Goal: Task Accomplishment & Management: Manage account settings

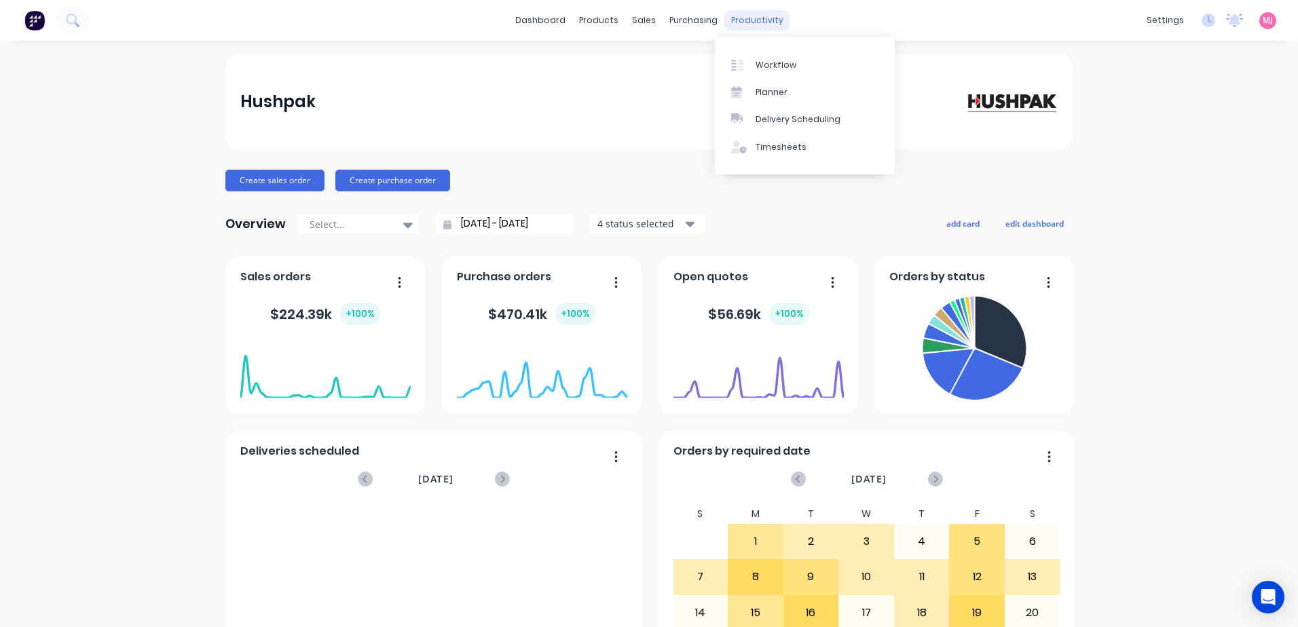
click at [744, 21] on div "productivity" at bounding box center [757, 20] width 66 height 20
click at [782, 147] on div "Timesheets" at bounding box center [781, 147] width 51 height 12
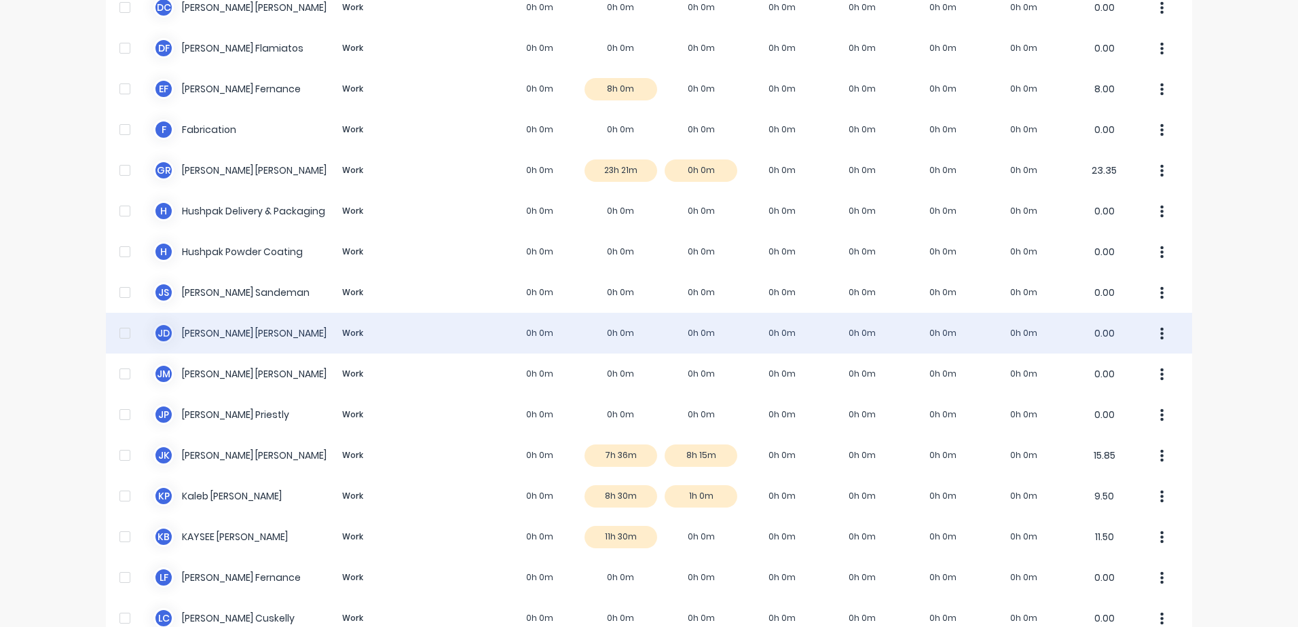
scroll to position [611, 0]
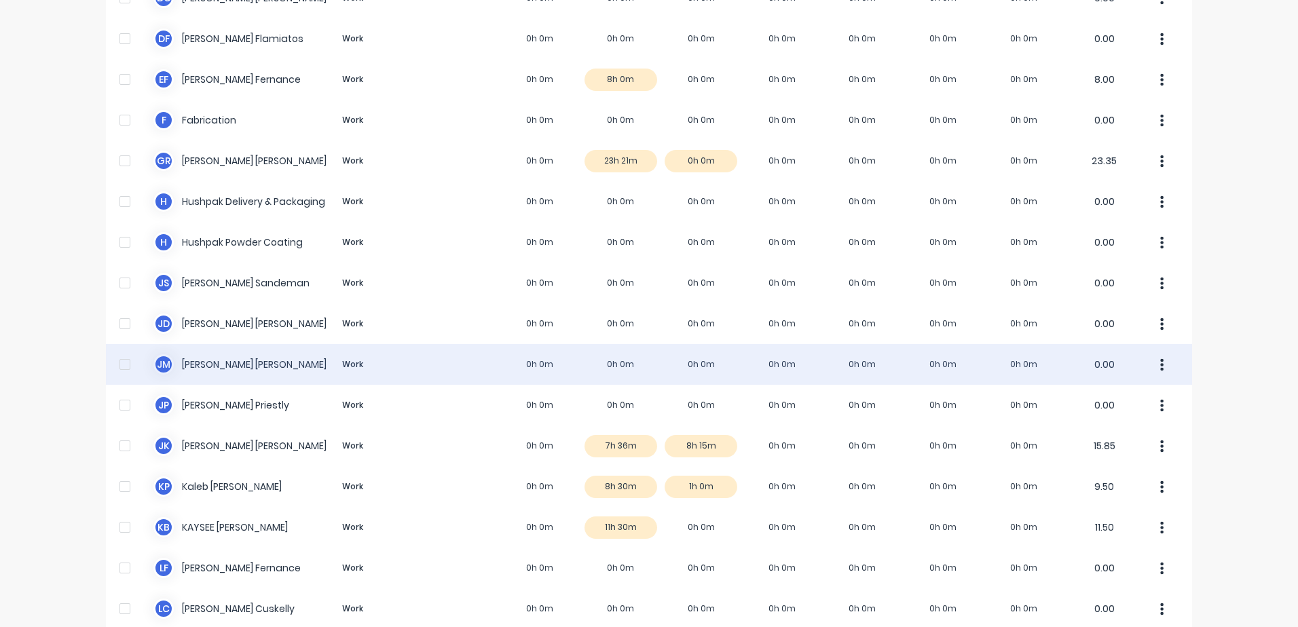
click at [192, 362] on div "[PERSON_NAME] [PERSON_NAME] Work 0h 0m 0h 0m 0h 0m 0h 0m 0h 0m 0h 0m 0h 0m 0.00" at bounding box center [649, 364] width 1086 height 41
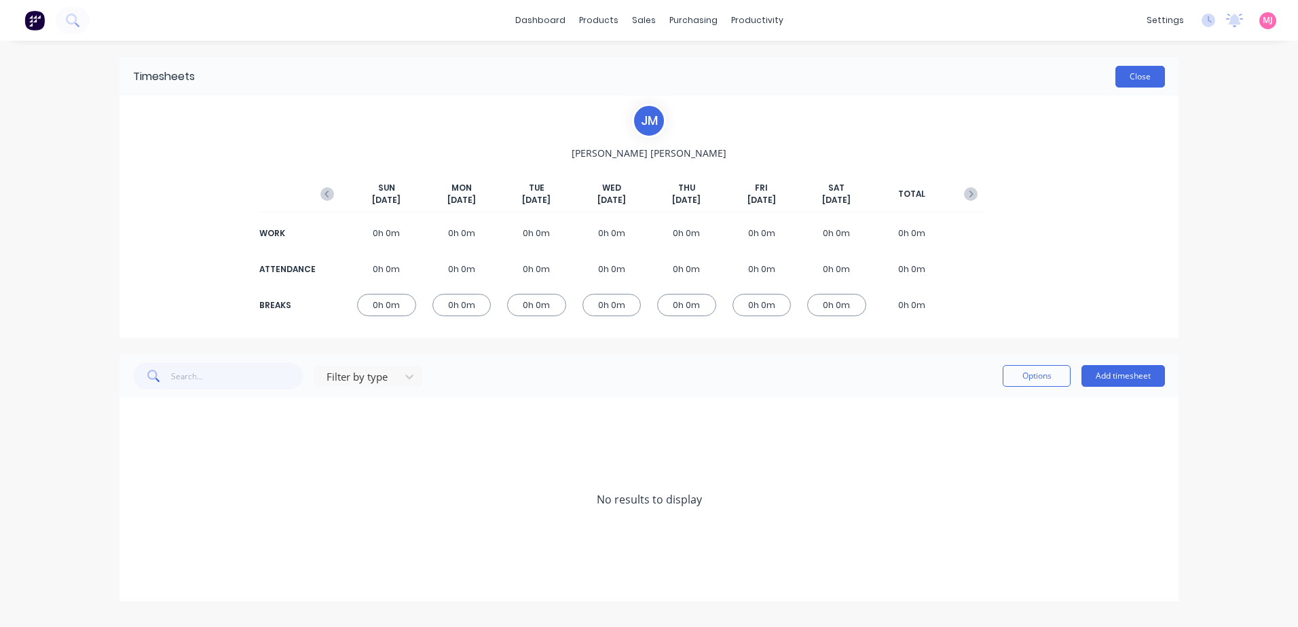
click at [1133, 78] on button "Close" at bounding box center [1141, 77] width 50 height 22
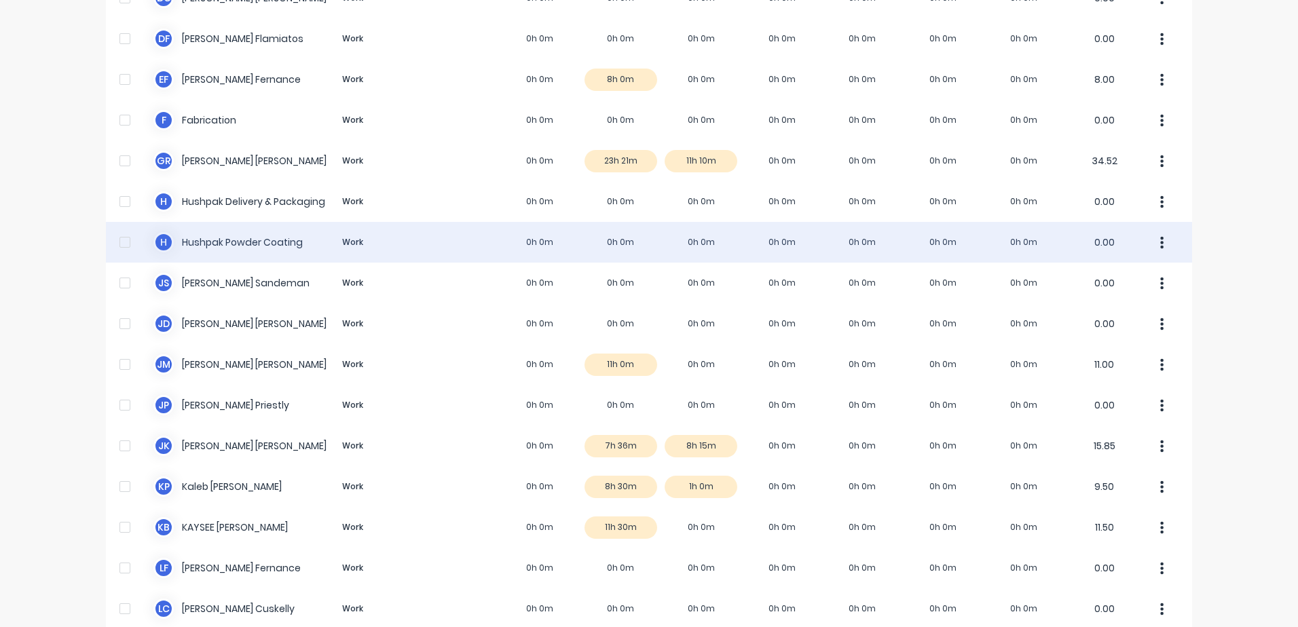
scroll to position [815, 0]
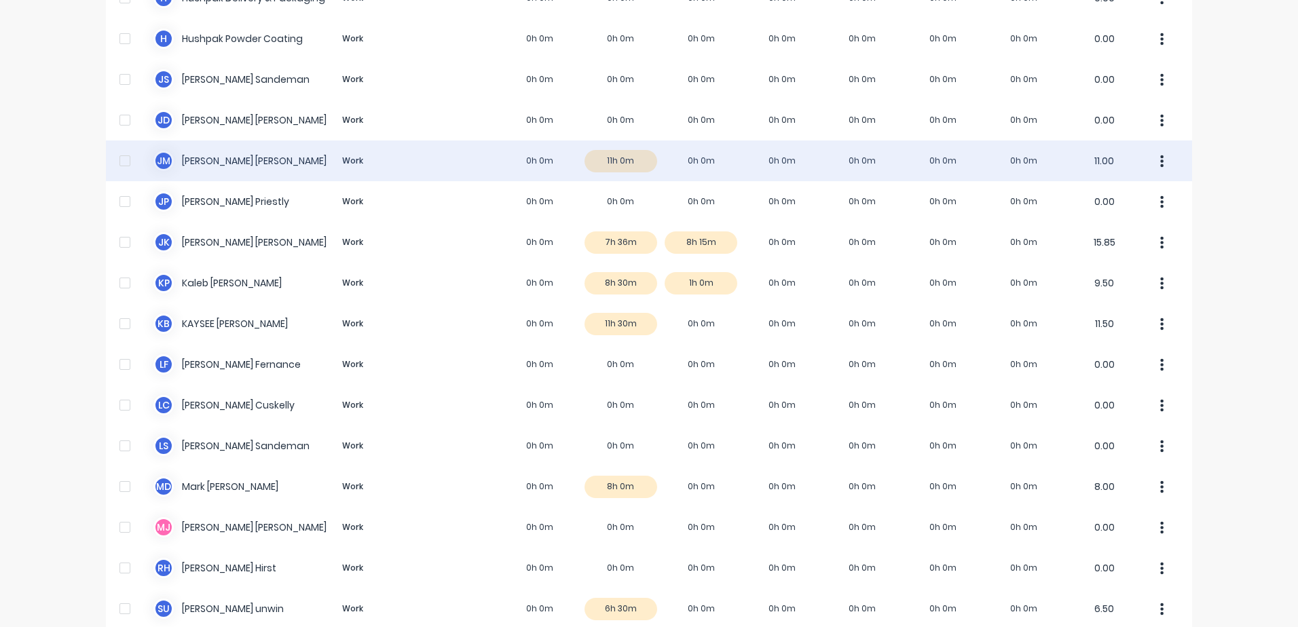
click at [213, 159] on div "[PERSON_NAME] [PERSON_NAME] Work 0h 0m 11h 0m 0h 0m 0h 0m 0h 0m 0h 0m 0h 0m 11.…" at bounding box center [649, 161] width 1086 height 41
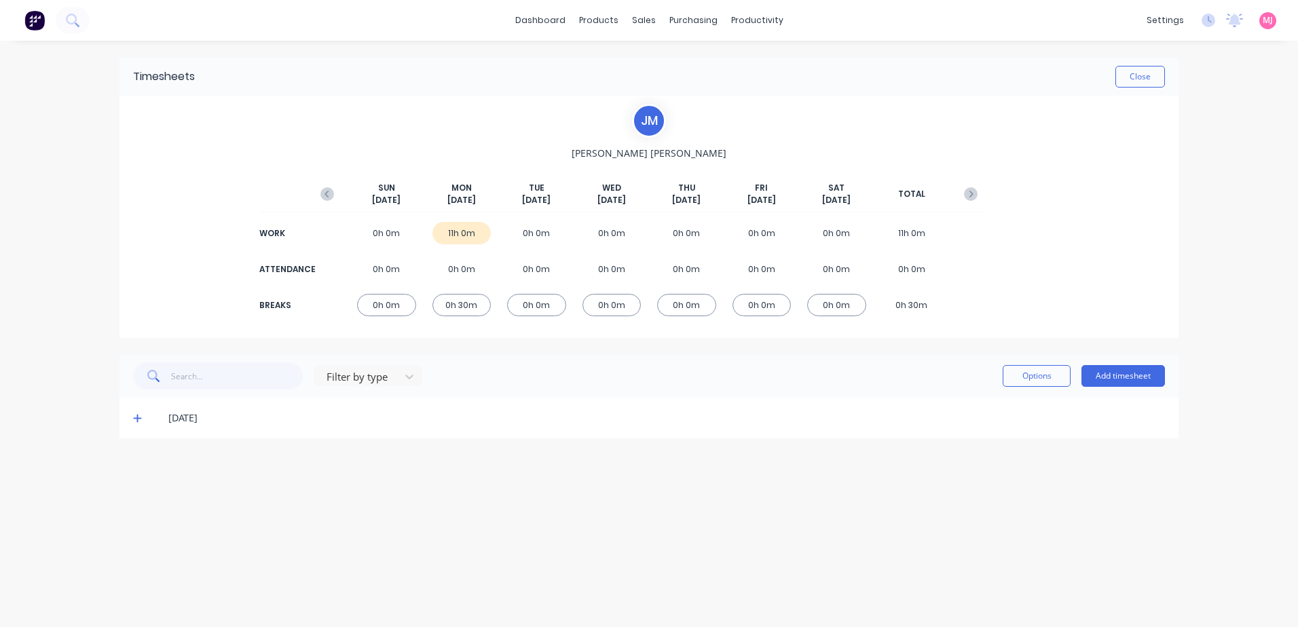
click at [142, 416] on span at bounding box center [140, 418] width 14 height 14
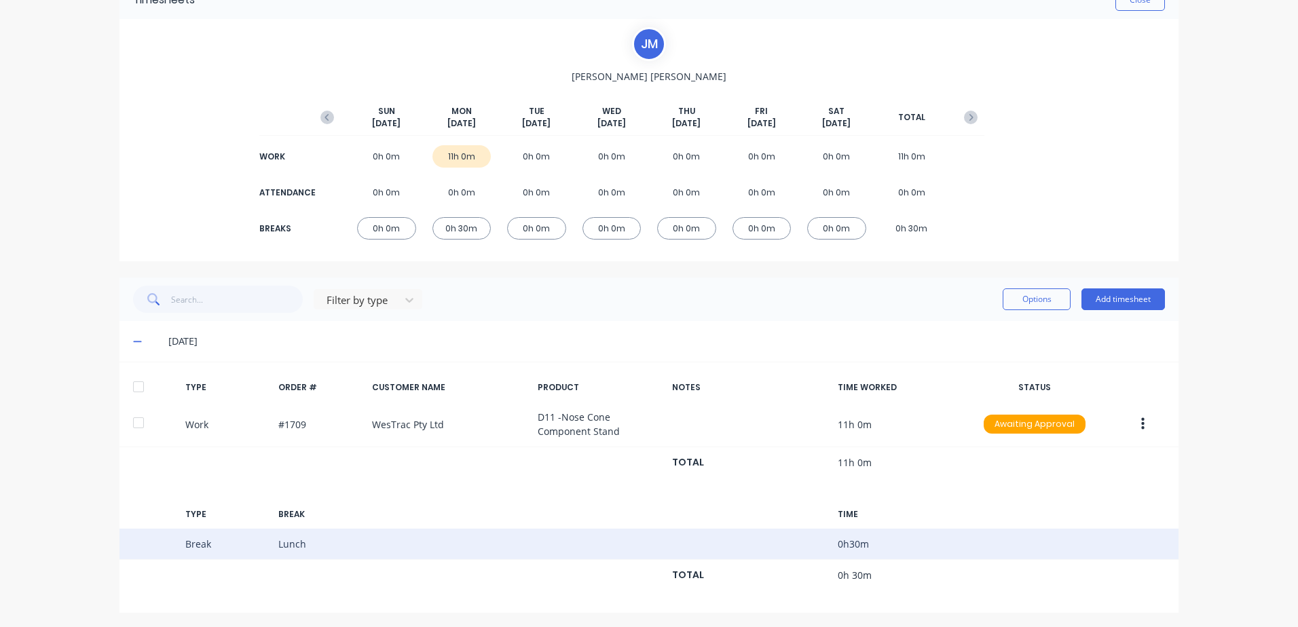
scroll to position [79, 0]
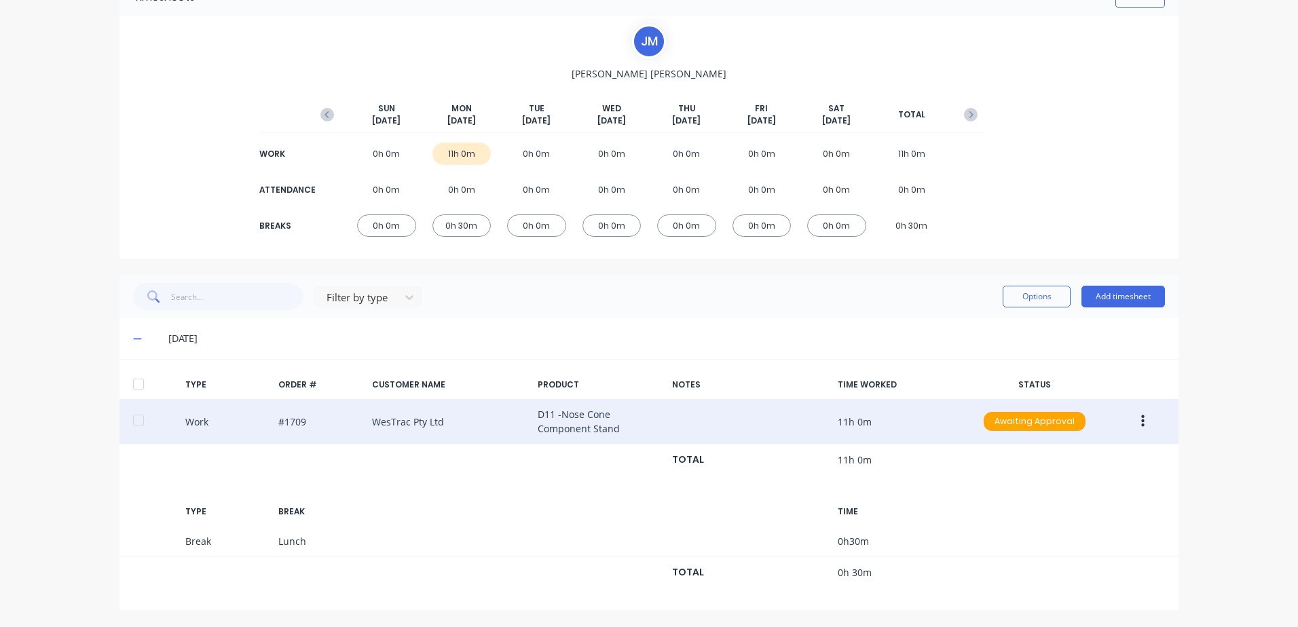
click at [1141, 420] on icon "button" at bounding box center [1142, 422] width 3 height 12
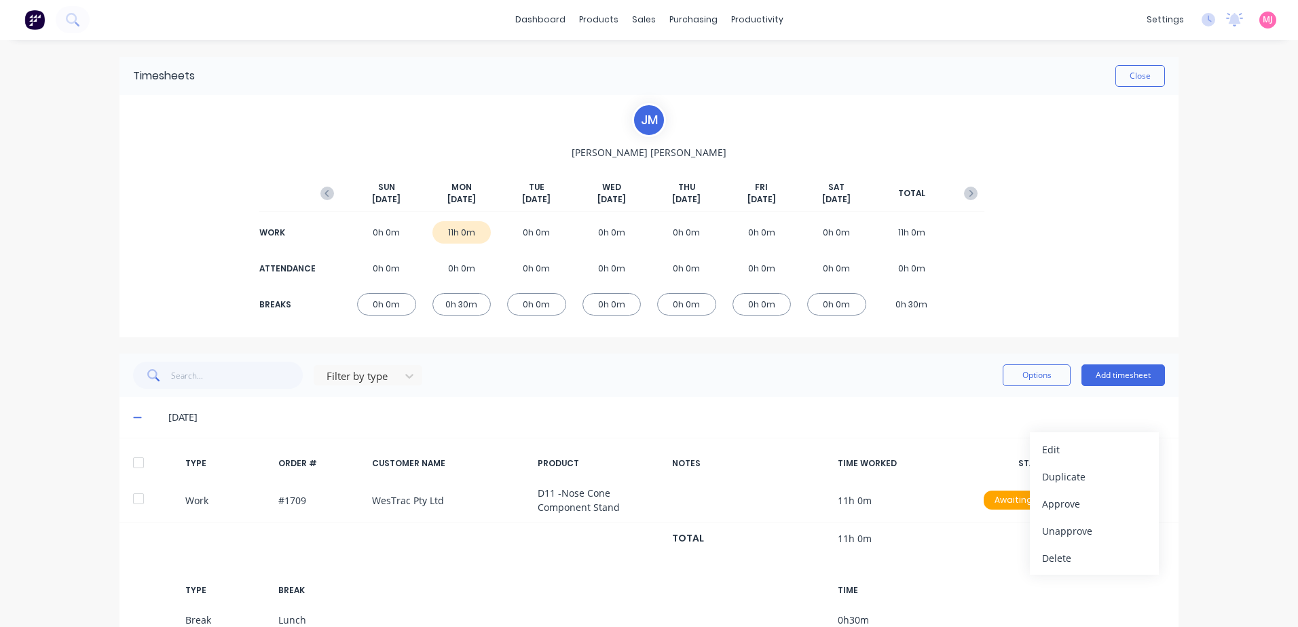
scroll to position [0, 0]
click at [1202, 20] on icon at bounding box center [1209, 21] width 14 height 14
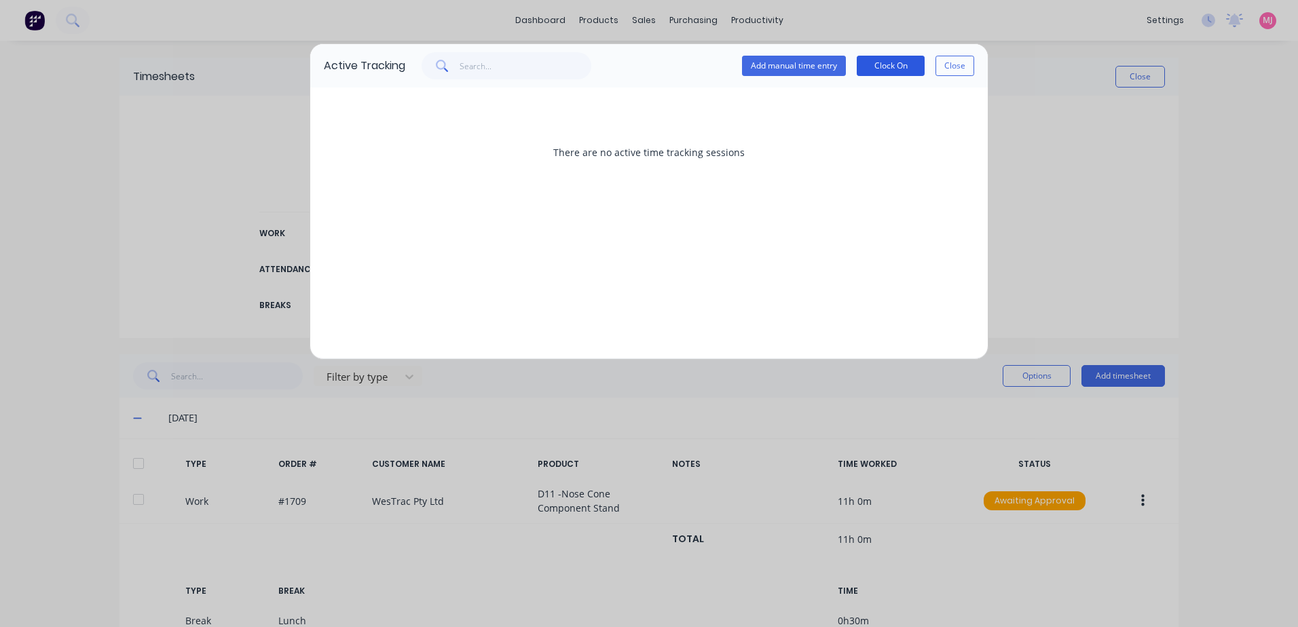
click at [892, 68] on button "Clock On" at bounding box center [891, 66] width 68 height 20
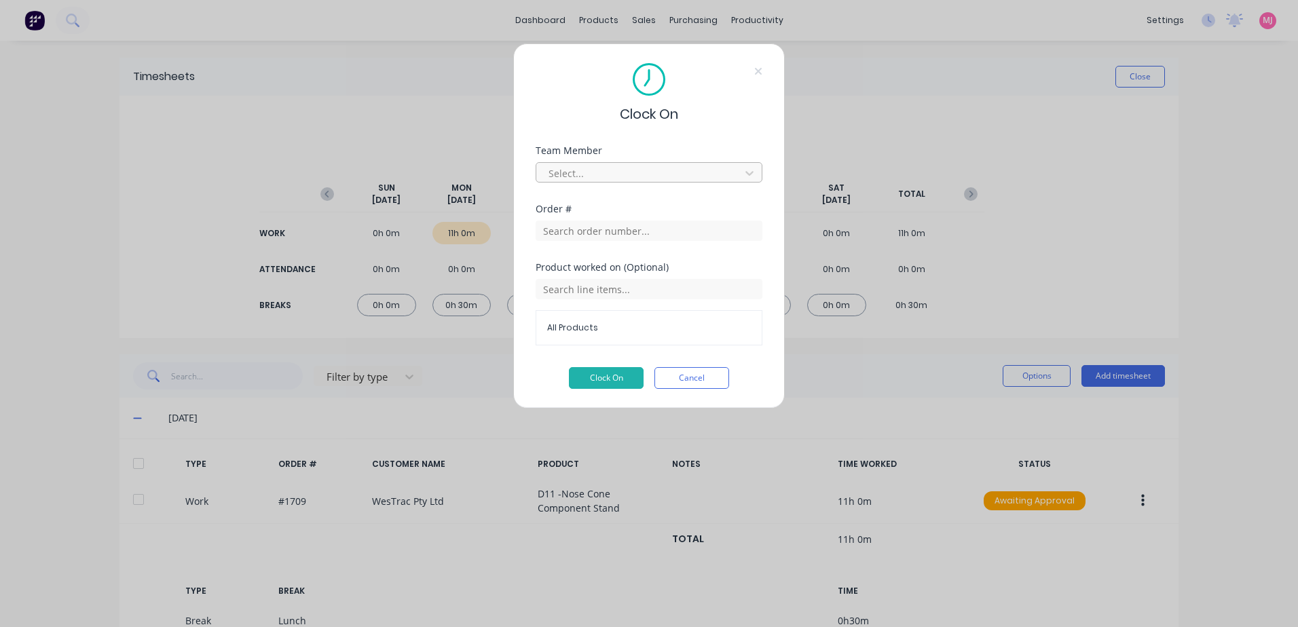
click at [570, 171] on div at bounding box center [640, 173] width 186 height 17
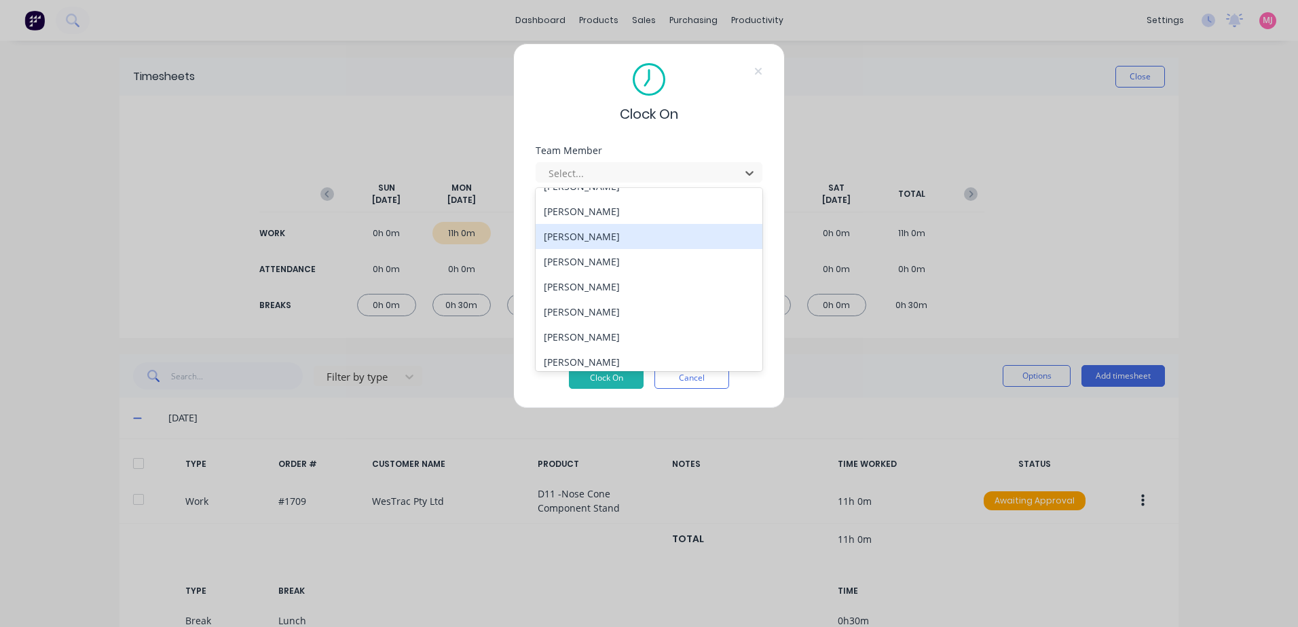
scroll to position [475, 0]
click at [574, 234] on div "[PERSON_NAME]" at bounding box center [649, 230] width 227 height 25
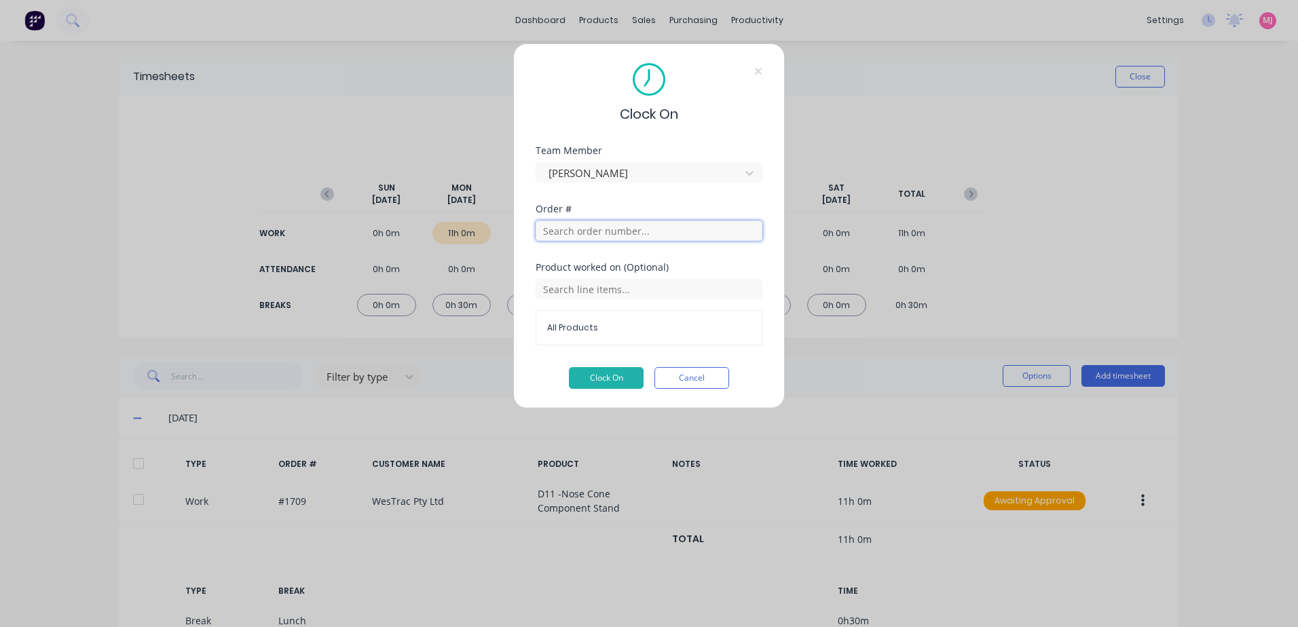
click at [583, 229] on input "text" at bounding box center [649, 231] width 227 height 20
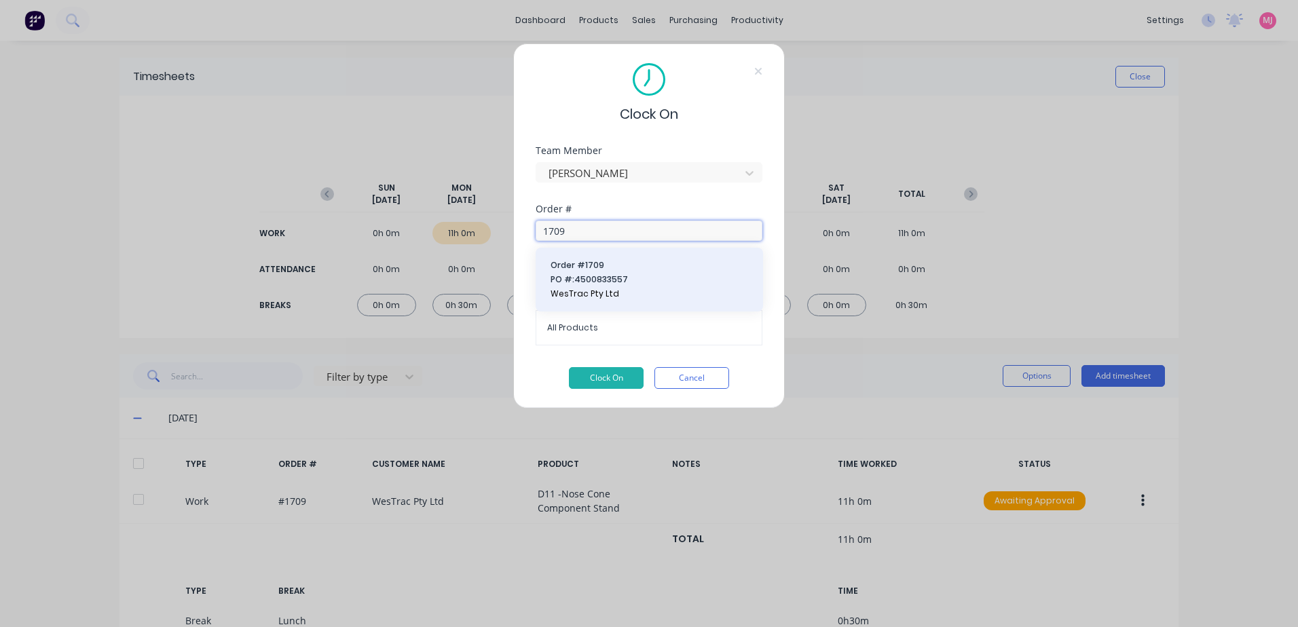
type input "1709"
click at [602, 275] on span "PO #: 4500833557" at bounding box center [650, 280] width 198 height 12
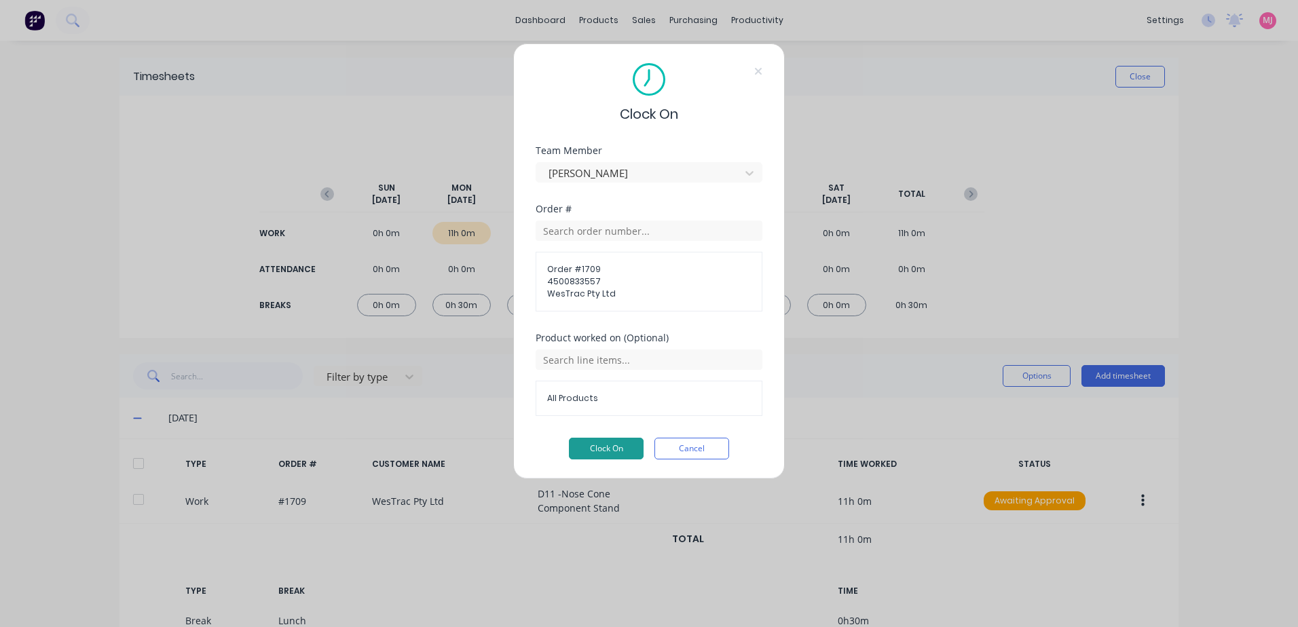
click at [599, 448] on button "Clock On" at bounding box center [606, 449] width 75 height 22
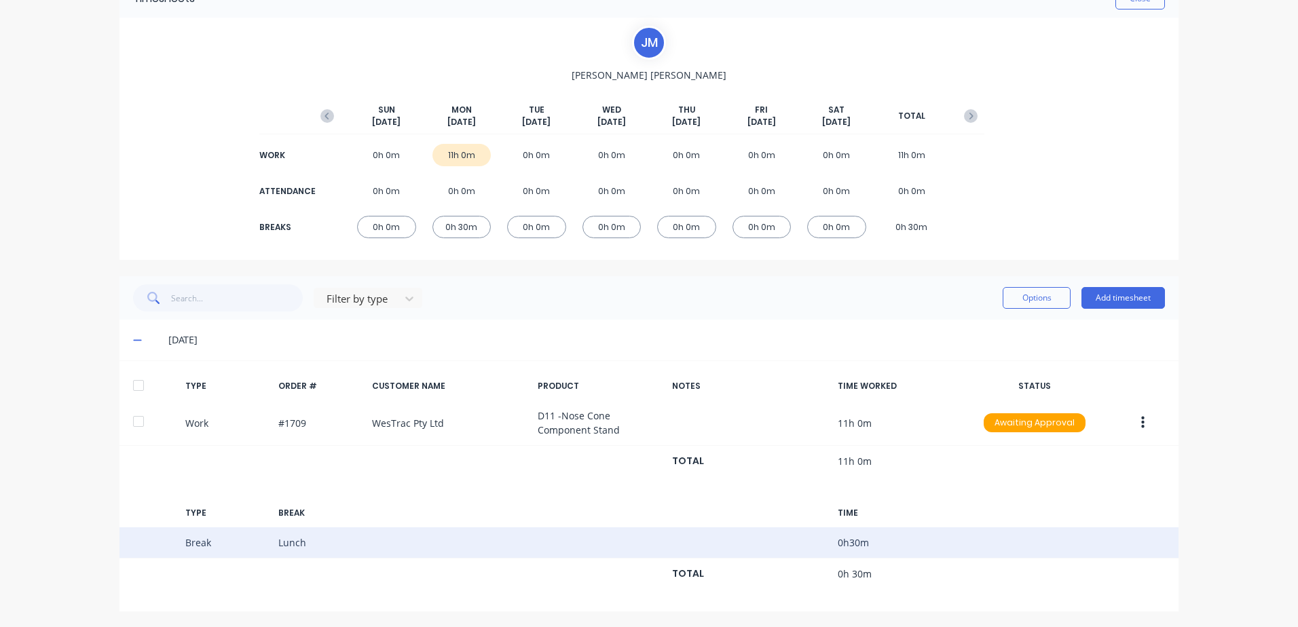
scroll to position [79, 0]
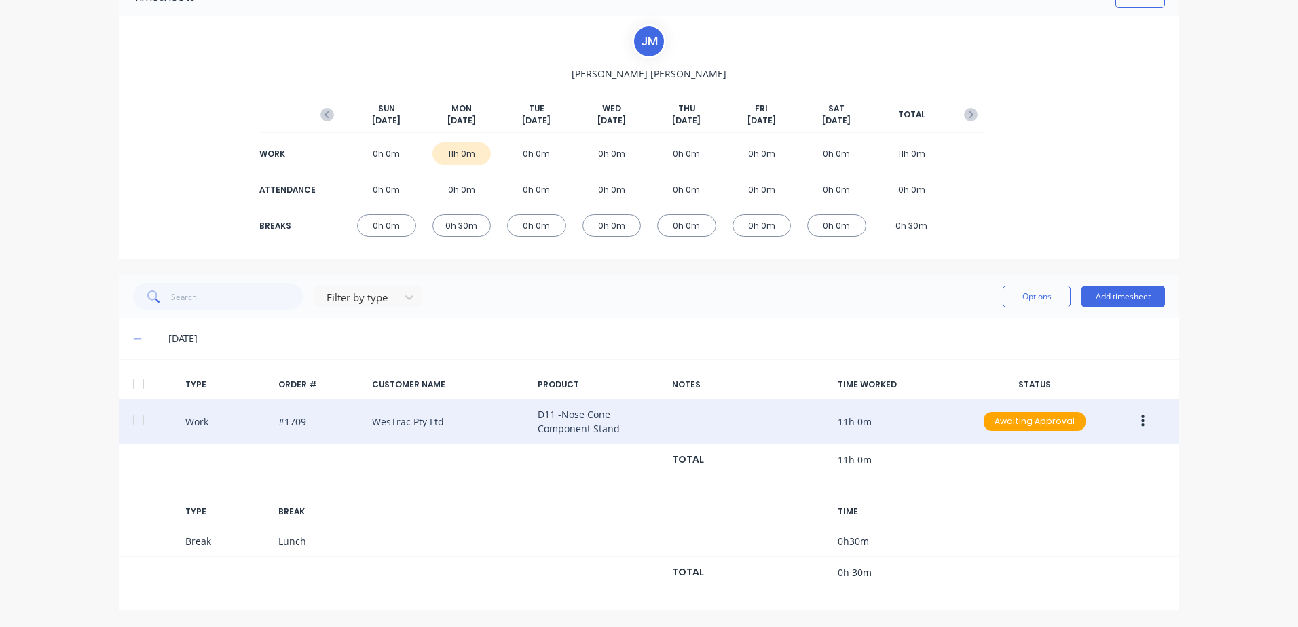
click at [1141, 422] on icon "button" at bounding box center [1142, 422] width 3 height 12
click at [1067, 398] on div "Duplicate" at bounding box center [1094, 398] width 105 height 20
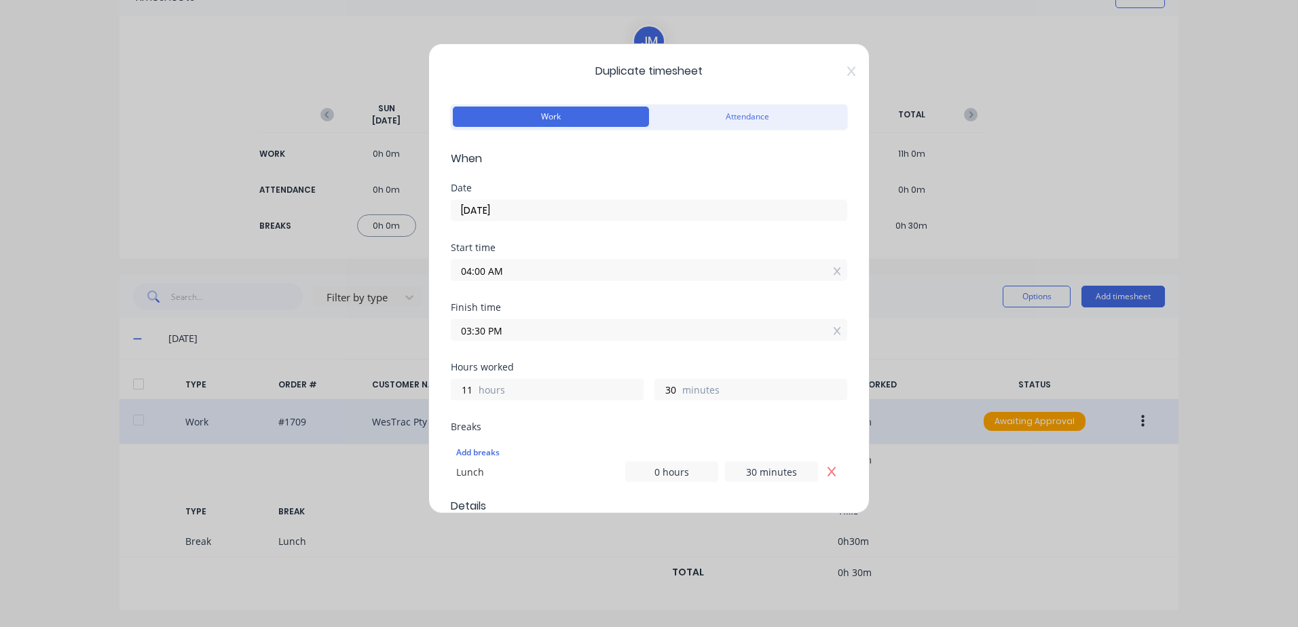
click at [526, 214] on input "[DATE]" at bounding box center [649, 210] width 395 height 20
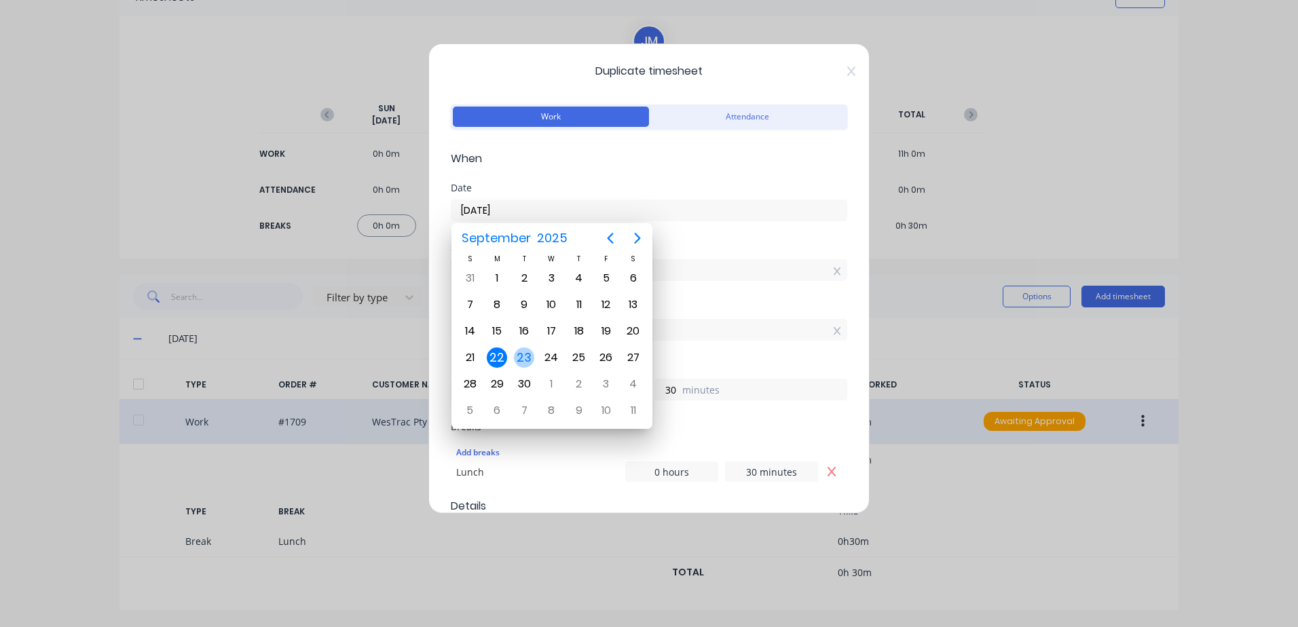
click at [529, 360] on div "23" at bounding box center [524, 358] width 20 height 20
type input "[DATE]"
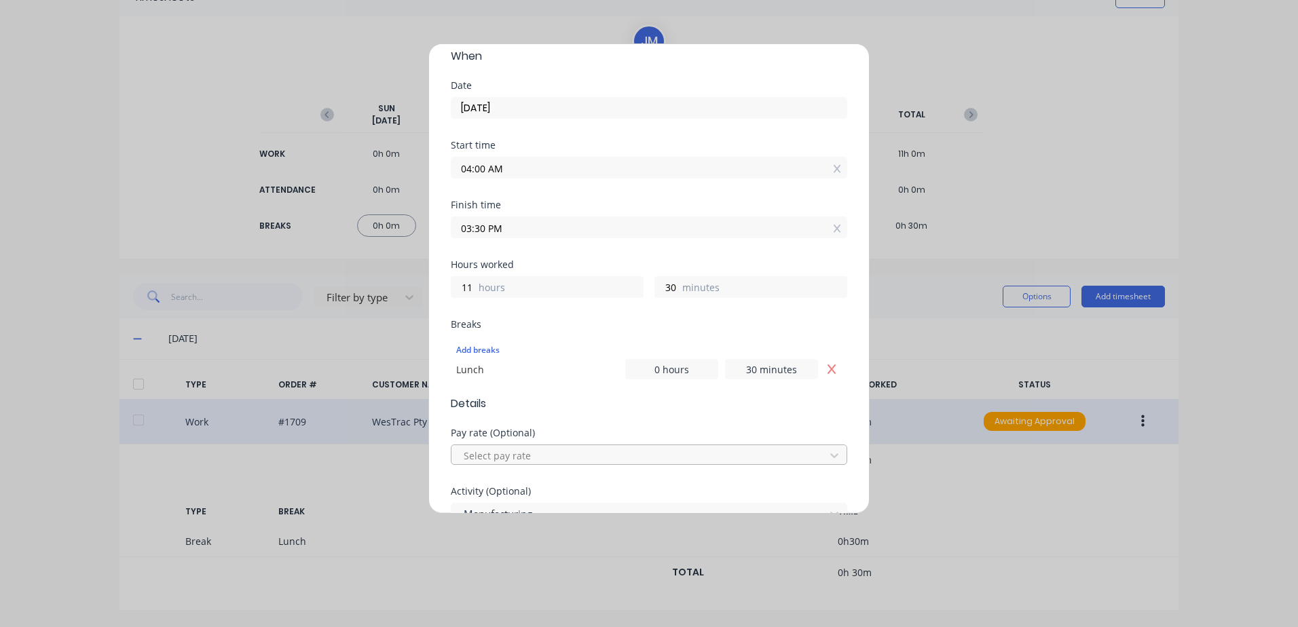
scroll to position [136, 0]
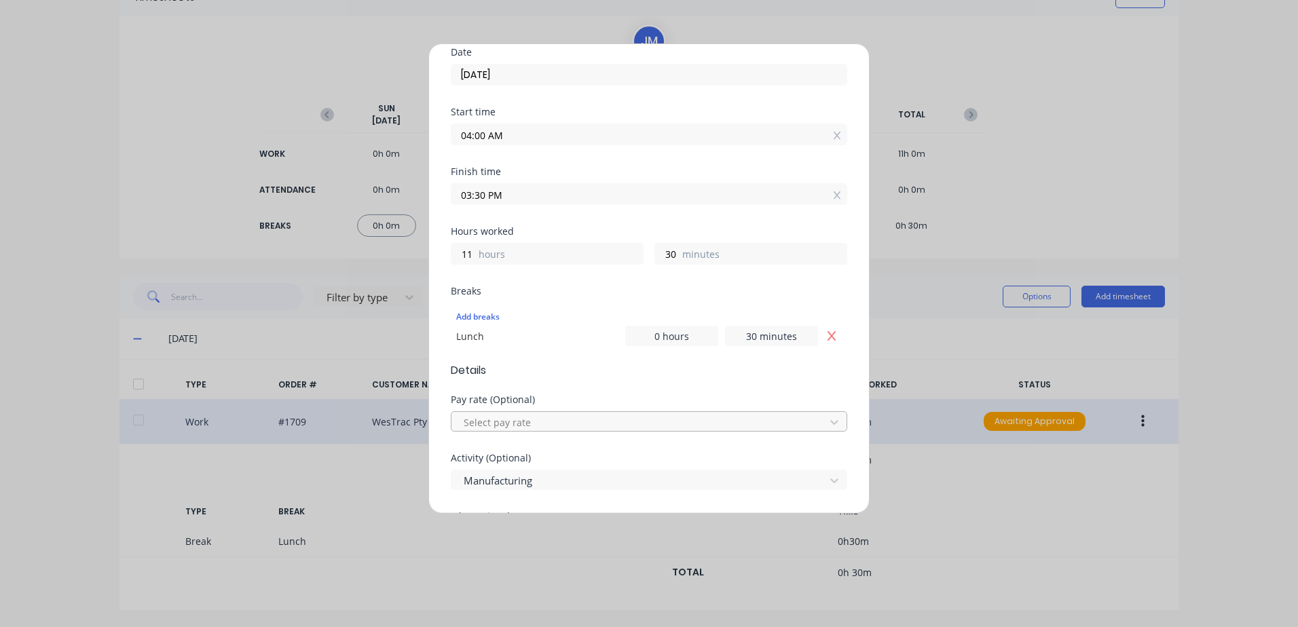
click at [494, 420] on div at bounding box center [640, 422] width 356 height 17
click at [511, 189] on input "03:30 PM" at bounding box center [649, 194] width 395 height 20
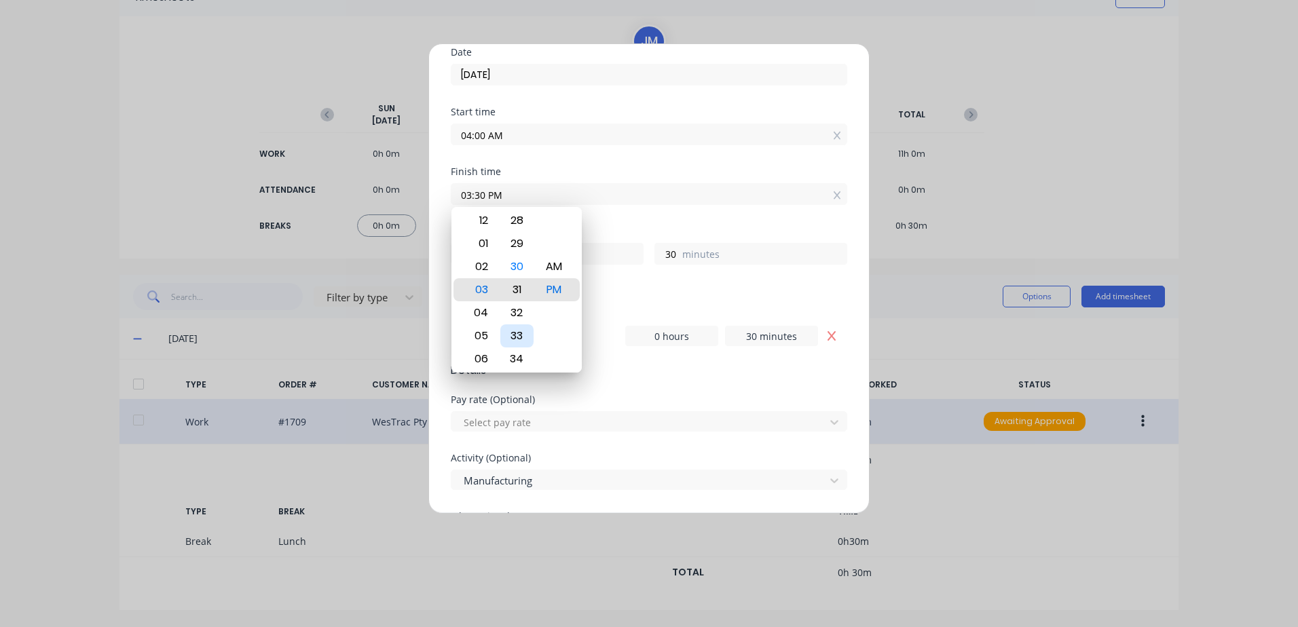
type input "03:32 PM"
type input "32"
type input "03:35 PM"
type input "35"
type input "03:37 PM"
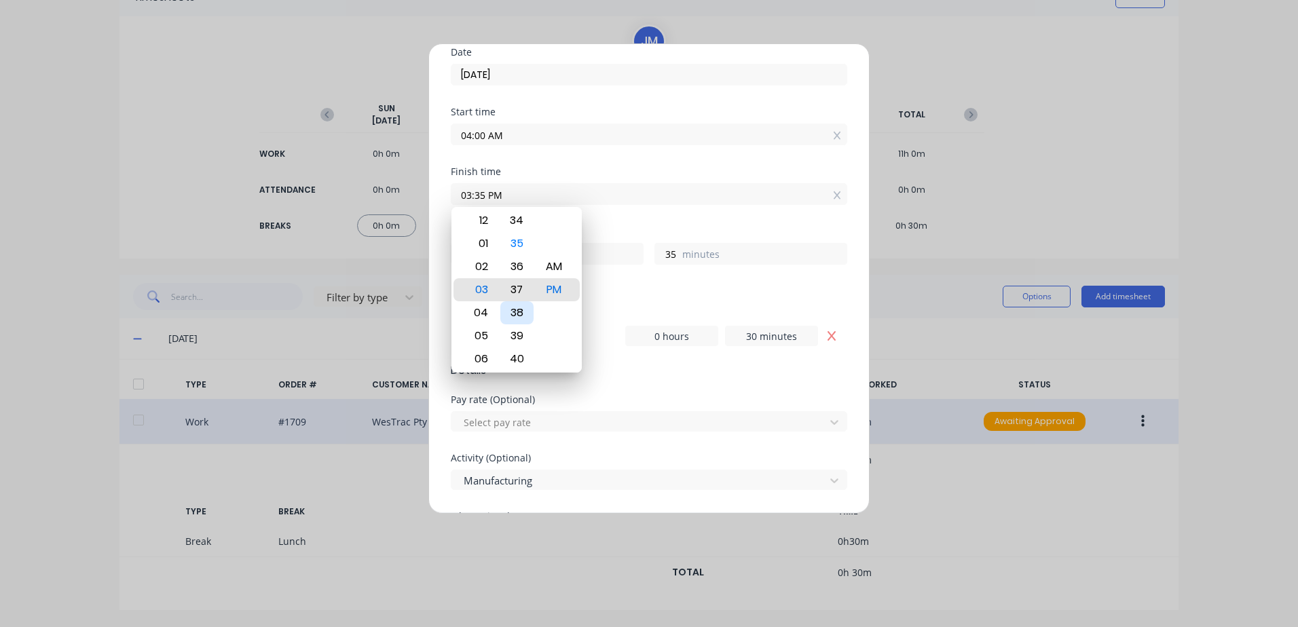
type input "37"
type input "03:40 PM"
type input "40"
type input "03:42 PM"
type input "42"
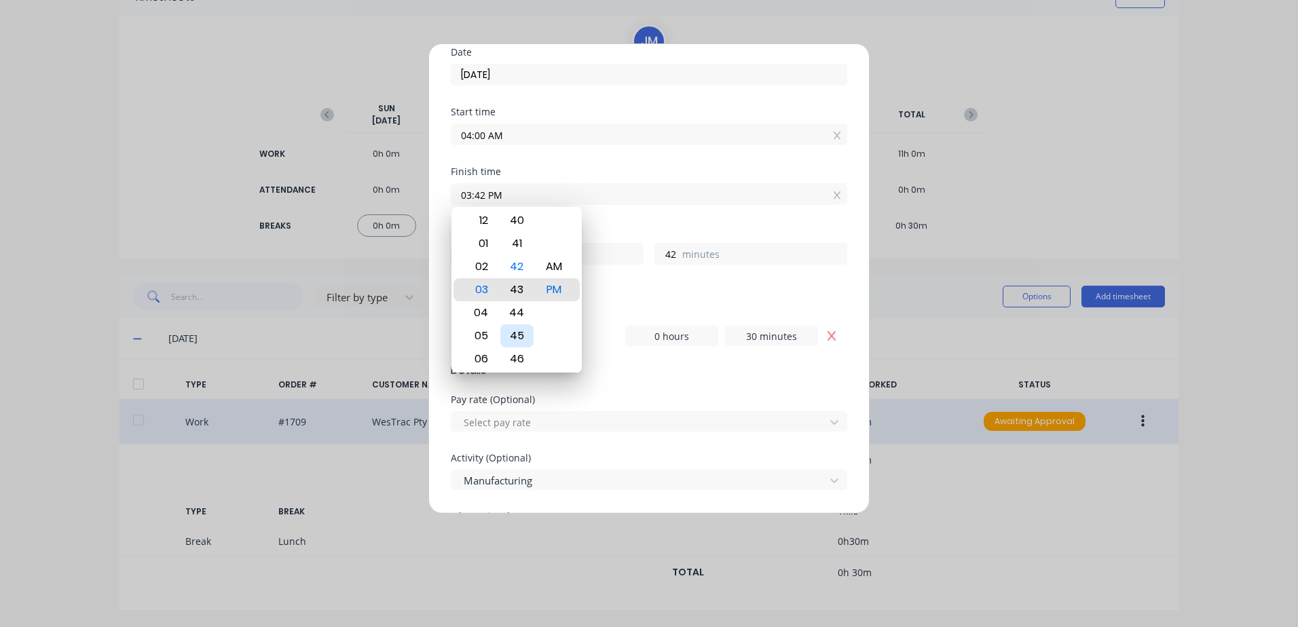
type input "03:43 PM"
type input "43"
type input "03:44 PM"
type input "44"
click at [520, 312] on div "45" at bounding box center [516, 312] width 33 height 23
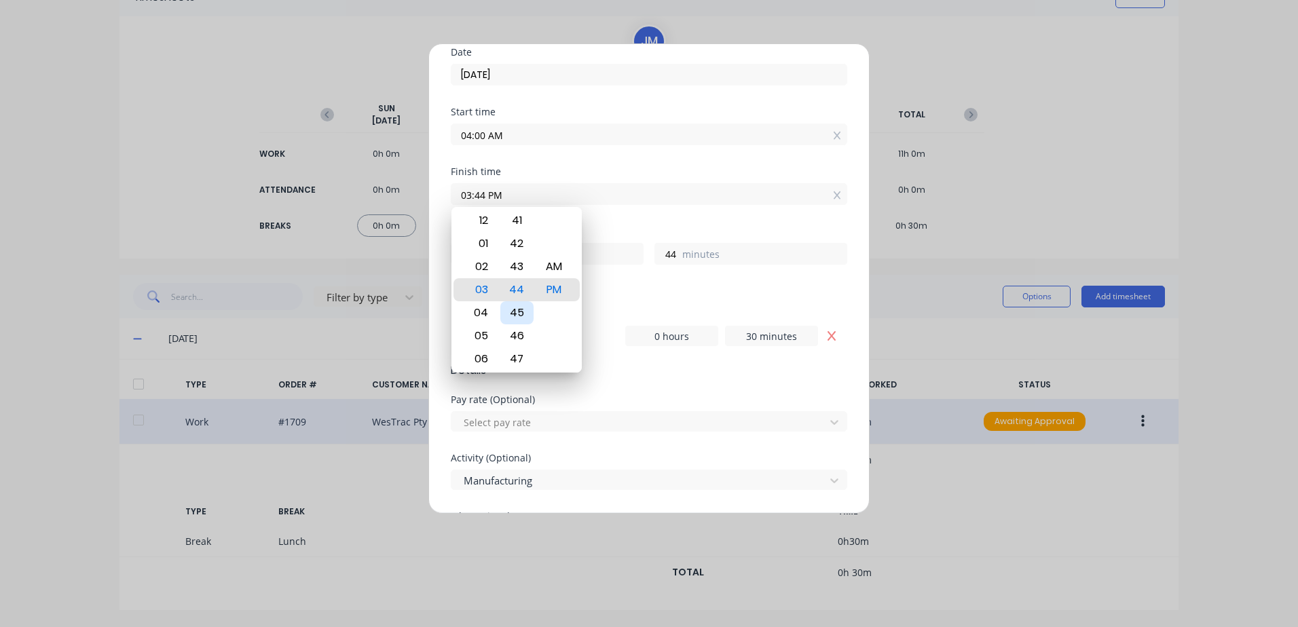
type input "03:45 PM"
type input "45"
click at [635, 219] on div "Finish time 03:45 PM" at bounding box center [649, 197] width 397 height 60
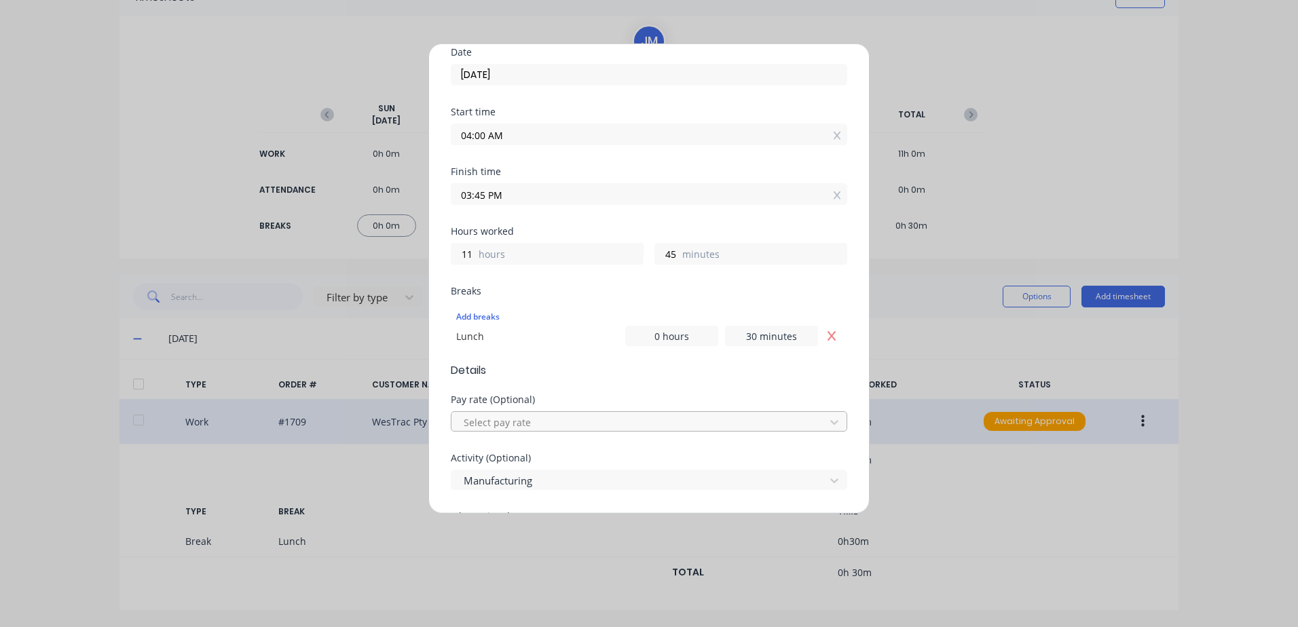
click at [510, 420] on div at bounding box center [640, 422] width 356 height 17
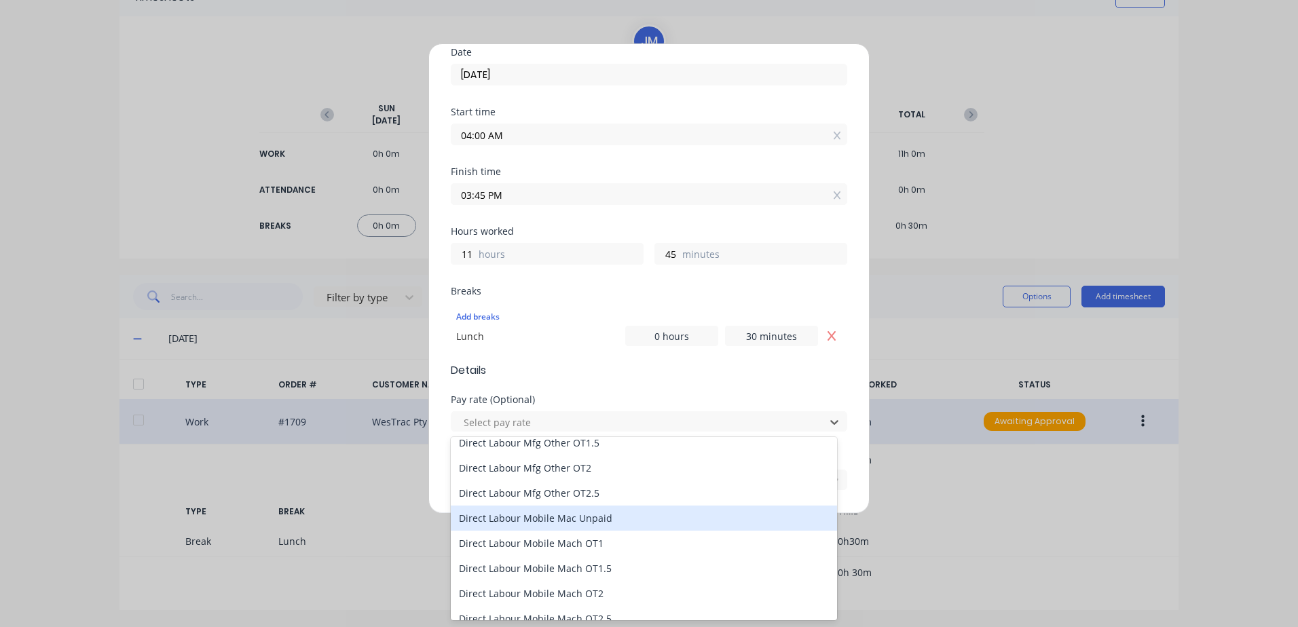
scroll to position [815, 0]
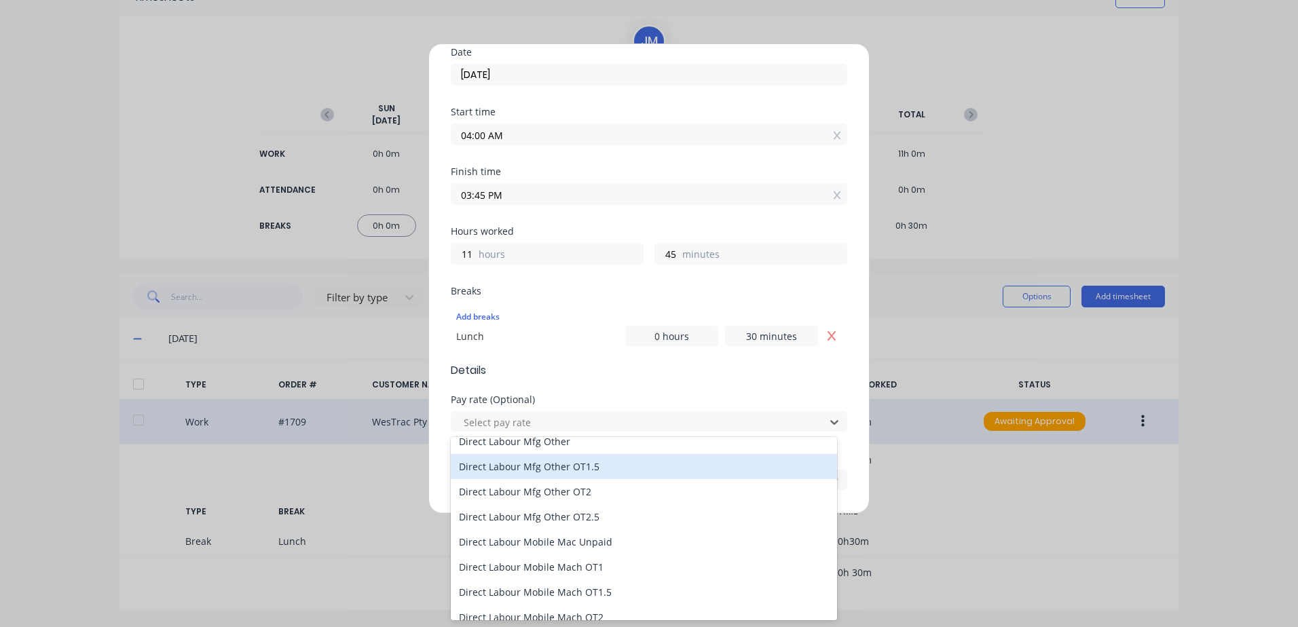
click at [576, 469] on div "Direct Labour Mfg Other OT1.5" at bounding box center [644, 466] width 386 height 25
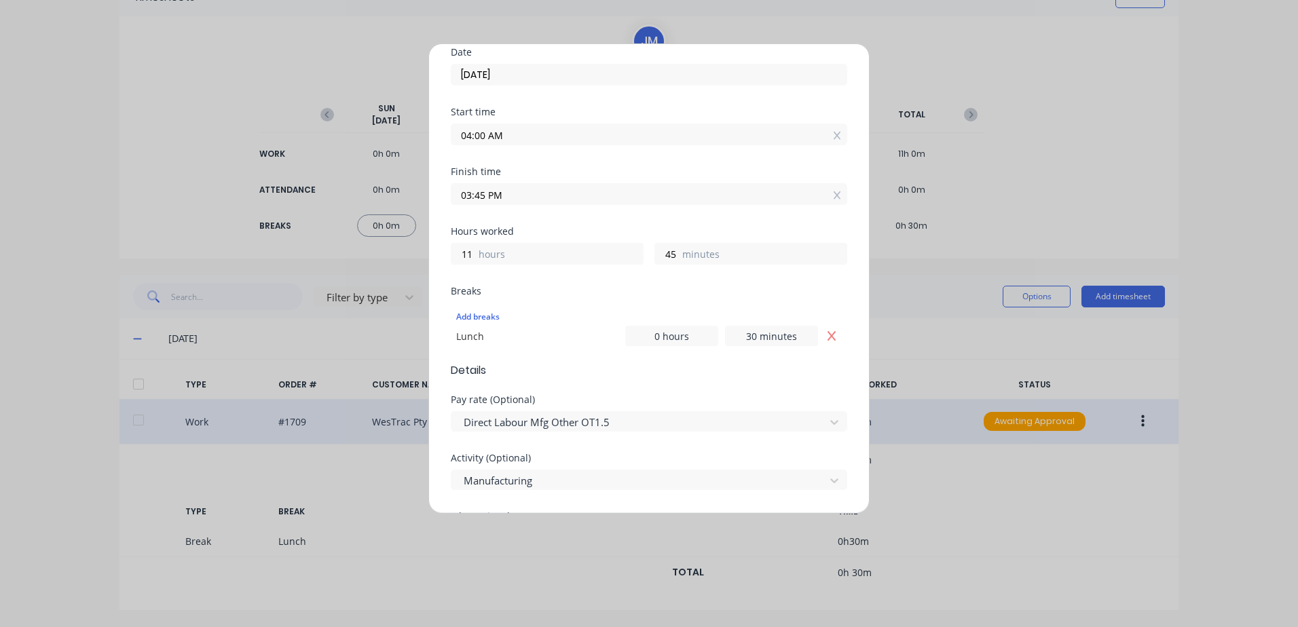
click at [526, 71] on input "[DATE]" at bounding box center [649, 75] width 395 height 20
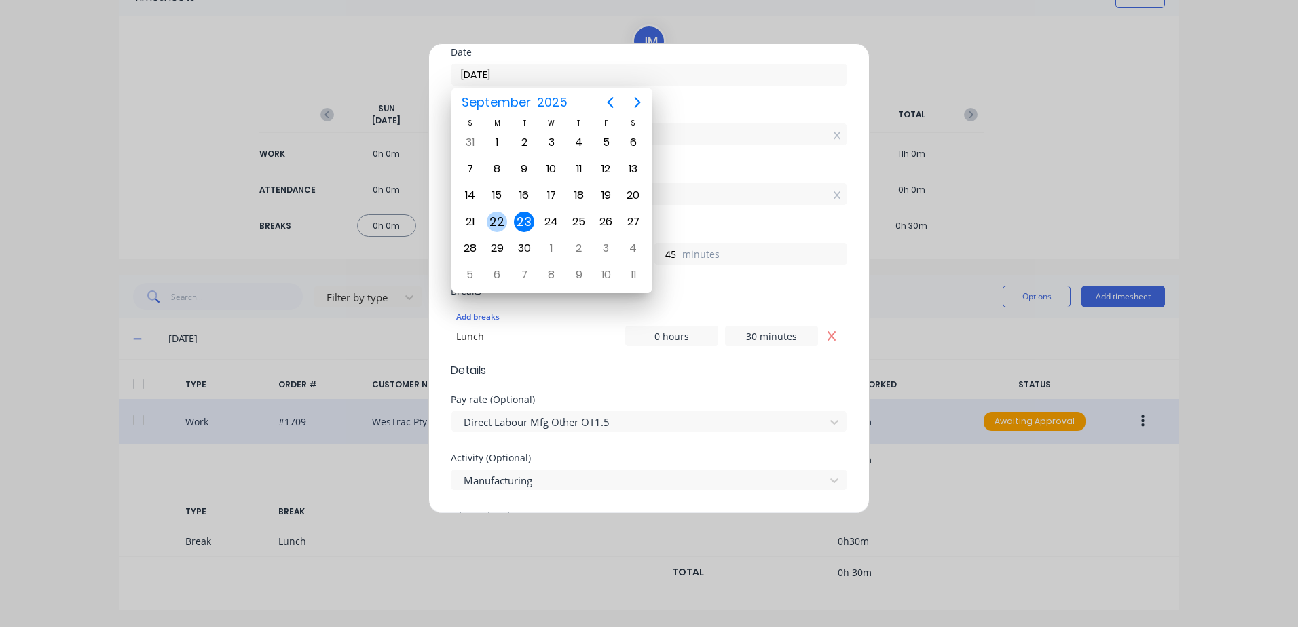
click at [499, 219] on div "22" at bounding box center [497, 222] width 20 height 20
type input "[DATE]"
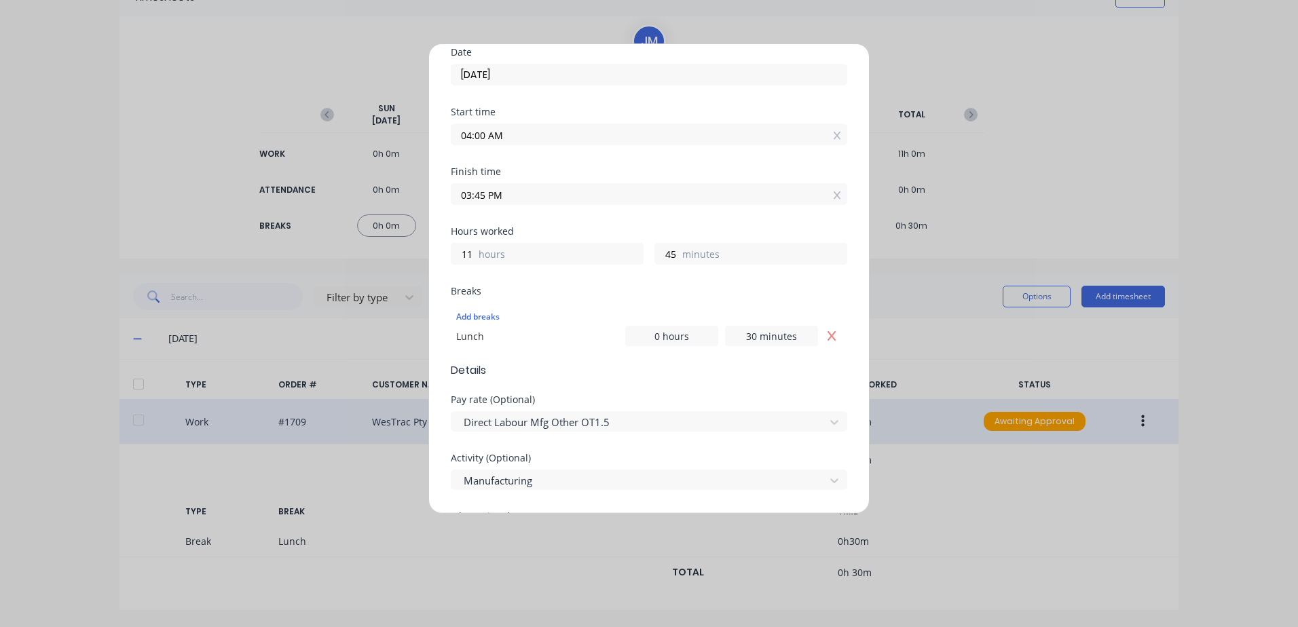
click at [519, 134] on input "04:00 AM" at bounding box center [649, 134] width 395 height 20
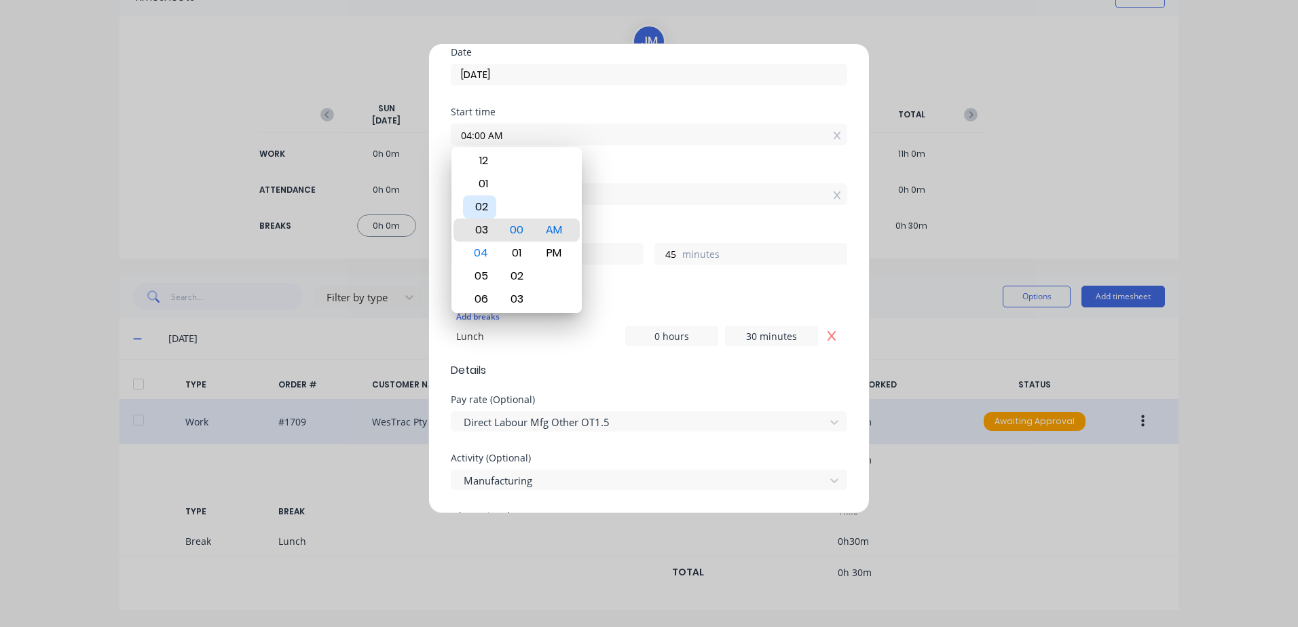
type input "03:00 AM"
type input "12"
type input "02:00 AM"
type input "13"
click at [482, 181] on div "12" at bounding box center [479, 183] width 33 height 23
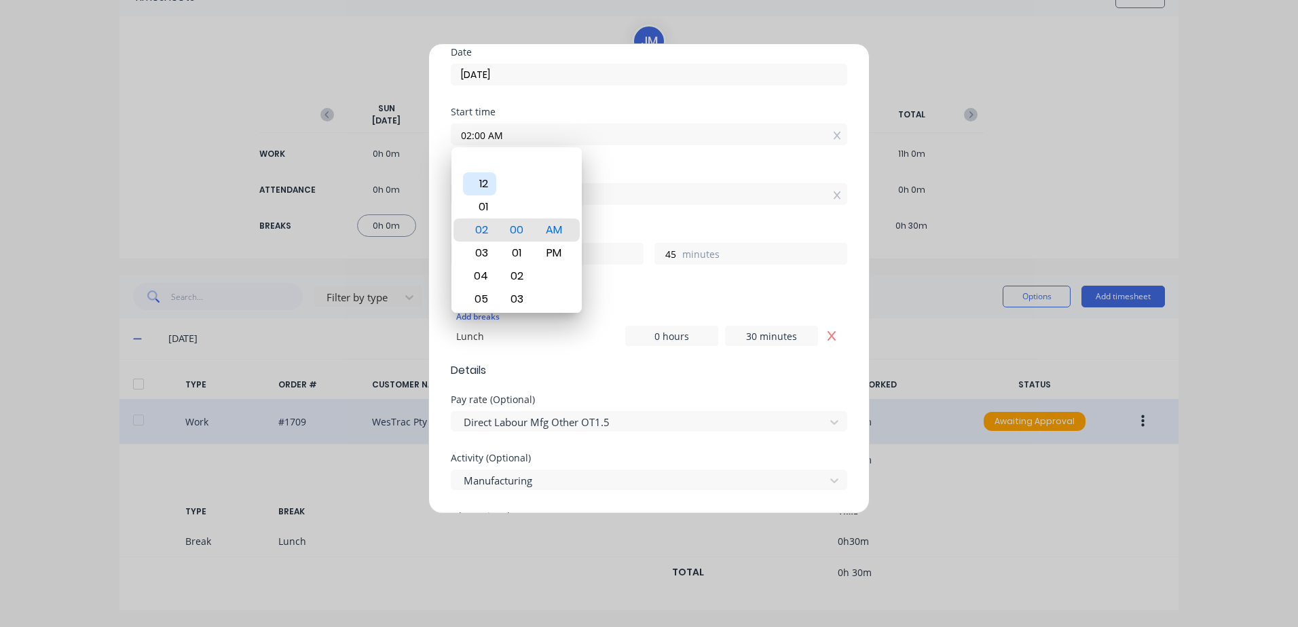
type input "12:00 AM"
type input "15"
type input "12:05 AM"
type input "40"
type input "12:09 AM"
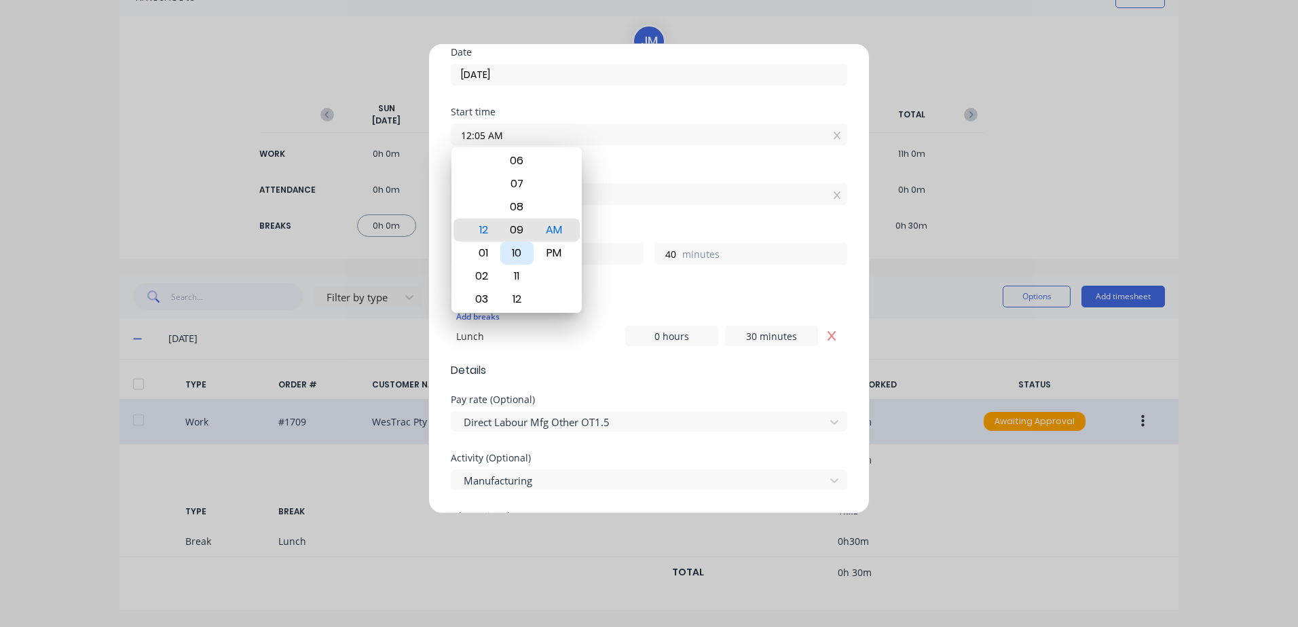
type input "36"
type input "12:15 AM"
type input "30"
type input "12:19 AM"
type input "26"
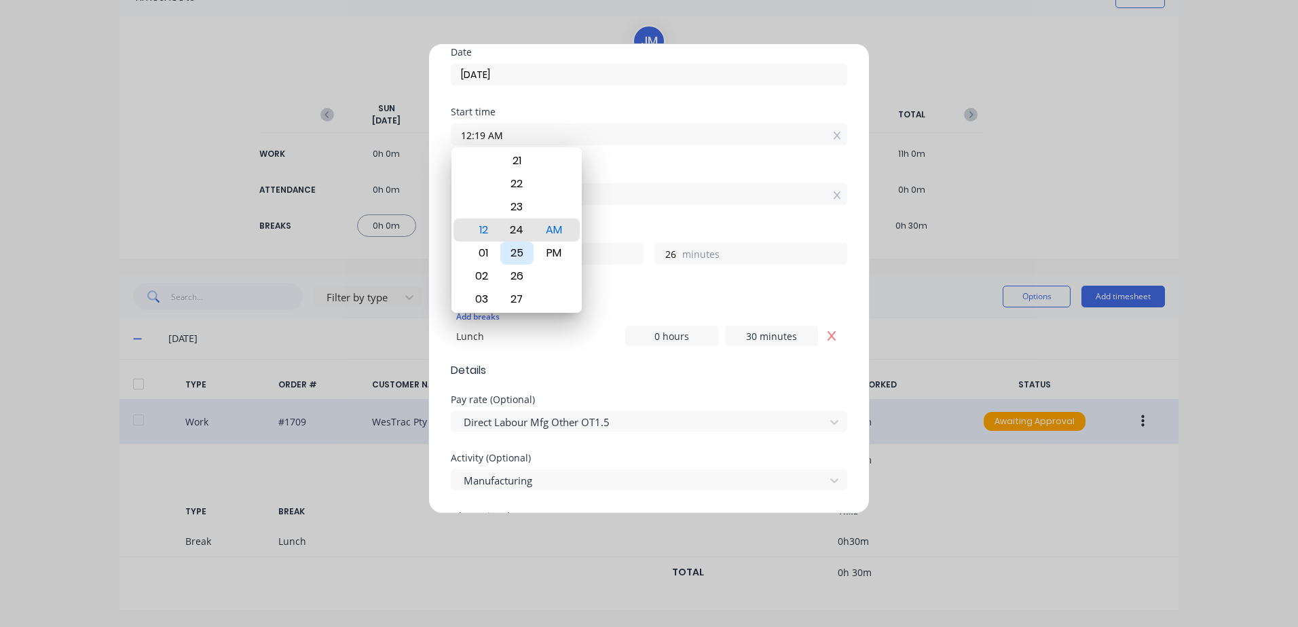
type input "12:24 AM"
type input "21"
type input "12:27 AM"
type input "18"
type input "12:30 AM"
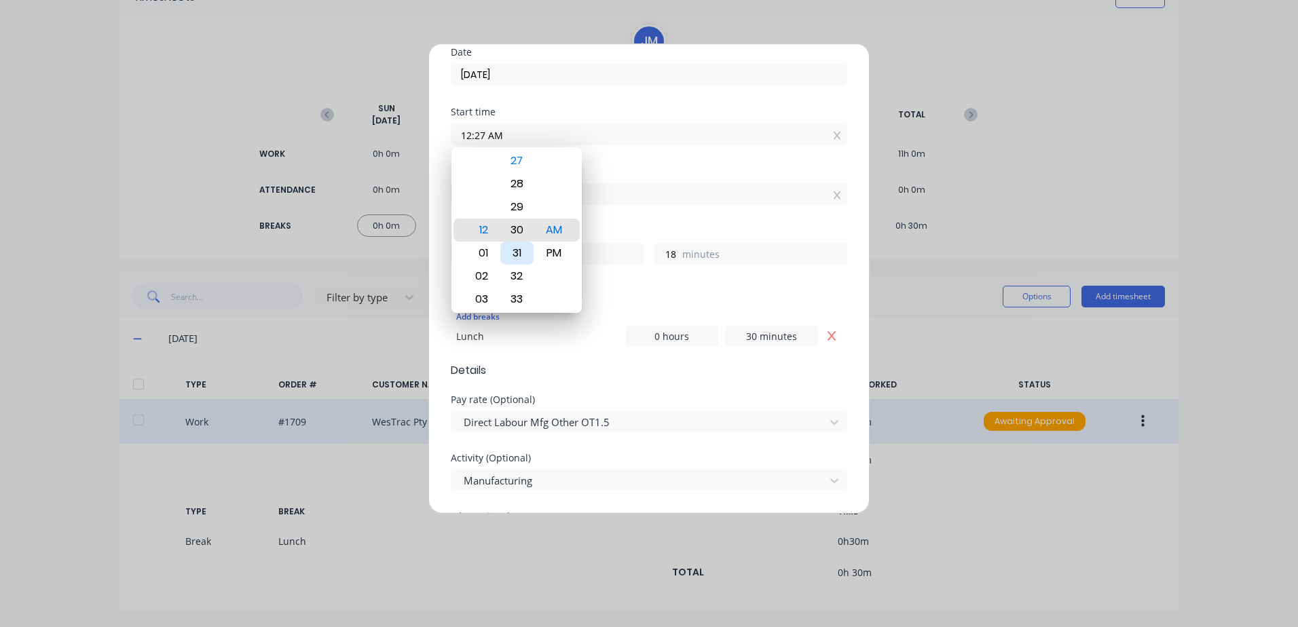
type input "15"
click at [557, 253] on div "PM" at bounding box center [554, 253] width 33 height 23
type input "12:30 PM"
type input "3"
click at [624, 162] on div "Start time 12:30 PM" at bounding box center [649, 137] width 397 height 60
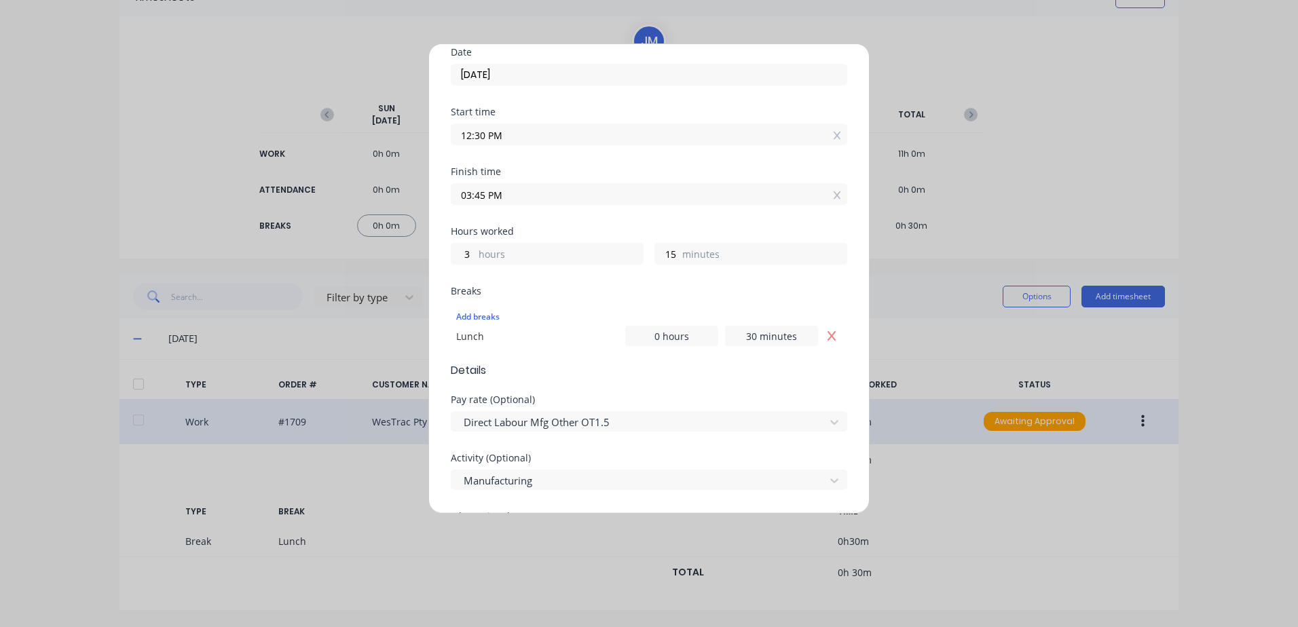
click at [511, 198] on input "03:45 PM" at bounding box center [649, 194] width 395 height 20
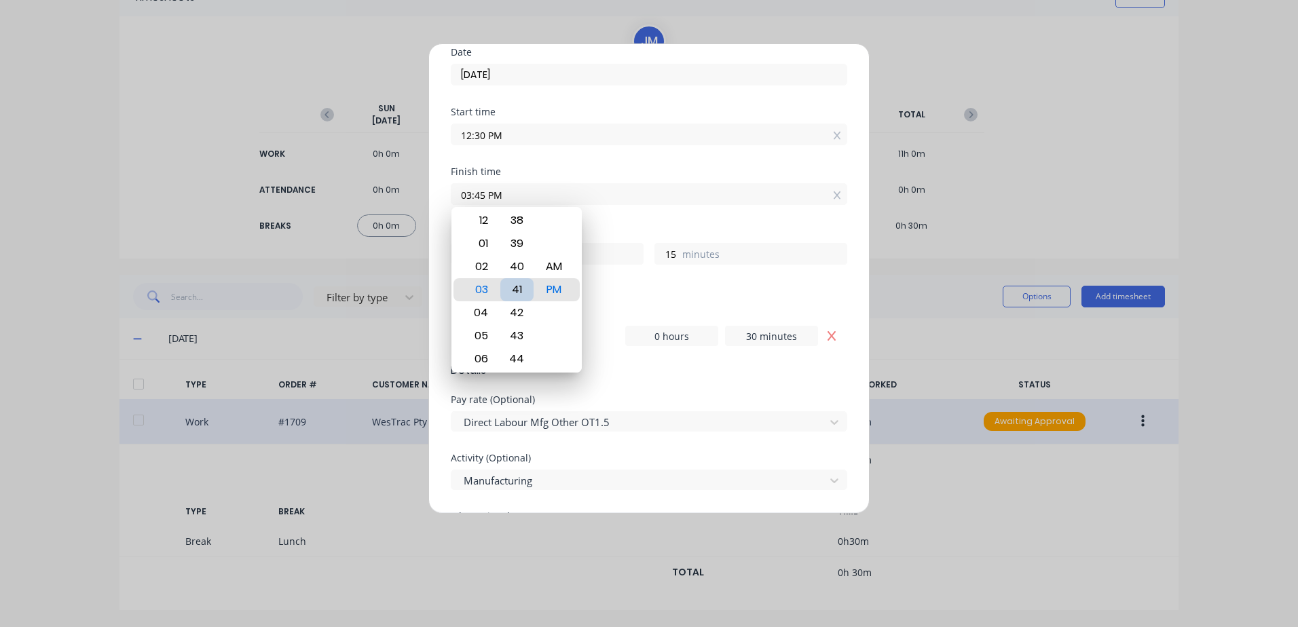
type input "03:41 PM"
type input "11"
type input "03:40 PM"
type input "10"
type input "03:38 PM"
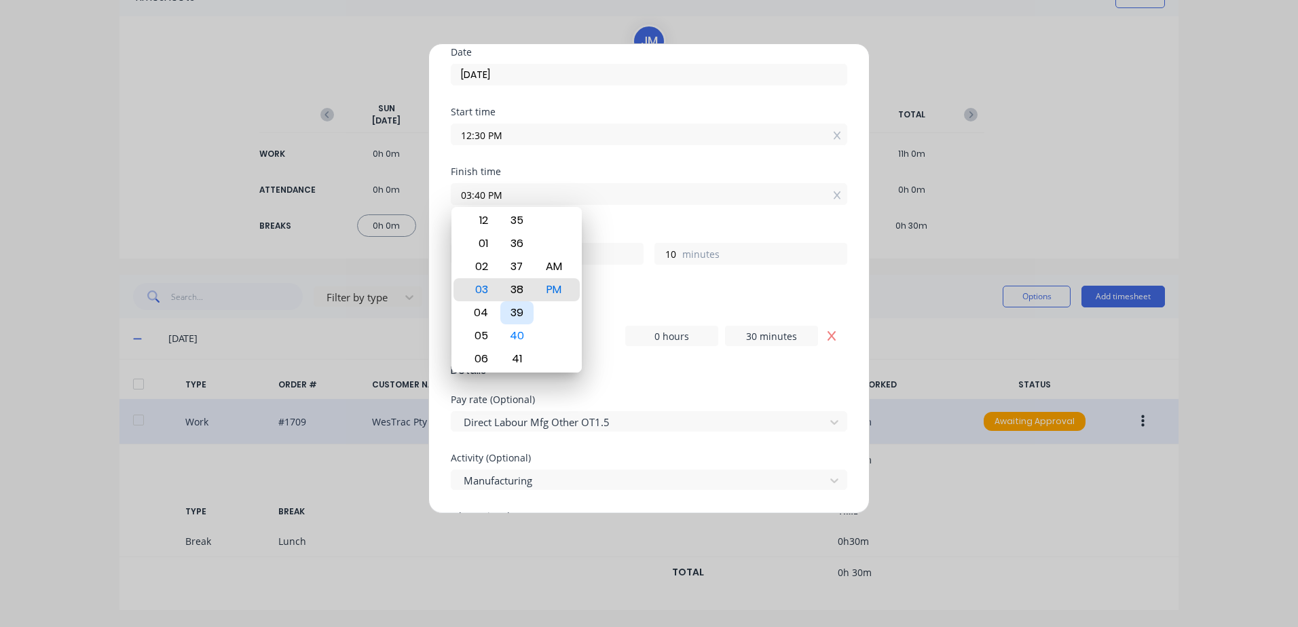
type input "8"
type input "03:35 PM"
type input "5"
type input "03:34 PM"
type input "4"
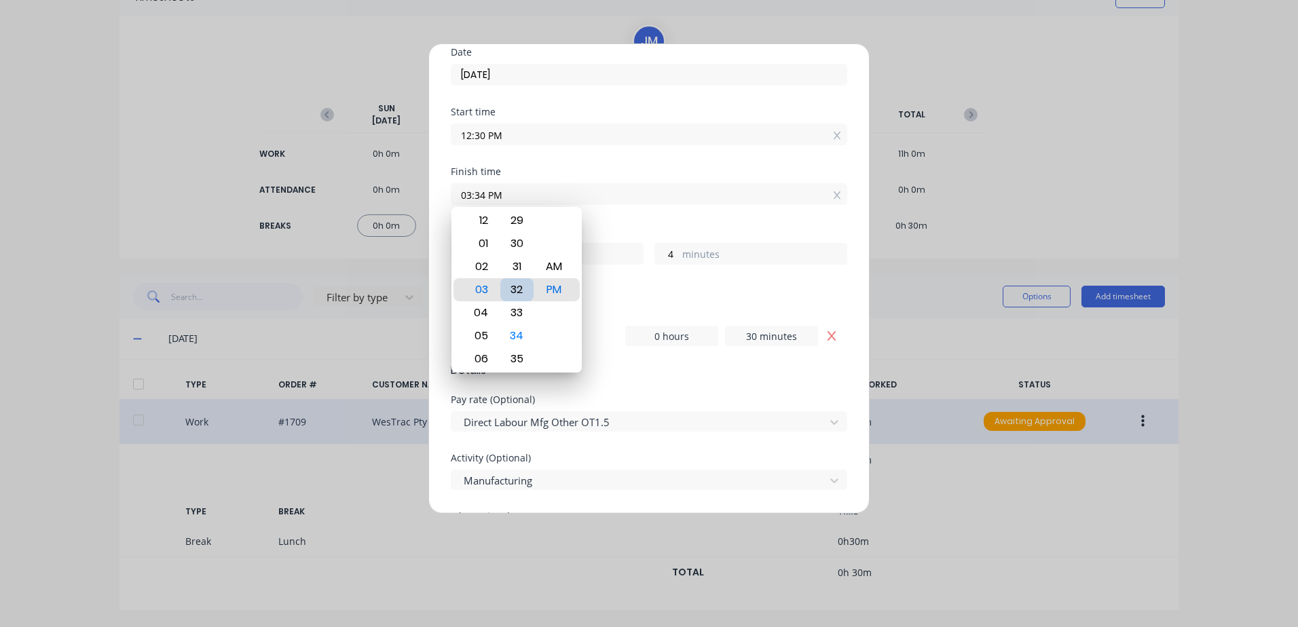
type input "03:32 PM"
type input "2"
type input "03:30 PM"
type input "0"
click at [519, 287] on div "30" at bounding box center [516, 289] width 33 height 23
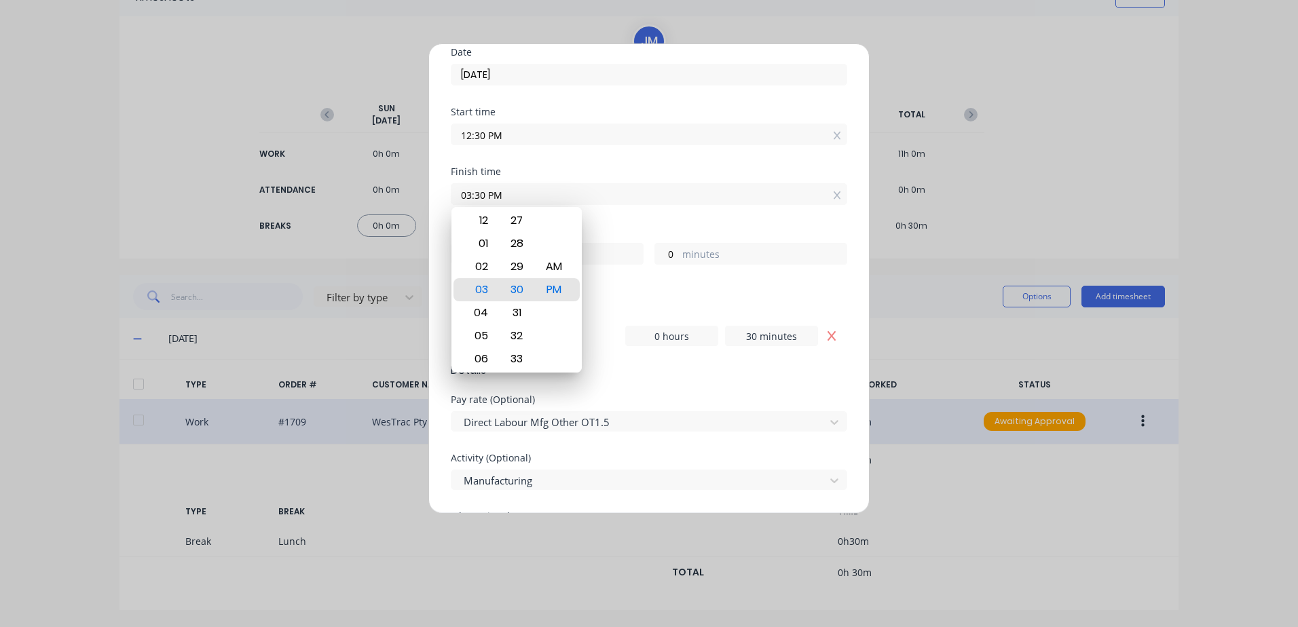
click at [648, 159] on div "Start time 12:30 PM" at bounding box center [649, 137] width 397 height 60
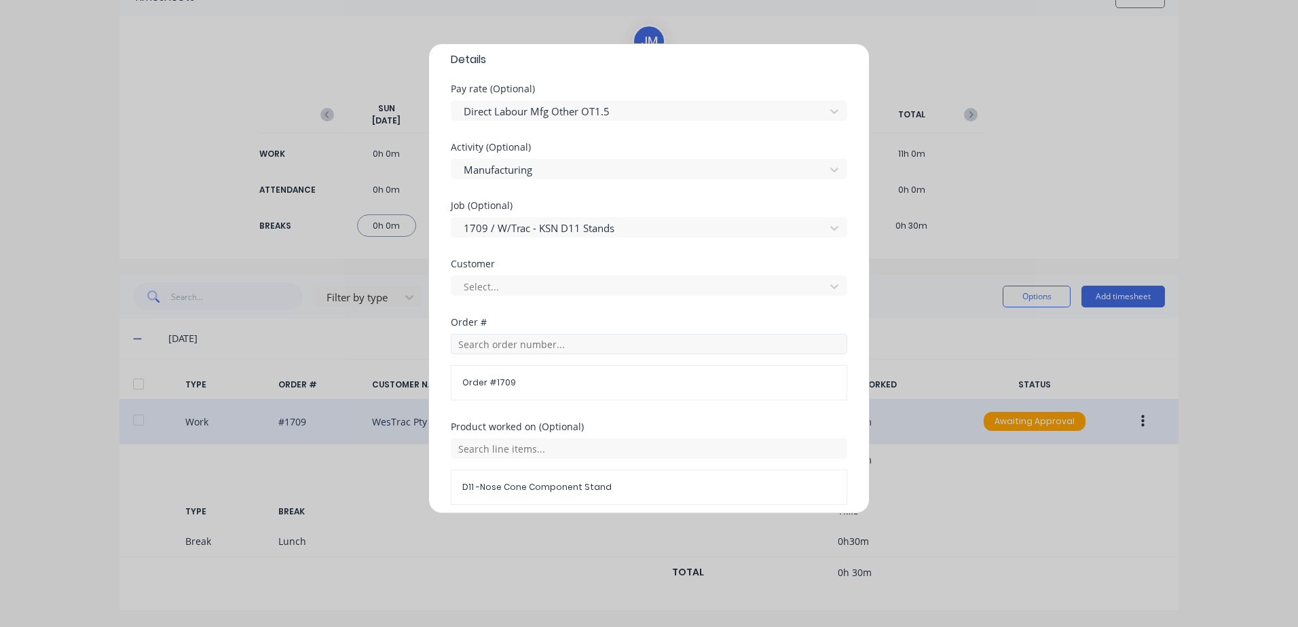
scroll to position [475, 0]
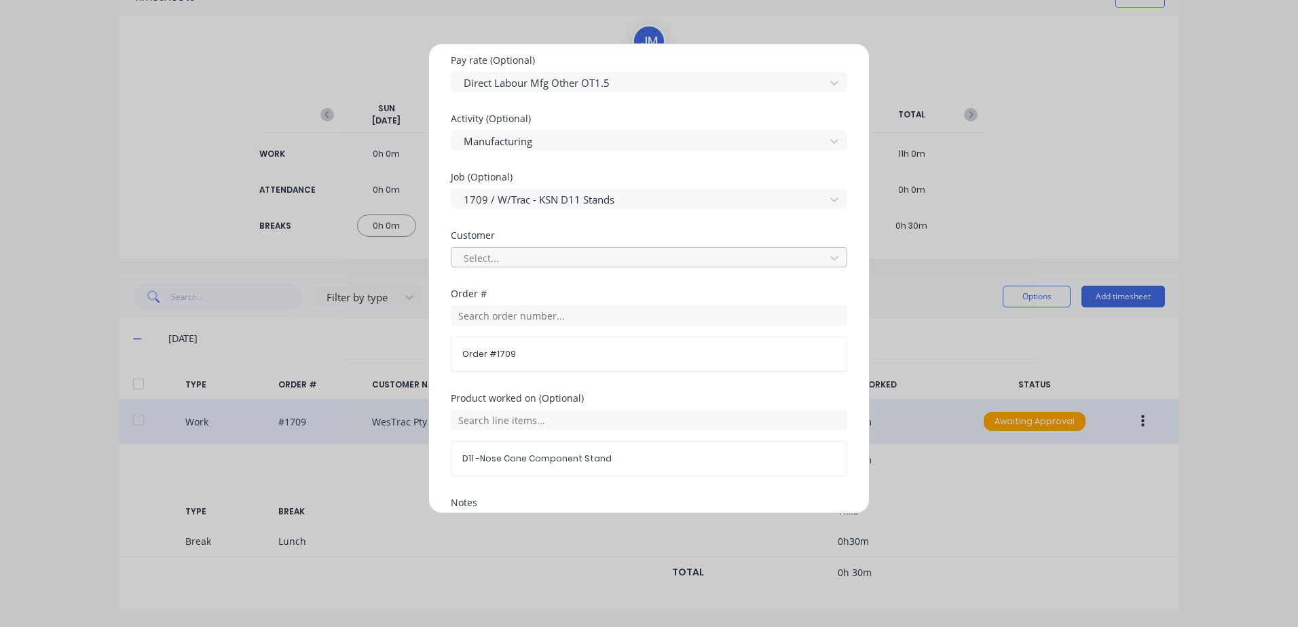
click at [475, 256] on div at bounding box center [640, 258] width 356 height 17
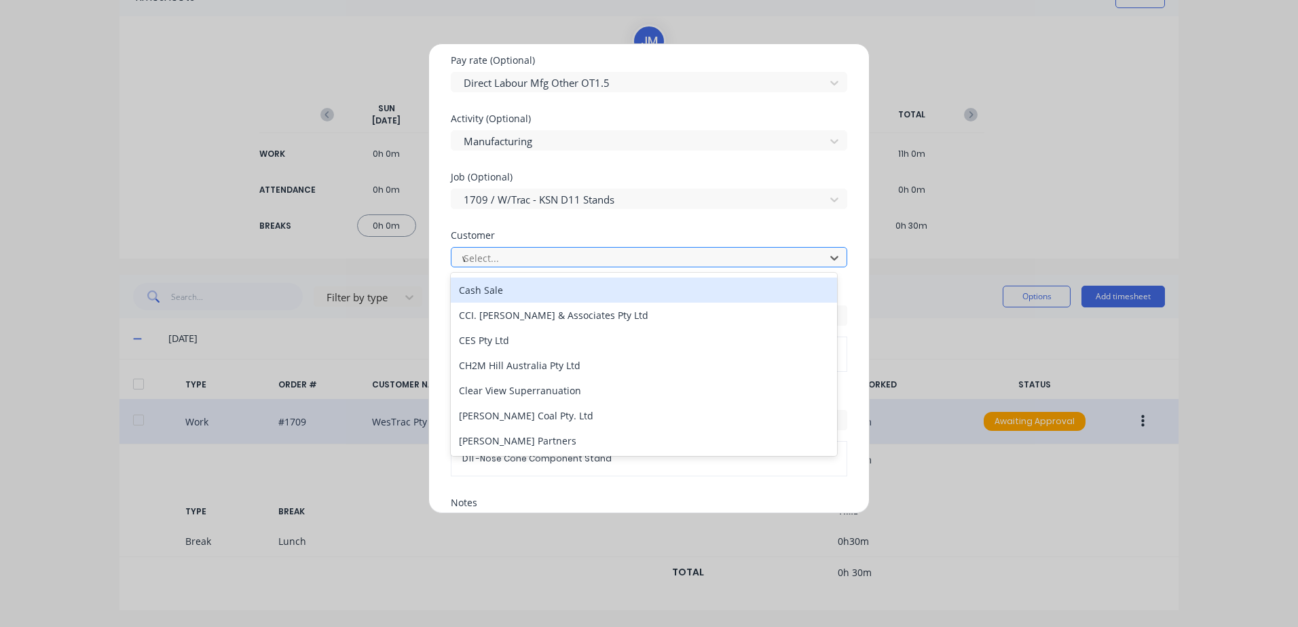
scroll to position [0, 0]
type input "[PERSON_NAME]"
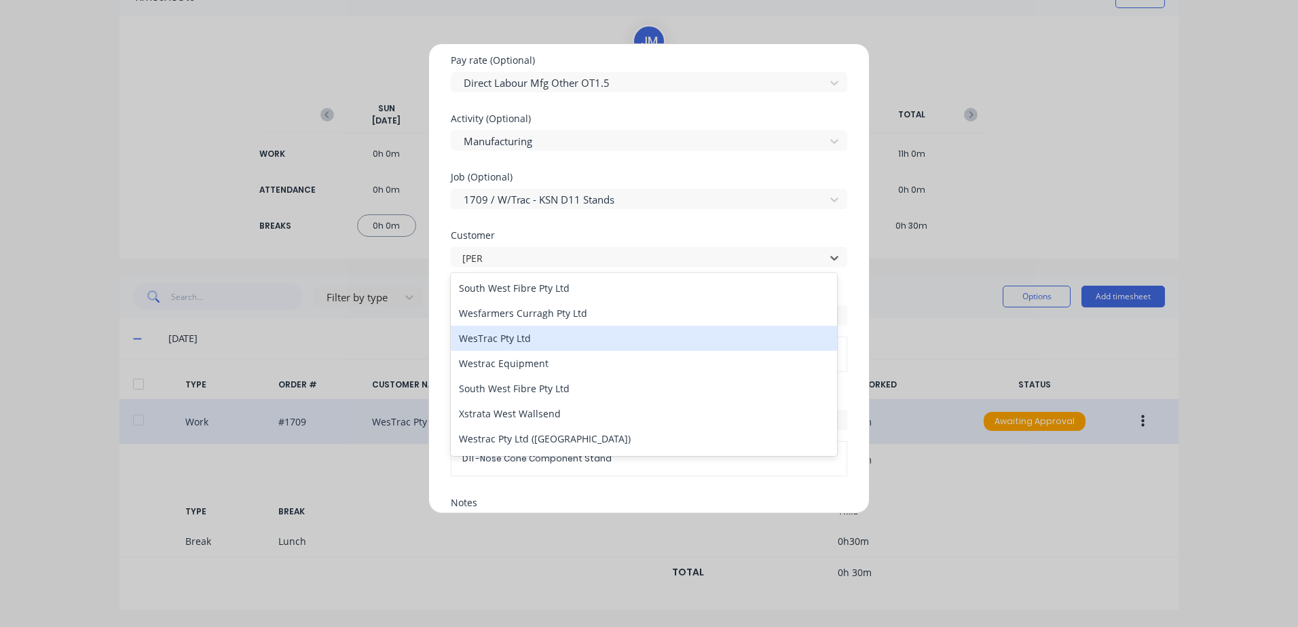
click at [493, 341] on div "WesTrac Pty Ltd" at bounding box center [644, 338] width 386 height 25
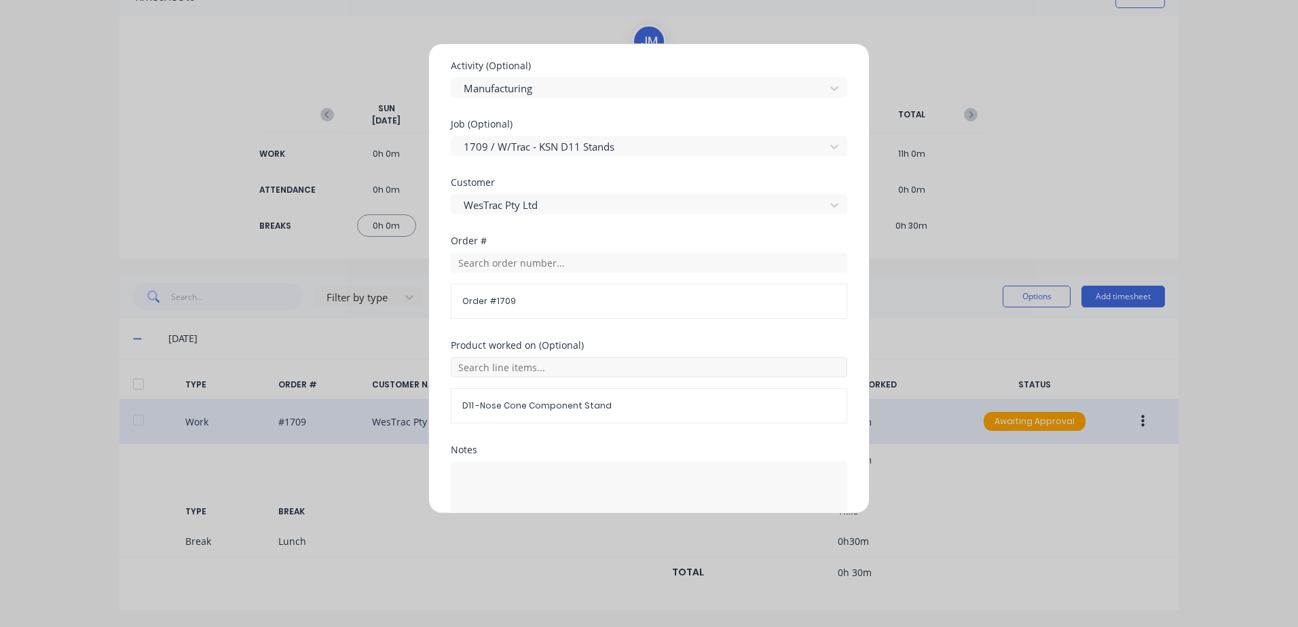
scroll to position [611, 0]
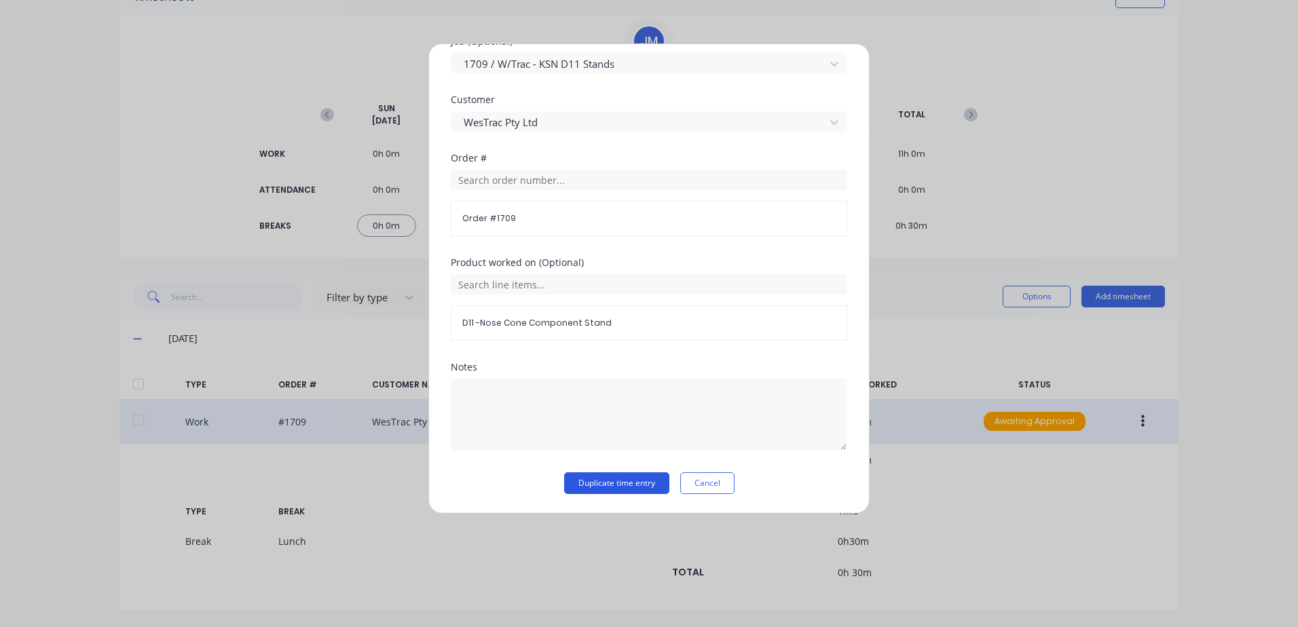
click at [585, 481] on button "Duplicate time entry" at bounding box center [616, 484] width 105 height 22
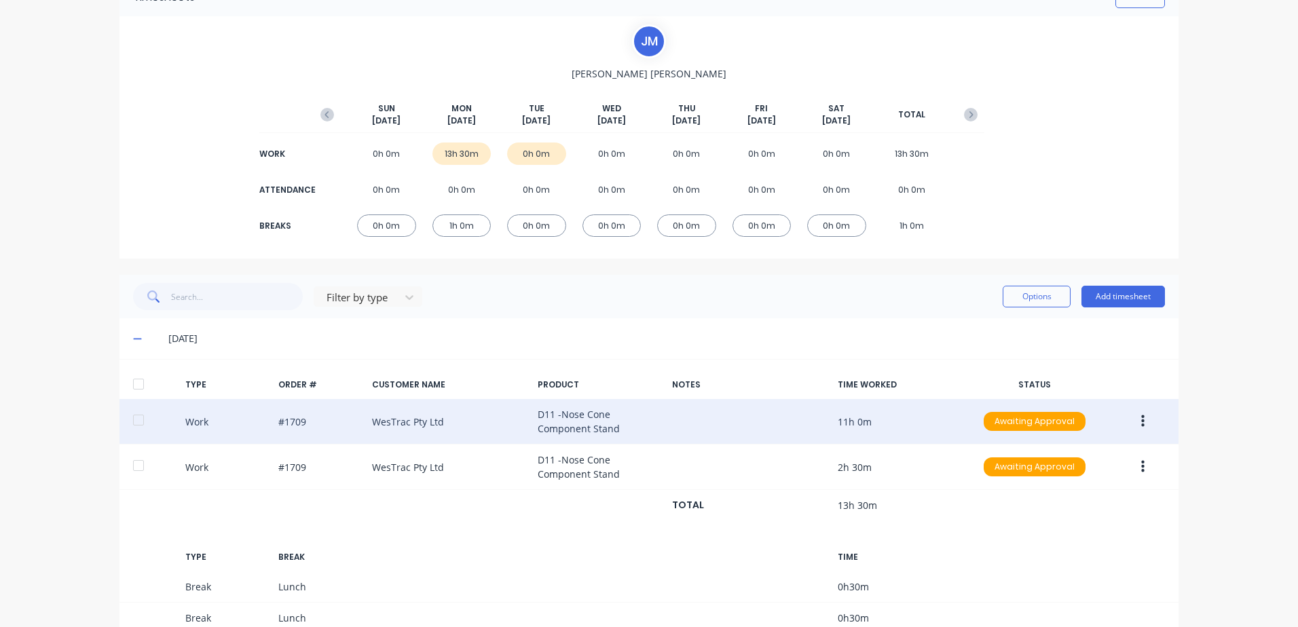
click at [1141, 424] on icon "button" at bounding box center [1142, 421] width 3 height 15
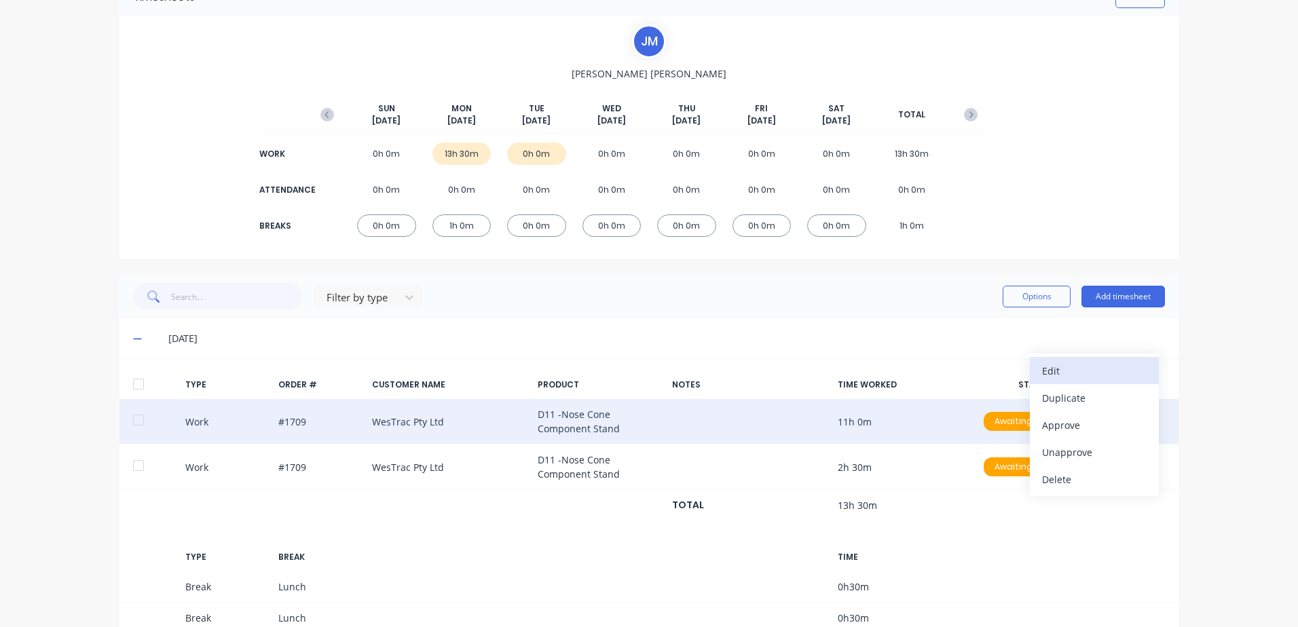
click at [1054, 369] on div "Edit" at bounding box center [1094, 371] width 105 height 20
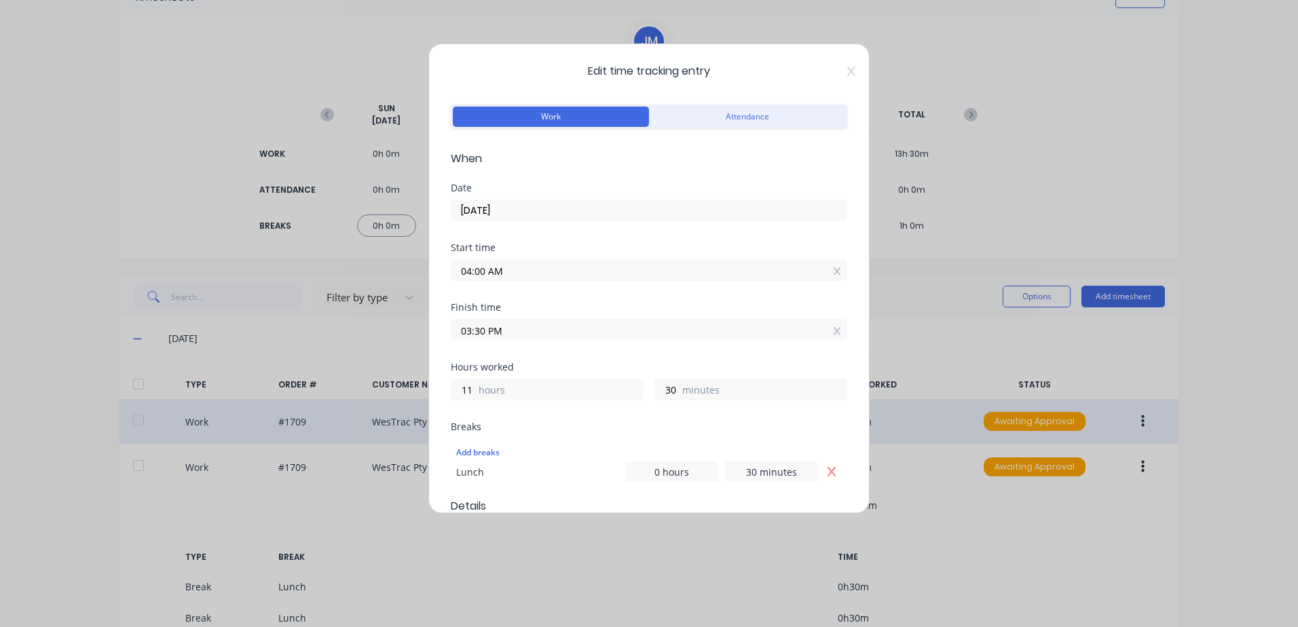
click at [513, 337] on input "03:30 PM" at bounding box center [649, 330] width 395 height 20
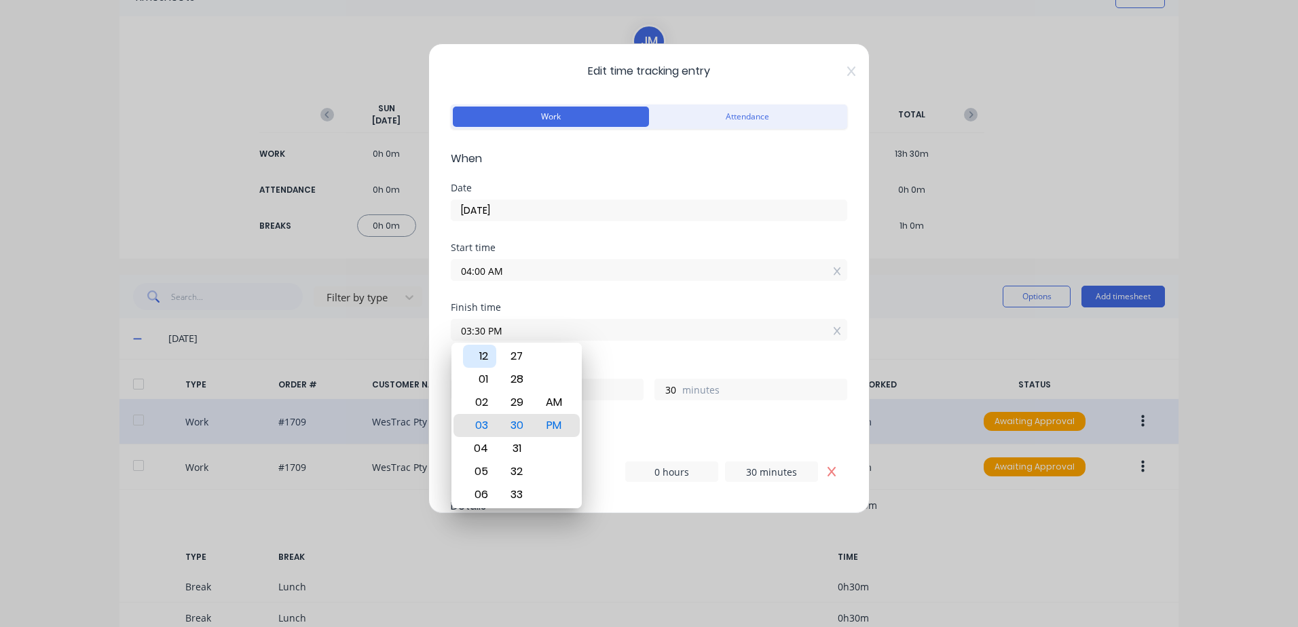
click at [480, 357] on div "12" at bounding box center [479, 356] width 33 height 23
type input "12:30 PM"
type input "8"
click at [644, 350] on div "Finish time 12:30 PM" at bounding box center [649, 333] width 397 height 60
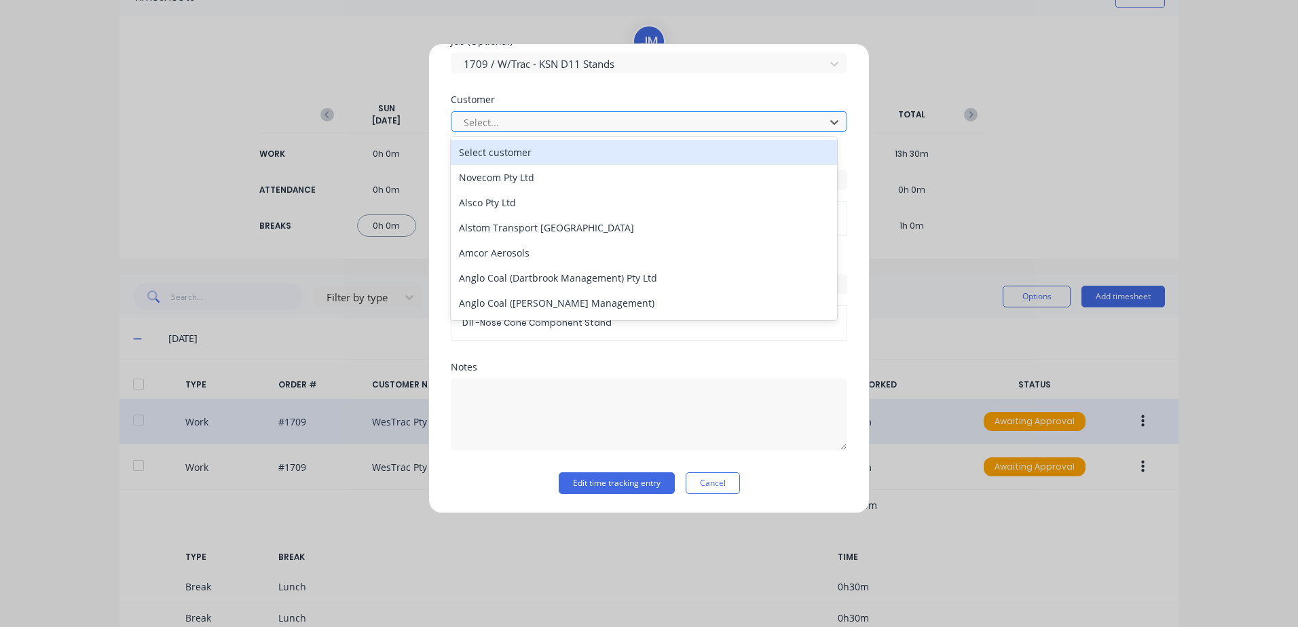
click at [507, 117] on div at bounding box center [640, 122] width 356 height 17
type input "[PERSON_NAME]"
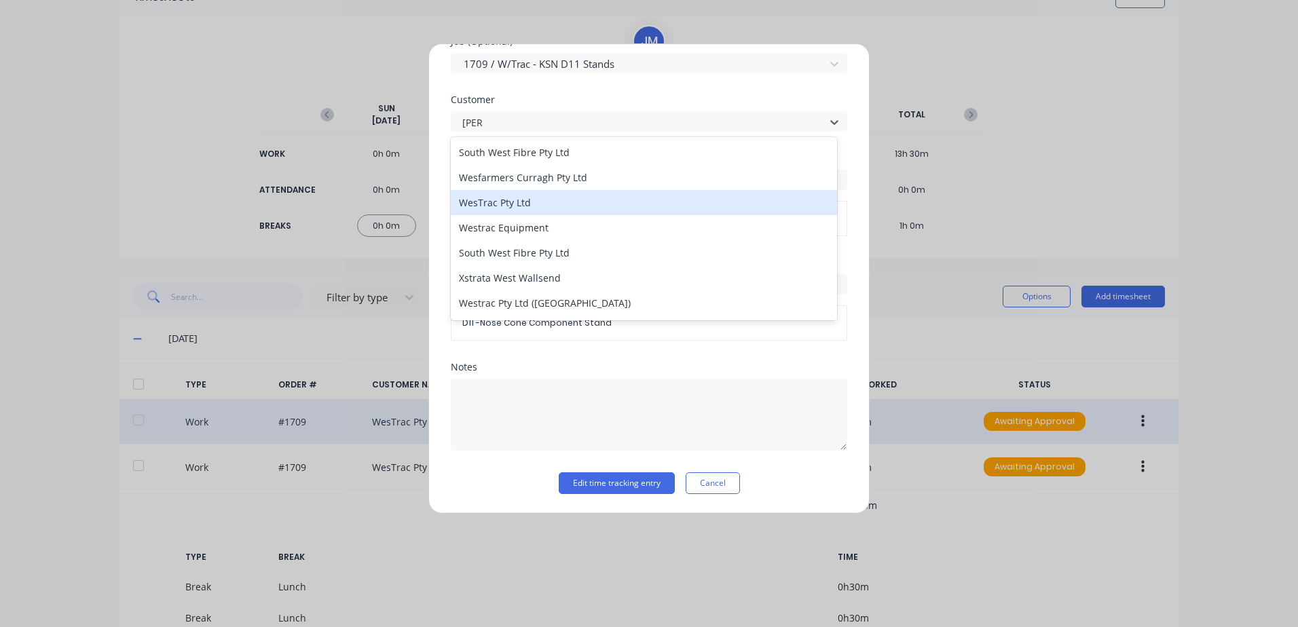
click at [507, 202] on div "WesTrac Pty Ltd" at bounding box center [644, 202] width 386 height 25
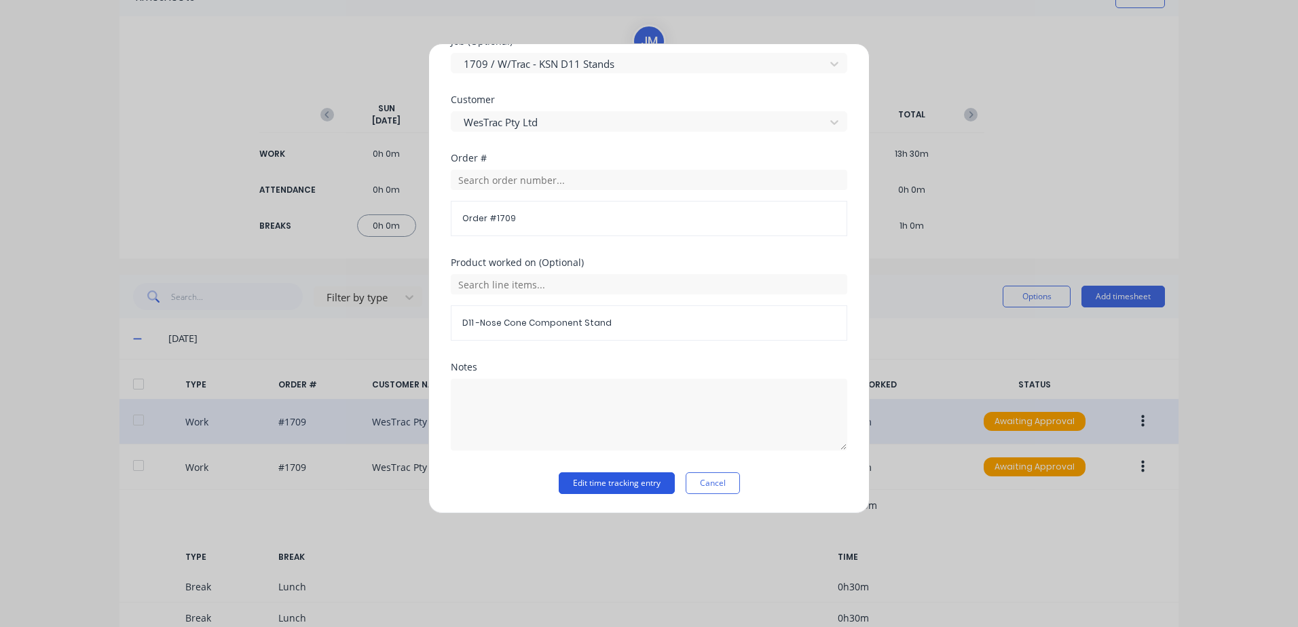
click at [589, 485] on button "Edit time tracking entry" at bounding box center [617, 484] width 116 height 22
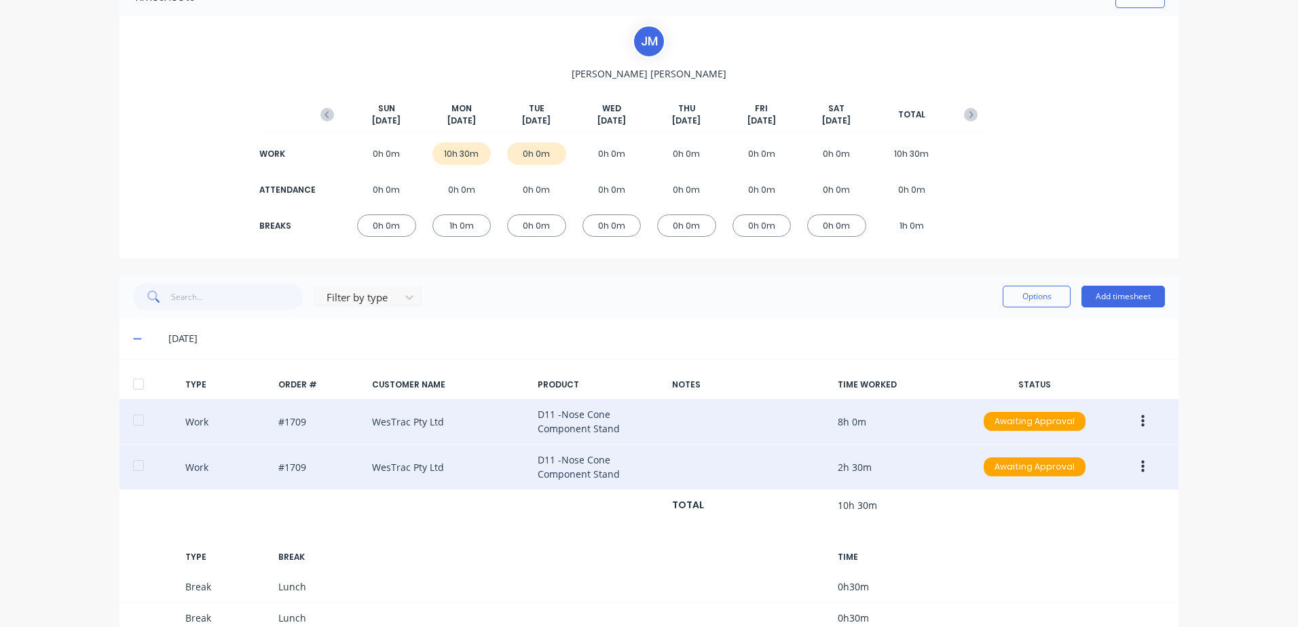
click at [1141, 471] on icon "button" at bounding box center [1142, 467] width 3 height 12
click at [1054, 416] on div "Edit" at bounding box center [1094, 417] width 105 height 20
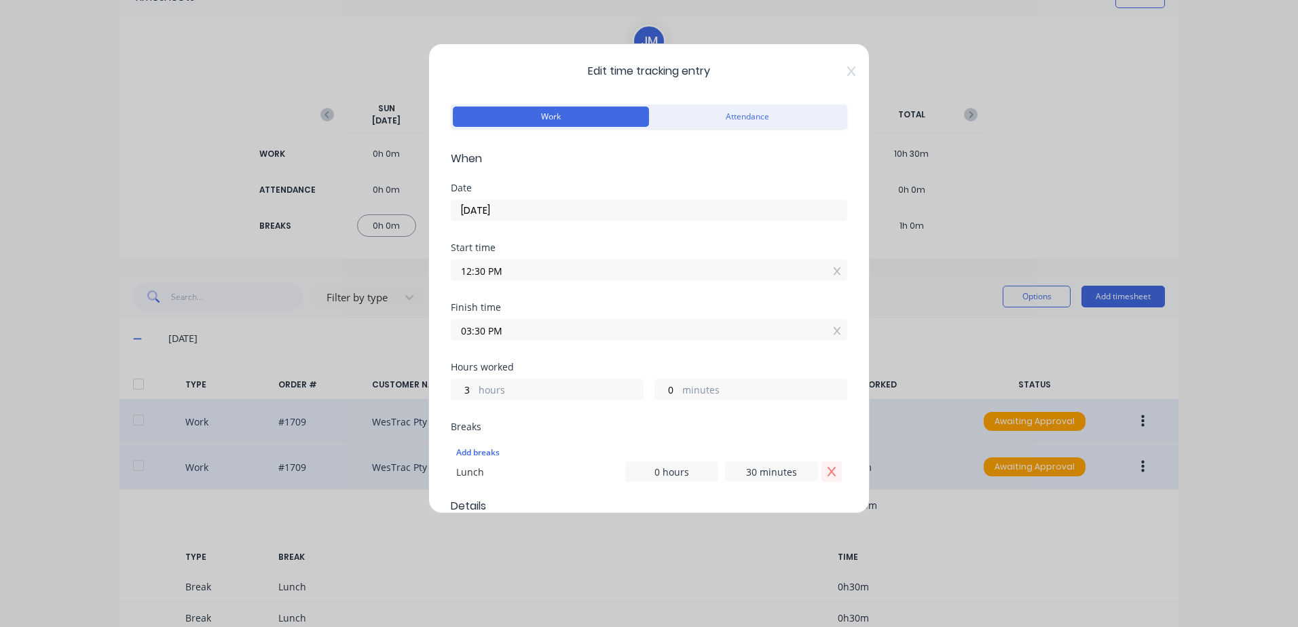
click at [828, 471] on icon "Remove Lunch" at bounding box center [832, 472] width 8 height 10
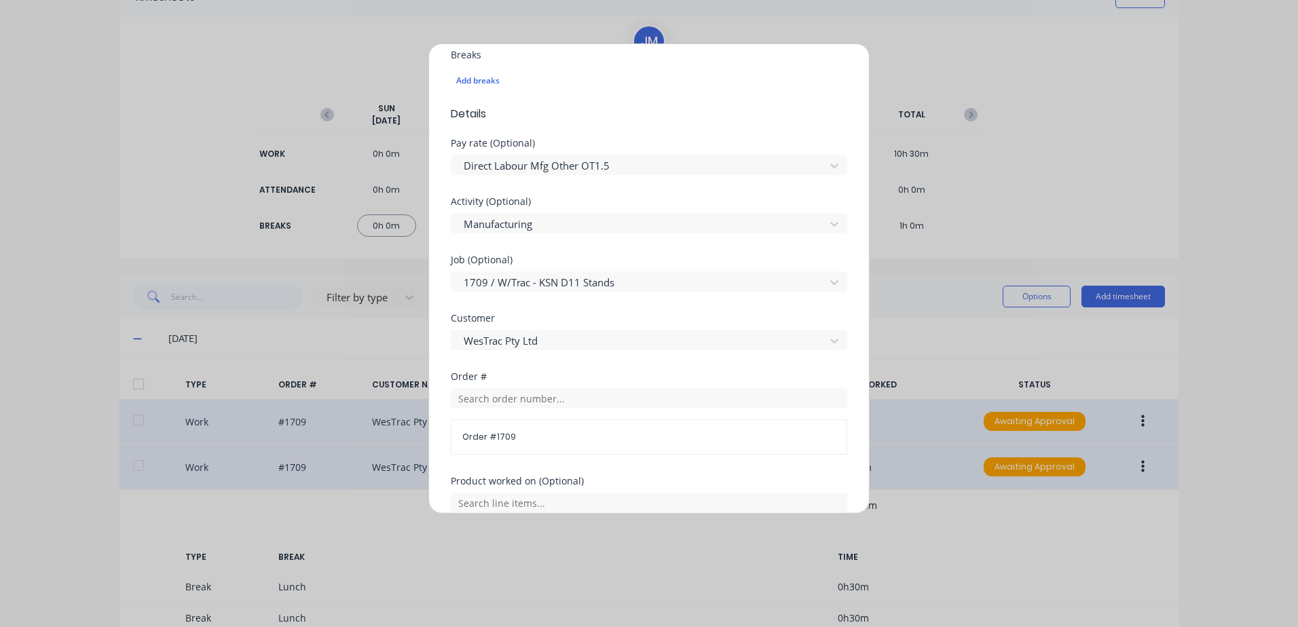
scroll to position [426, 0]
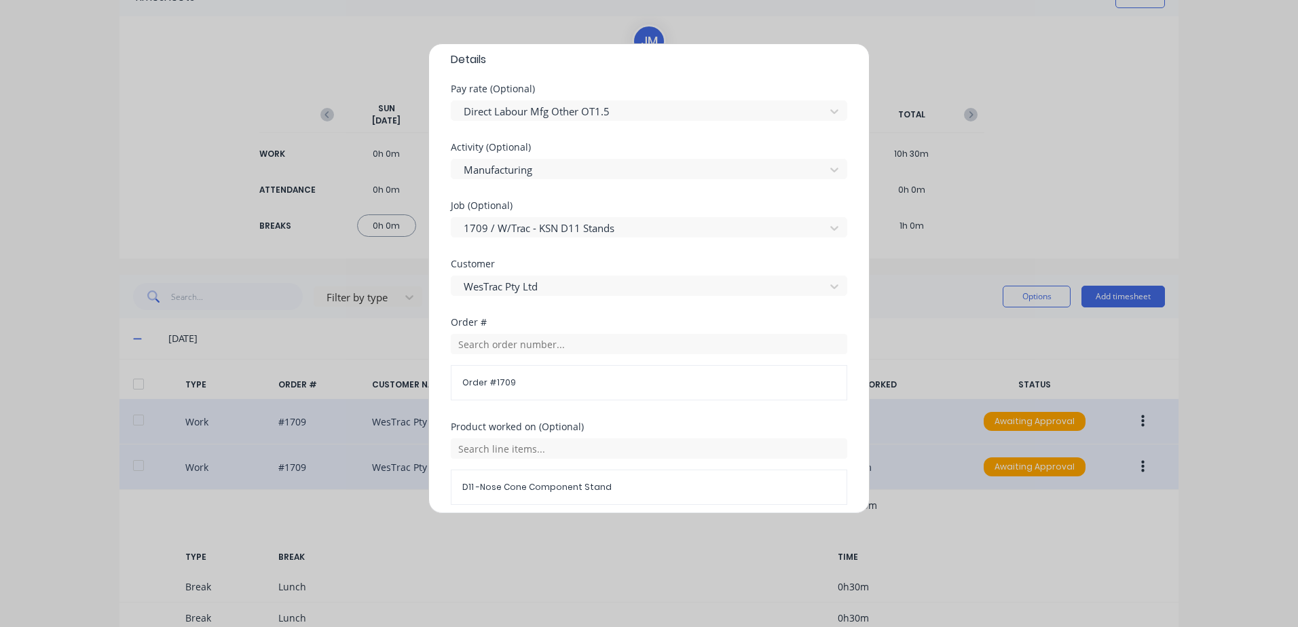
click at [904, 343] on div "Edit time tracking entry Work Attendance When Date [DATE] Start time 12:30 PM F…" at bounding box center [649, 313] width 1298 height 627
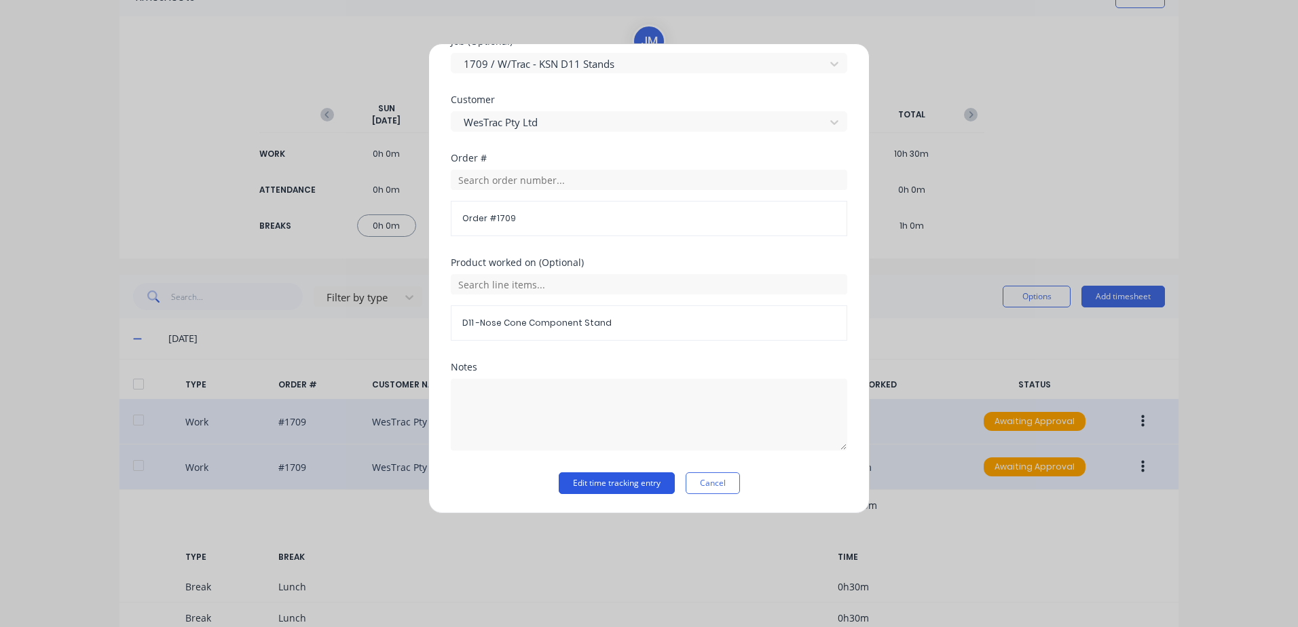
click at [585, 485] on button "Edit time tracking entry" at bounding box center [617, 484] width 116 height 22
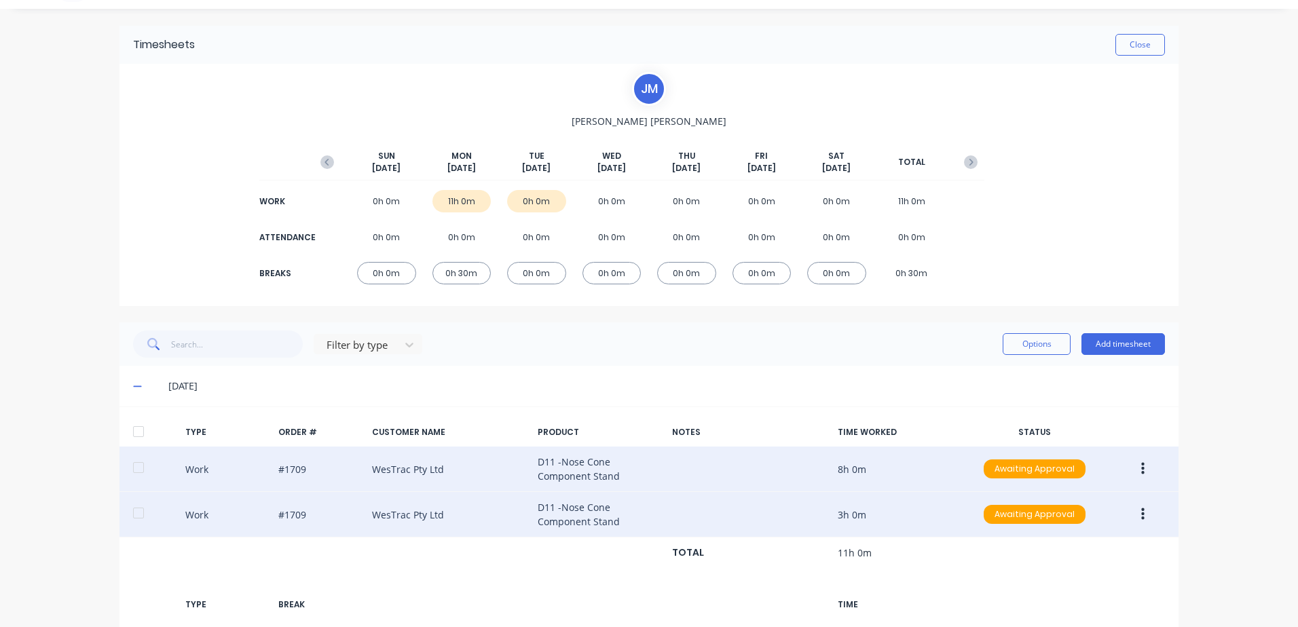
scroll to position [0, 0]
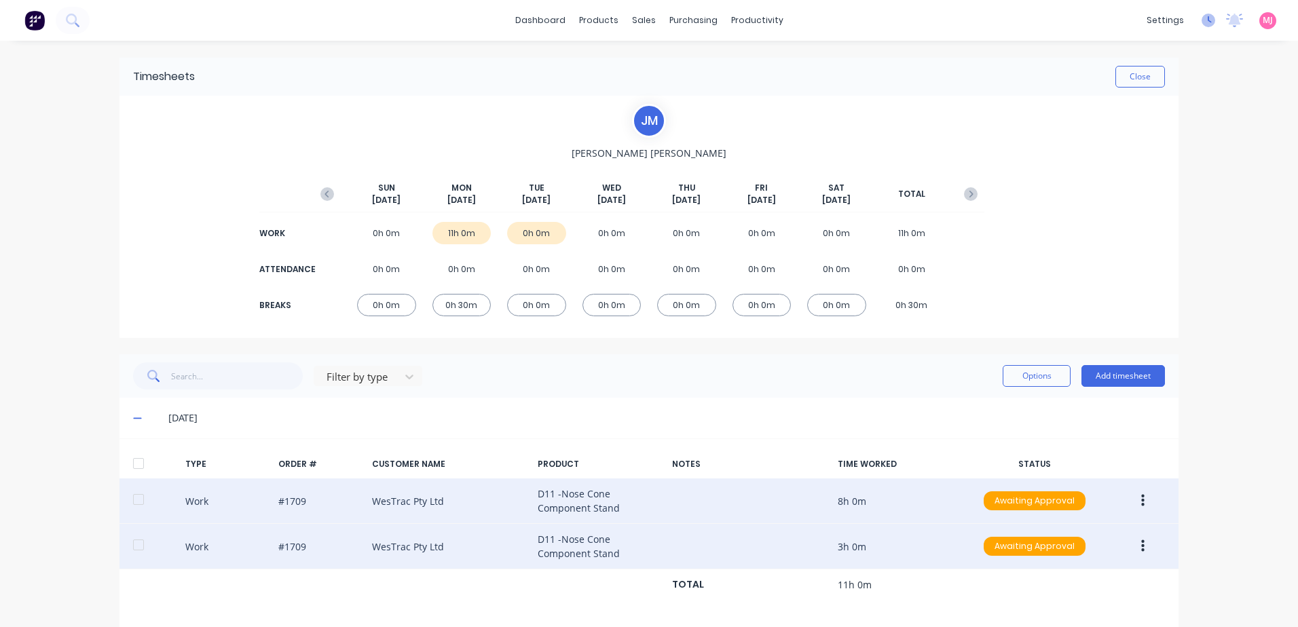
click at [1202, 16] on icon at bounding box center [1209, 21] width 14 height 14
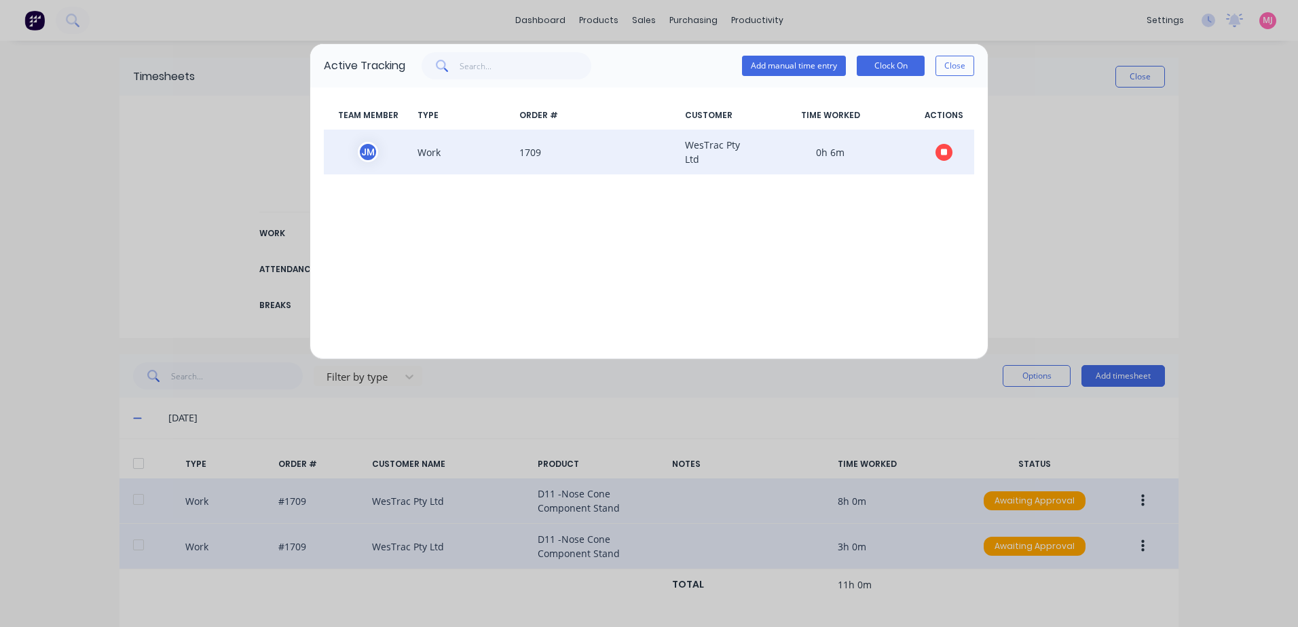
click at [940, 151] on button "button" at bounding box center [944, 152] width 17 height 17
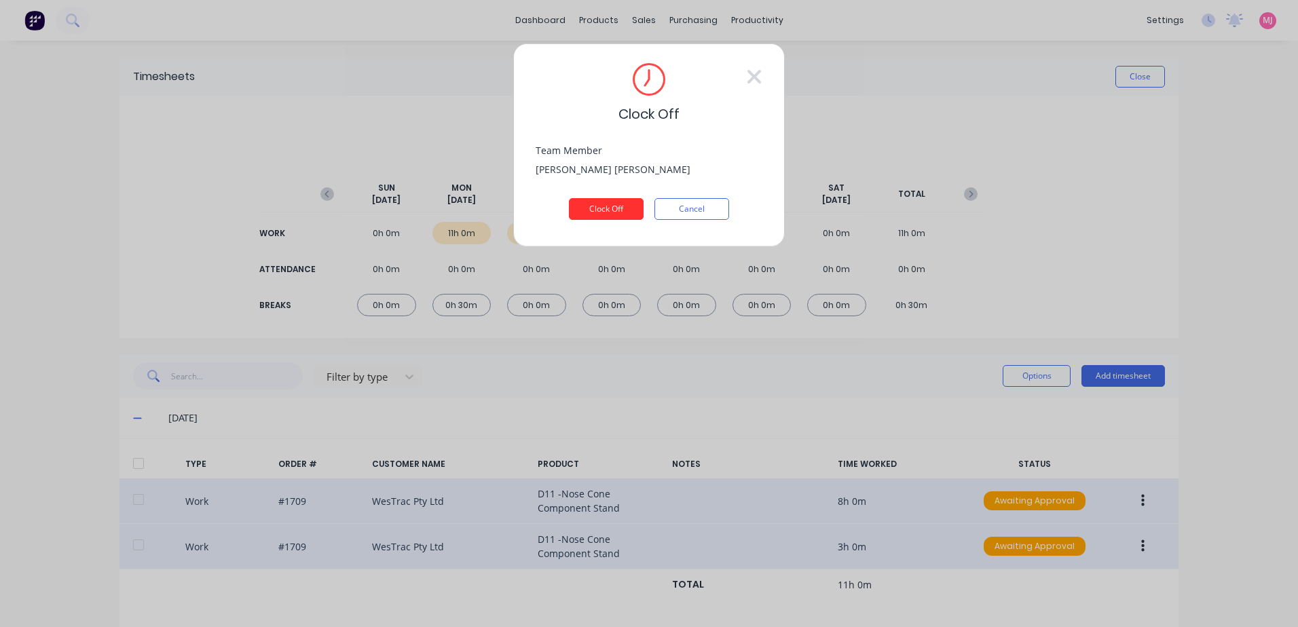
click at [589, 200] on button "Clock Off" at bounding box center [606, 209] width 75 height 22
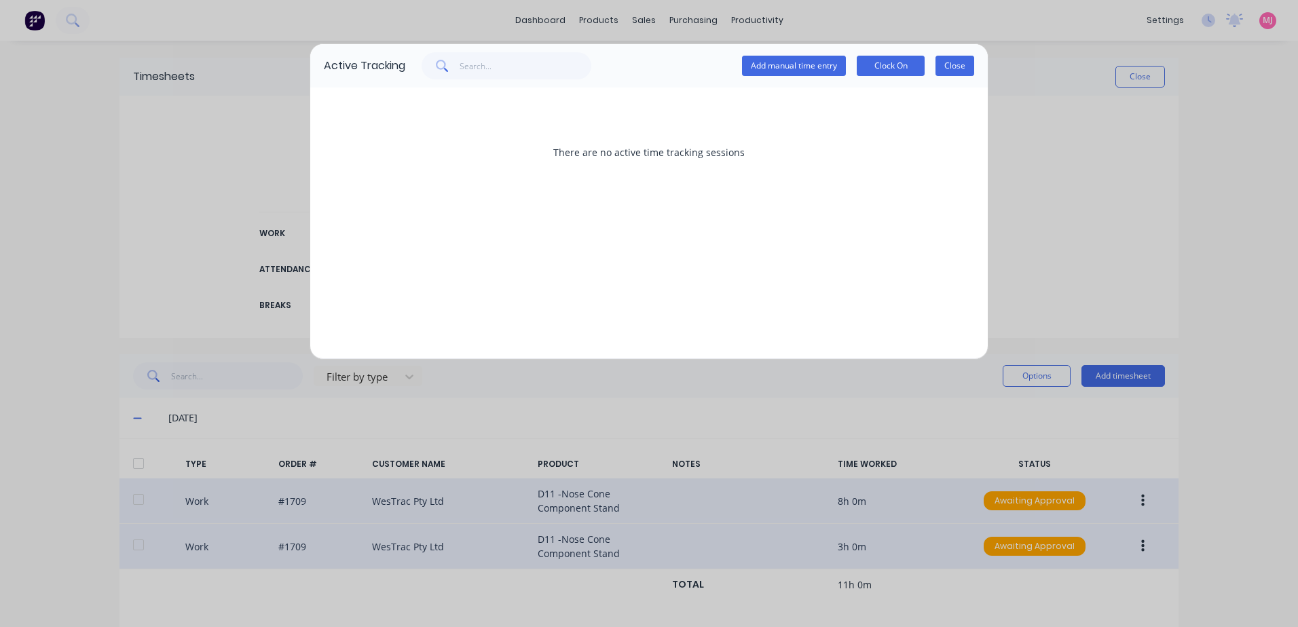
click at [957, 69] on button "Close" at bounding box center [955, 66] width 39 height 20
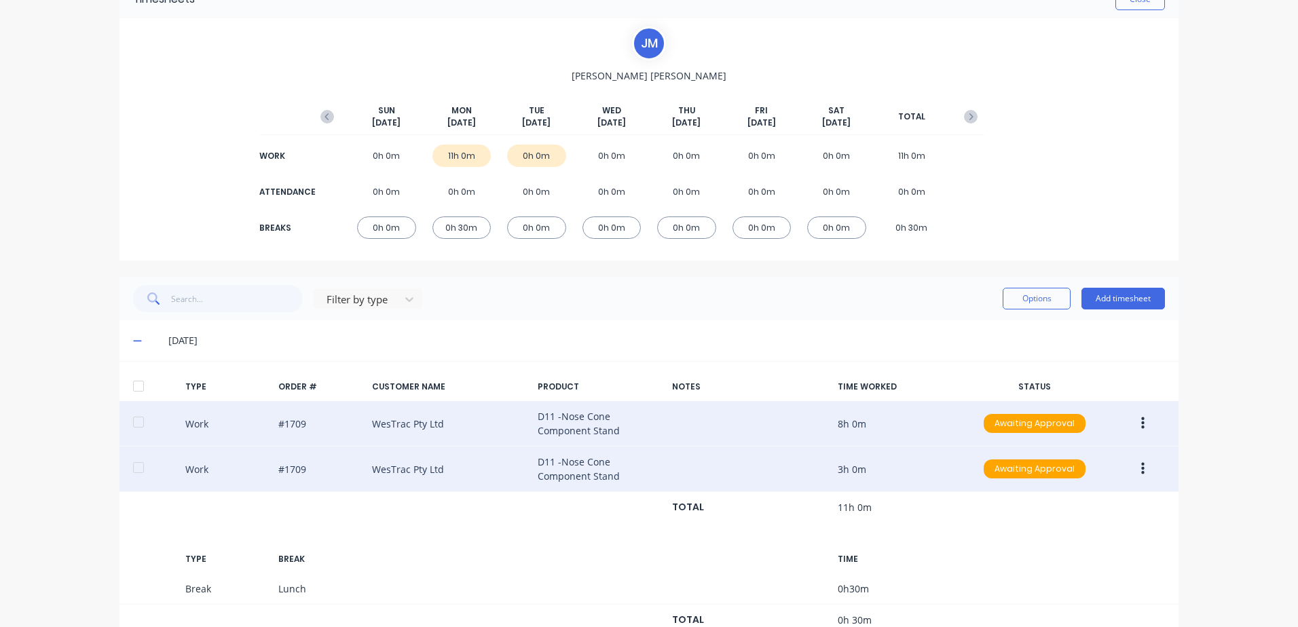
scroll to position [166, 0]
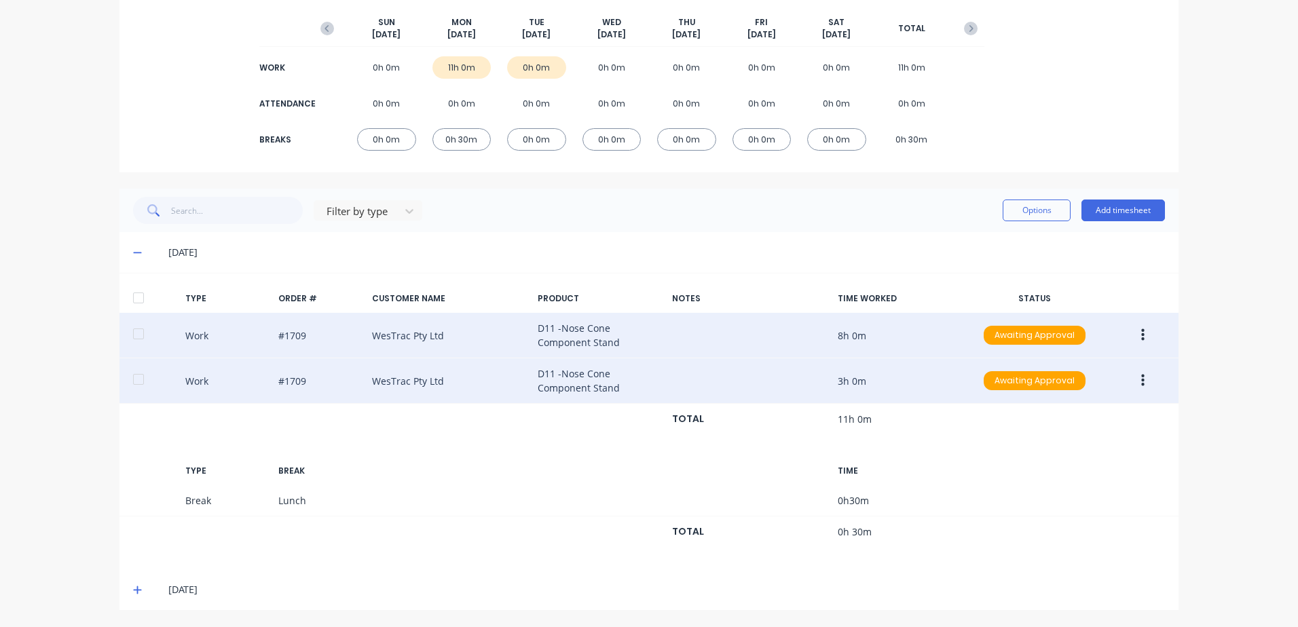
click at [133, 590] on icon at bounding box center [137, 591] width 8 height 8
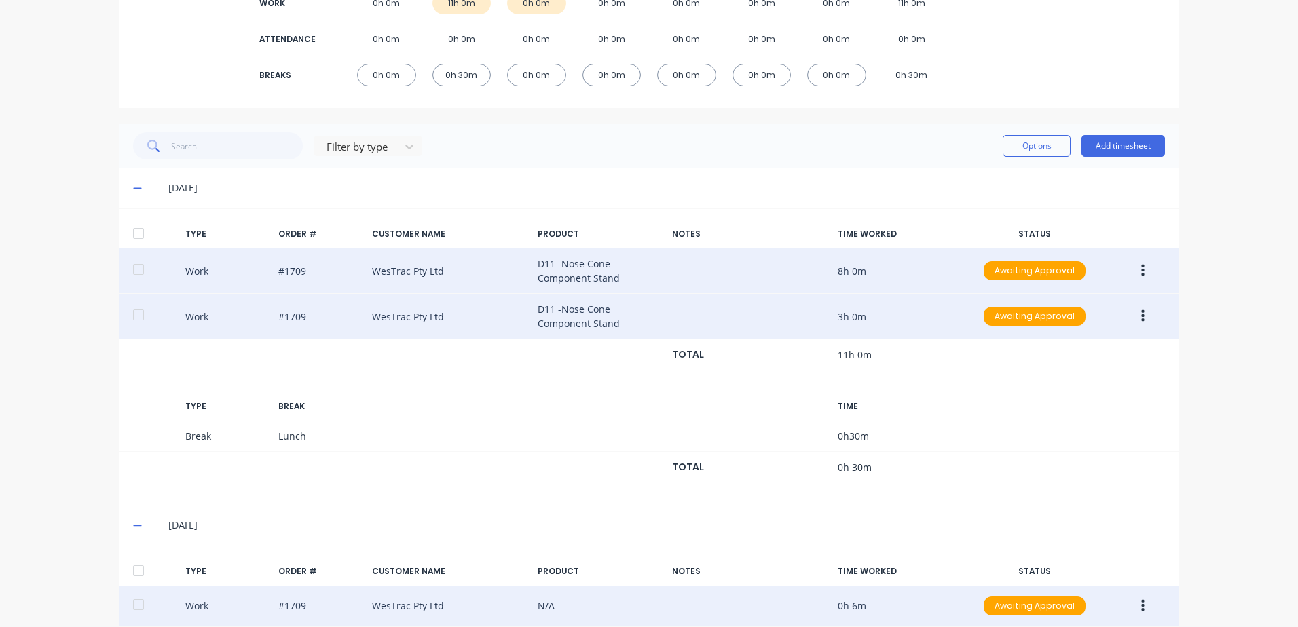
scroll to position [300, 0]
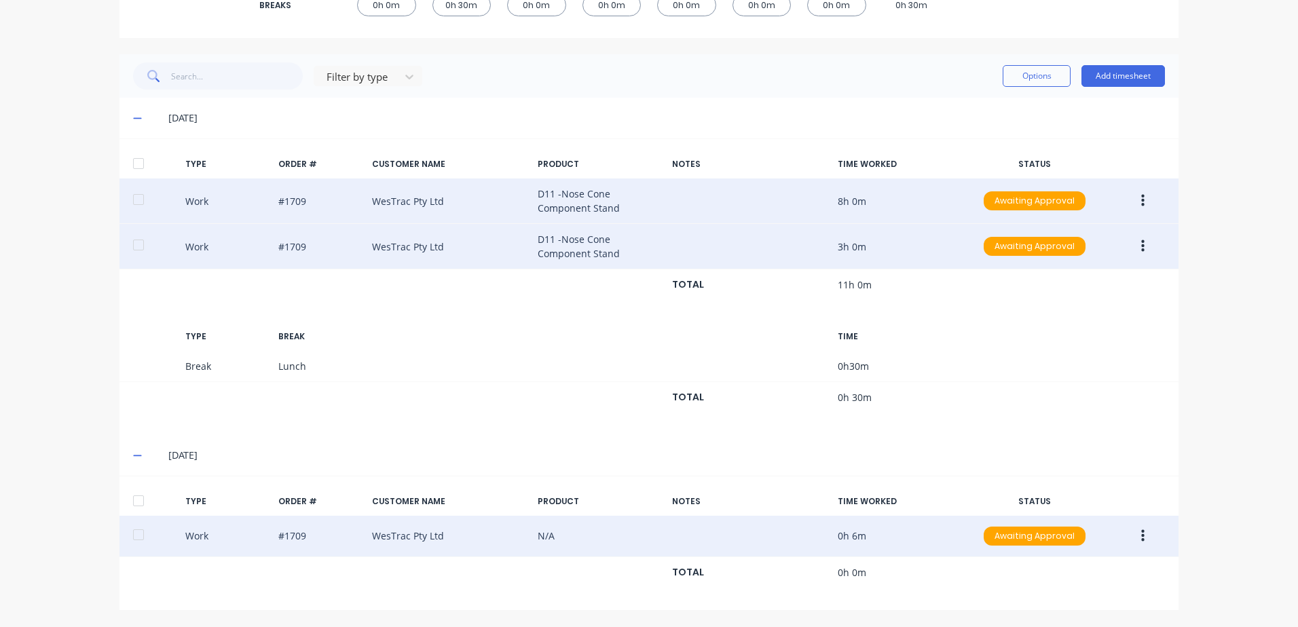
click at [1141, 536] on icon "button" at bounding box center [1142, 536] width 3 height 15
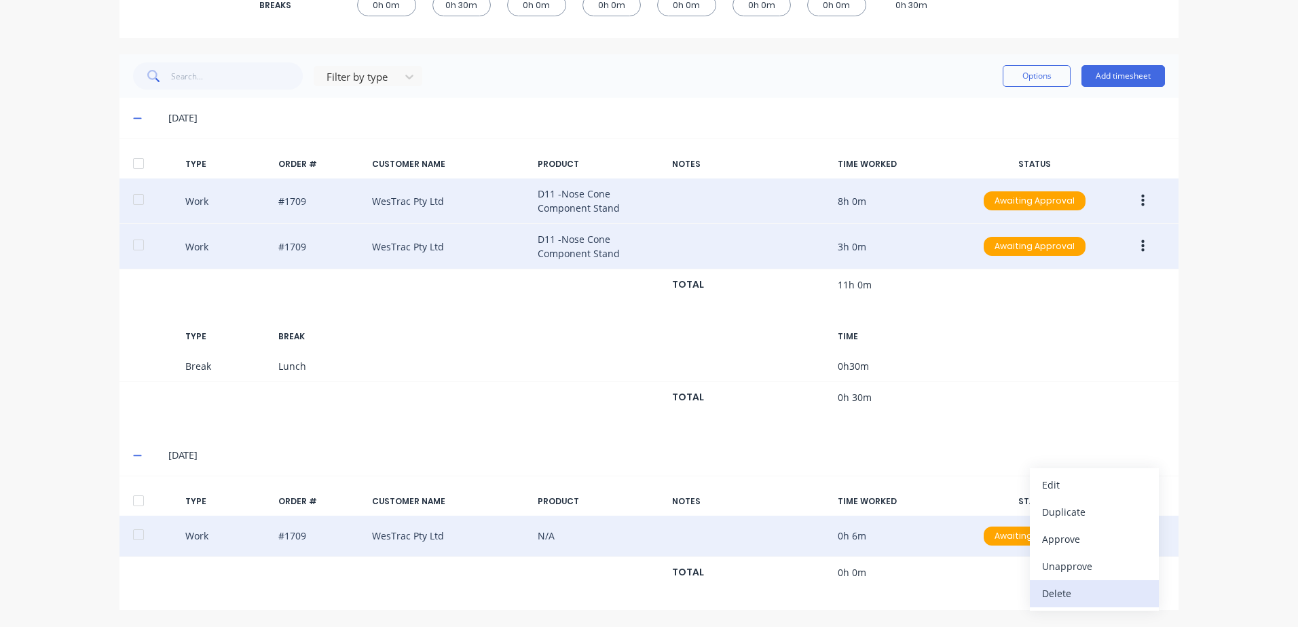
click at [1048, 594] on div "Delete" at bounding box center [1094, 594] width 105 height 20
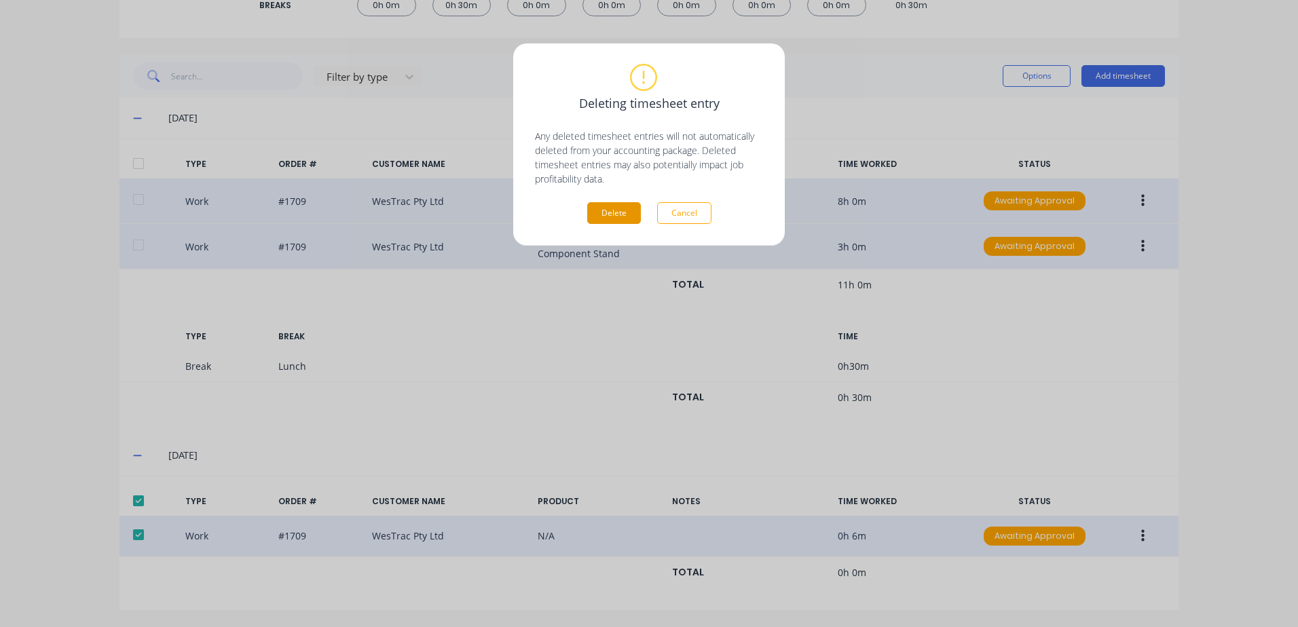
click at [597, 211] on button "Delete" at bounding box center [614, 213] width 54 height 22
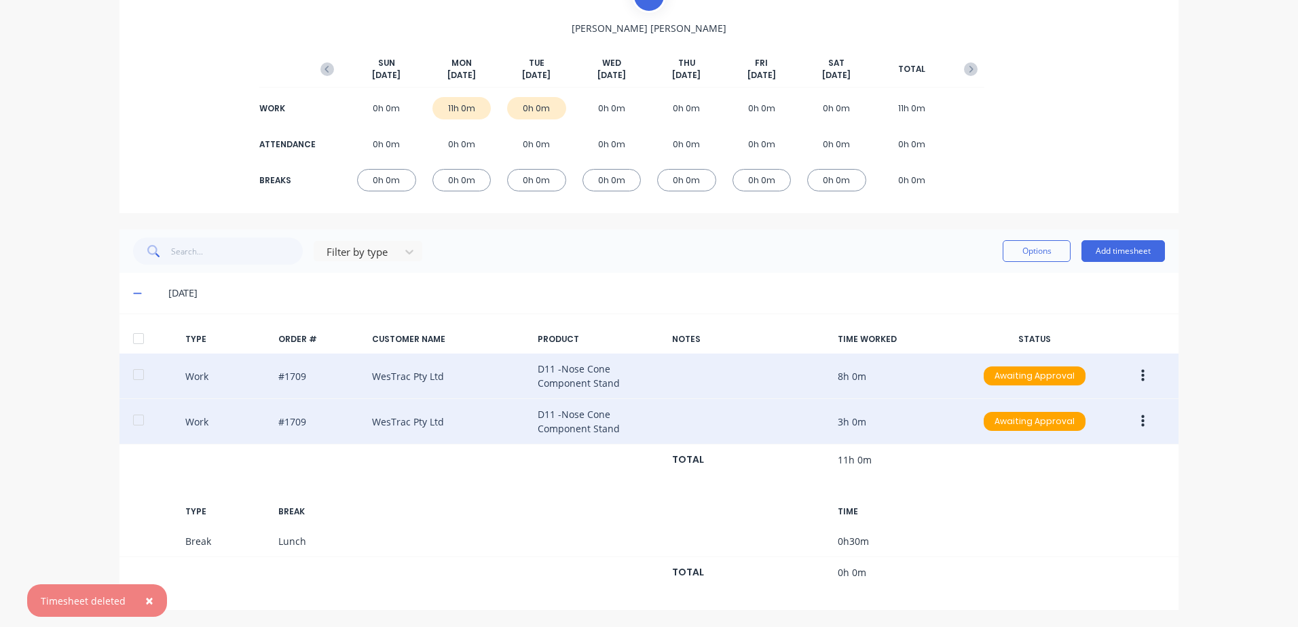
click at [1141, 378] on icon "button" at bounding box center [1142, 376] width 3 height 12
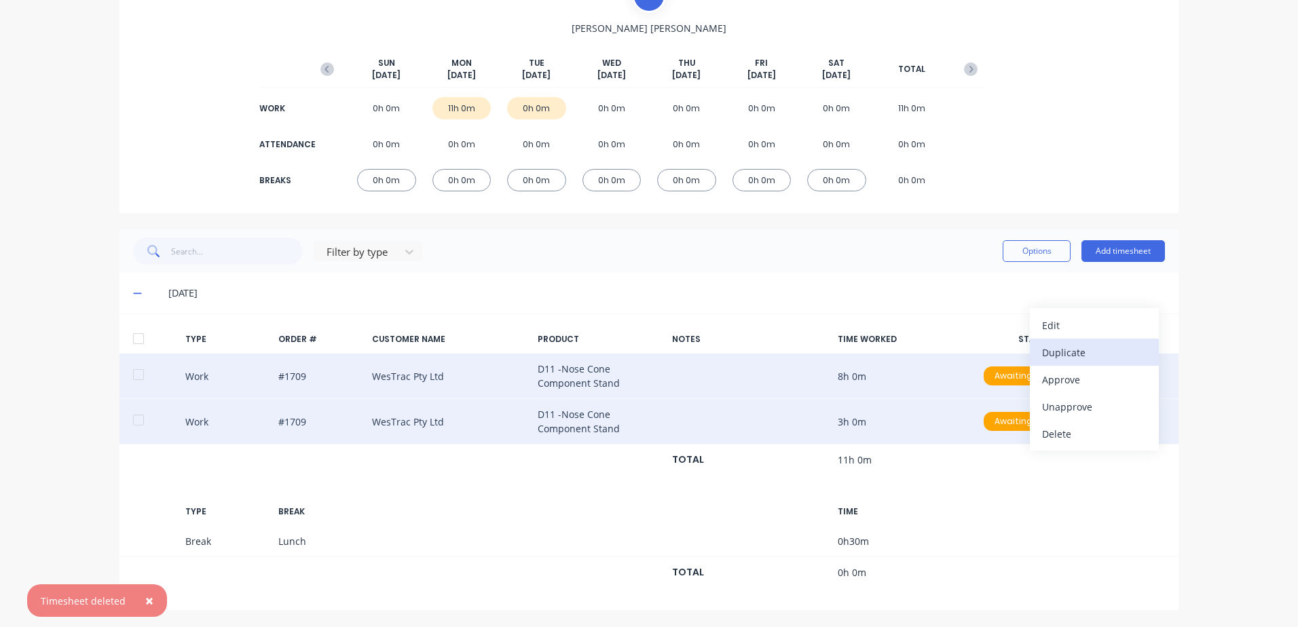
click at [1053, 351] on div "Duplicate" at bounding box center [1094, 353] width 105 height 20
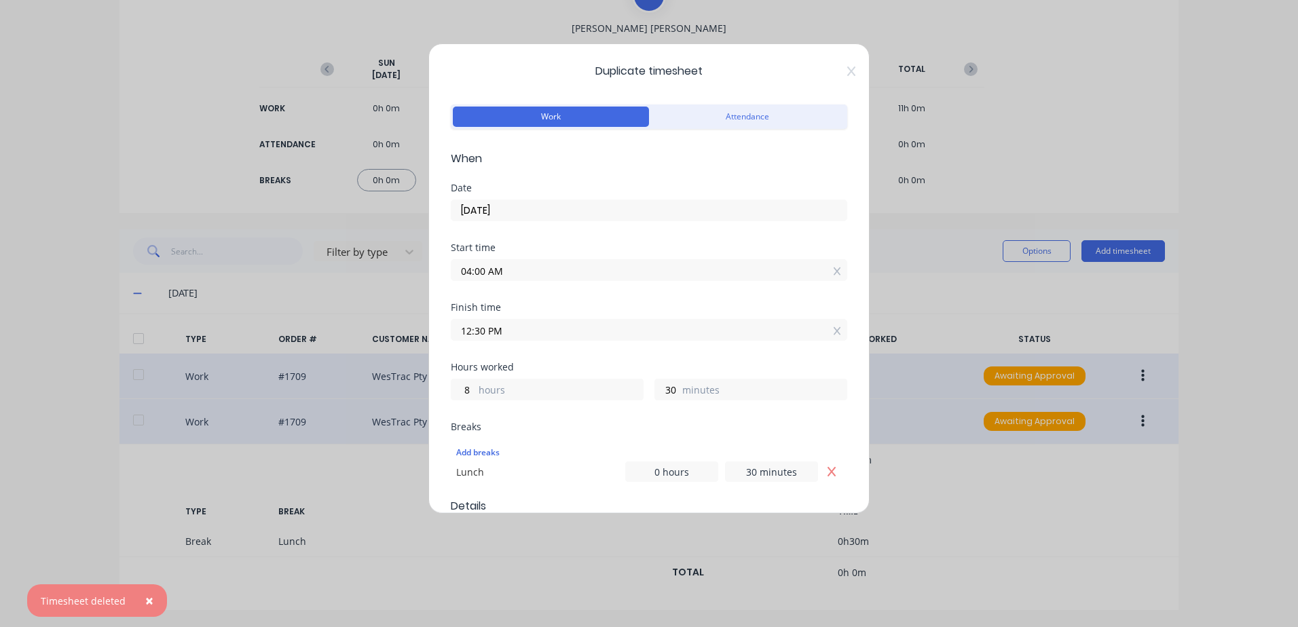
click at [513, 202] on input "[DATE]" at bounding box center [649, 210] width 395 height 20
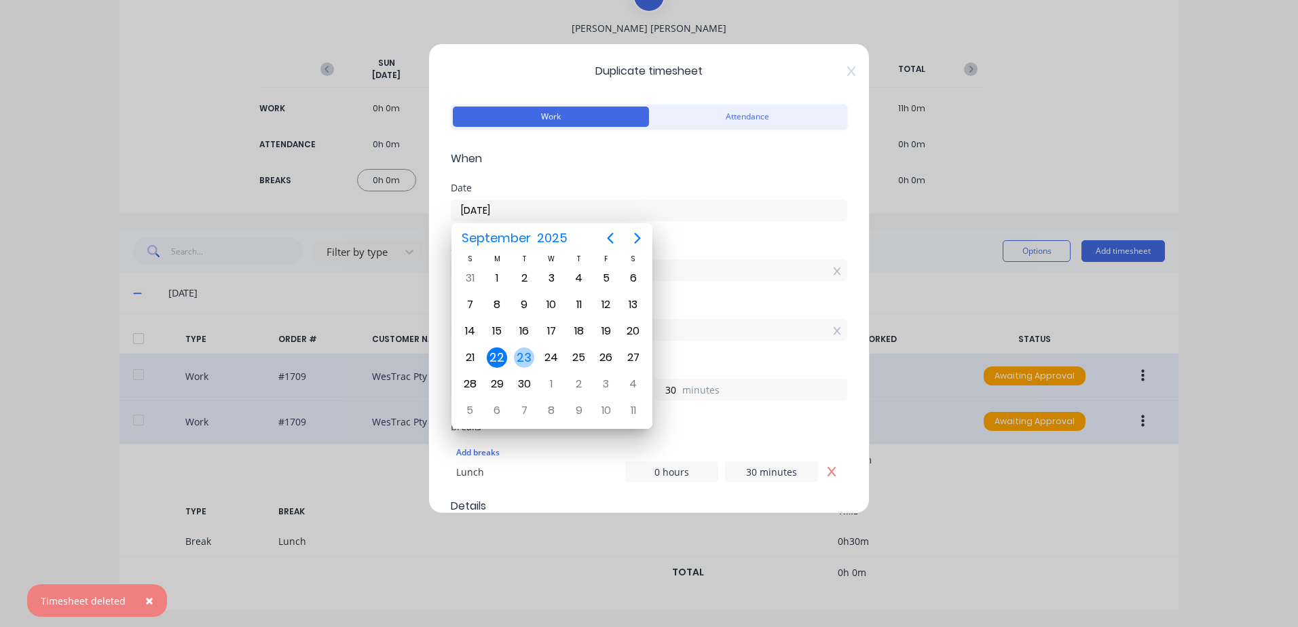
click at [525, 356] on div "23" at bounding box center [524, 358] width 20 height 20
type input "[DATE]"
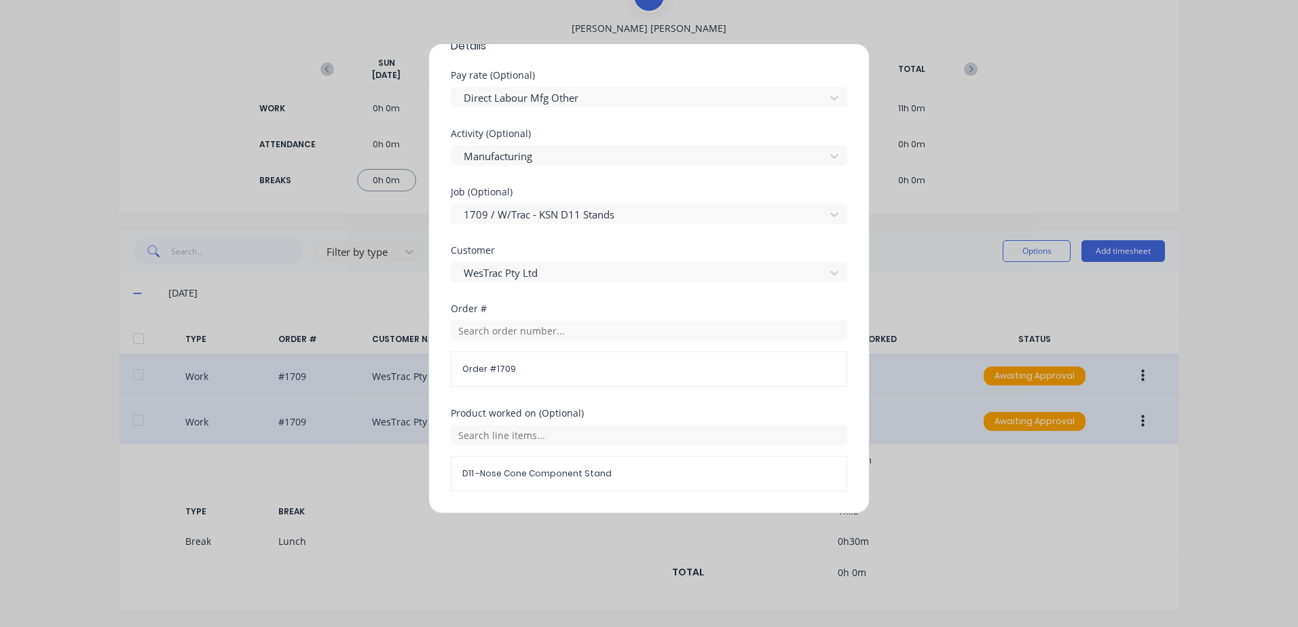
scroll to position [611, 0]
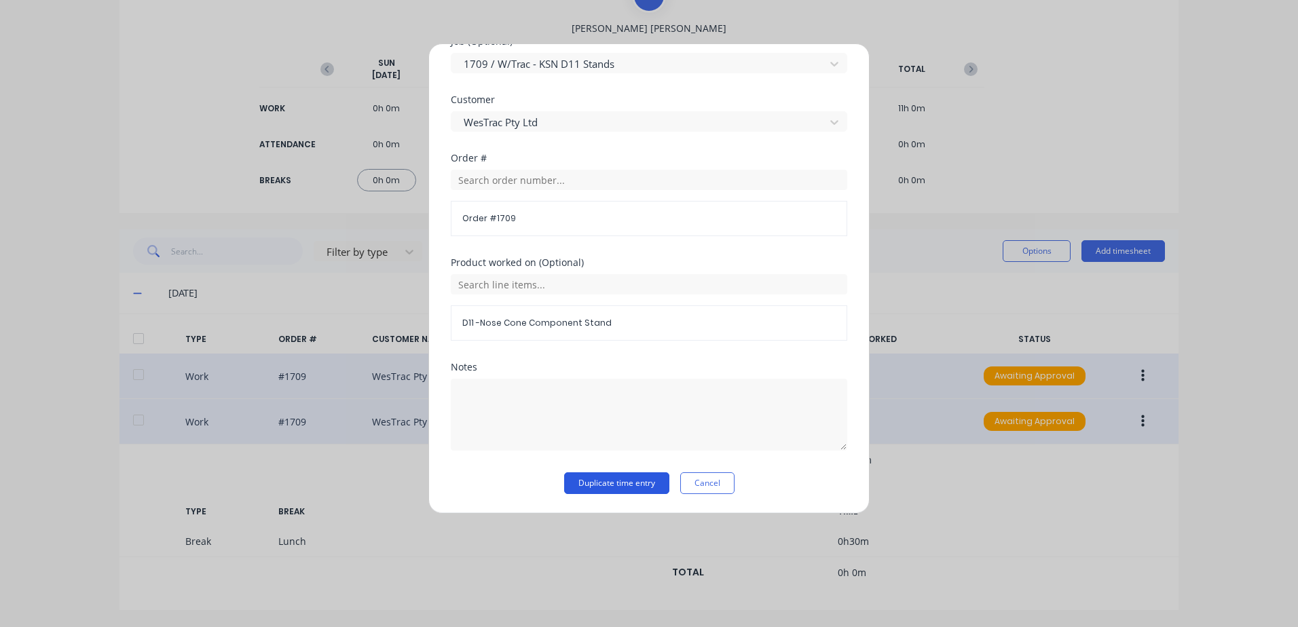
click at [583, 485] on button "Duplicate time entry" at bounding box center [616, 484] width 105 height 22
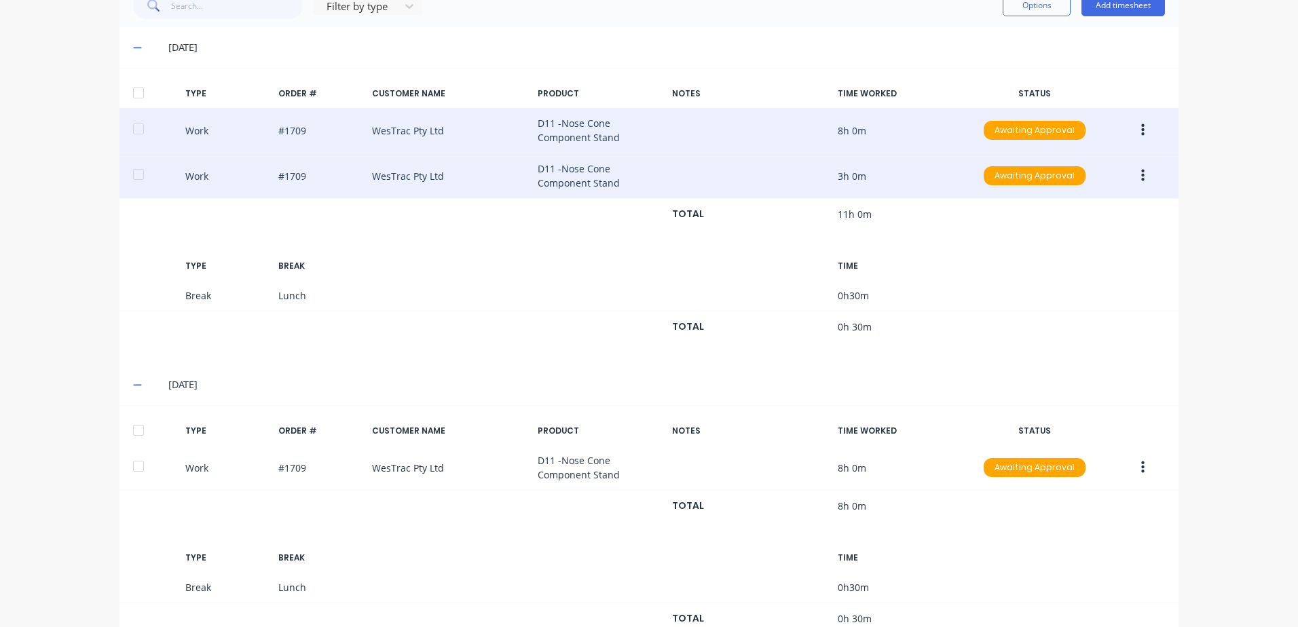
scroll to position [417, 0]
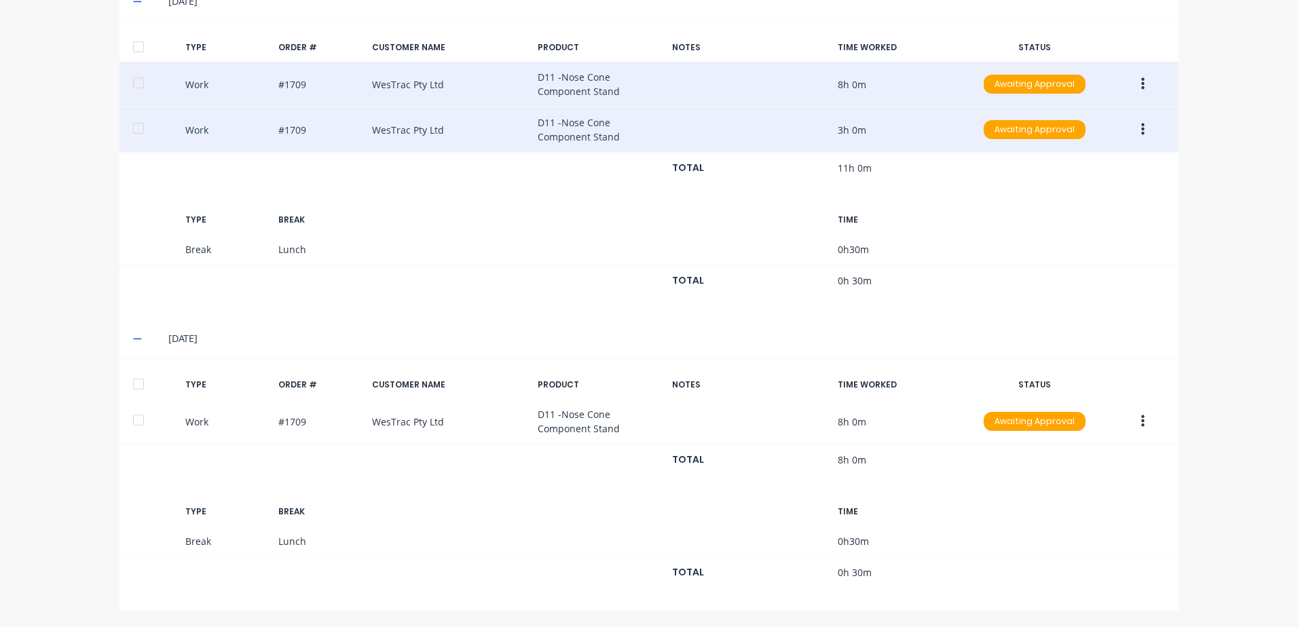
click at [1141, 128] on icon "button" at bounding box center [1142, 129] width 3 height 15
click at [1056, 105] on div "Duplicate" at bounding box center [1094, 106] width 105 height 20
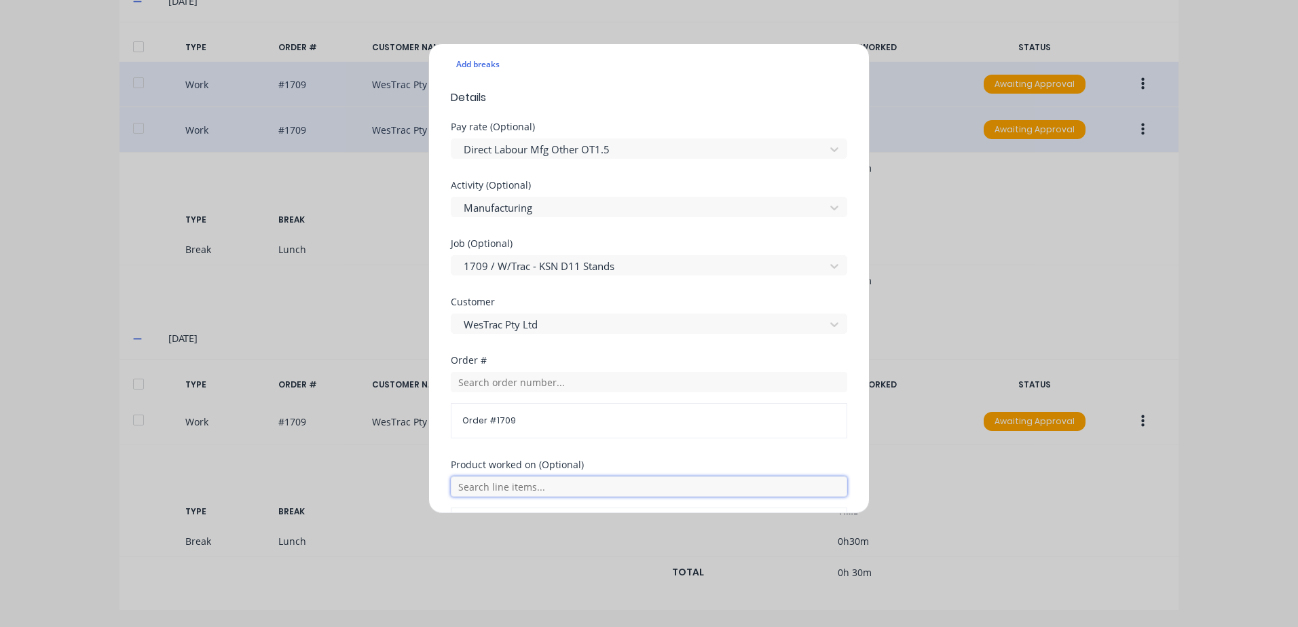
scroll to position [0, 0]
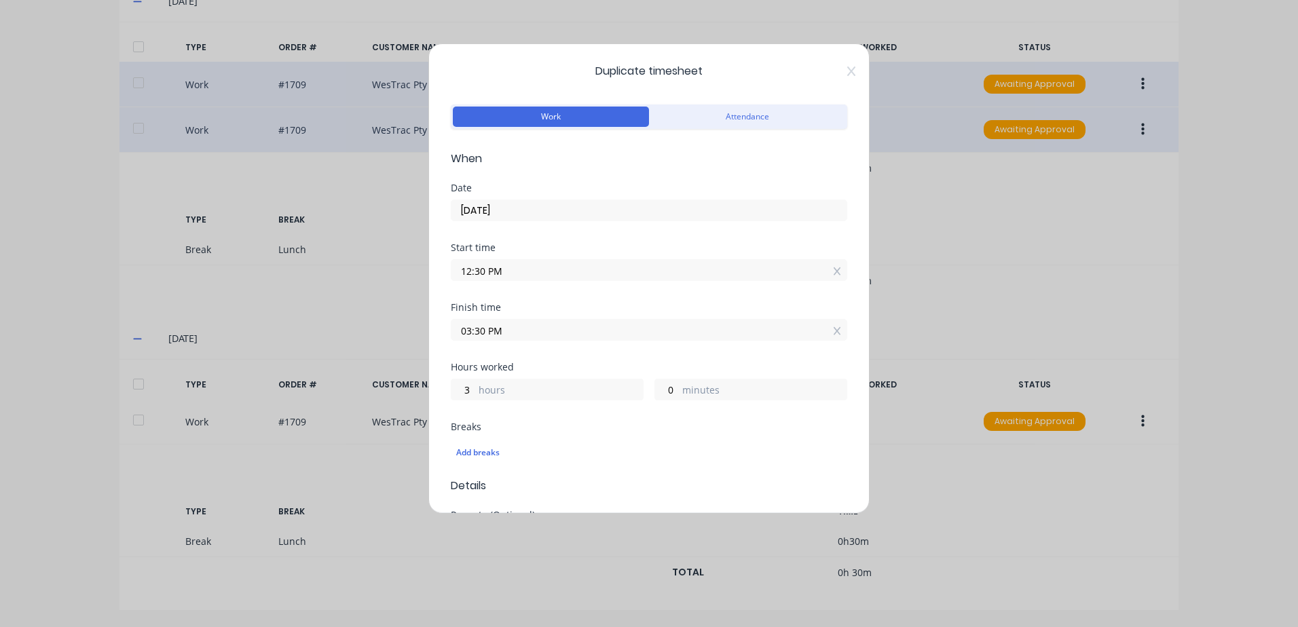
click at [506, 211] on input "[DATE]" at bounding box center [649, 210] width 395 height 20
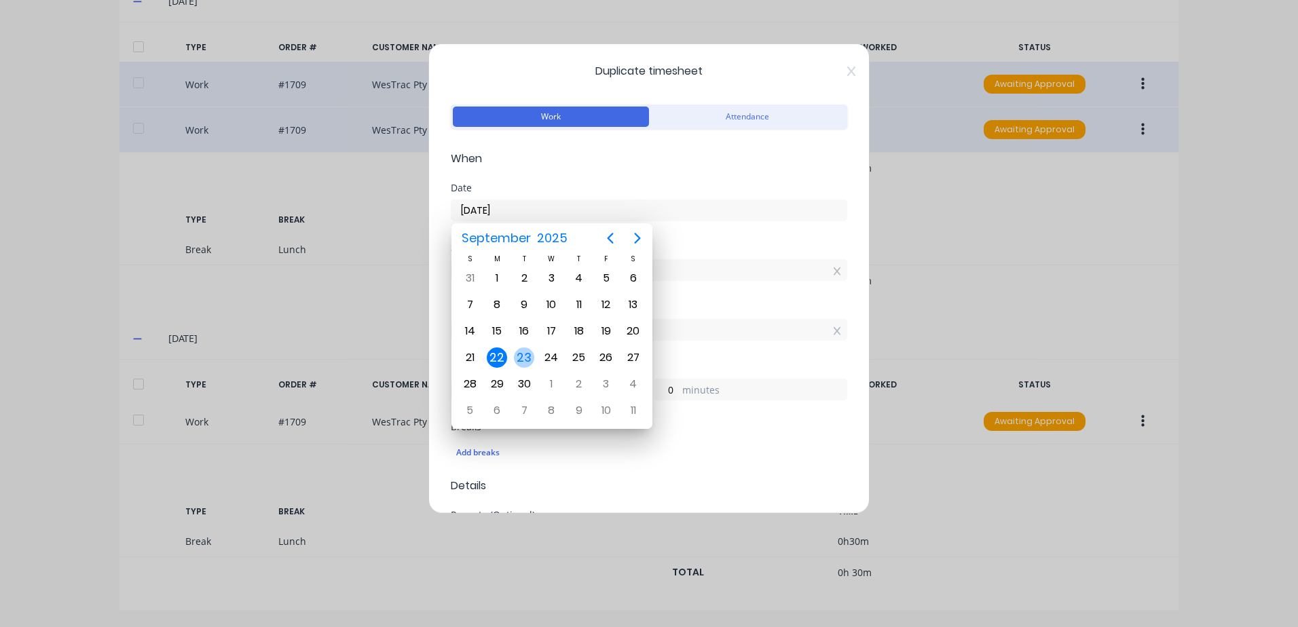
click at [522, 354] on div "23" at bounding box center [524, 358] width 20 height 20
type input "[DATE]"
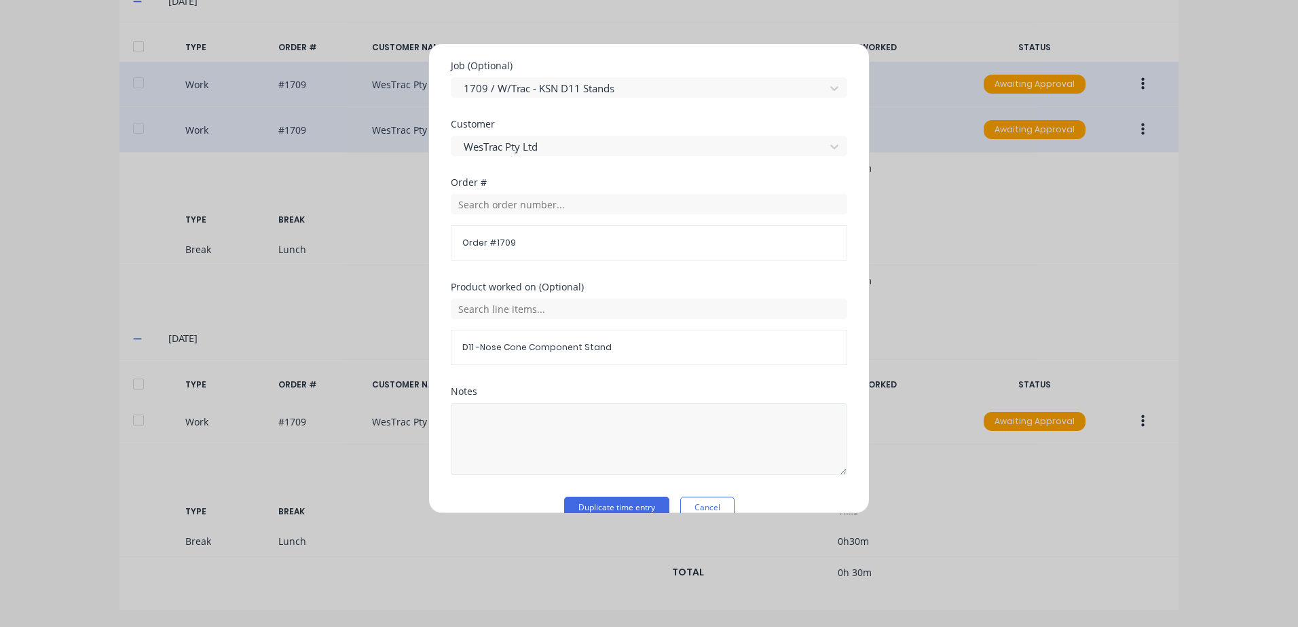
scroll to position [591, 0]
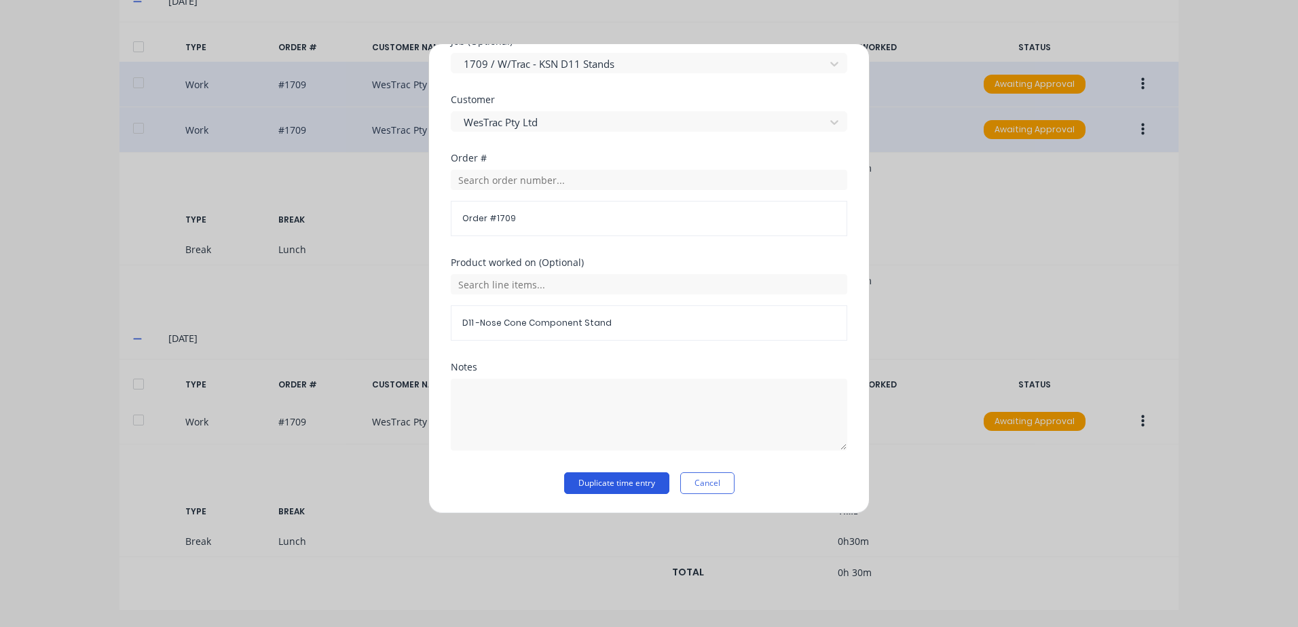
click at [595, 483] on button "Duplicate time entry" at bounding box center [616, 484] width 105 height 22
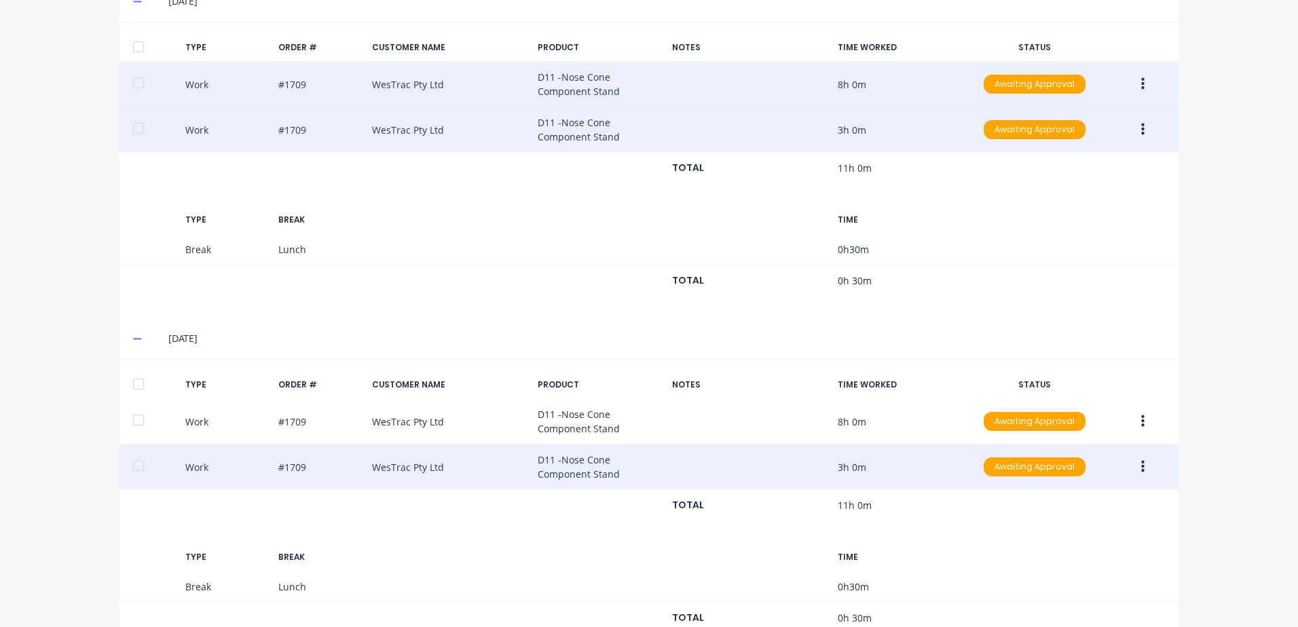
click at [1141, 469] on icon "button" at bounding box center [1142, 467] width 3 height 15
click at [1061, 445] on div "Duplicate" at bounding box center [1094, 444] width 105 height 20
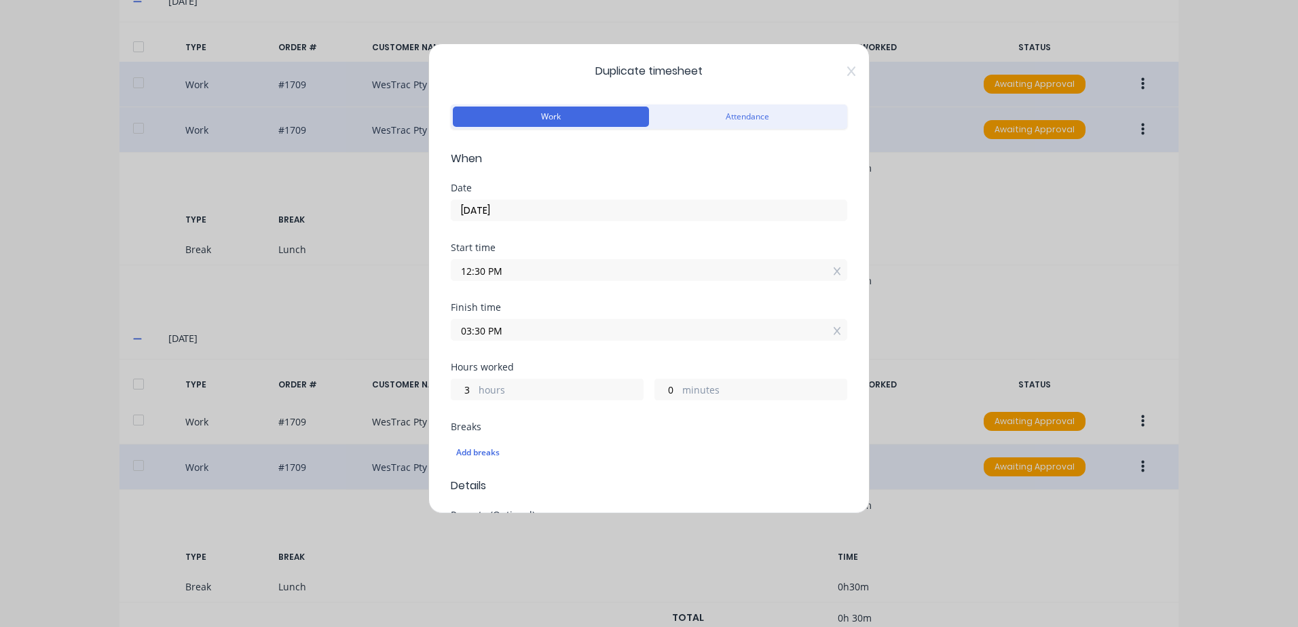
click at [509, 272] on input "12:30 PM" at bounding box center [649, 270] width 395 height 20
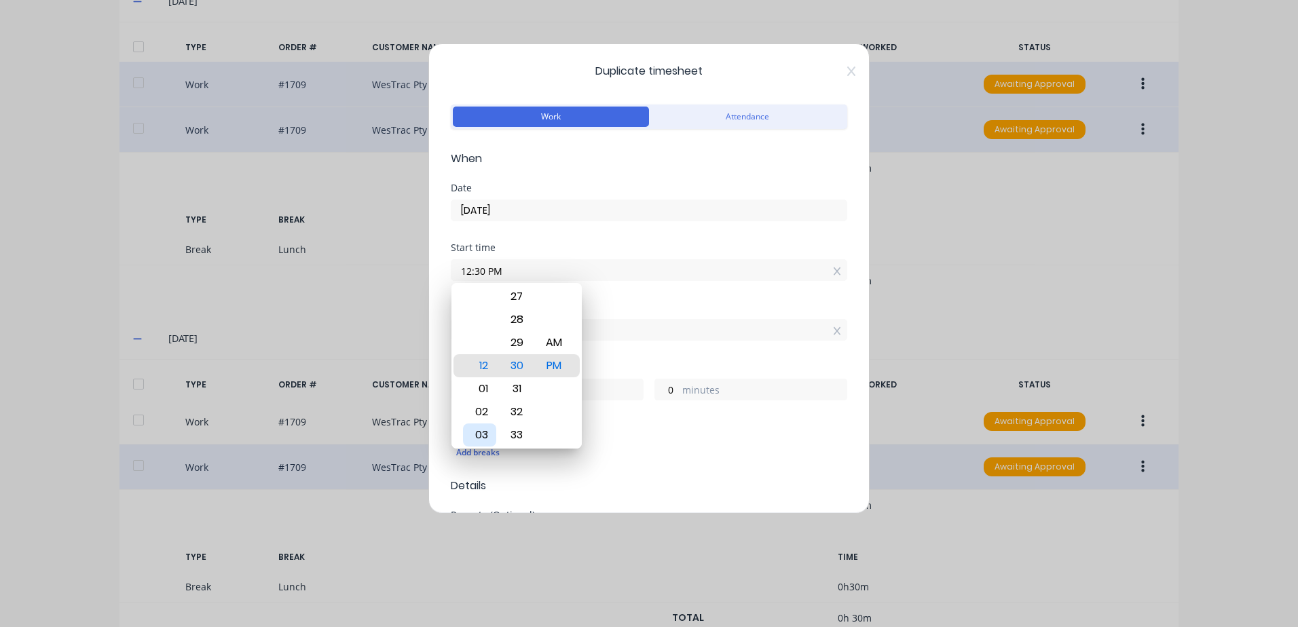
click at [481, 433] on div "03" at bounding box center [479, 435] width 33 height 23
type input "03:30 PM"
type input "0"
click at [609, 291] on div "Start time 03:30 PM" at bounding box center [649, 273] width 397 height 60
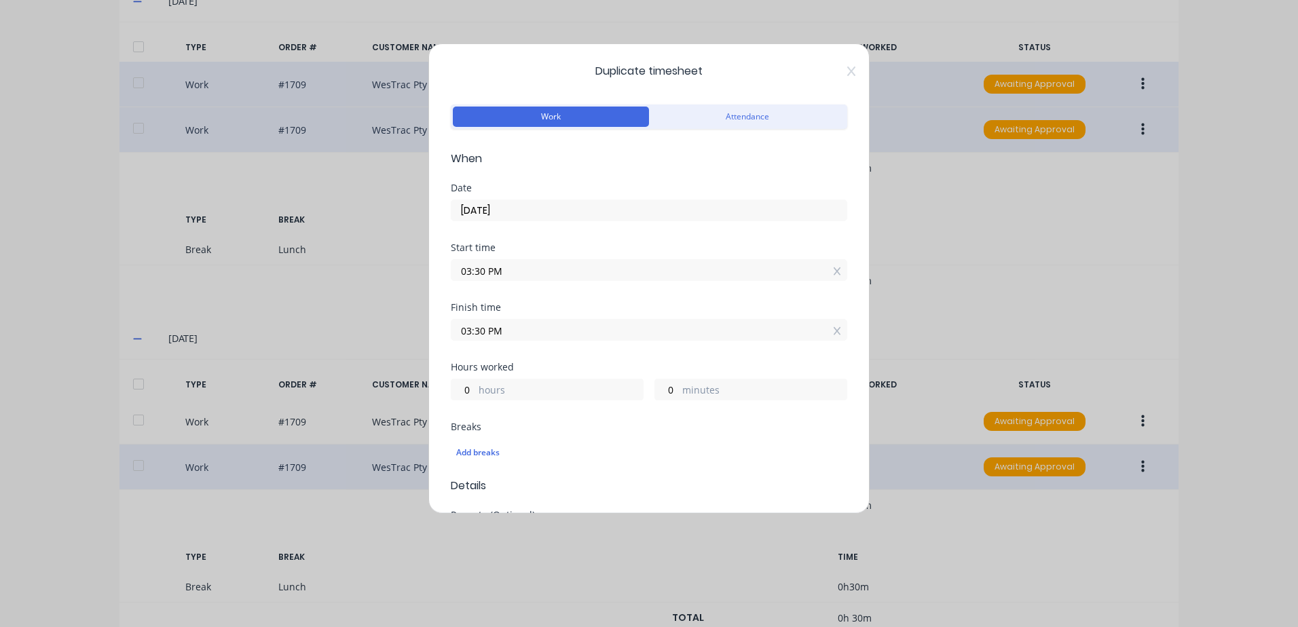
click at [503, 325] on input "03:30 PM" at bounding box center [649, 330] width 395 height 20
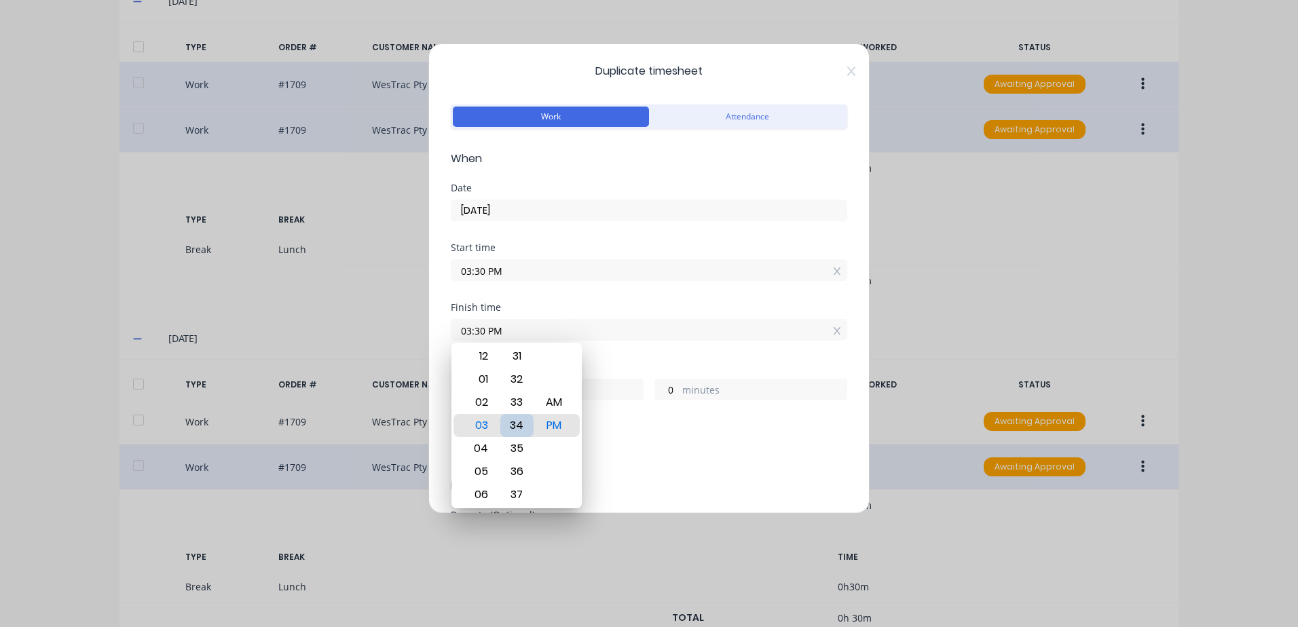
type input "03:35 PM"
type input "5"
type input "03:40 PM"
type input "10"
type input "03:45 PM"
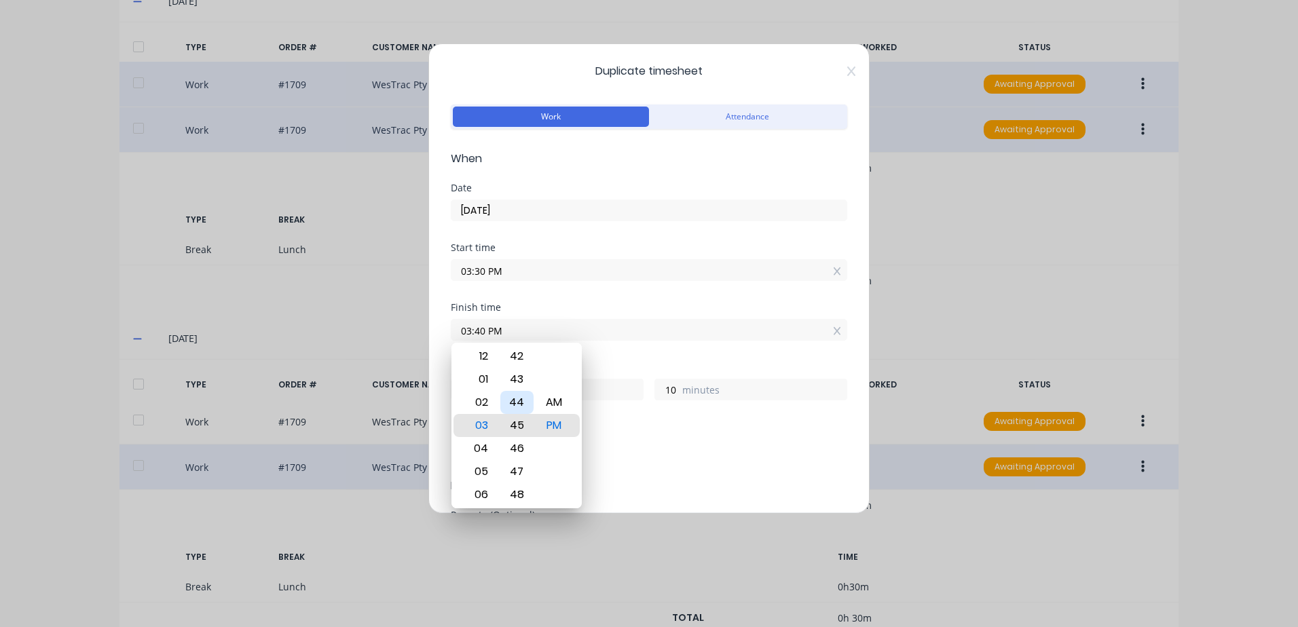
type input "15"
click at [515, 428] on div "45" at bounding box center [516, 425] width 33 height 23
click at [657, 297] on div "Start time 03:30 PM" at bounding box center [649, 273] width 397 height 60
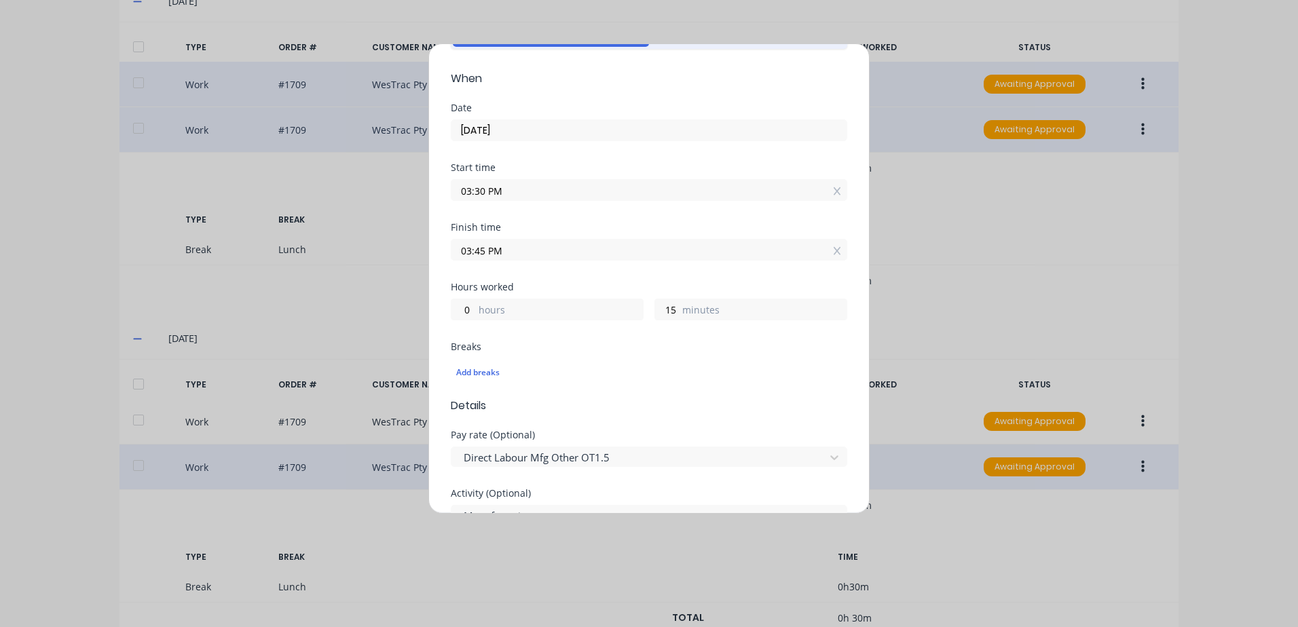
scroll to position [204, 0]
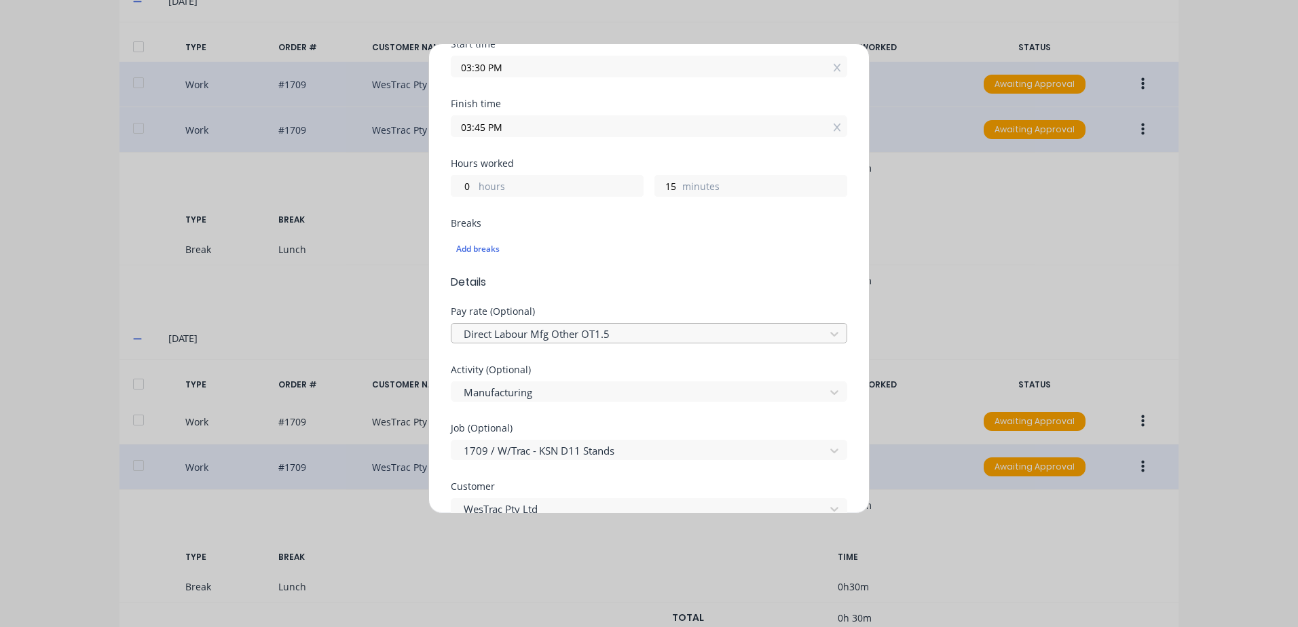
click at [621, 335] on div at bounding box center [640, 334] width 356 height 17
click at [646, 257] on div "Add breaks" at bounding box center [649, 249] width 386 height 18
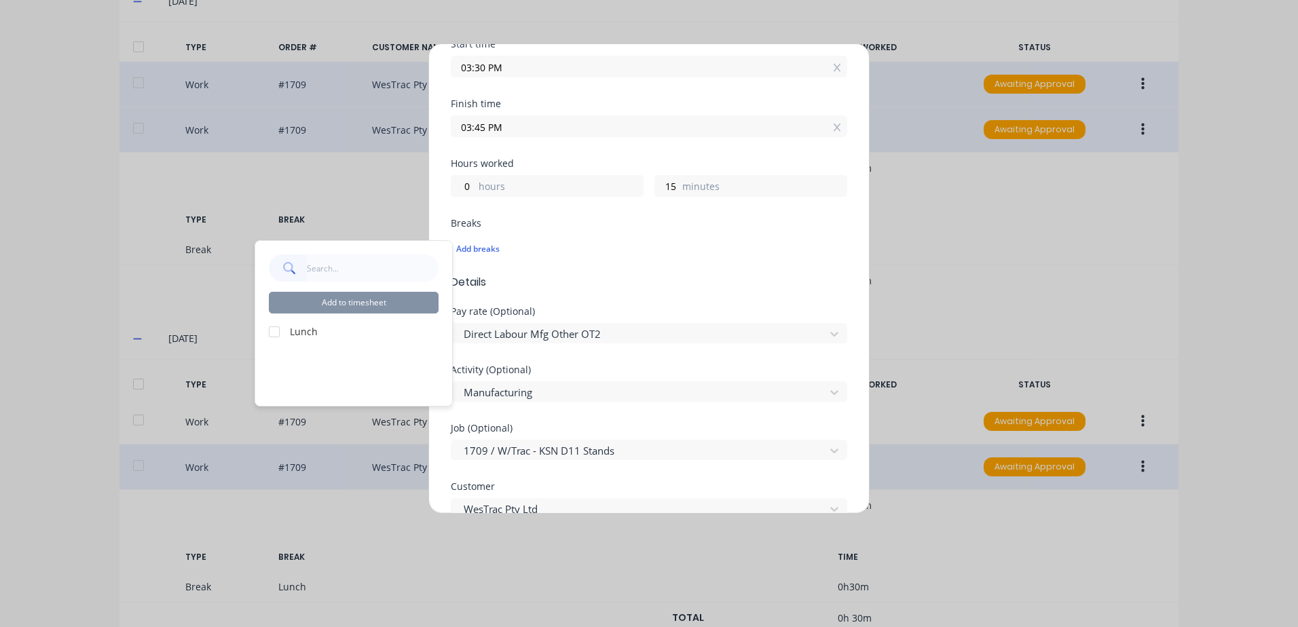
click at [663, 286] on span "Details" at bounding box center [649, 282] width 397 height 16
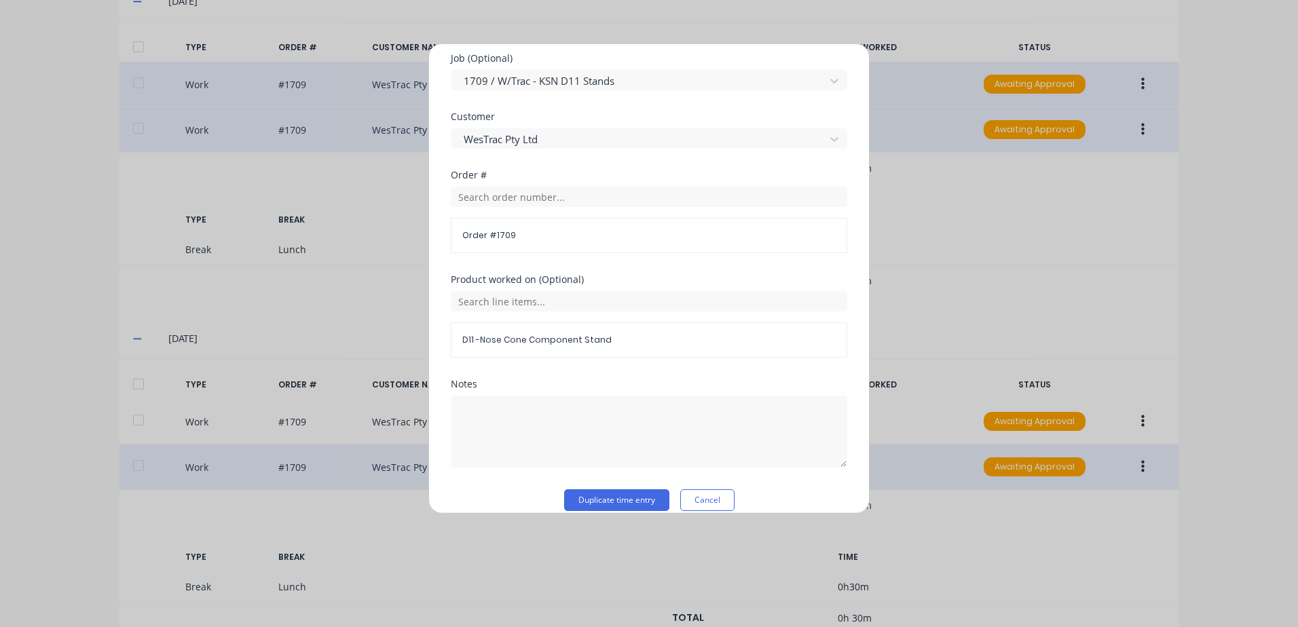
scroll to position [591, 0]
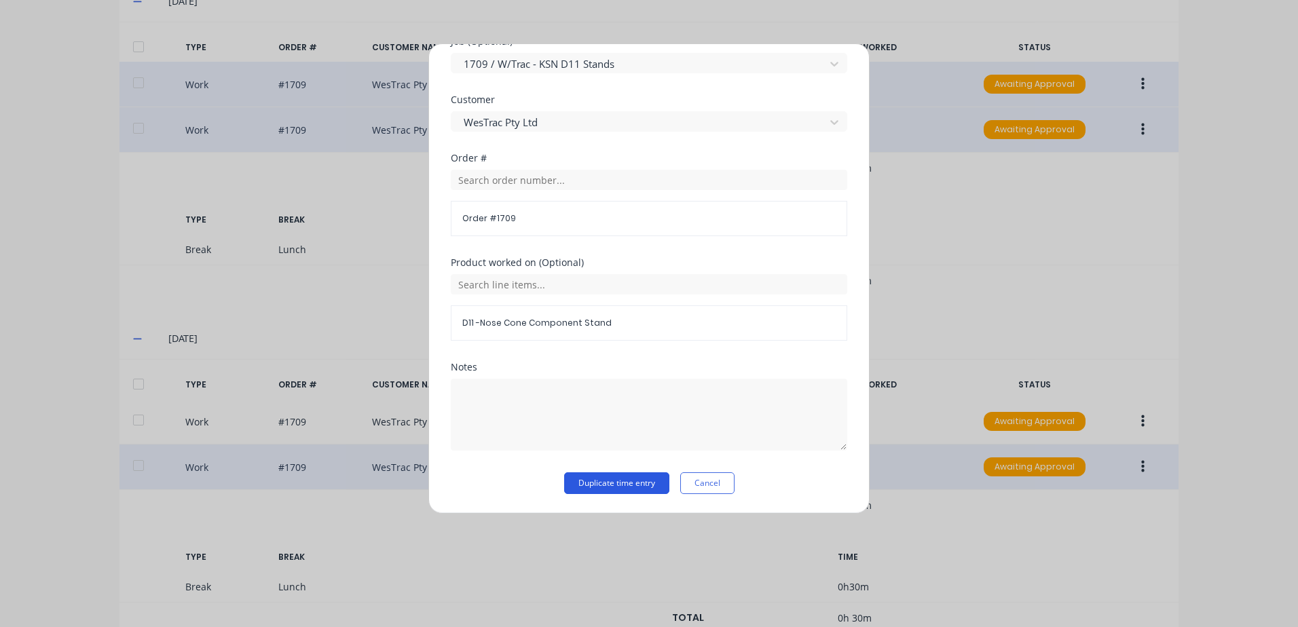
click at [595, 477] on button "Duplicate time entry" at bounding box center [616, 484] width 105 height 22
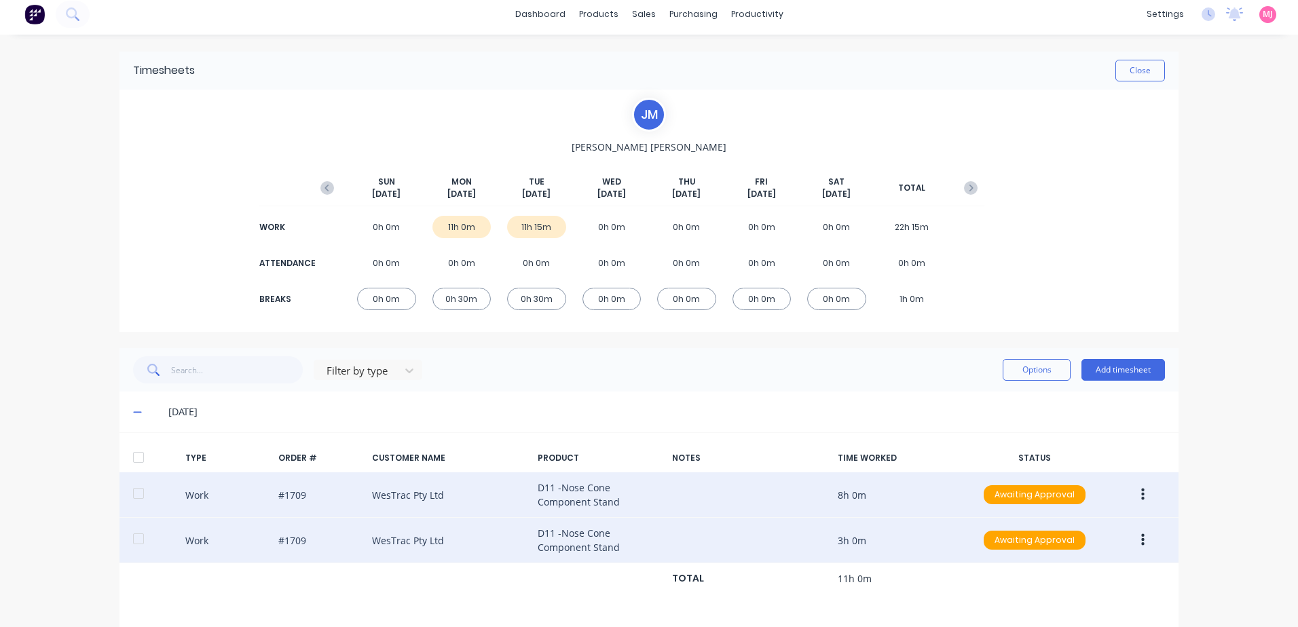
scroll to position [0, 0]
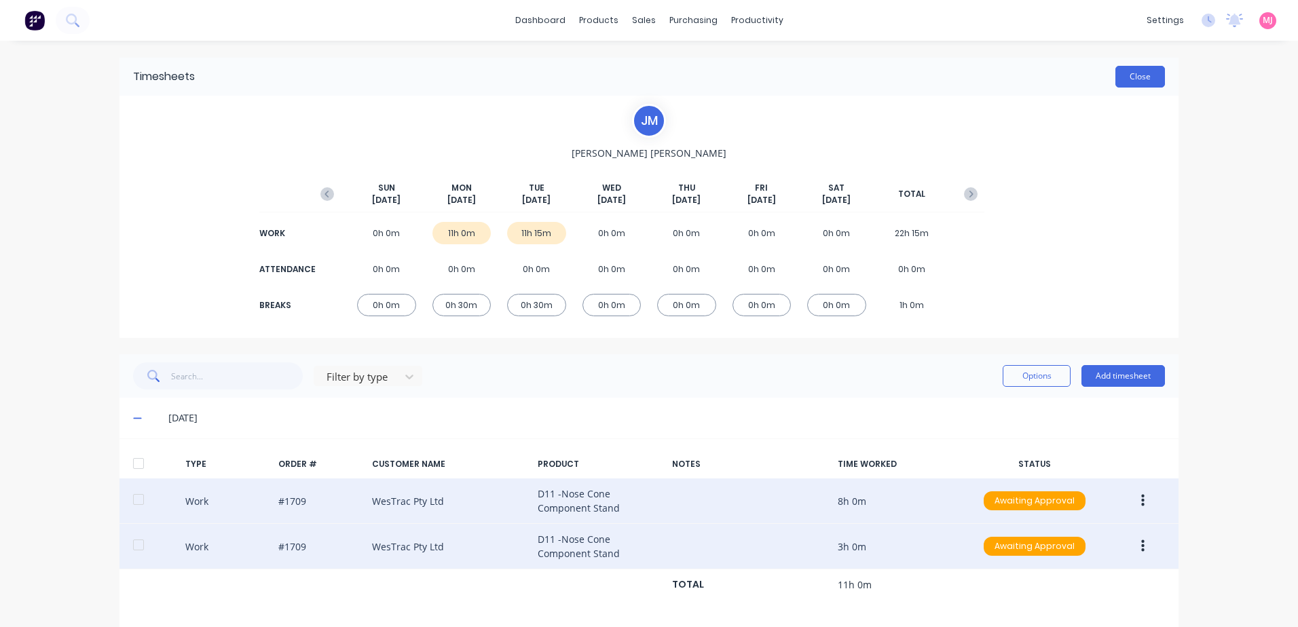
click at [1126, 79] on button "Close" at bounding box center [1141, 77] width 50 height 22
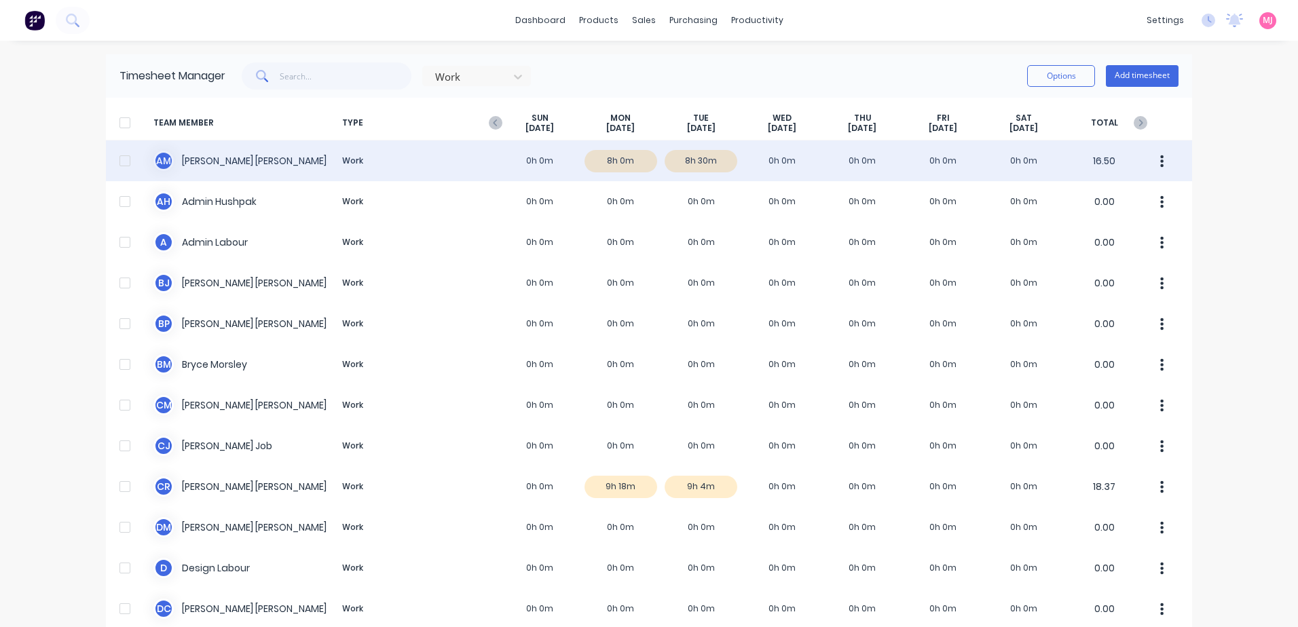
click at [621, 162] on div "A M [PERSON_NAME] Work 0h 0m 8h 0m 8h 30m 0h 0m 0h 0m 0h 0m 0h 0m 16.50" at bounding box center [649, 161] width 1086 height 41
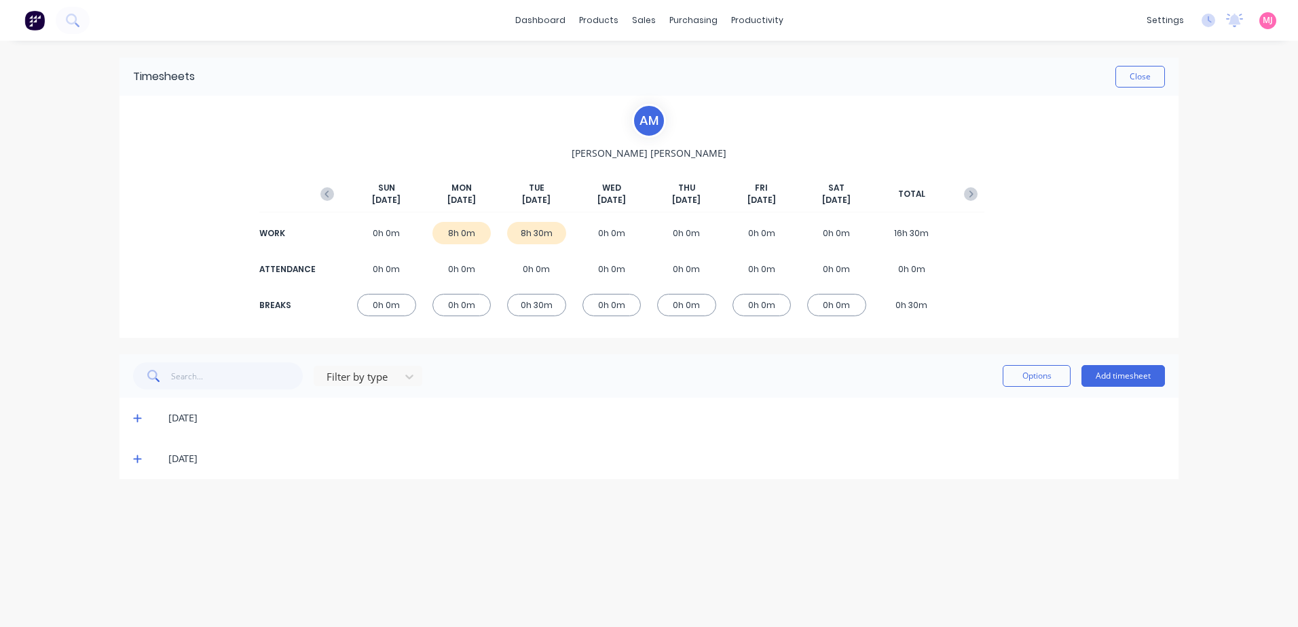
click at [134, 420] on icon at bounding box center [137, 419] width 9 height 10
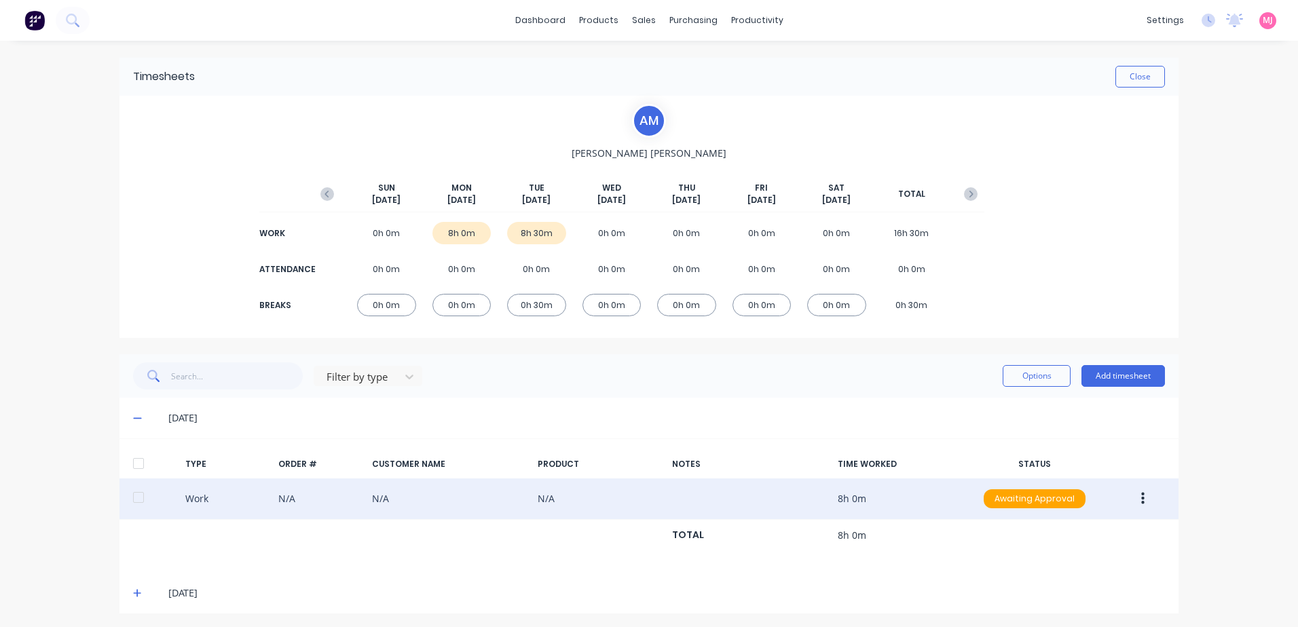
click at [1141, 499] on icon "button" at bounding box center [1142, 499] width 3 height 15
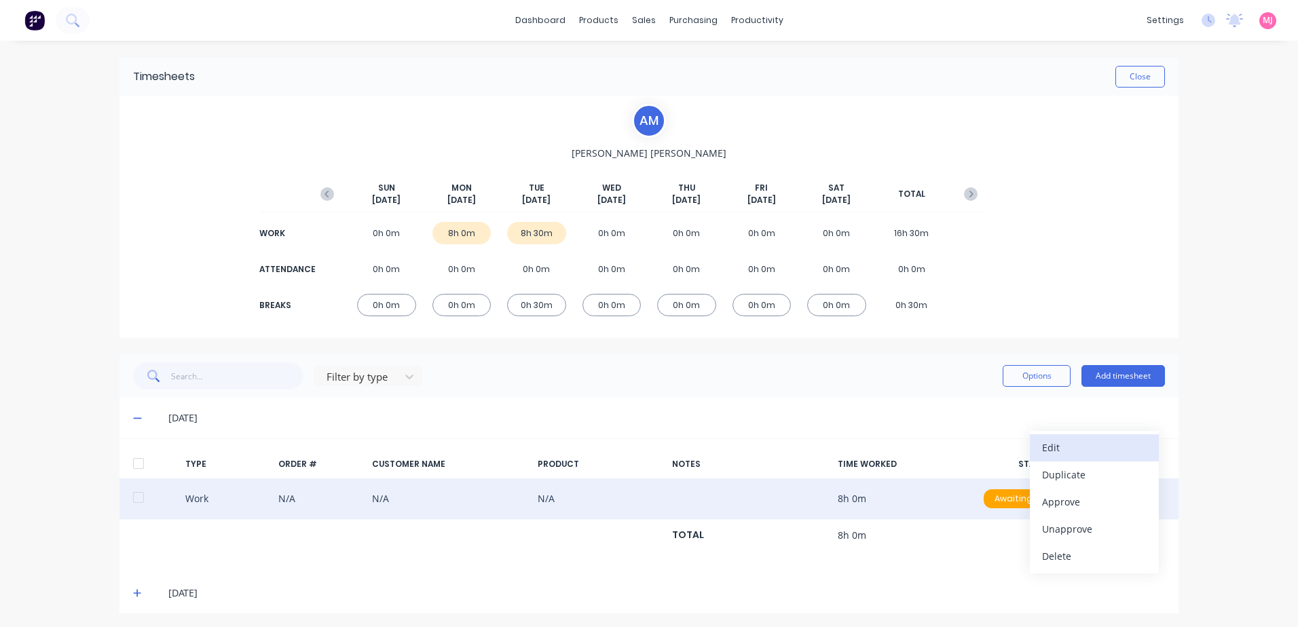
click at [1065, 449] on div "Edit" at bounding box center [1094, 448] width 105 height 20
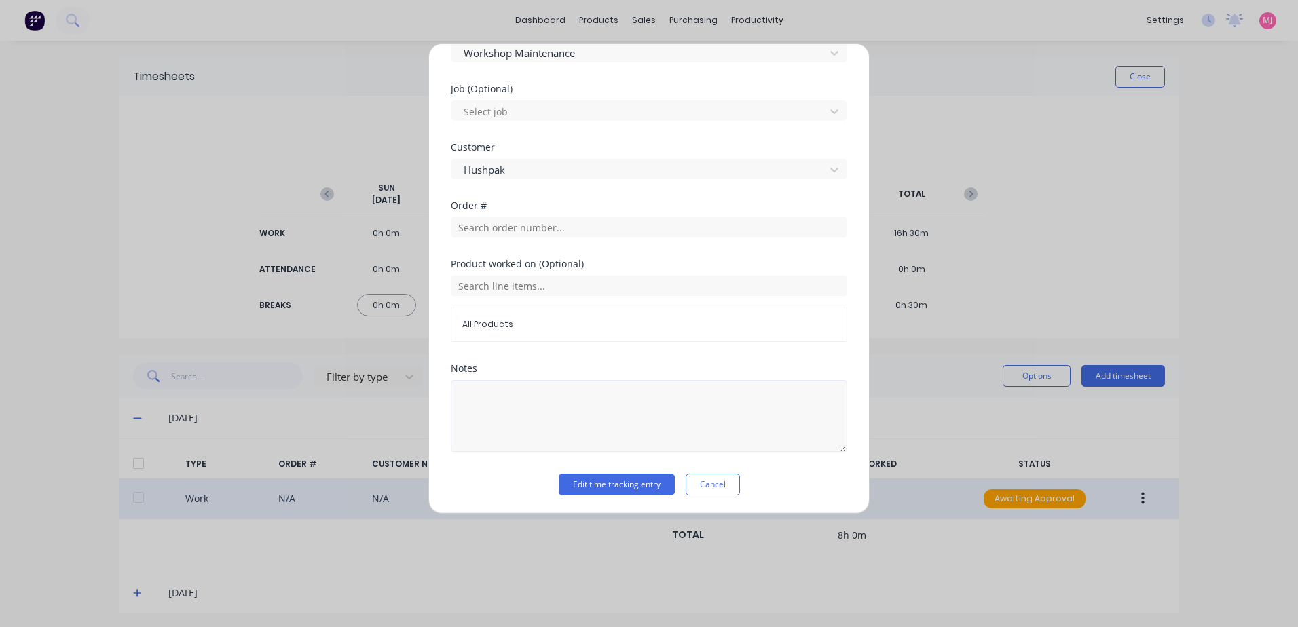
scroll to position [545, 0]
drag, startPoint x: 708, startPoint y: 481, endPoint x: 759, endPoint y: 481, distance: 51.6
click at [708, 481] on button "Cancel" at bounding box center [713, 484] width 54 height 22
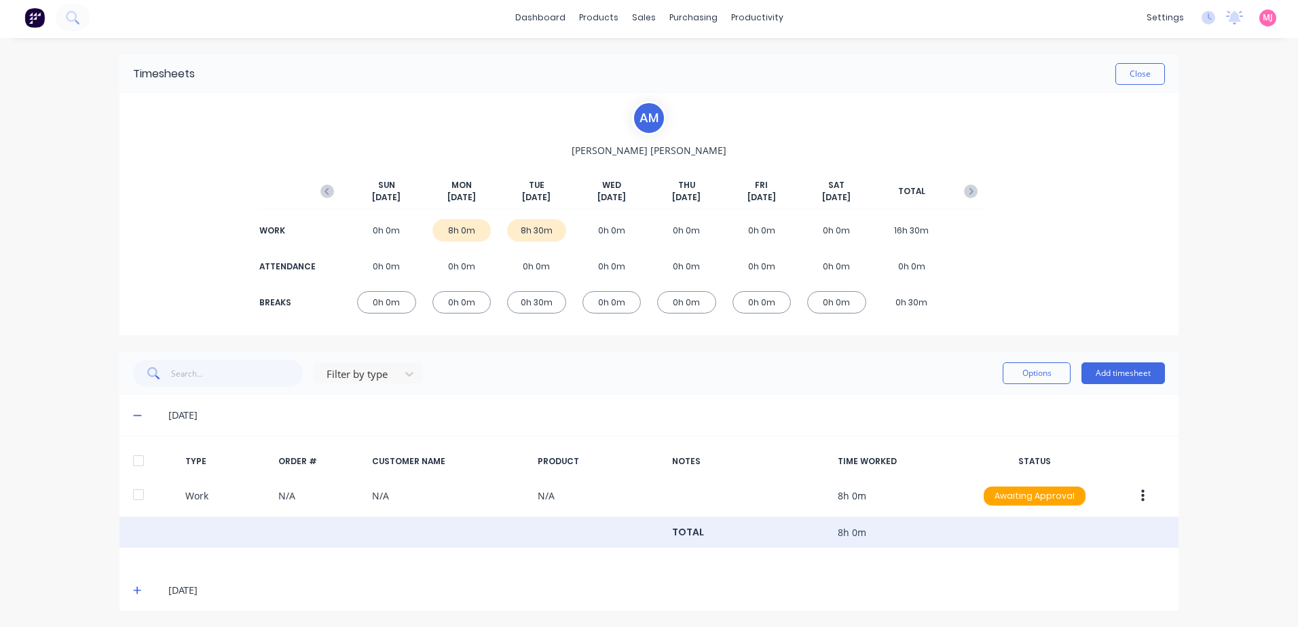
scroll to position [3, 0]
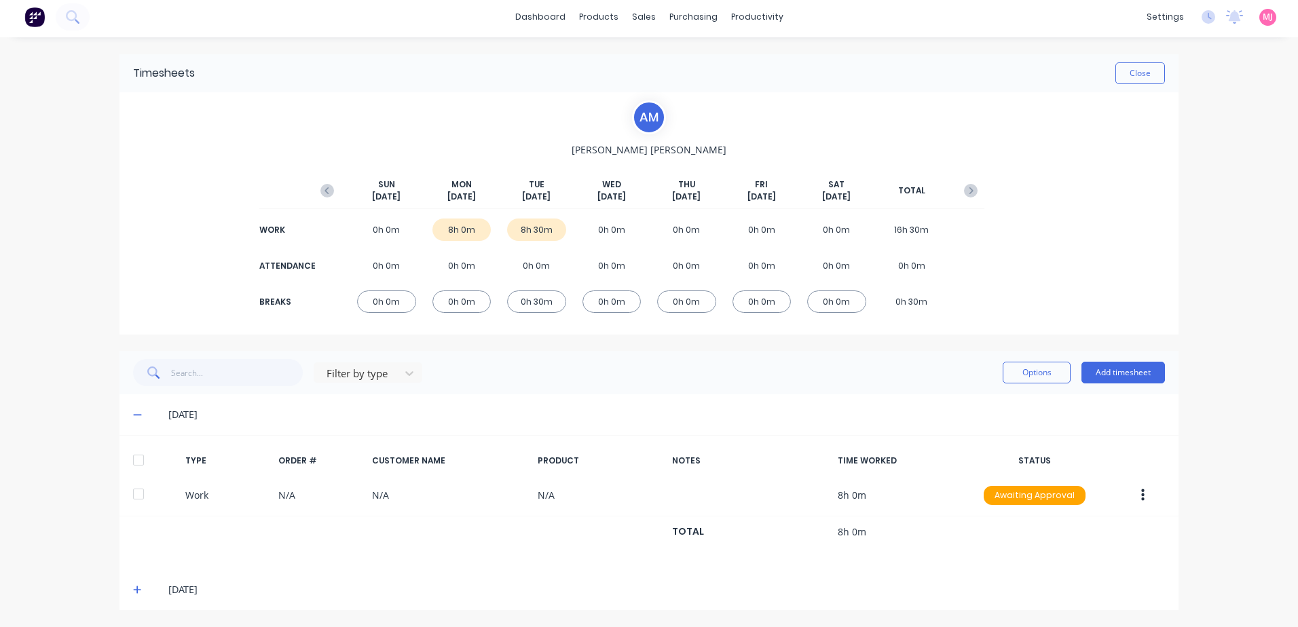
click at [535, 226] on div "8h 30m" at bounding box center [536, 230] width 59 height 22
drag, startPoint x: 131, startPoint y: 591, endPoint x: 253, endPoint y: 532, distance: 135.5
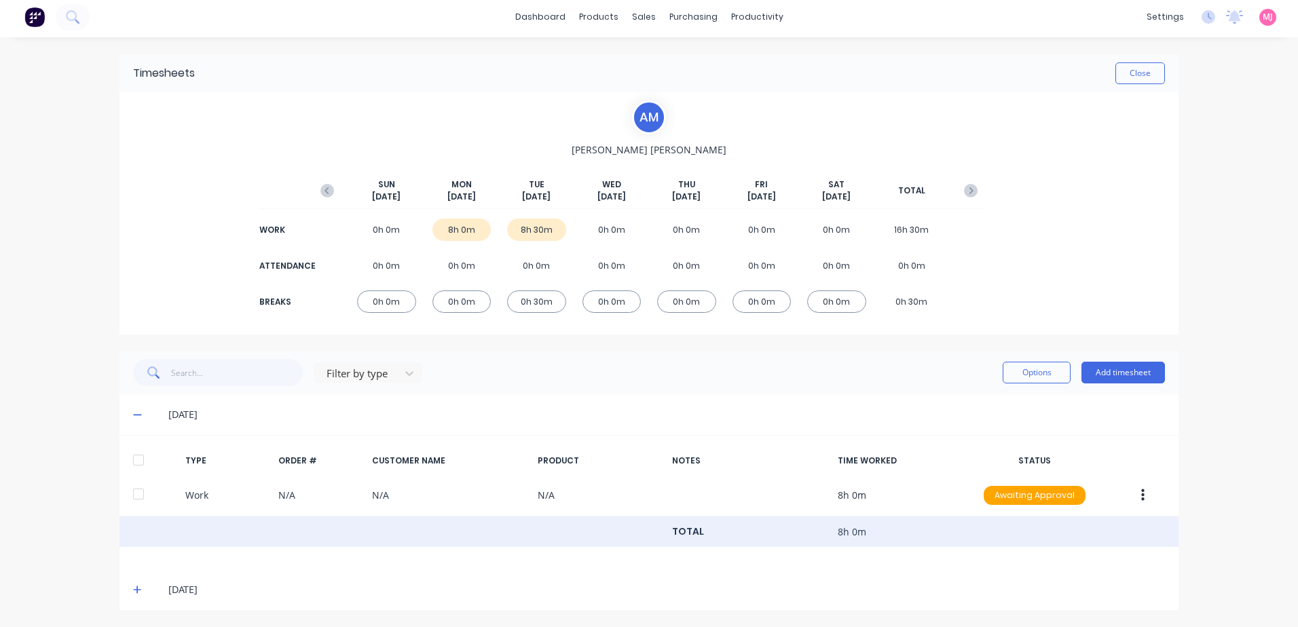
click at [133, 590] on icon at bounding box center [137, 590] width 8 height 8
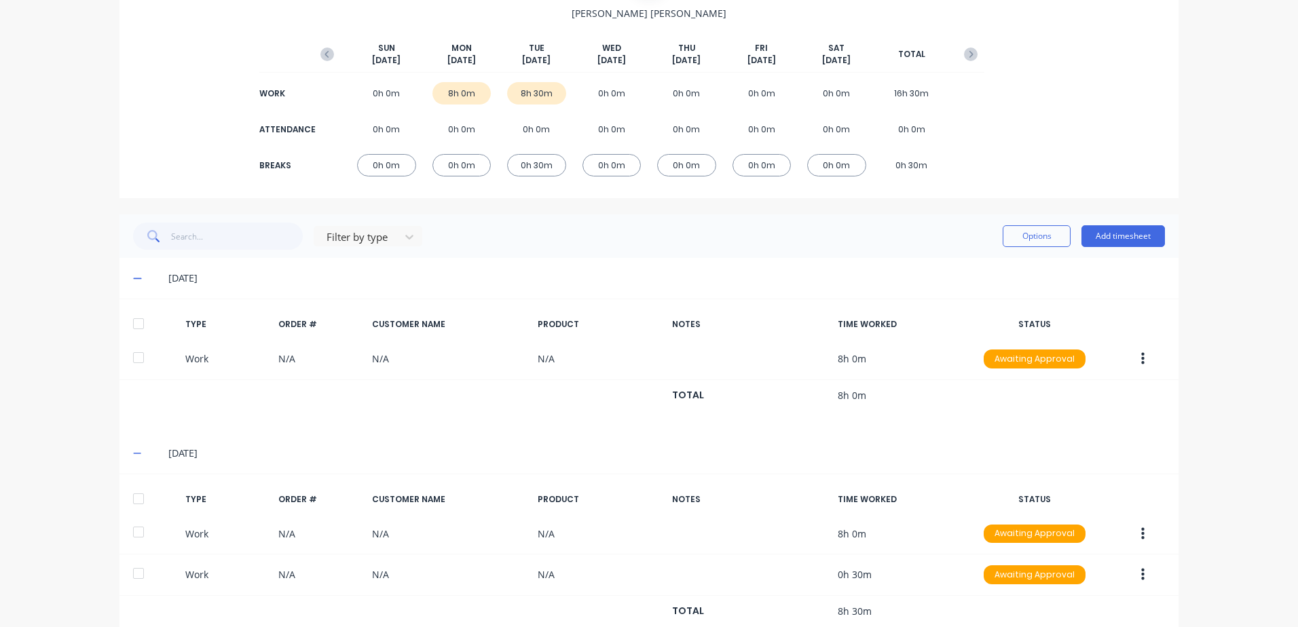
scroll to position [291, 0]
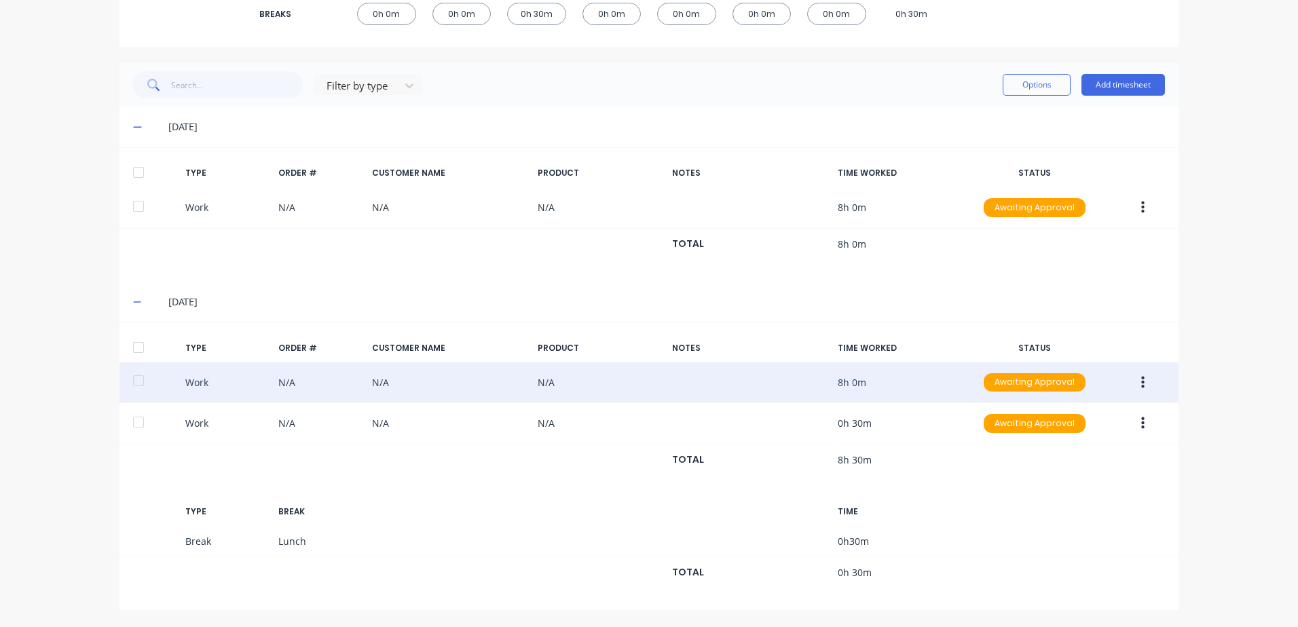
click at [1141, 383] on icon "button" at bounding box center [1142, 382] width 3 height 12
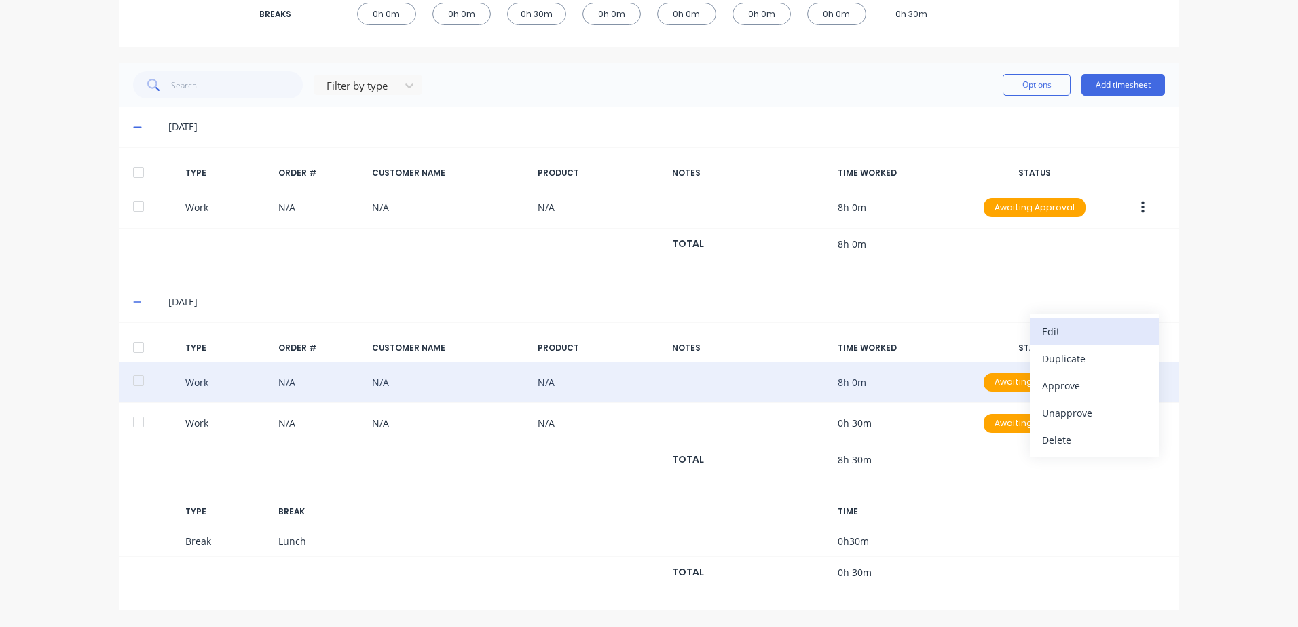
click at [1053, 331] on div "Edit" at bounding box center [1094, 332] width 105 height 20
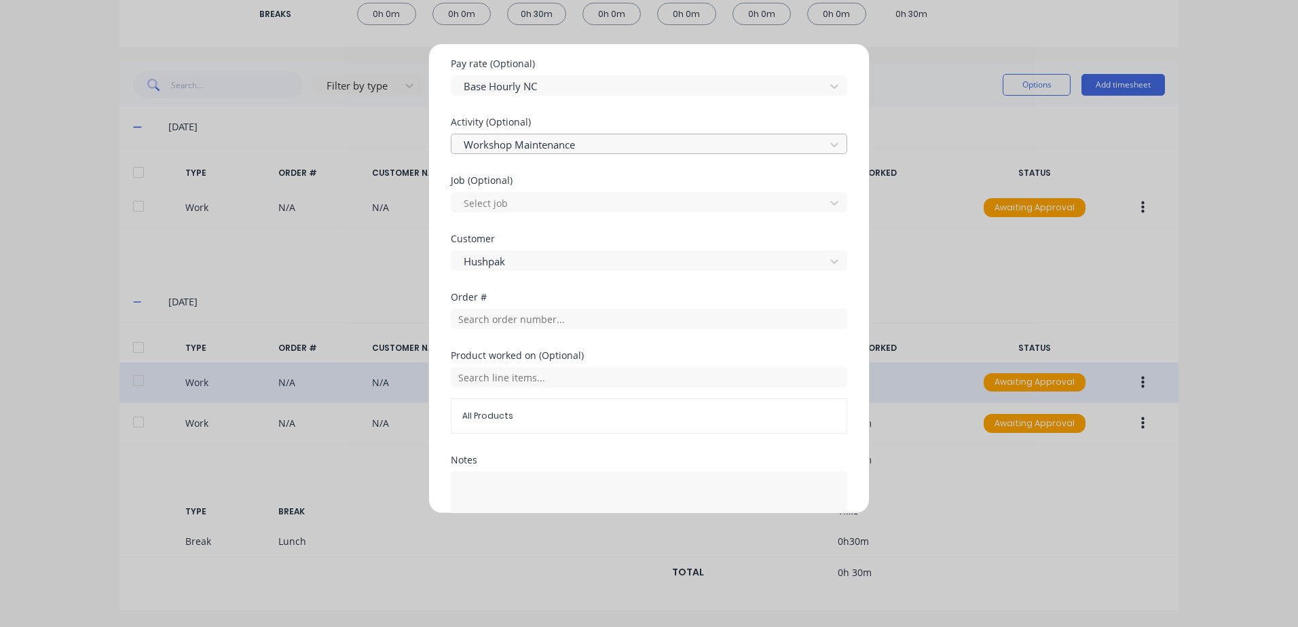
scroll to position [565, 0]
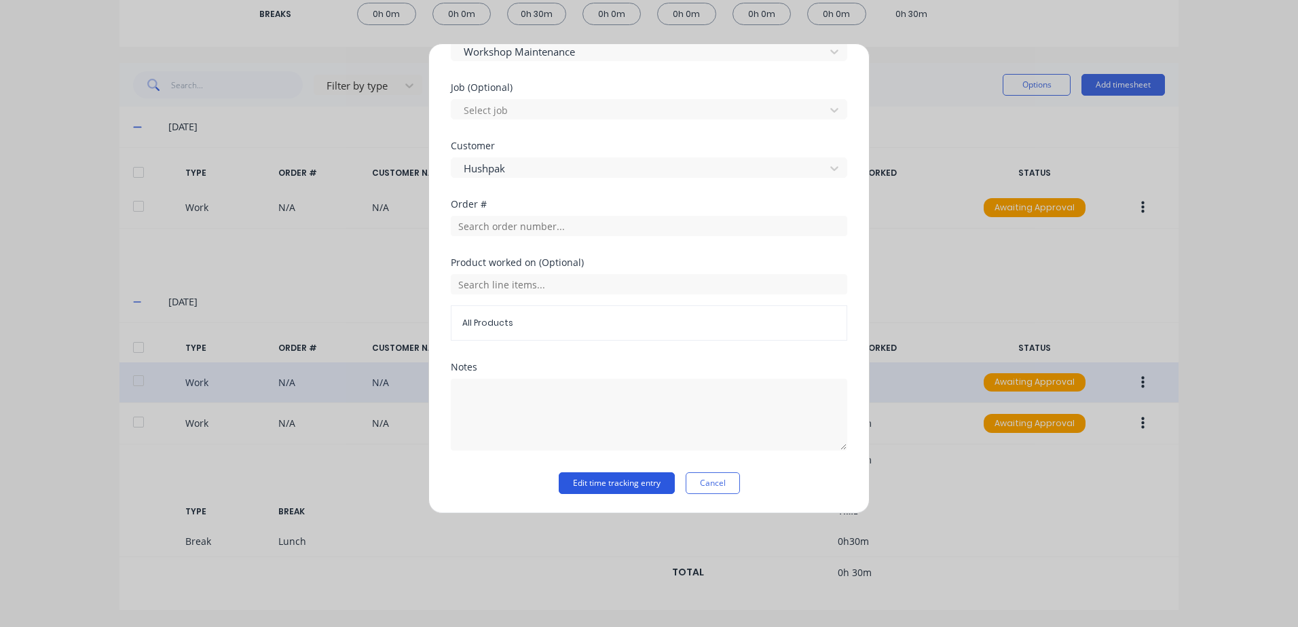
click at [591, 484] on button "Edit time tracking entry" at bounding box center [617, 484] width 116 height 22
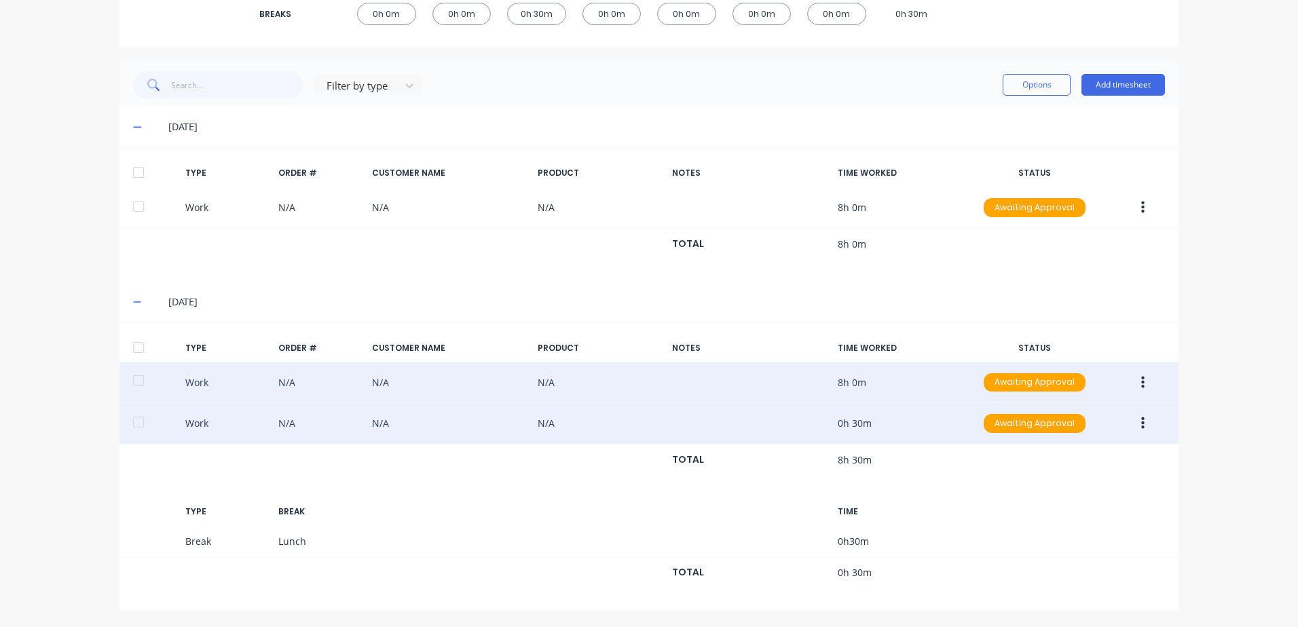
click at [1141, 424] on icon "button" at bounding box center [1142, 424] width 3 height 12
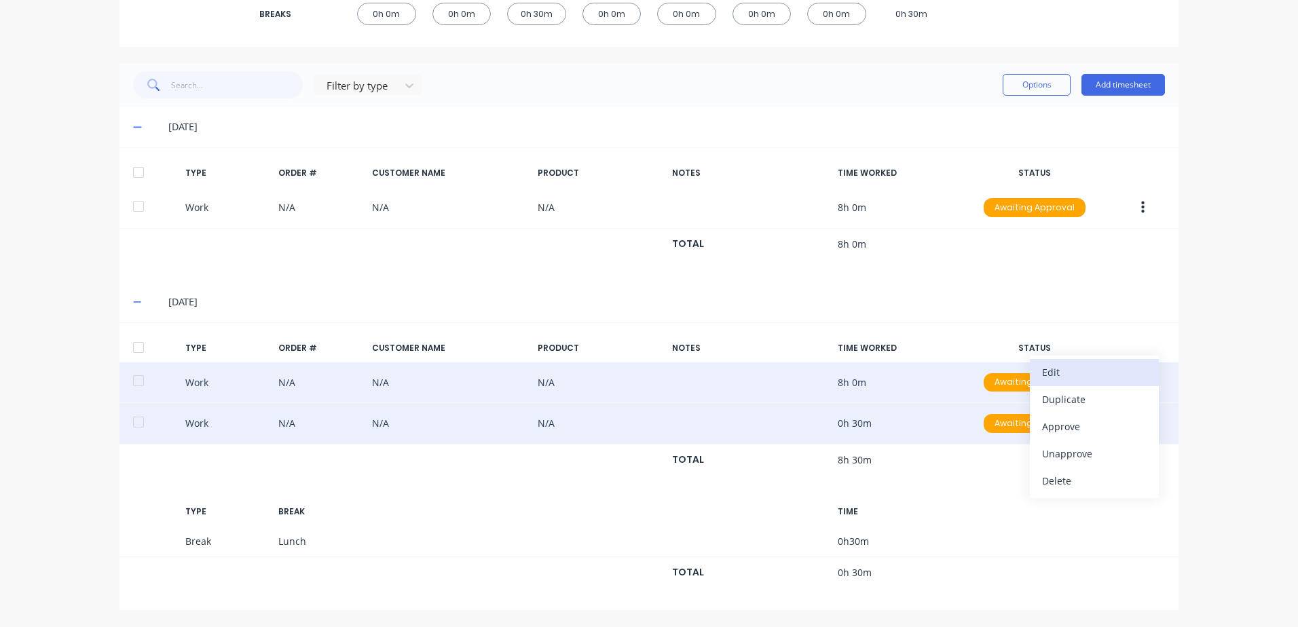
click at [1046, 372] on div "Edit" at bounding box center [1094, 373] width 105 height 20
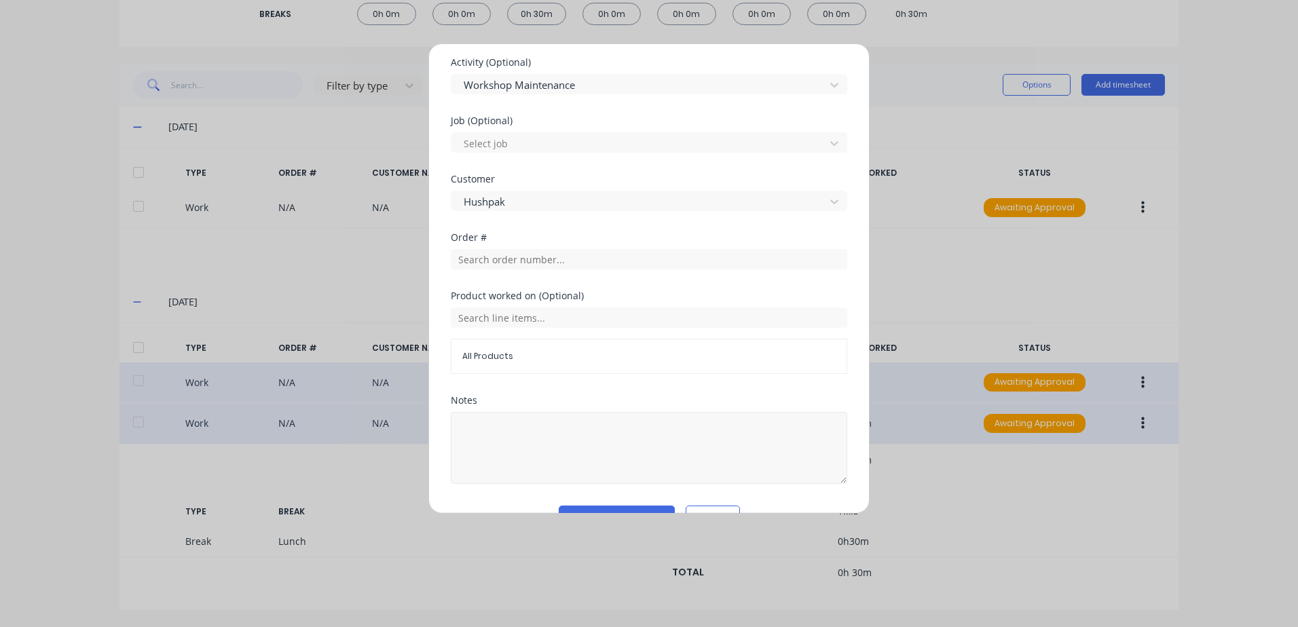
scroll to position [545, 0]
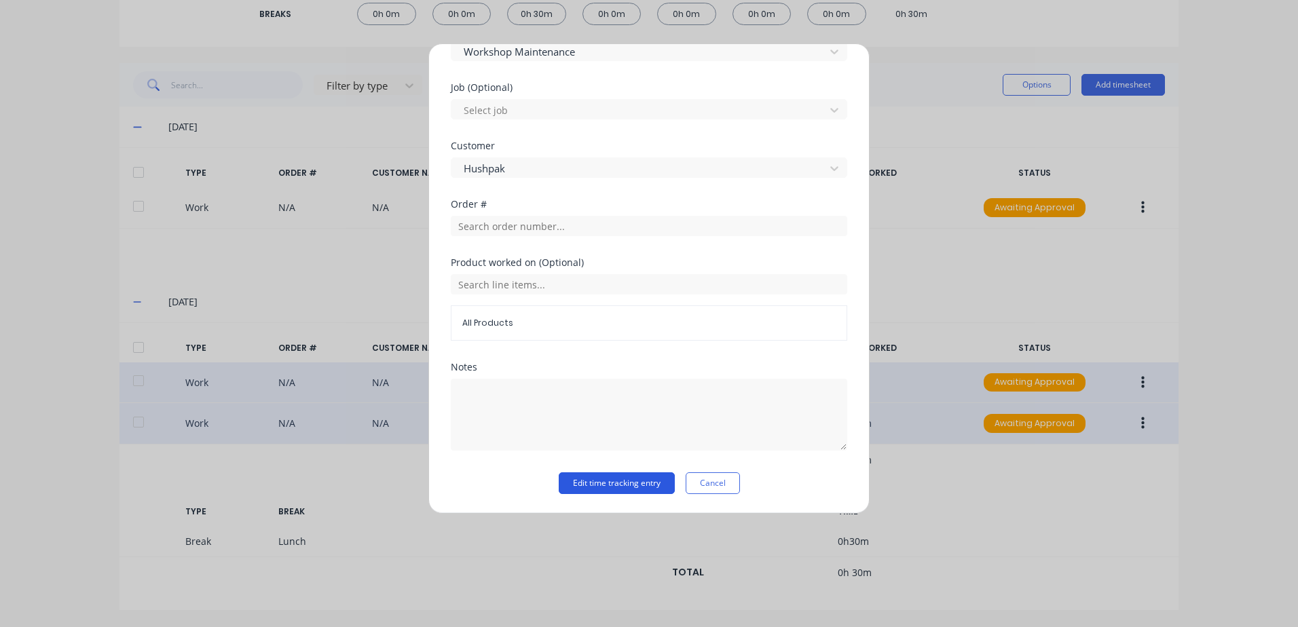
click at [587, 481] on button "Edit time tracking entry" at bounding box center [617, 484] width 116 height 22
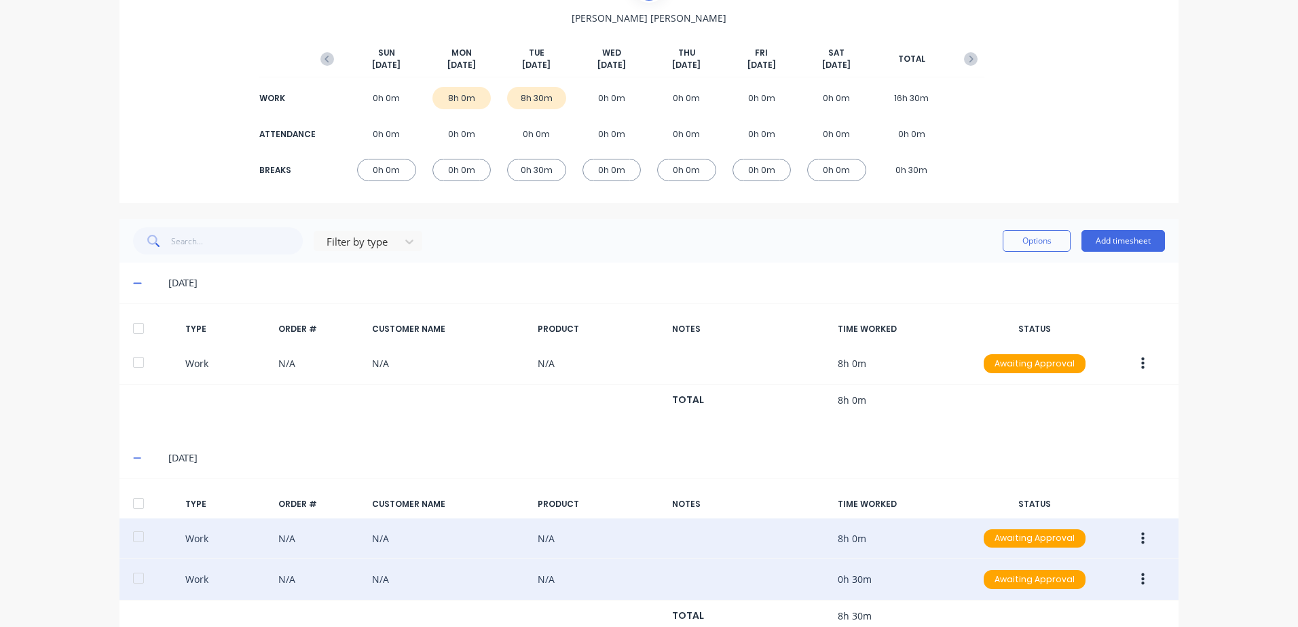
scroll to position [0, 0]
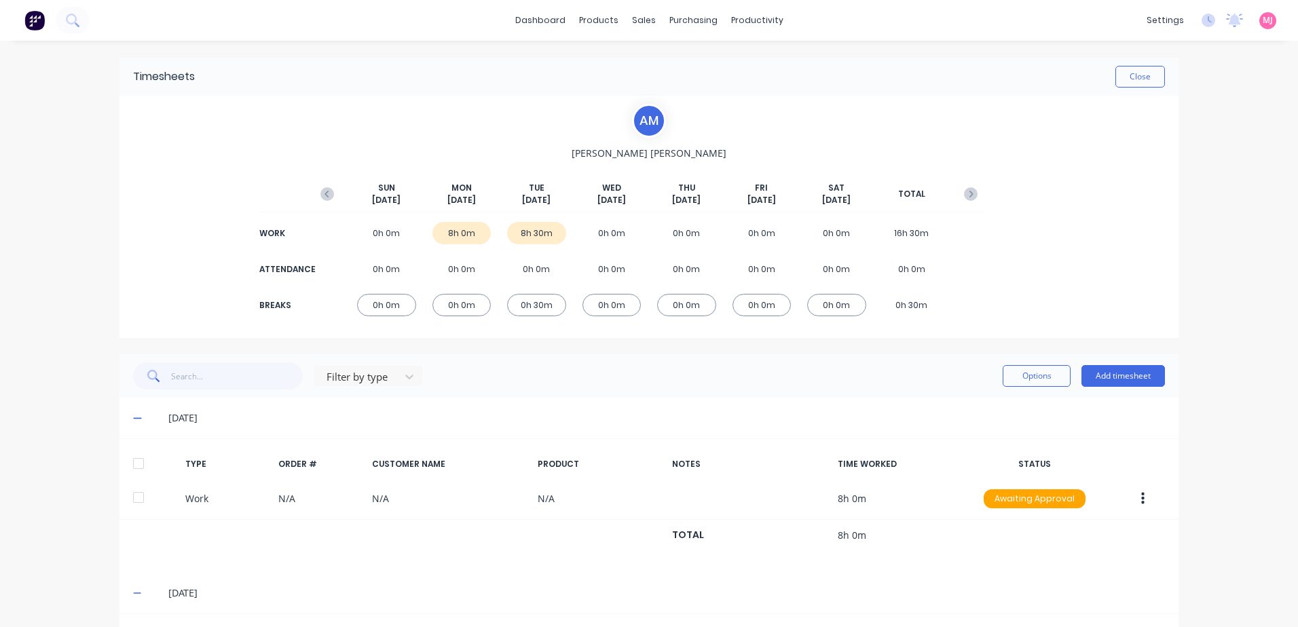
click at [1141, 502] on icon "button" at bounding box center [1142, 499] width 3 height 12
click at [1059, 502] on div "Approve" at bounding box center [1094, 502] width 105 height 20
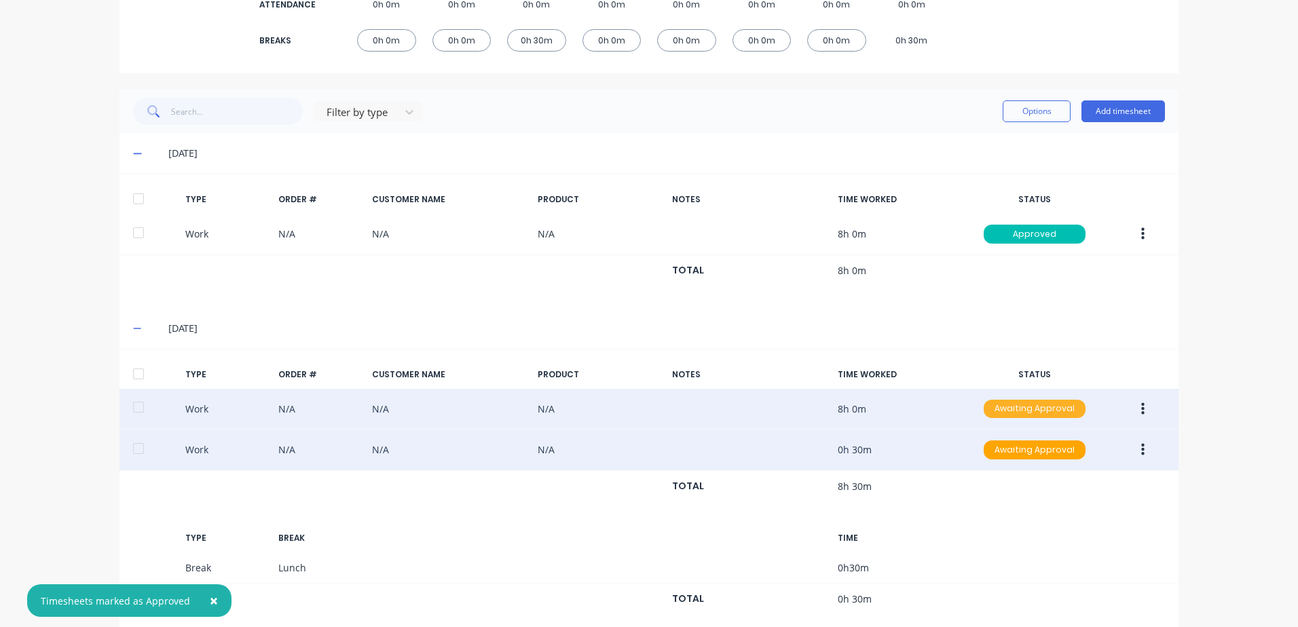
scroll to position [272, 0]
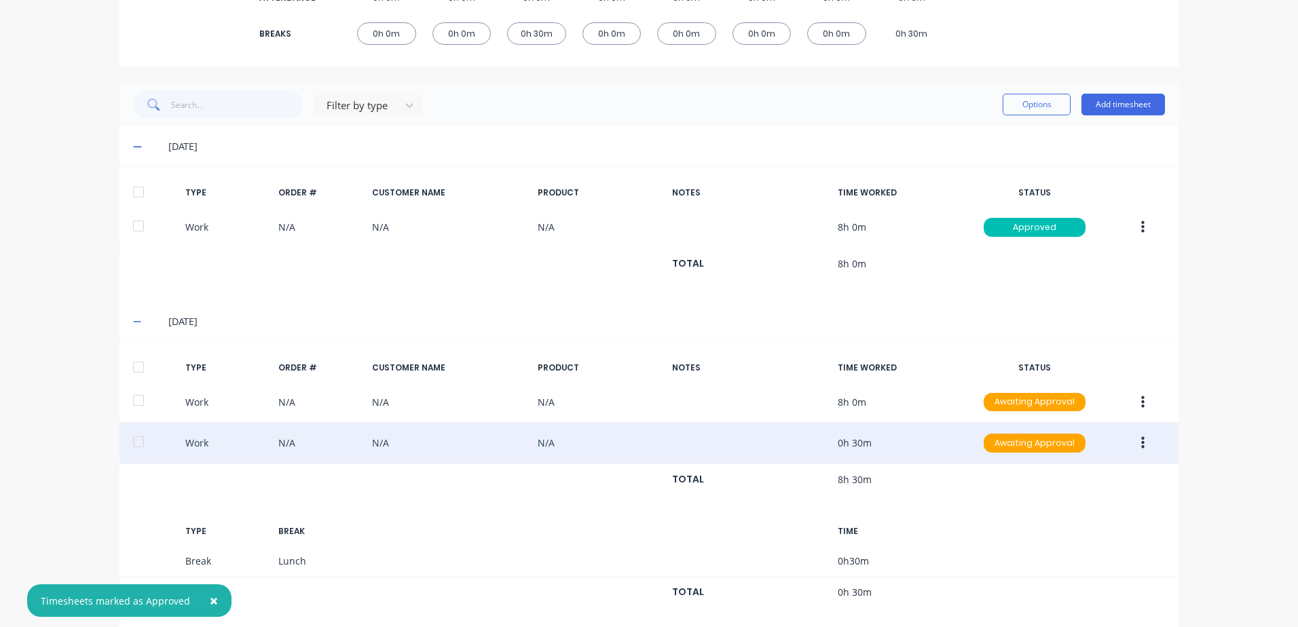
click at [1141, 401] on icon "button" at bounding box center [1142, 402] width 3 height 15
click at [1050, 406] on div "Approve" at bounding box center [1094, 406] width 105 height 20
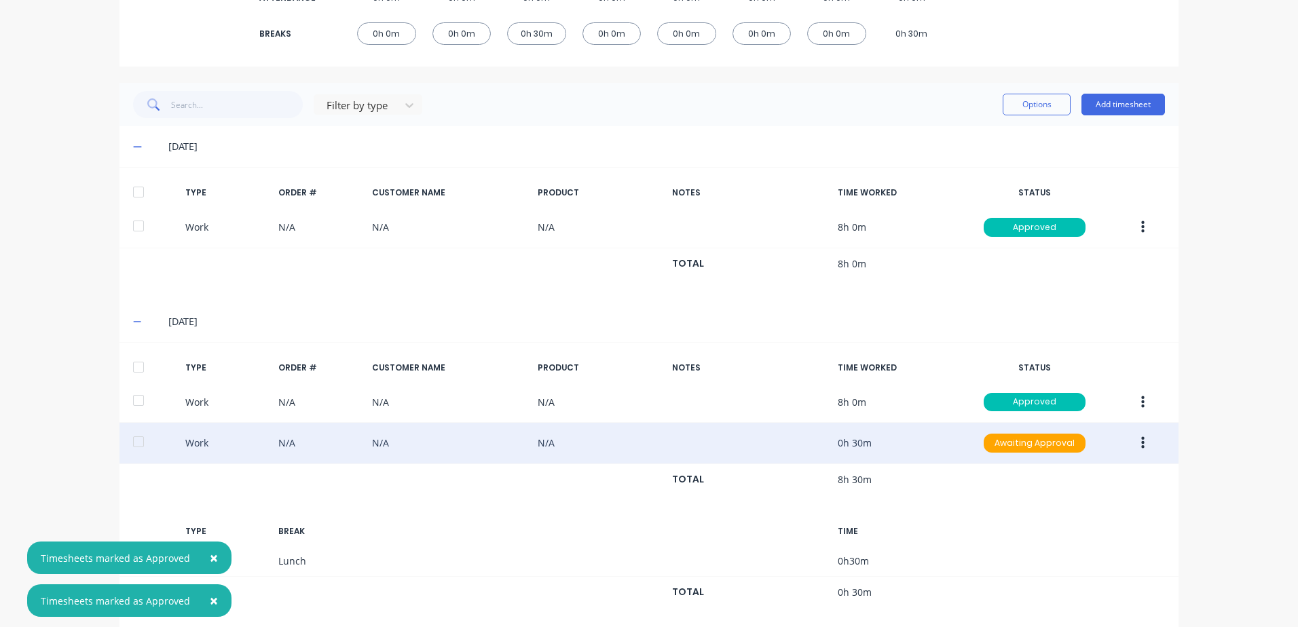
click at [1141, 446] on icon "button" at bounding box center [1142, 443] width 3 height 15
click at [1059, 445] on div "Approve" at bounding box center [1094, 447] width 105 height 20
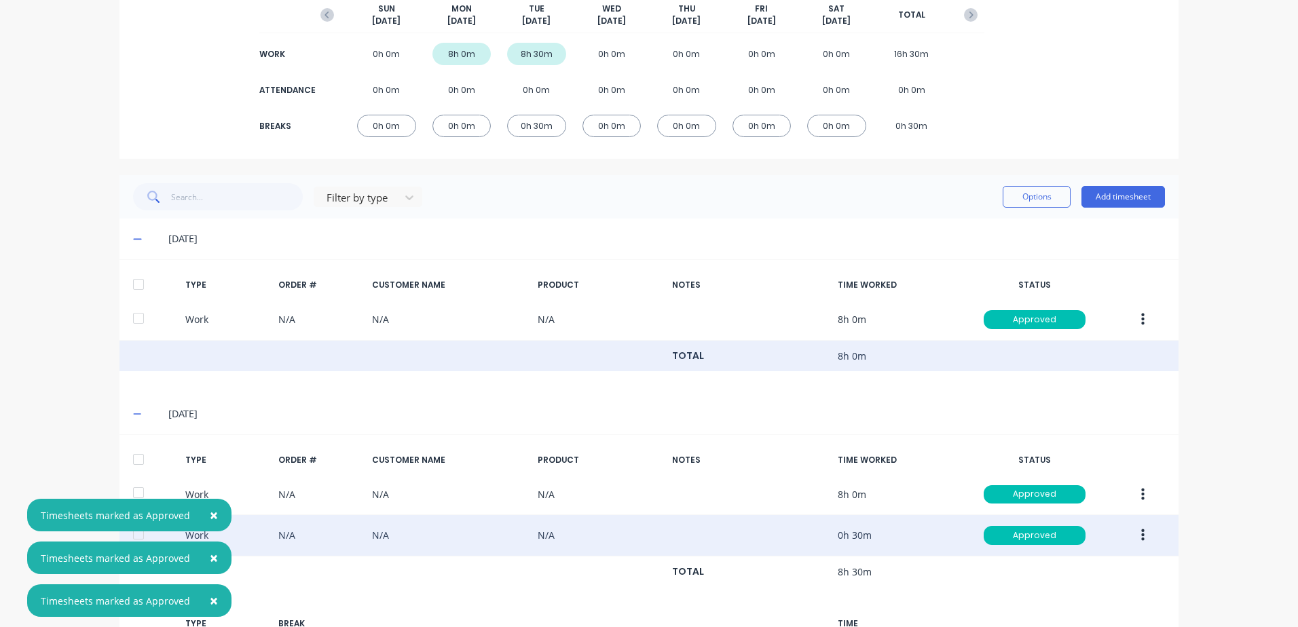
scroll to position [0, 0]
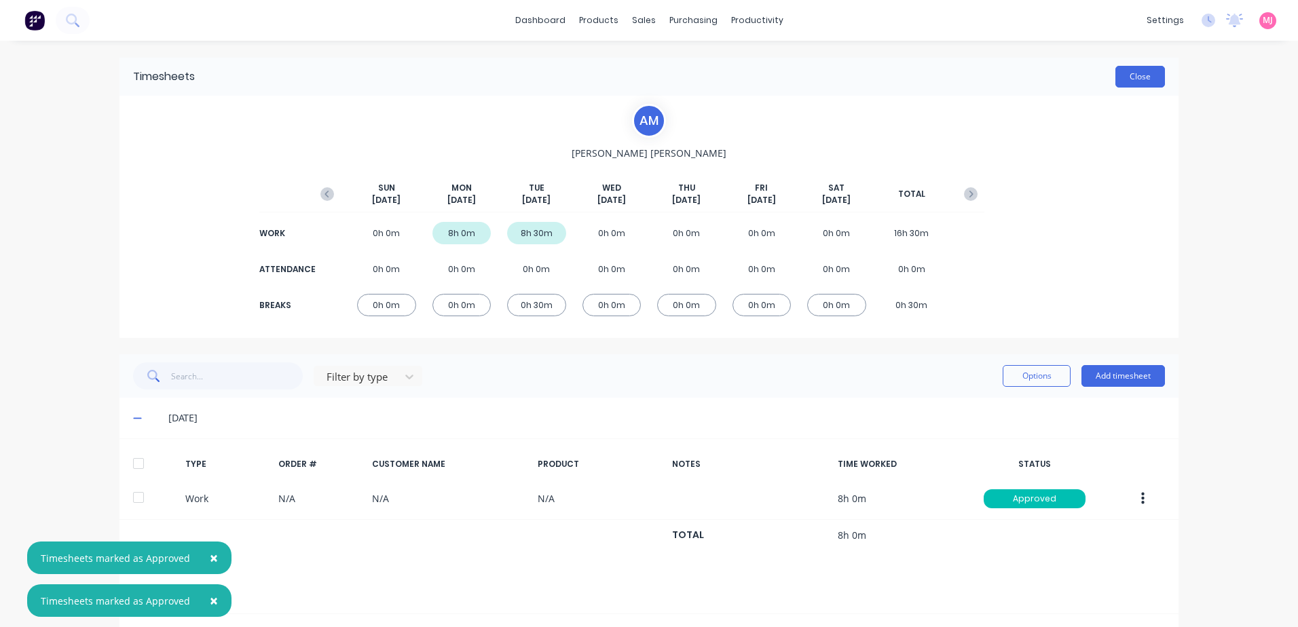
click at [1146, 77] on button "Close" at bounding box center [1141, 77] width 50 height 22
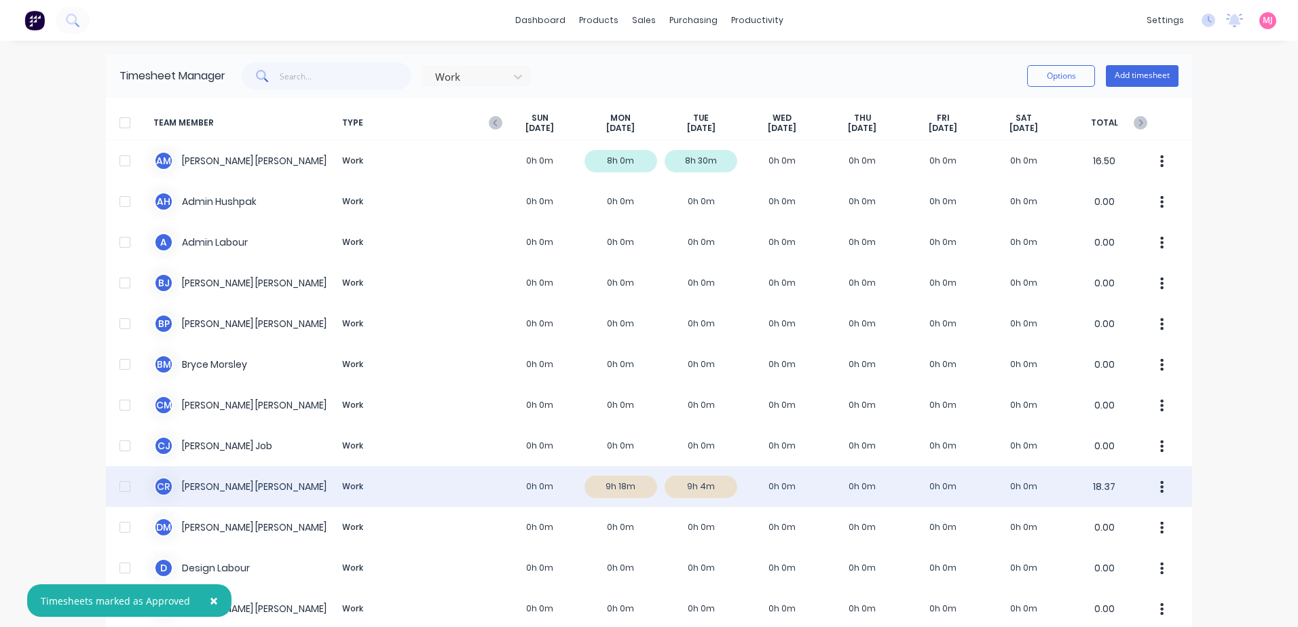
click at [598, 489] on div "[PERSON_NAME] [PERSON_NAME] Work 0h 0m 9h 18m 9h 4m 0h 0m 0h 0m 0h 0m 0h 0m 18.…" at bounding box center [649, 486] width 1086 height 41
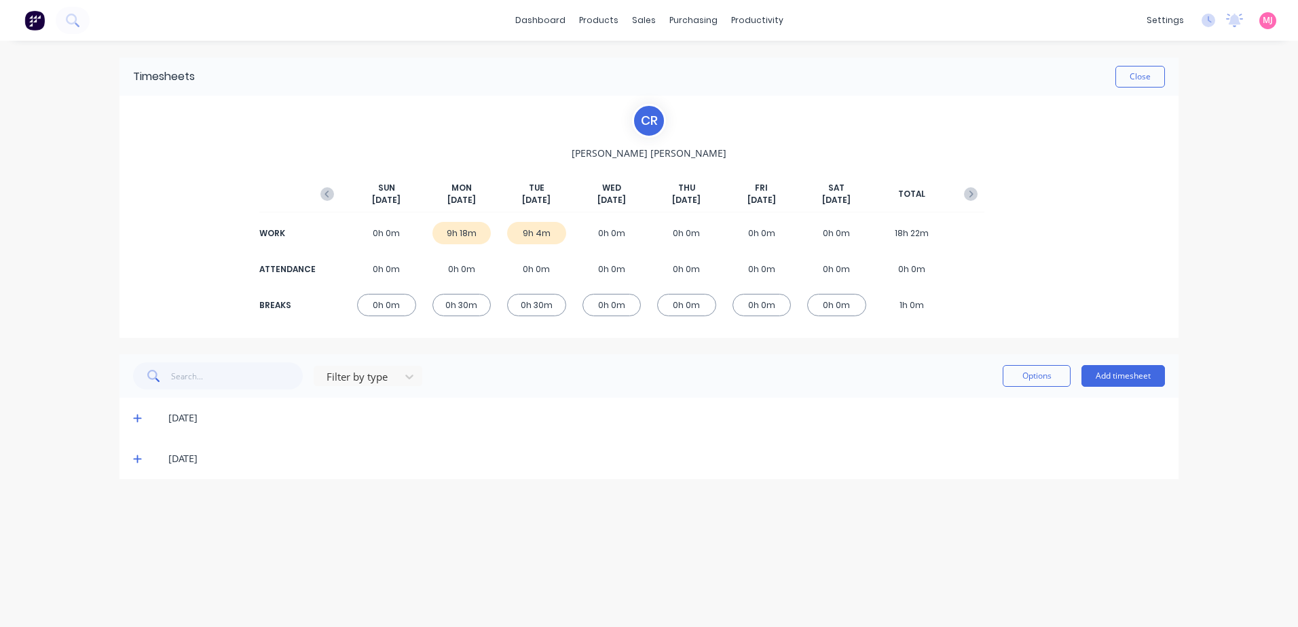
click at [136, 418] on icon at bounding box center [137, 419] width 8 height 8
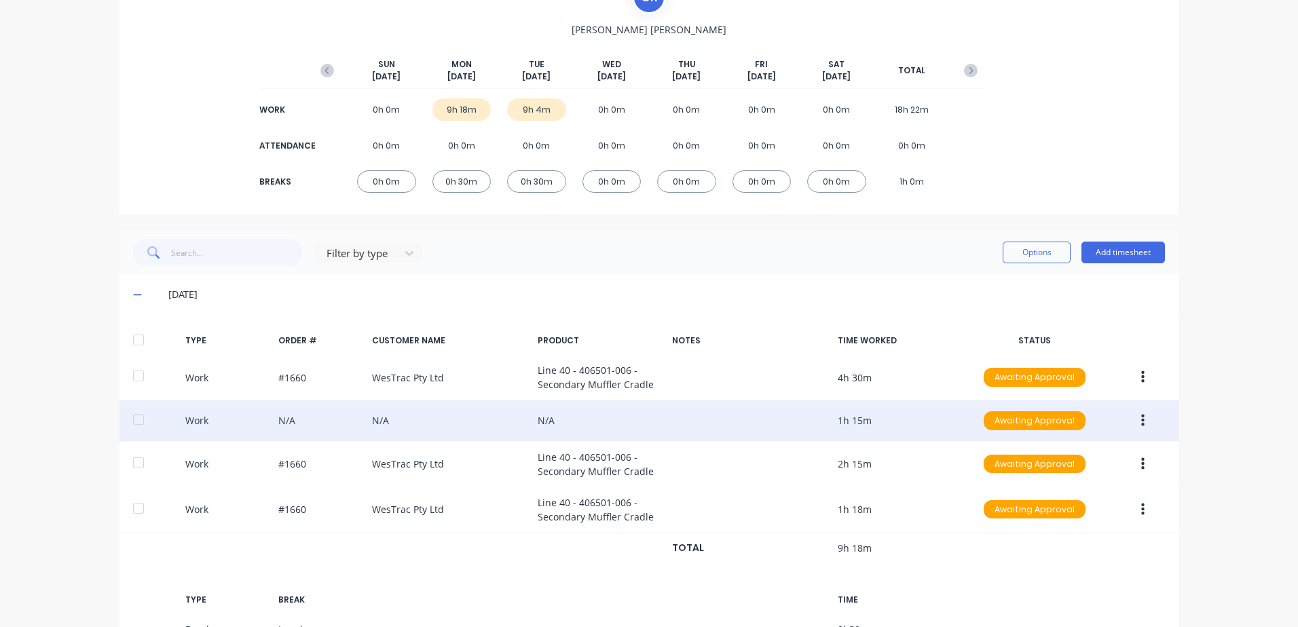
scroll to position [136, 0]
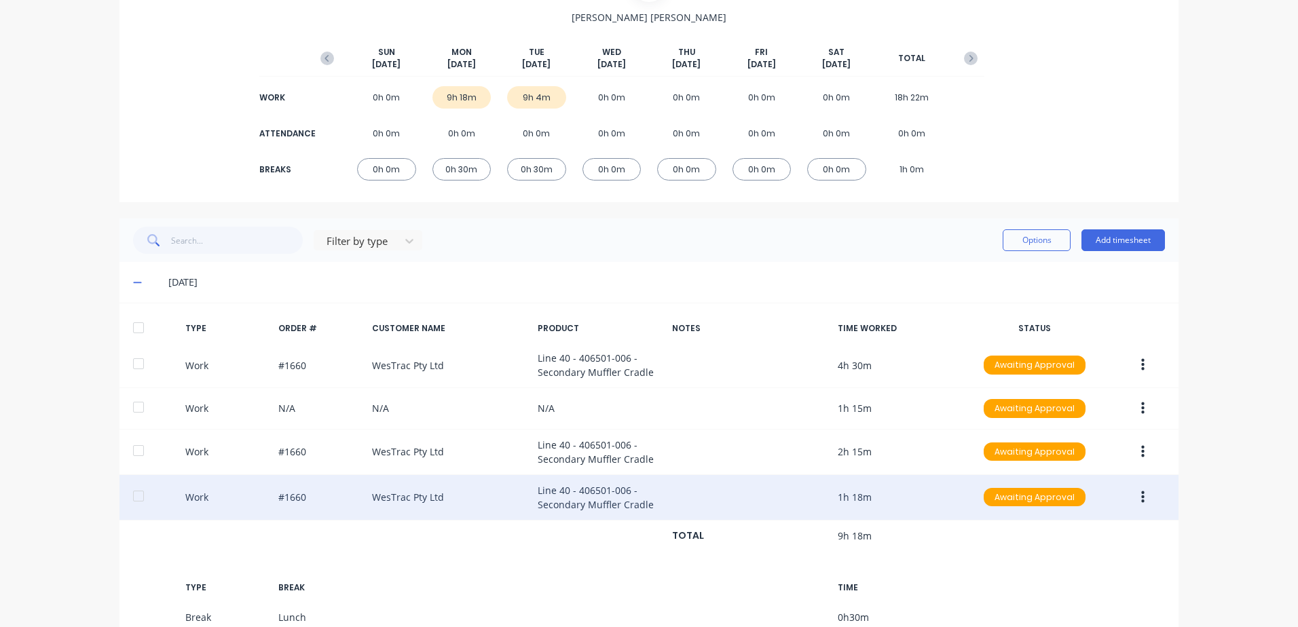
click at [1141, 499] on icon "button" at bounding box center [1142, 497] width 3 height 15
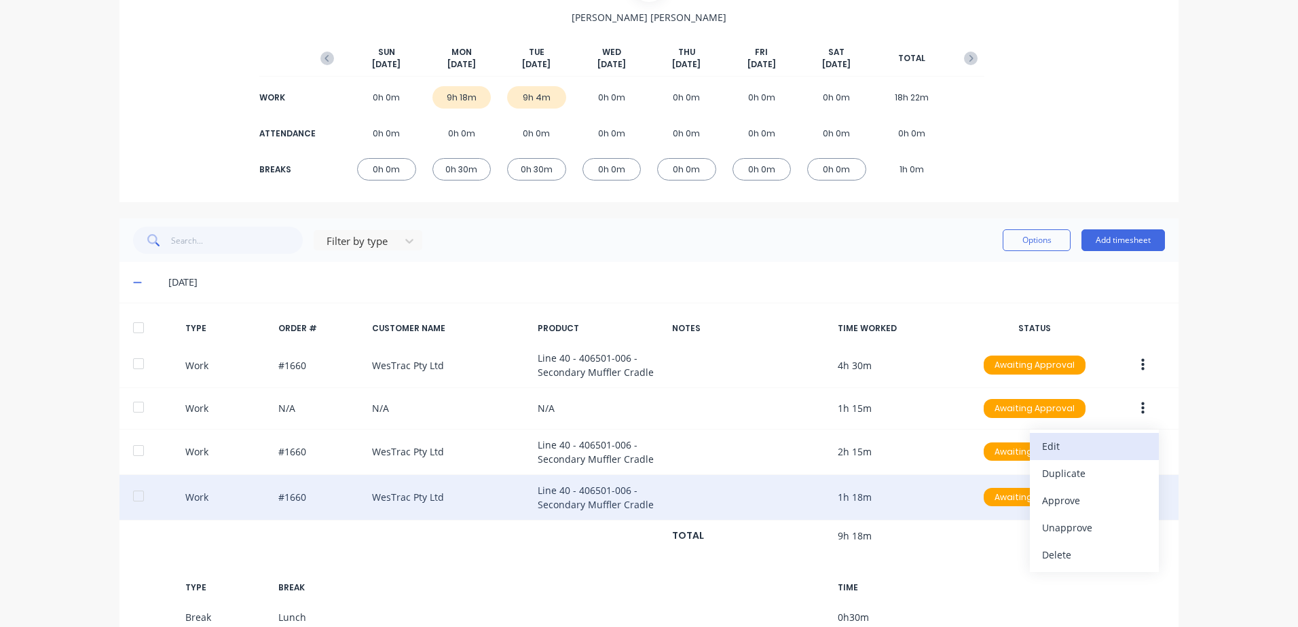
click at [1051, 446] on div "Edit" at bounding box center [1094, 447] width 105 height 20
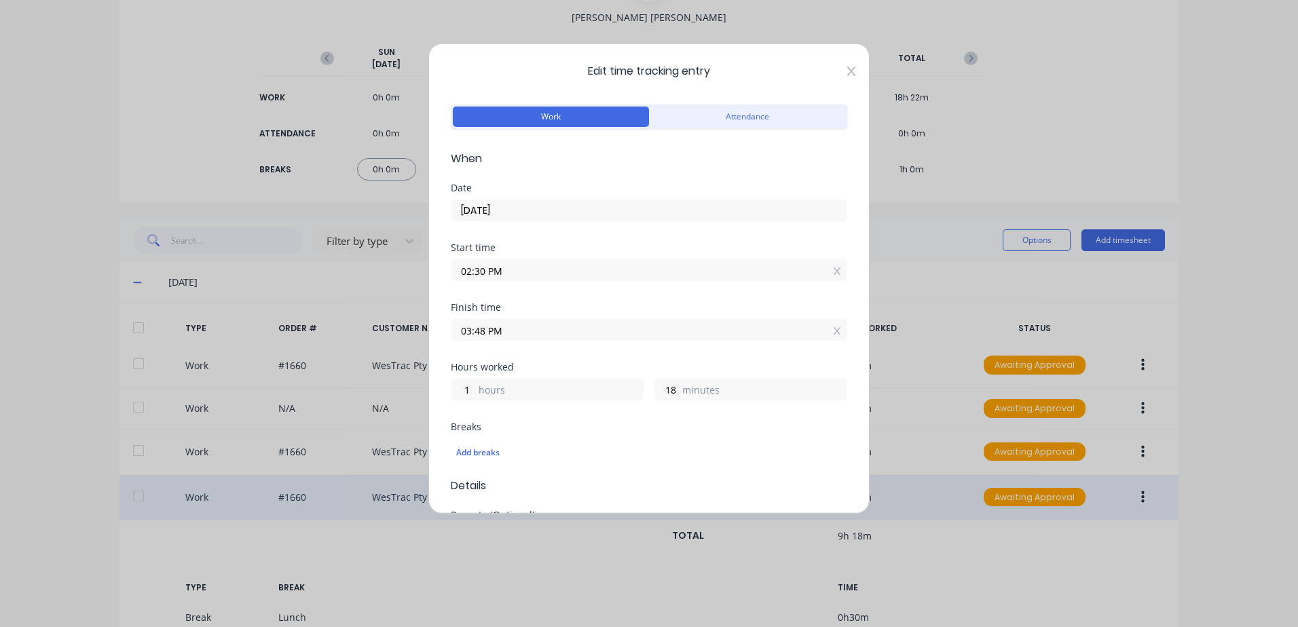
click at [847, 67] on icon at bounding box center [851, 71] width 8 height 11
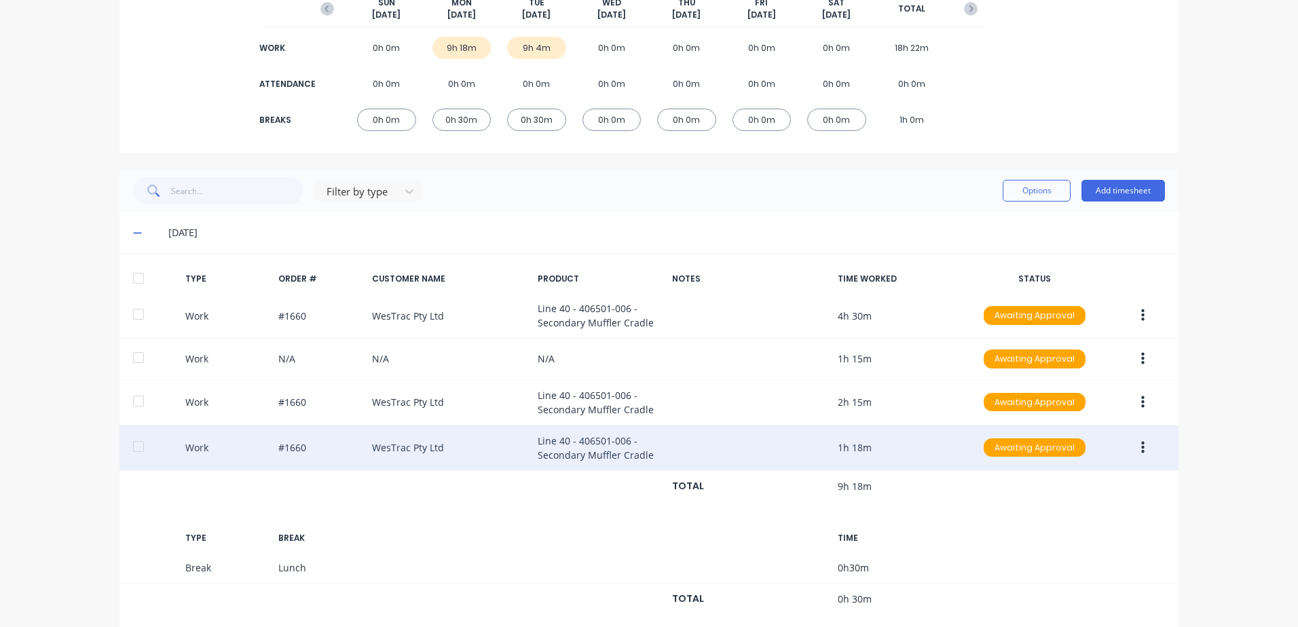
scroll to position [253, 0]
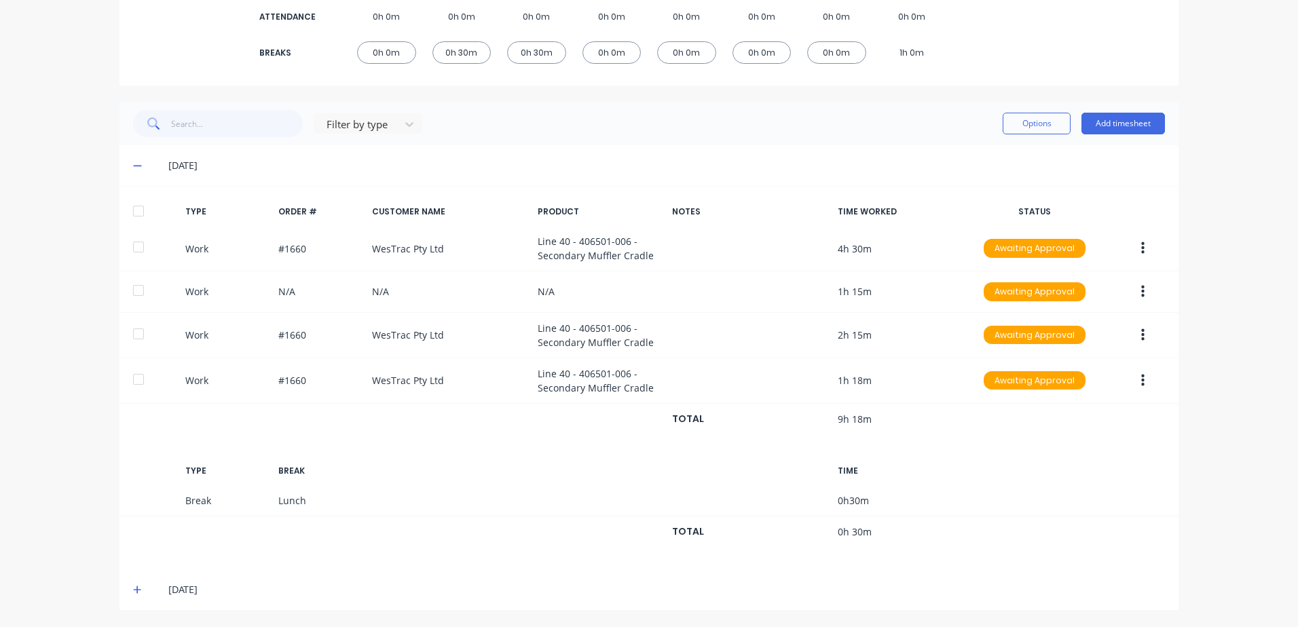
click at [133, 589] on icon at bounding box center [137, 590] width 9 height 10
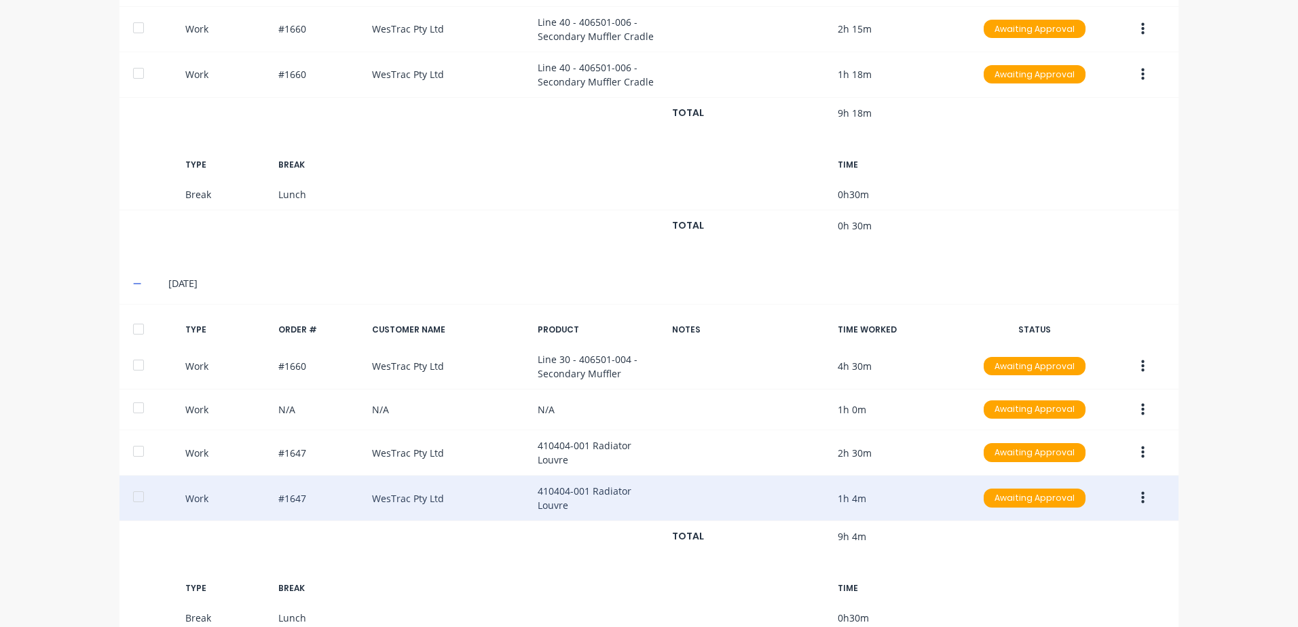
scroll to position [636, 0]
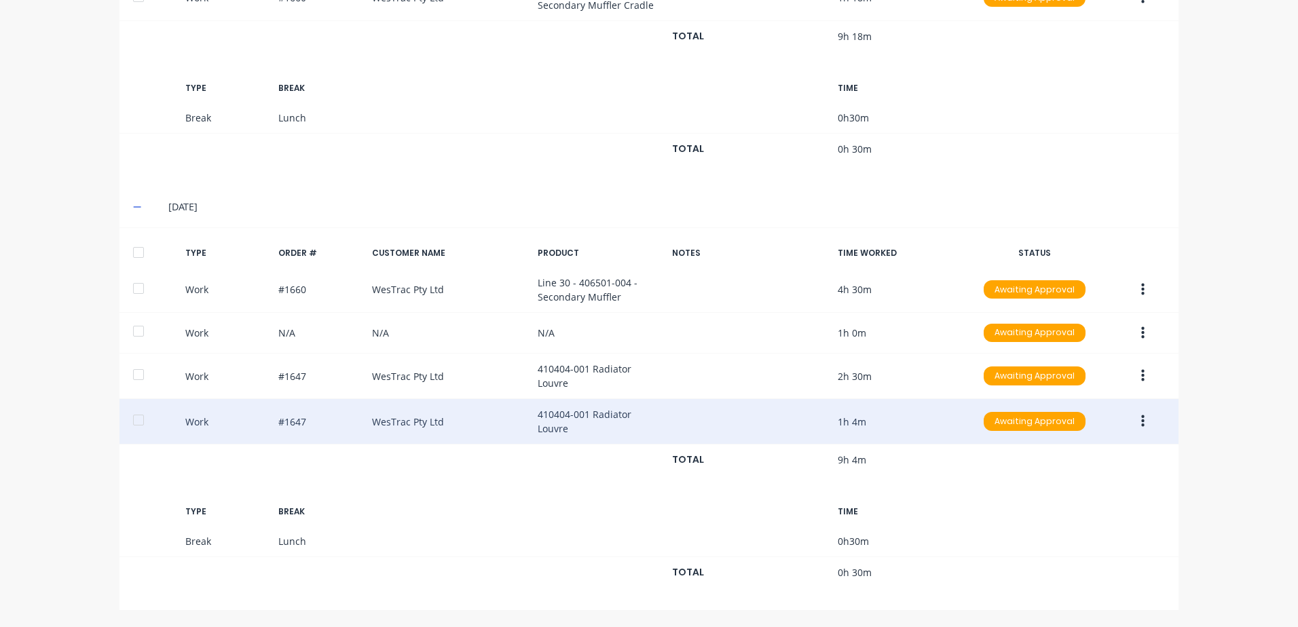
click at [1141, 423] on icon "button" at bounding box center [1142, 422] width 3 height 12
click at [1050, 371] on div "Edit" at bounding box center [1094, 371] width 105 height 20
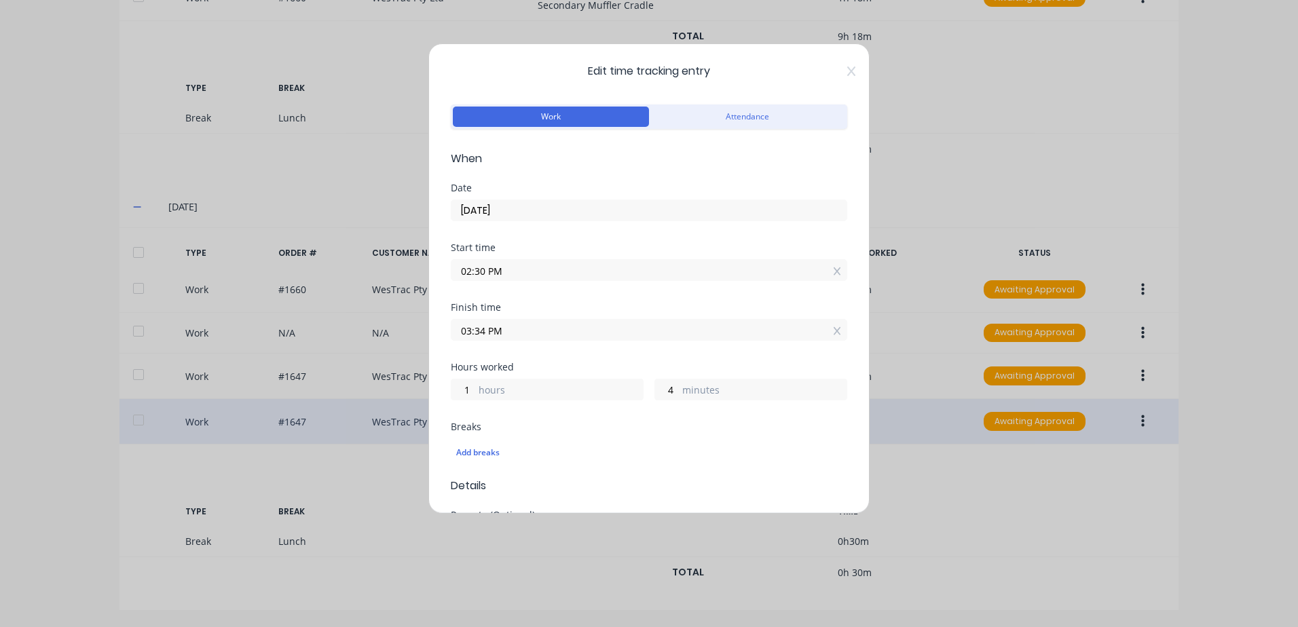
click at [530, 330] on input "03:34 PM" at bounding box center [649, 330] width 395 height 20
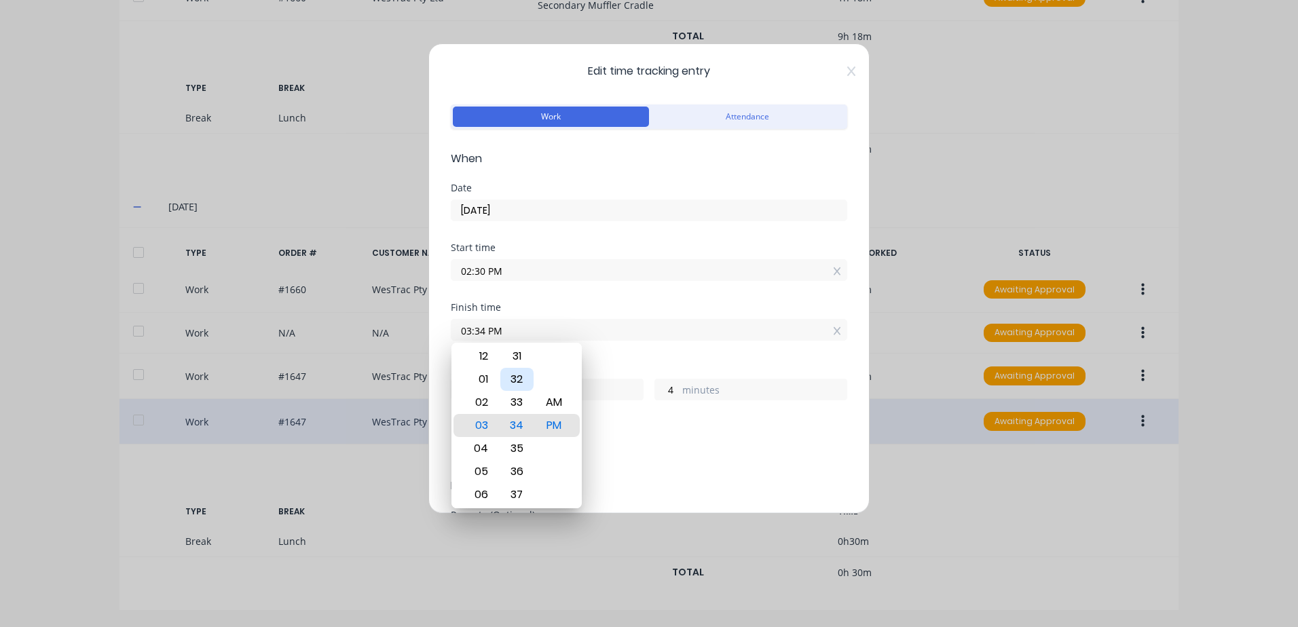
type input "03:33 PM"
type input "3"
type input "03:32 PM"
type input "2"
click at [519, 379] on div "30" at bounding box center [516, 379] width 33 height 23
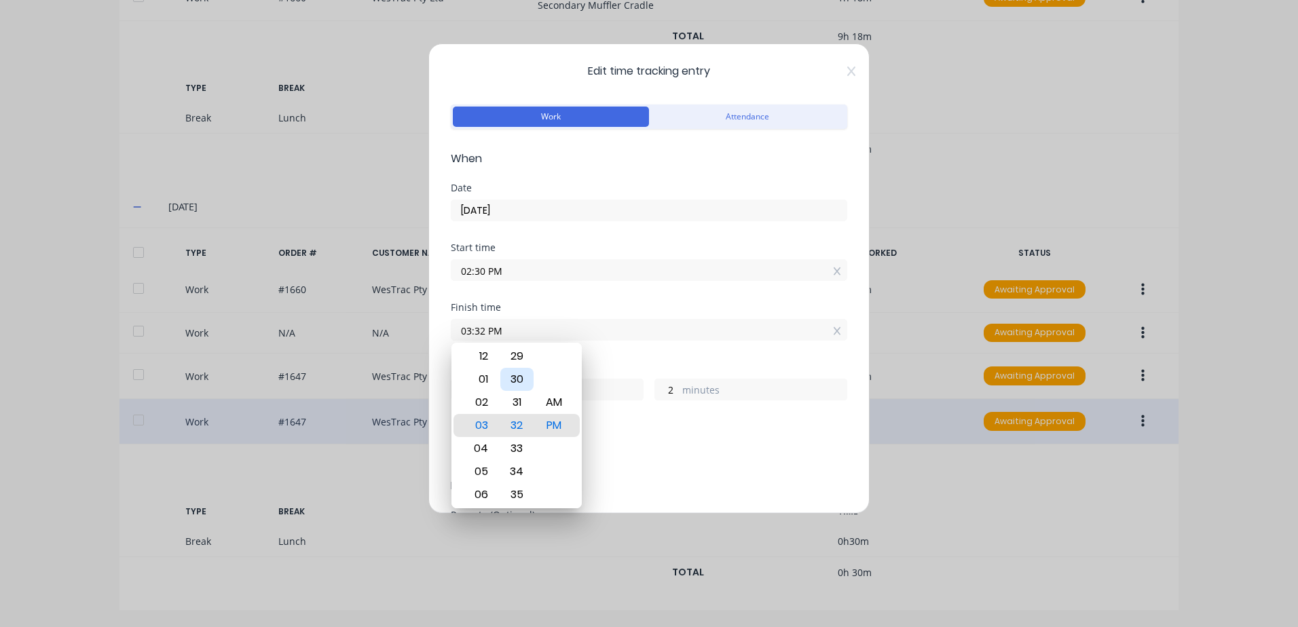
type input "03:30 PM"
type input "0"
click at [657, 450] on div "Add breaks" at bounding box center [649, 453] width 386 height 18
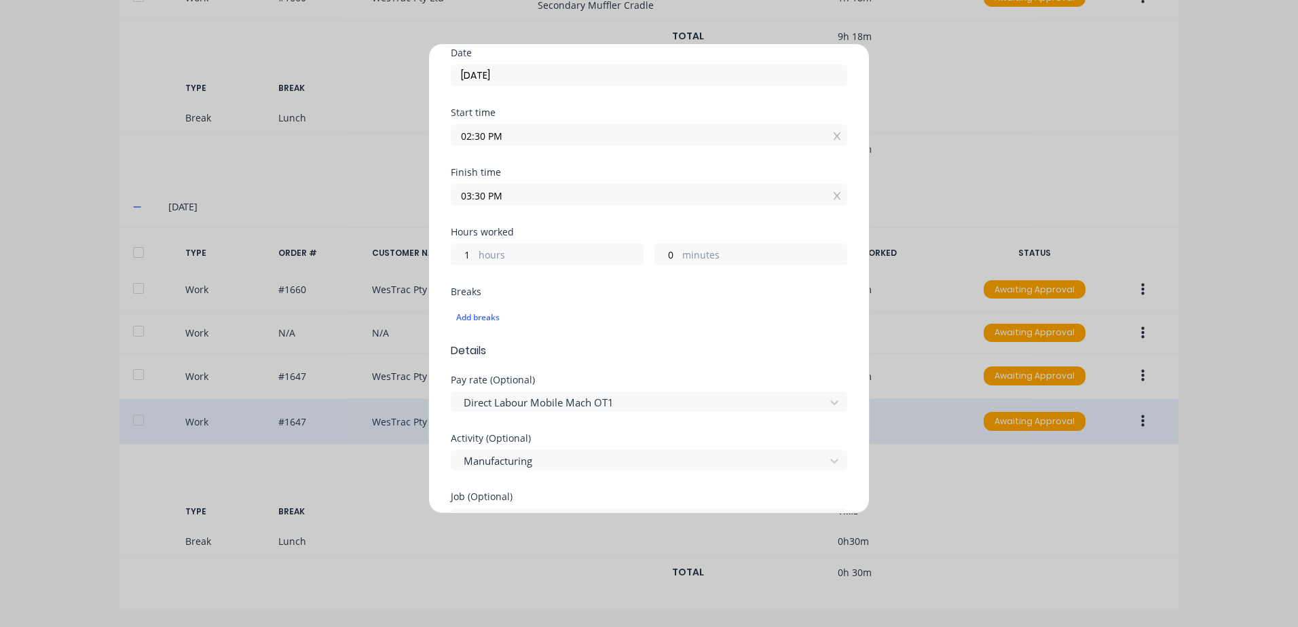
scroll to position [136, 0]
click at [625, 399] on div at bounding box center [640, 402] width 356 height 17
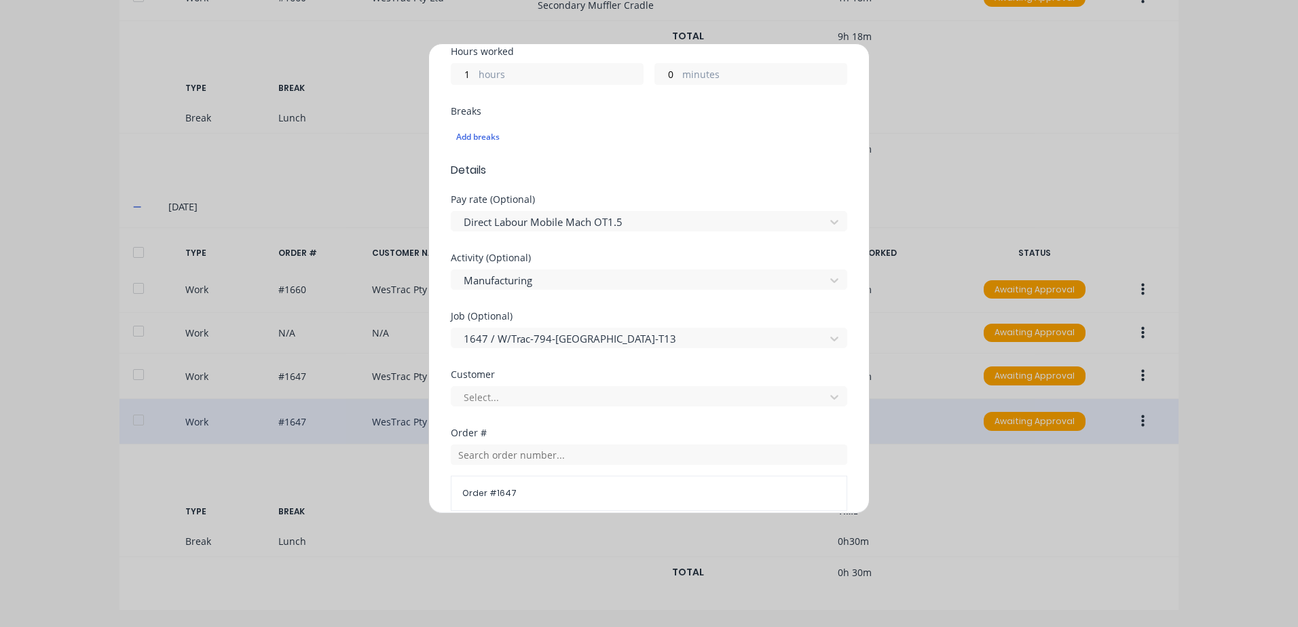
scroll to position [339, 0]
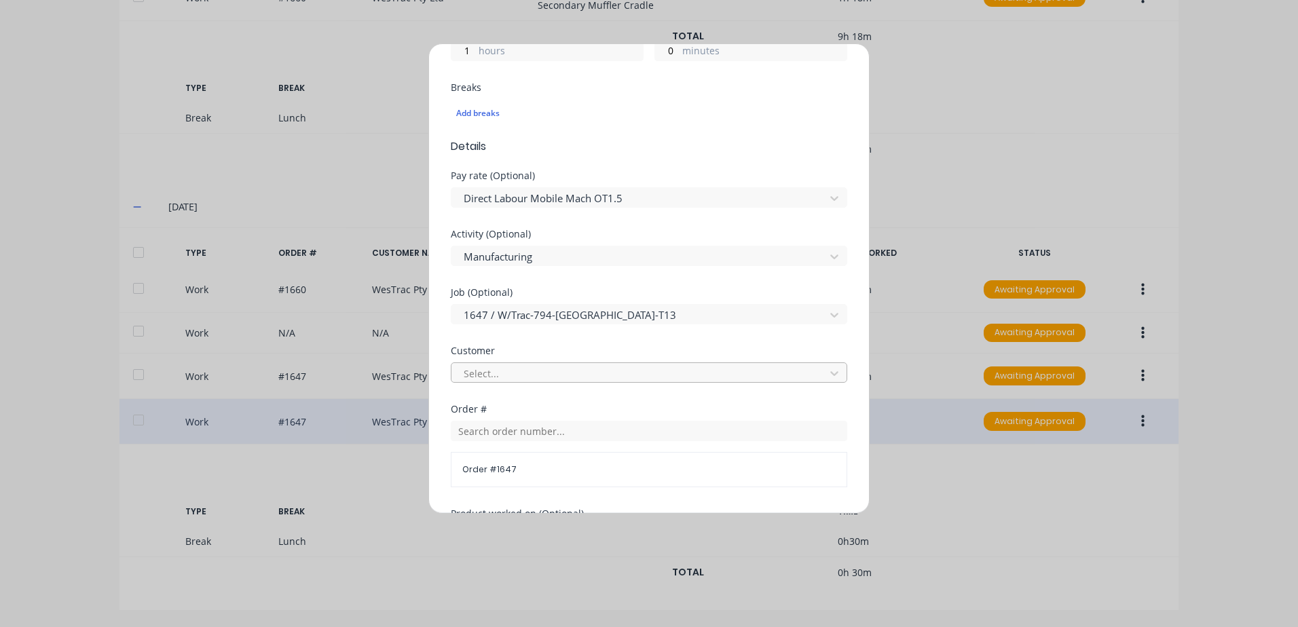
click at [490, 371] on div at bounding box center [640, 373] width 356 height 17
type input "[PERSON_NAME]"
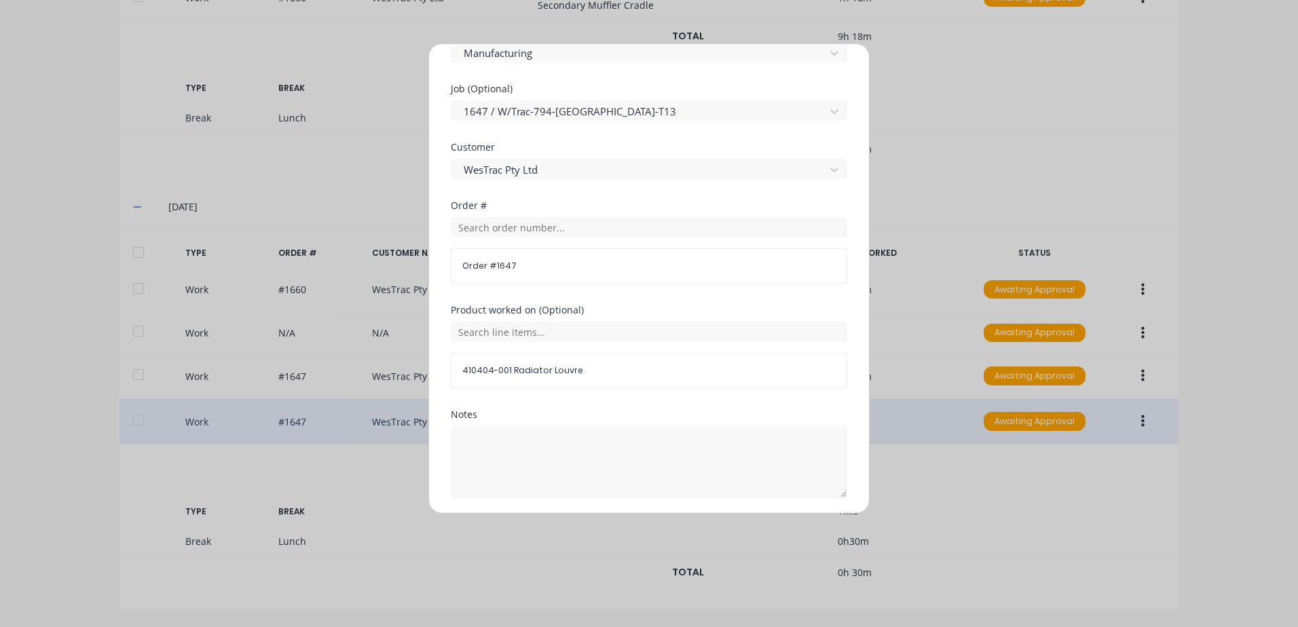
scroll to position [591, 0]
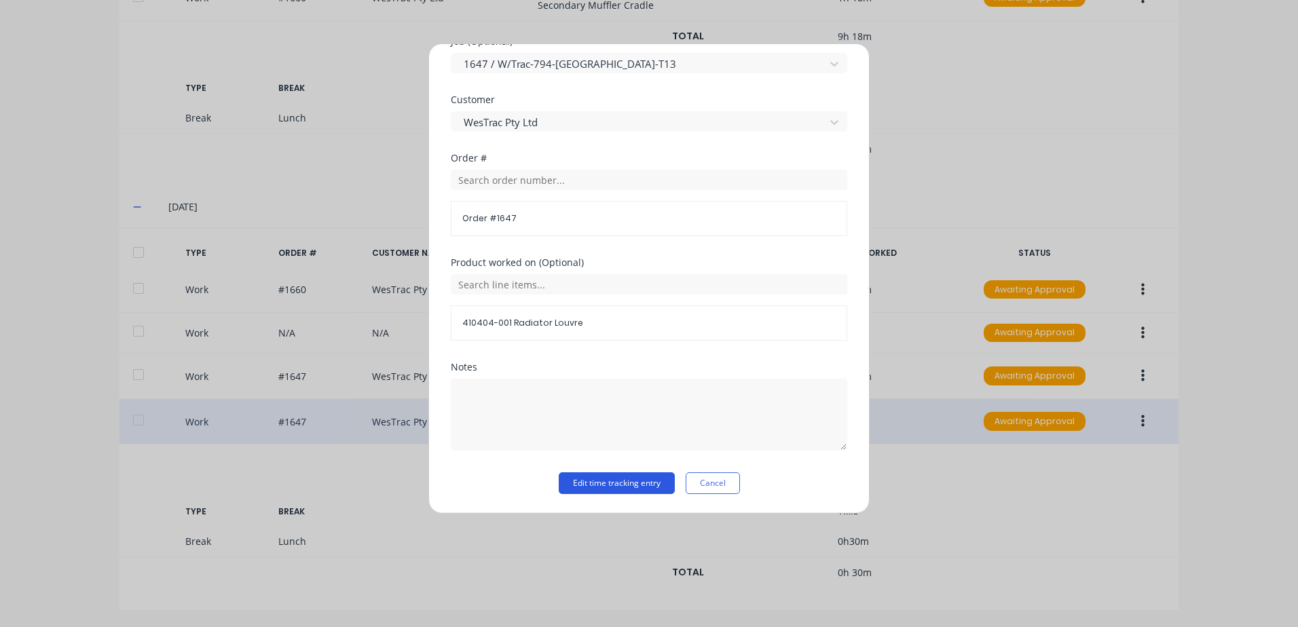
click at [587, 483] on button "Edit time tracking entry" at bounding box center [617, 484] width 116 height 22
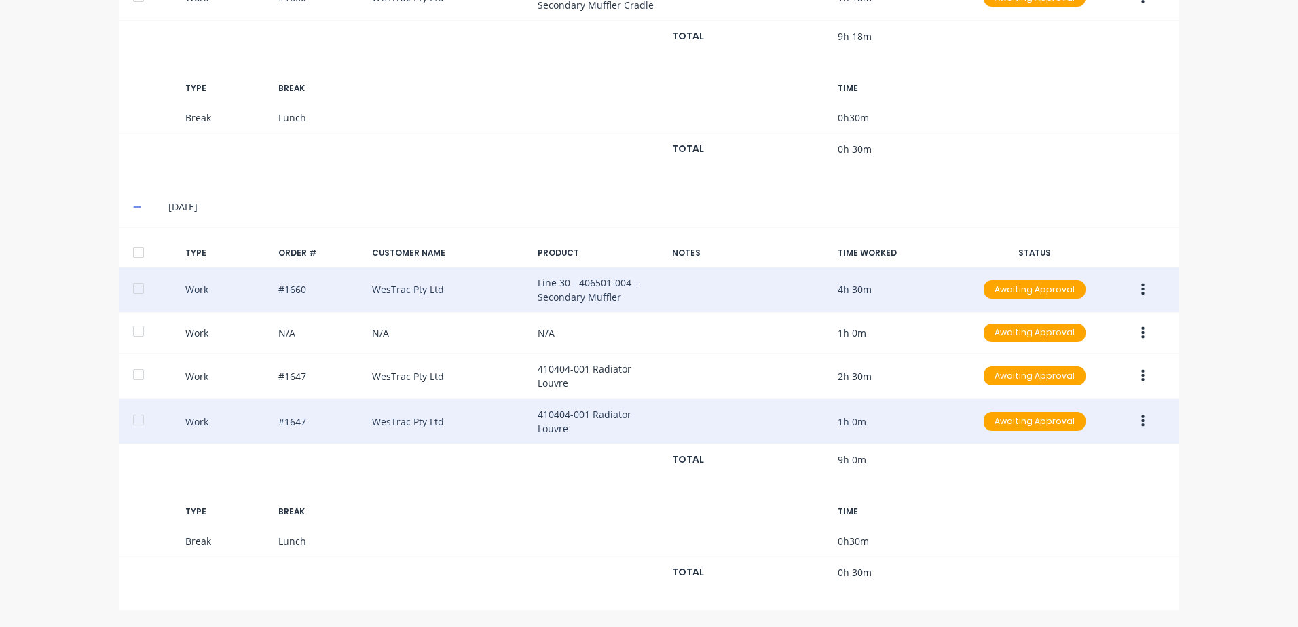
click at [1135, 288] on button "button" at bounding box center [1143, 290] width 32 height 24
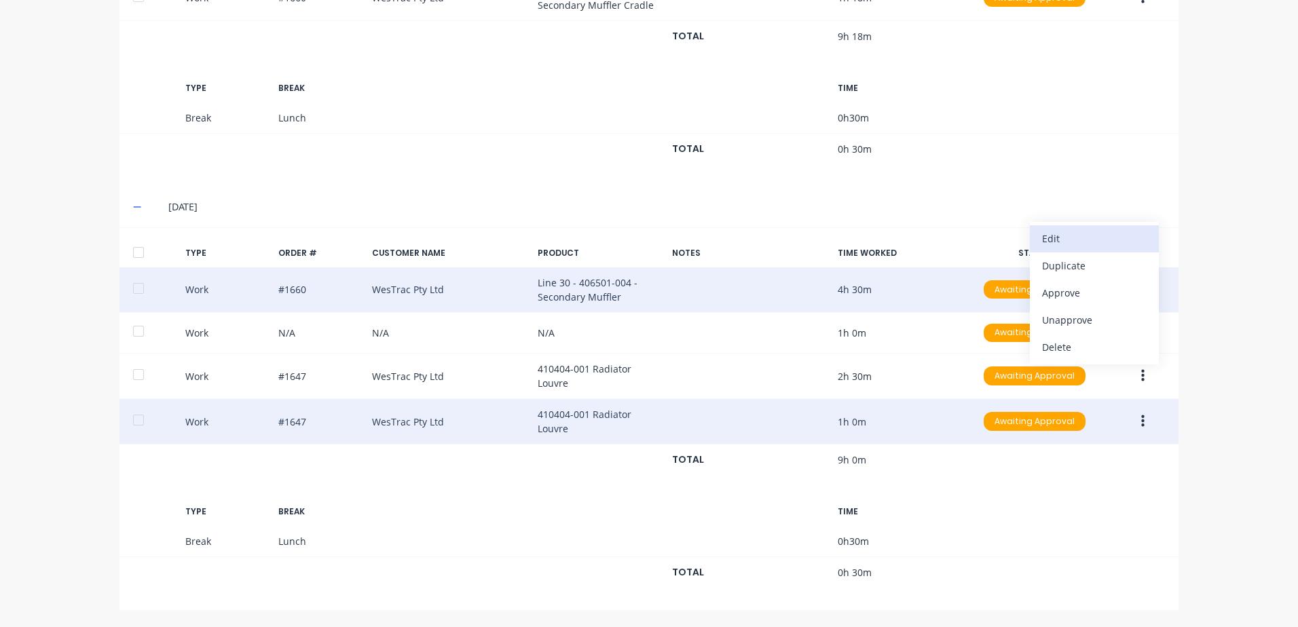
click at [1052, 238] on div "Edit" at bounding box center [1094, 239] width 105 height 20
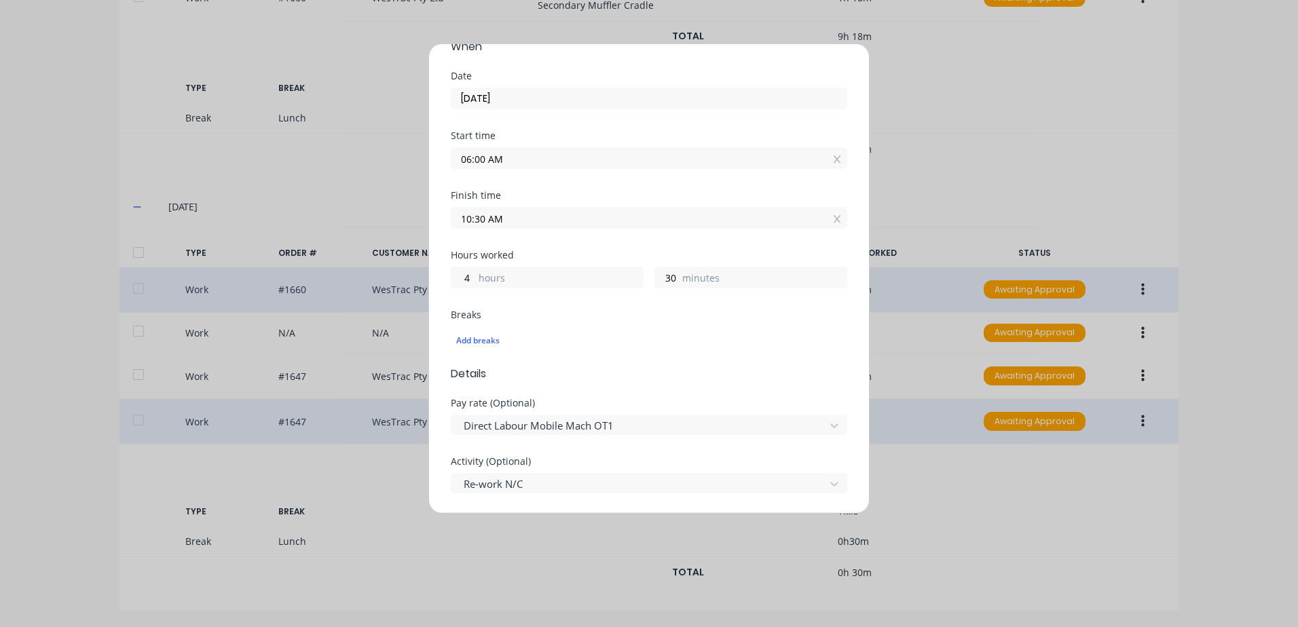
scroll to position [136, 0]
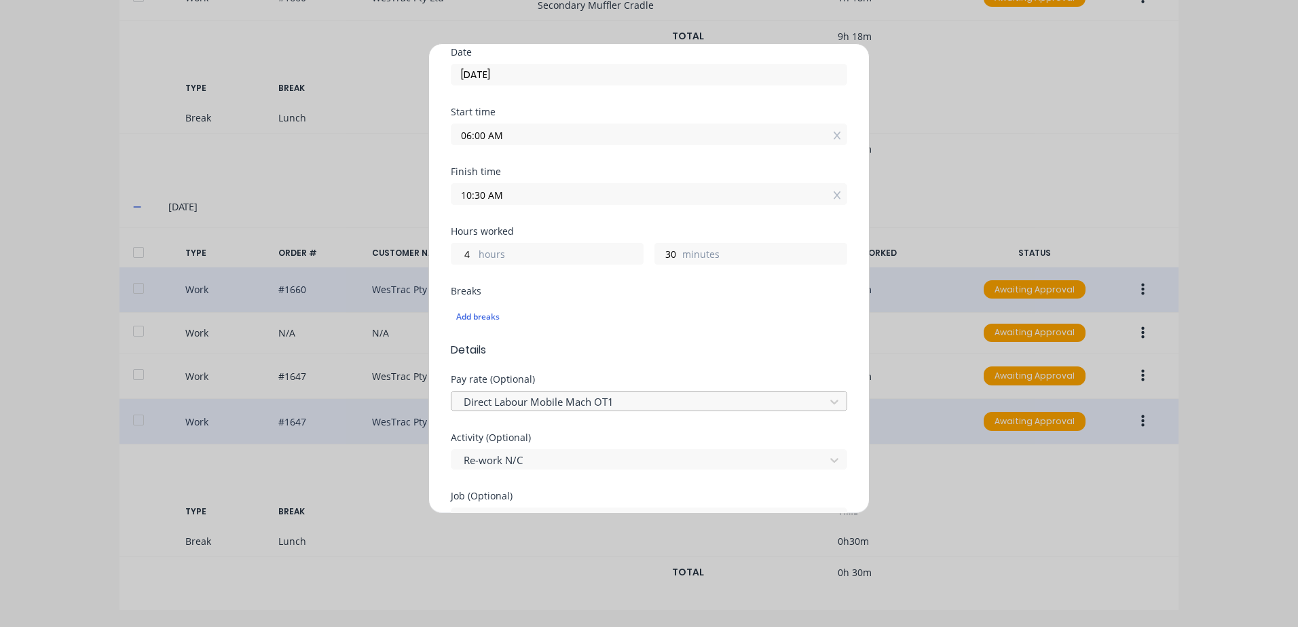
click at [570, 403] on div at bounding box center [640, 402] width 356 height 17
click at [594, 400] on div at bounding box center [640, 402] width 356 height 17
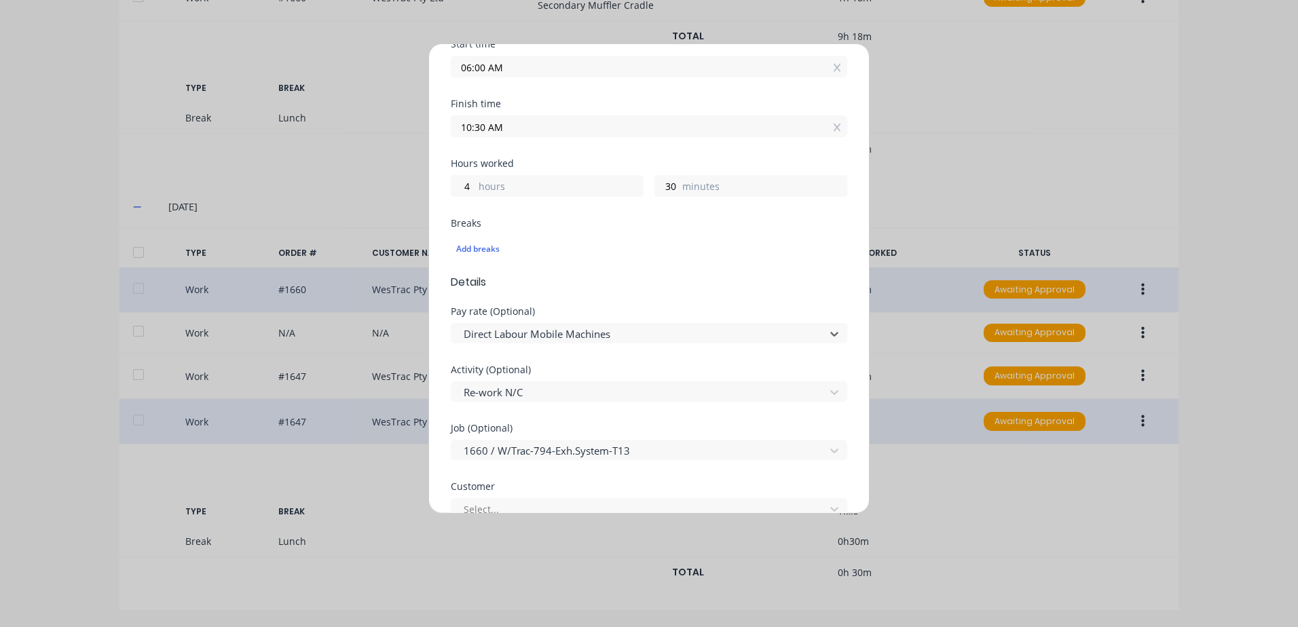
scroll to position [475, 0]
click at [544, 333] on div at bounding box center [640, 334] width 356 height 17
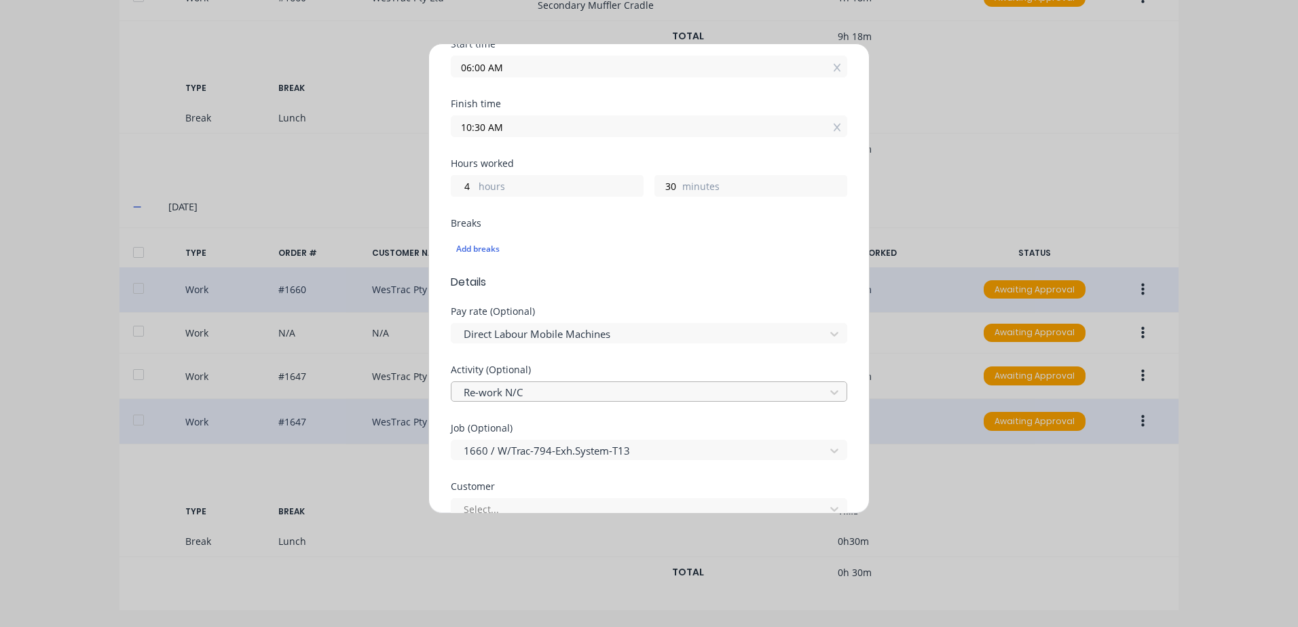
click at [545, 390] on div at bounding box center [640, 392] width 356 height 17
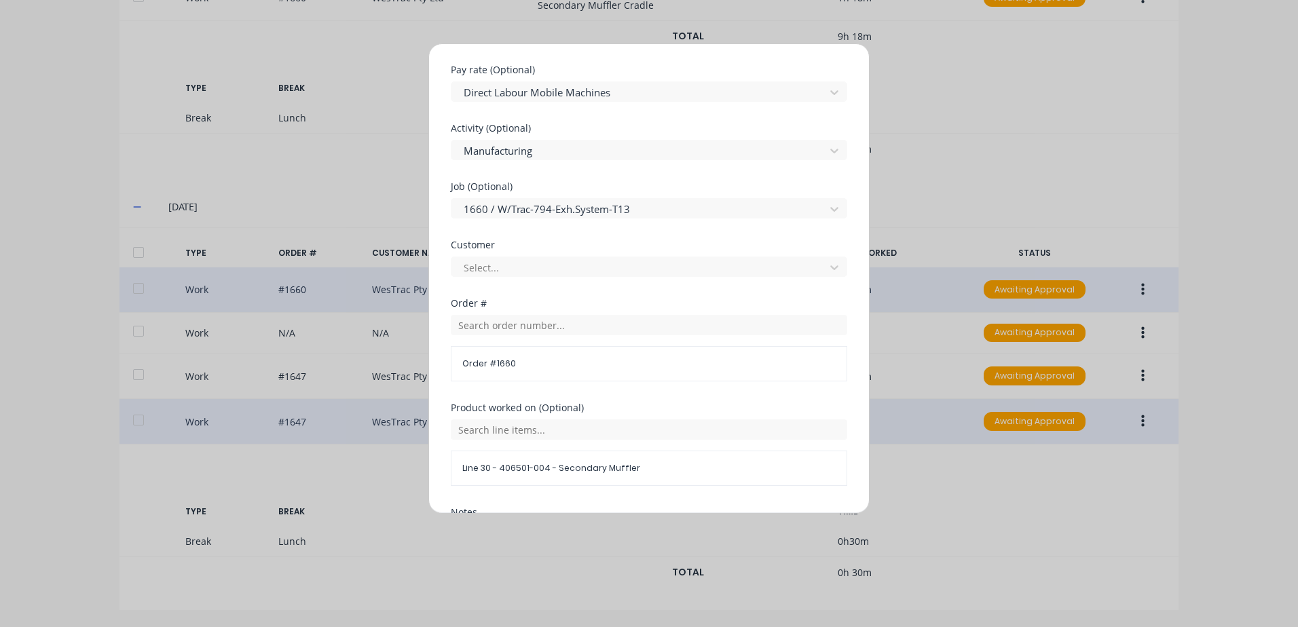
scroll to position [475, 0]
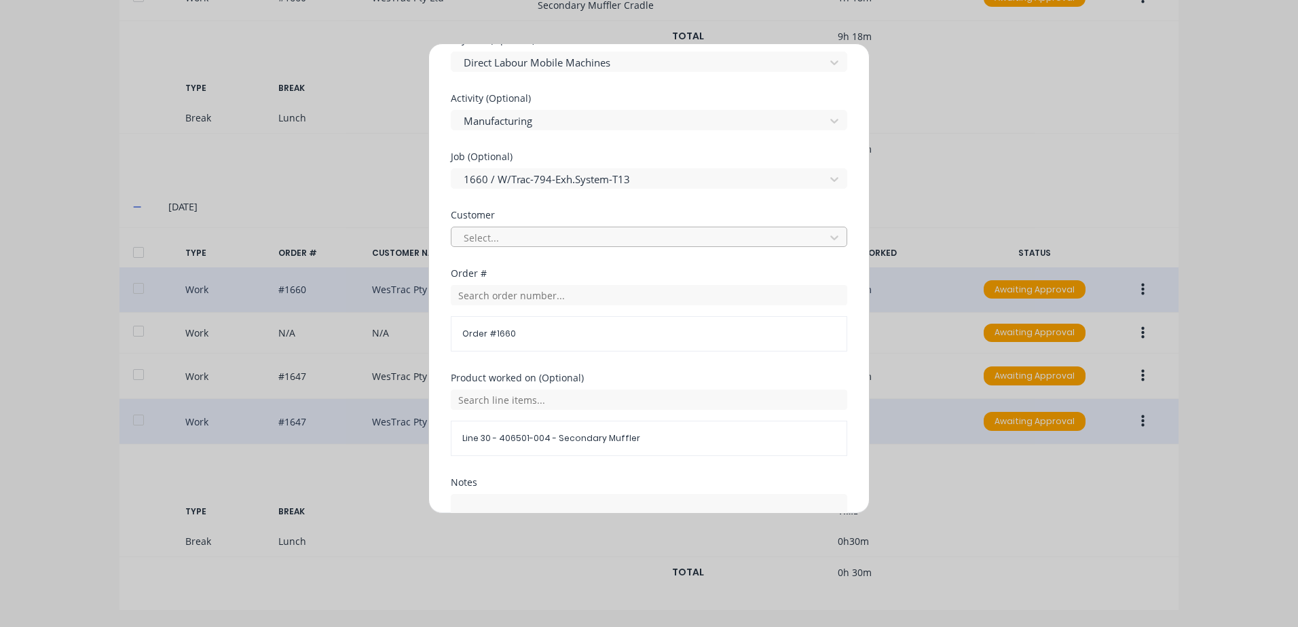
click at [502, 234] on div at bounding box center [640, 237] width 356 height 17
type input "1660"
drag, startPoint x: 494, startPoint y: 234, endPoint x: 467, endPoint y: 236, distance: 27.2
click at [467, 236] on div at bounding box center [640, 237] width 356 height 17
type input "[PERSON_NAME]"
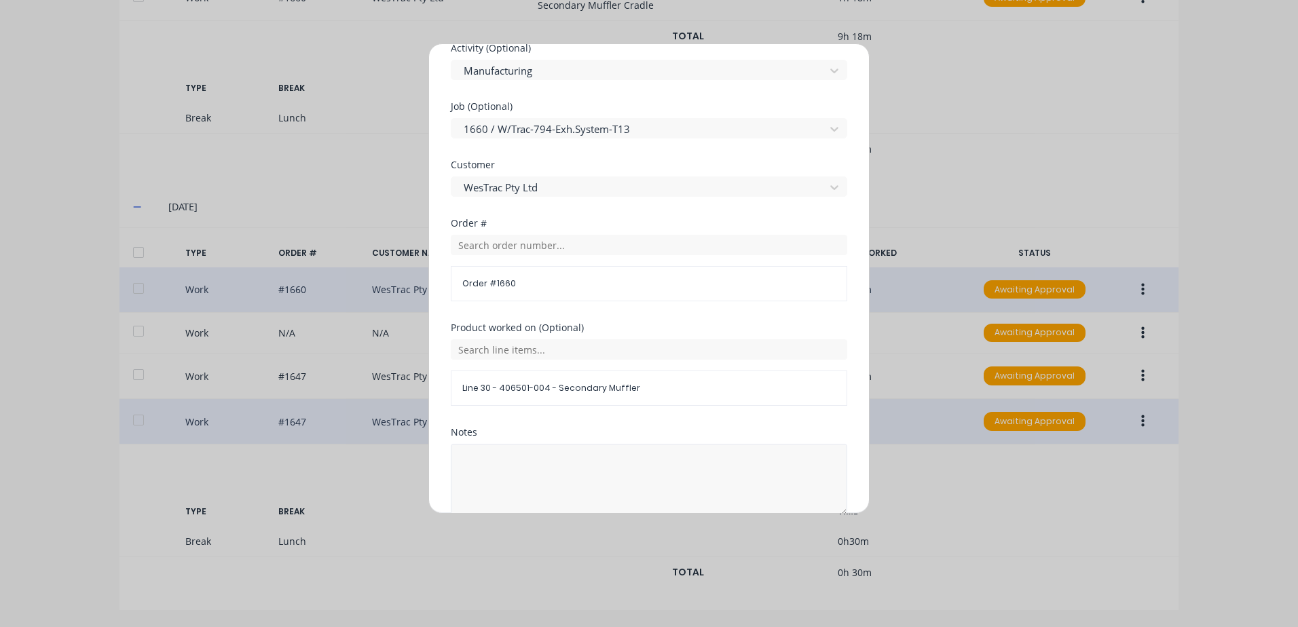
scroll to position [591, 0]
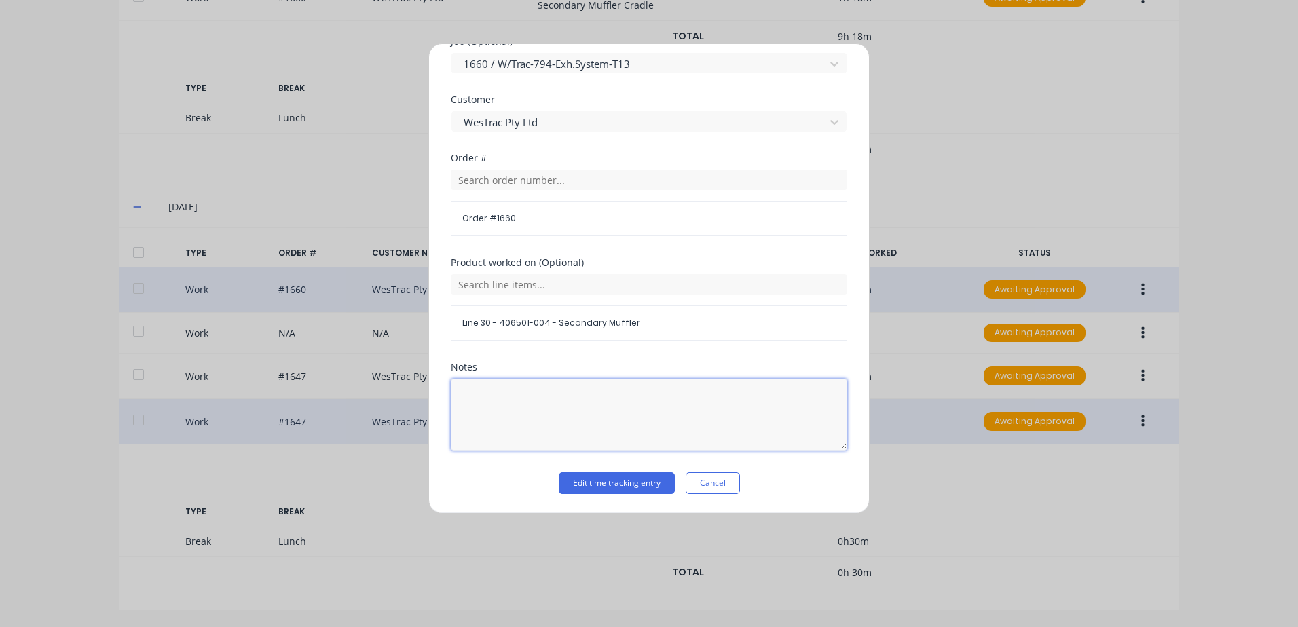
click at [474, 405] on textarea at bounding box center [649, 415] width 397 height 72
type textarea "Re-Work"
drag, startPoint x: 805, startPoint y: 483, endPoint x: 758, endPoint y: 486, distance: 46.9
click at [805, 483] on div "Edit time tracking entry Cancel" at bounding box center [649, 484] width 397 height 22
click at [626, 482] on button "Edit time tracking entry" at bounding box center [617, 484] width 116 height 22
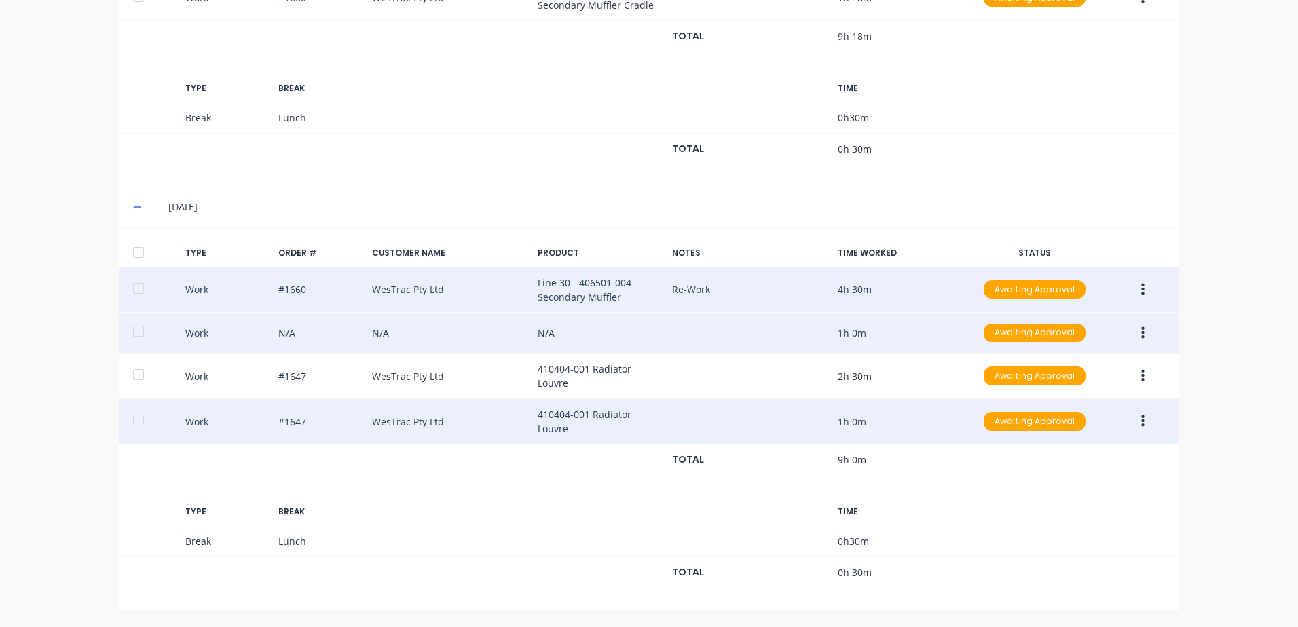
click at [1141, 335] on icon "button" at bounding box center [1142, 333] width 3 height 15
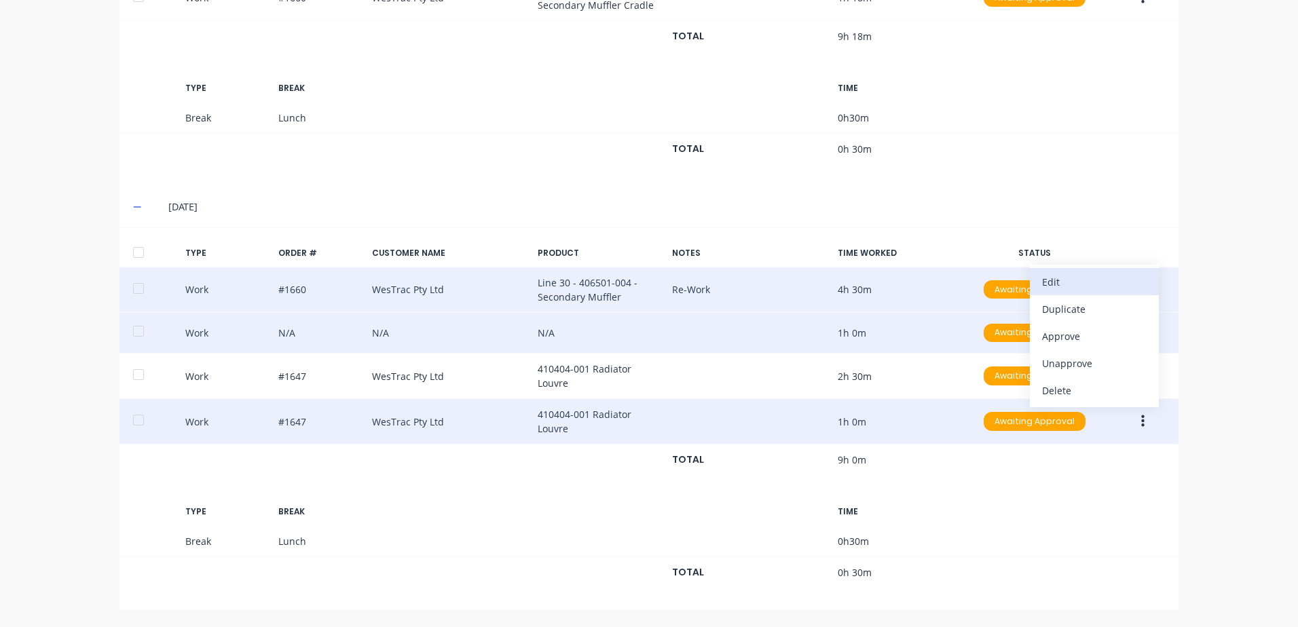
click at [1056, 286] on div "Edit" at bounding box center [1094, 282] width 105 height 20
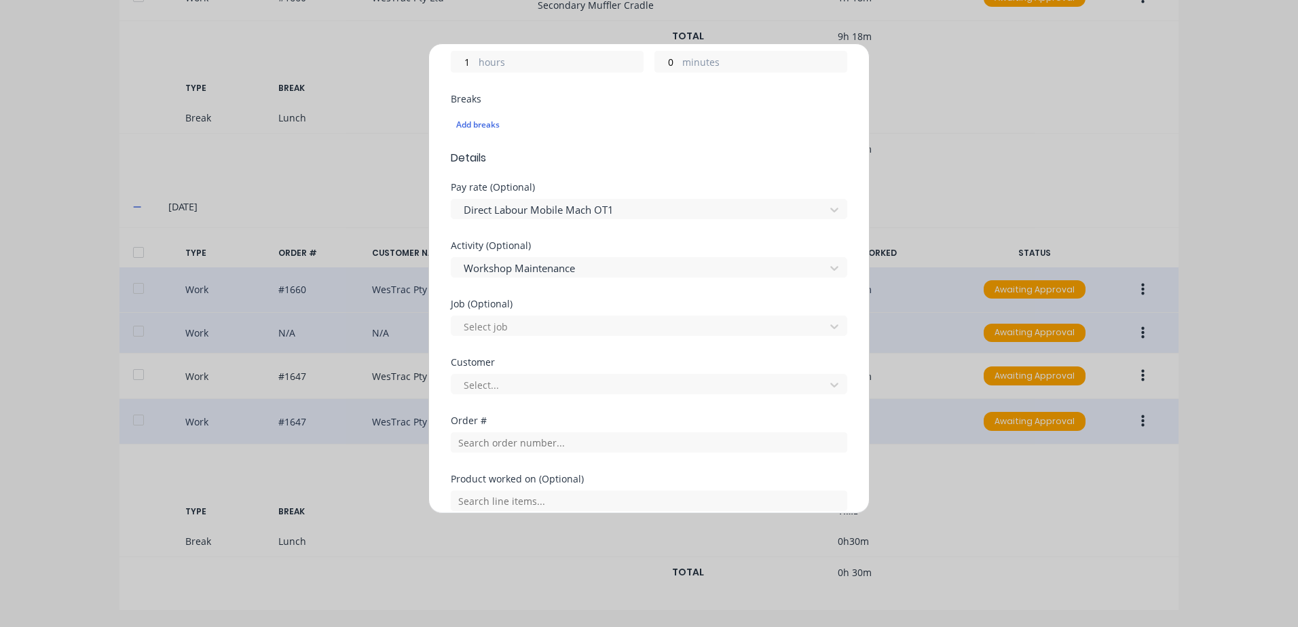
scroll to position [339, 0]
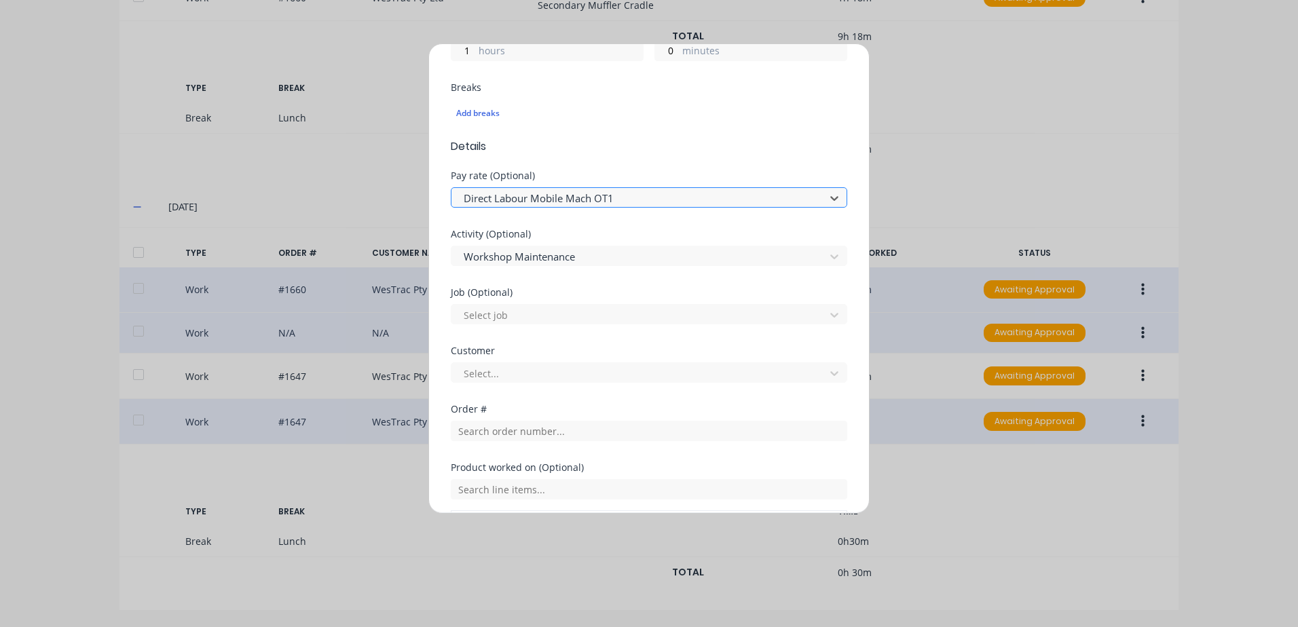
click at [542, 199] on div at bounding box center [640, 198] width 356 height 17
click at [505, 373] on div at bounding box center [640, 373] width 356 height 17
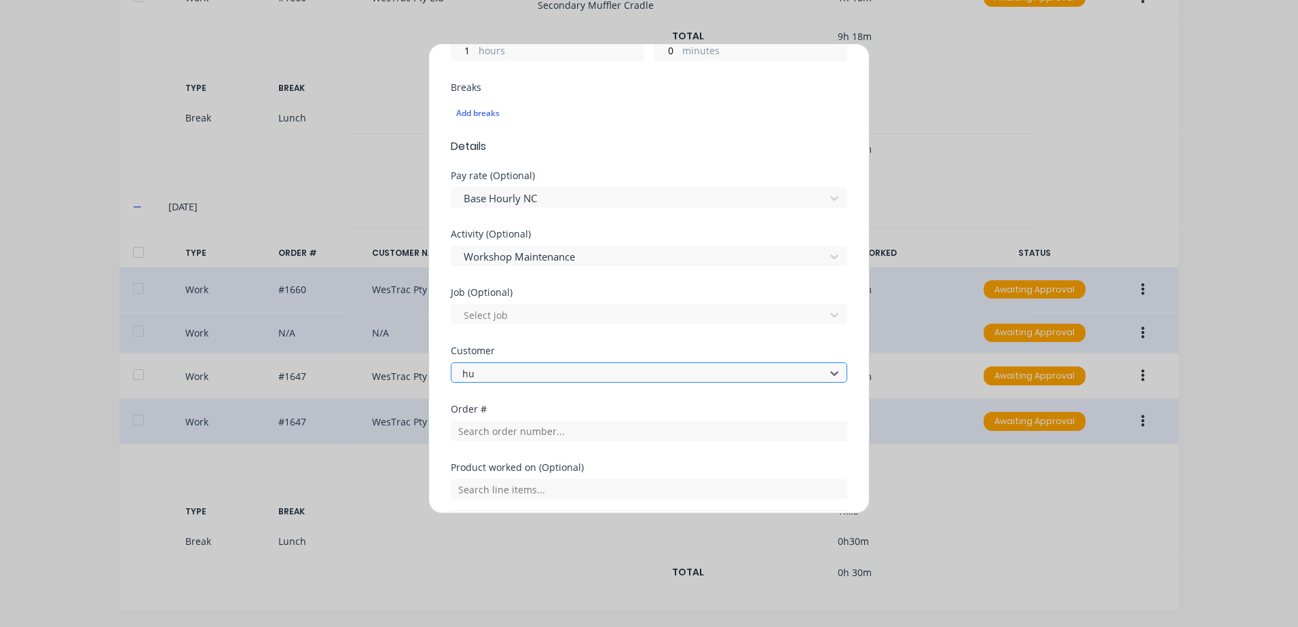
type input "hus"
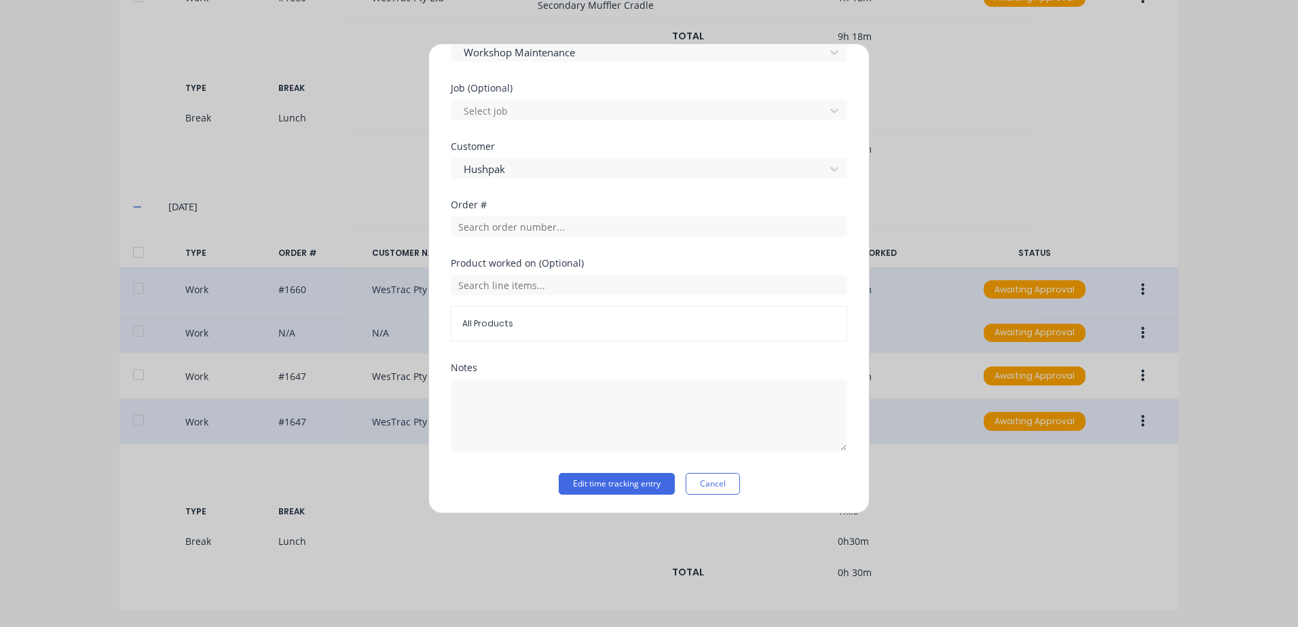
scroll to position [545, 0]
click at [574, 484] on button "Edit time tracking entry" at bounding box center [617, 484] width 116 height 22
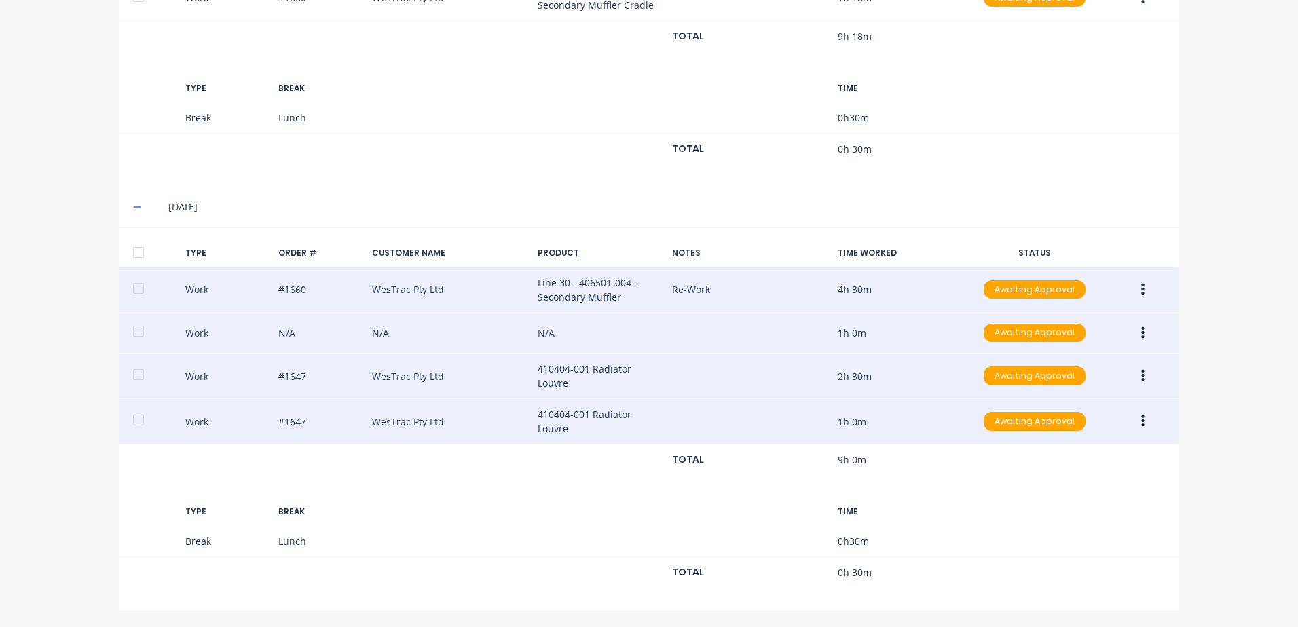
click at [1135, 378] on button "button" at bounding box center [1143, 376] width 32 height 24
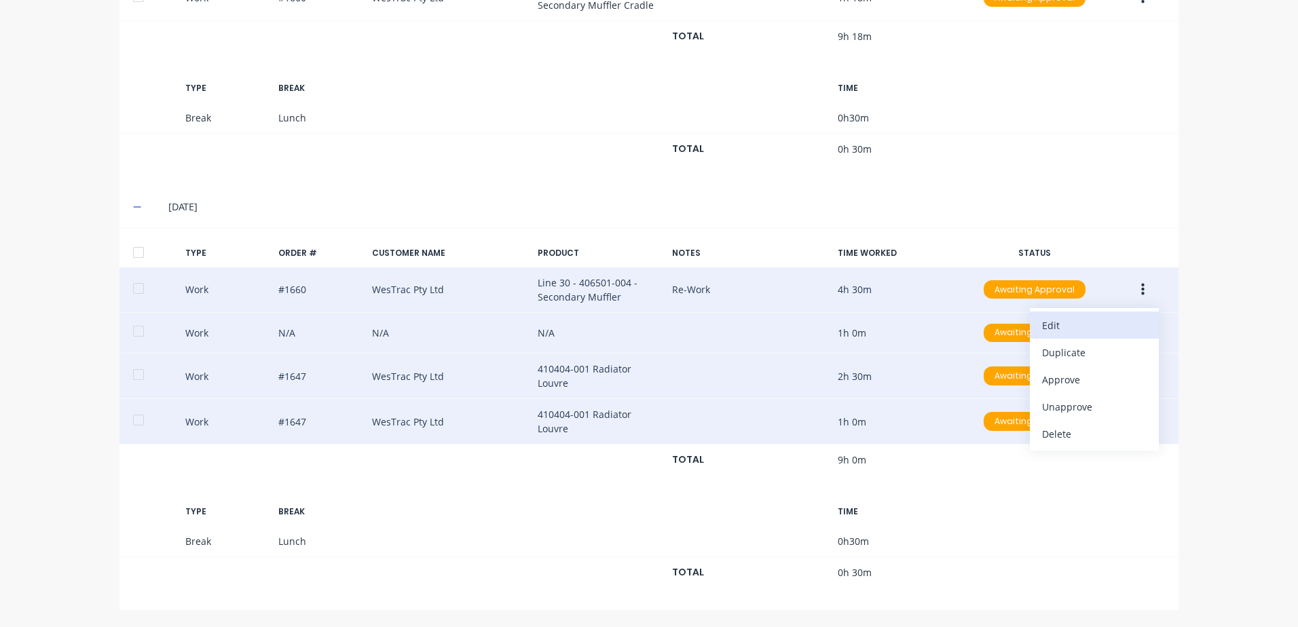
click at [1053, 326] on div "Edit" at bounding box center [1094, 326] width 105 height 20
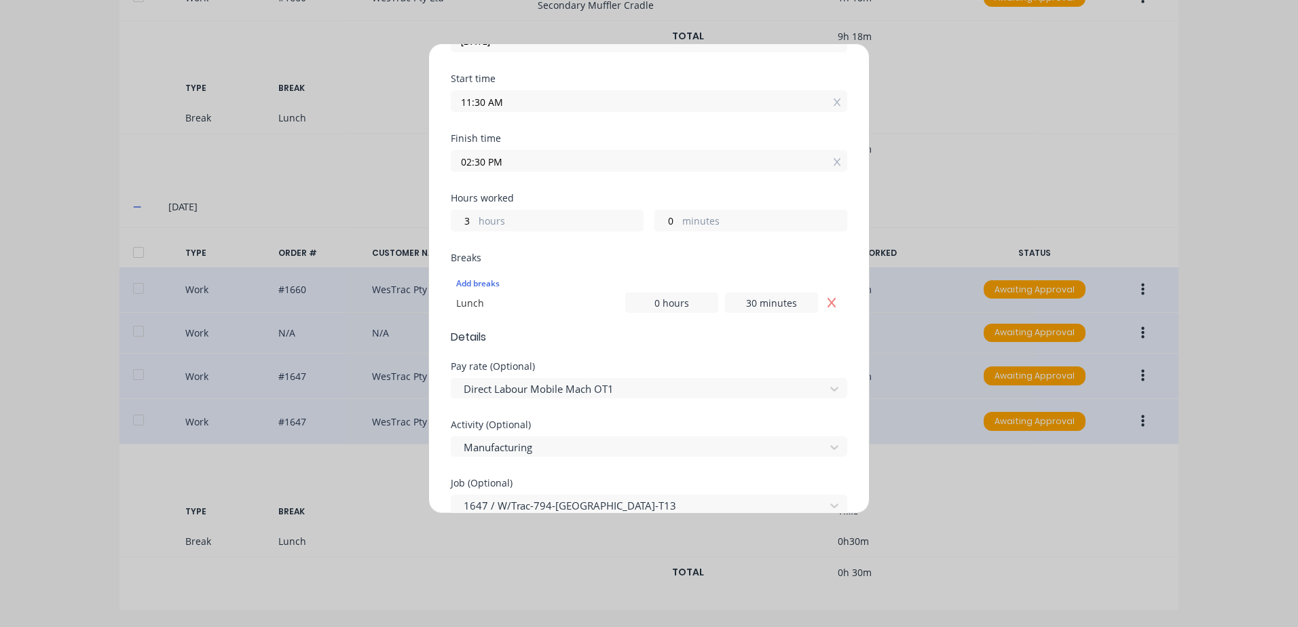
scroll to position [204, 0]
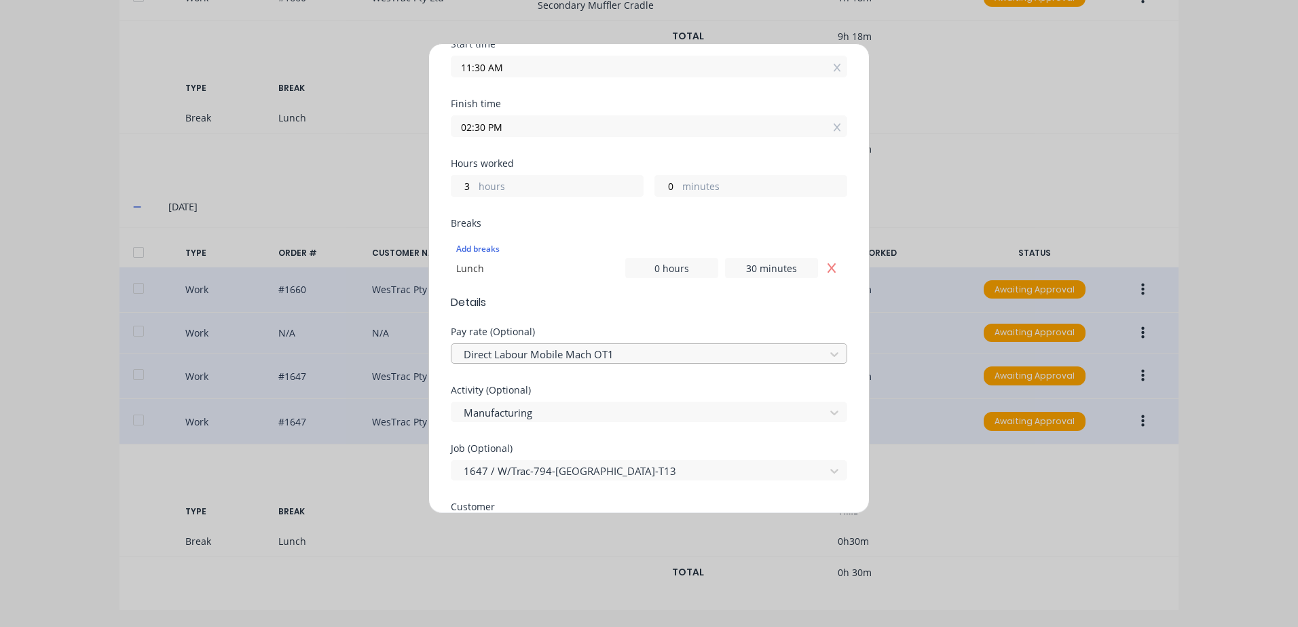
click at [593, 356] on div at bounding box center [640, 354] width 356 height 17
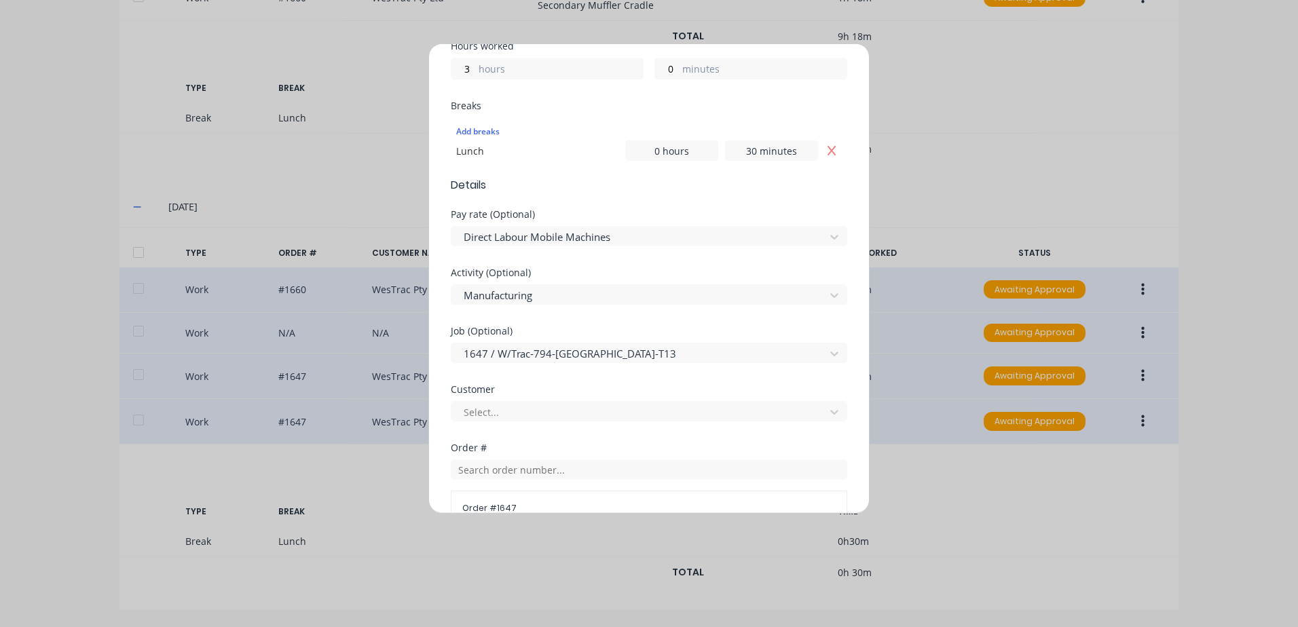
scroll to position [339, 0]
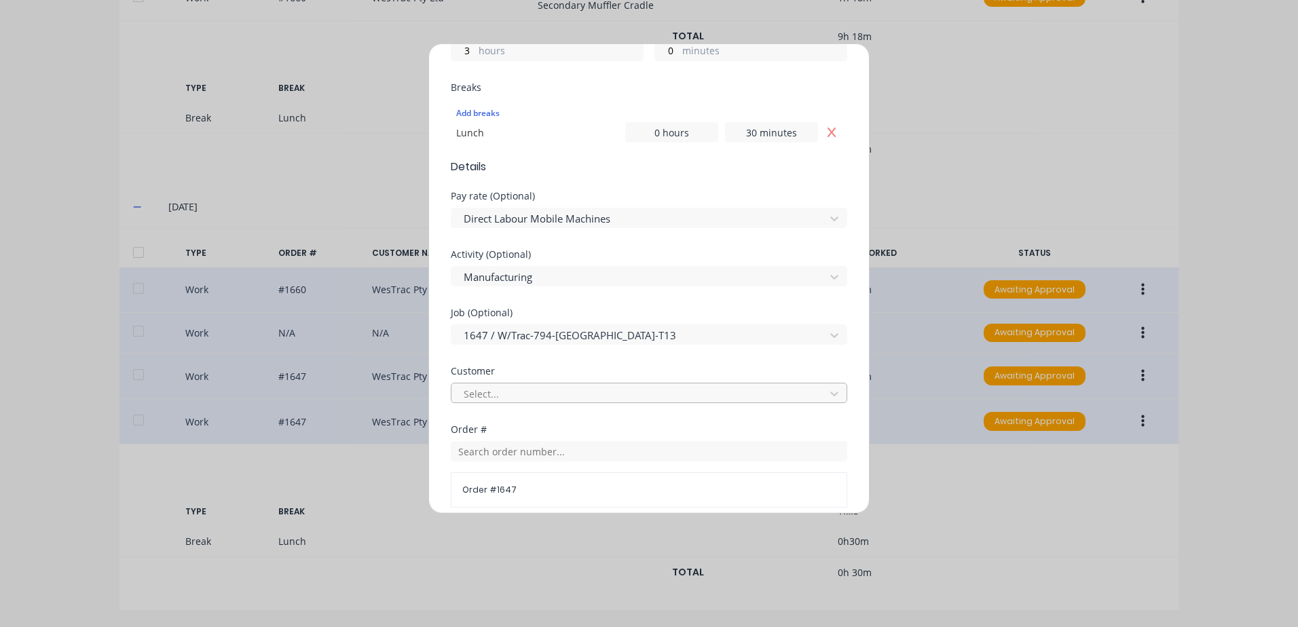
click at [523, 393] on div at bounding box center [640, 394] width 356 height 17
type input "[PERSON_NAME]"
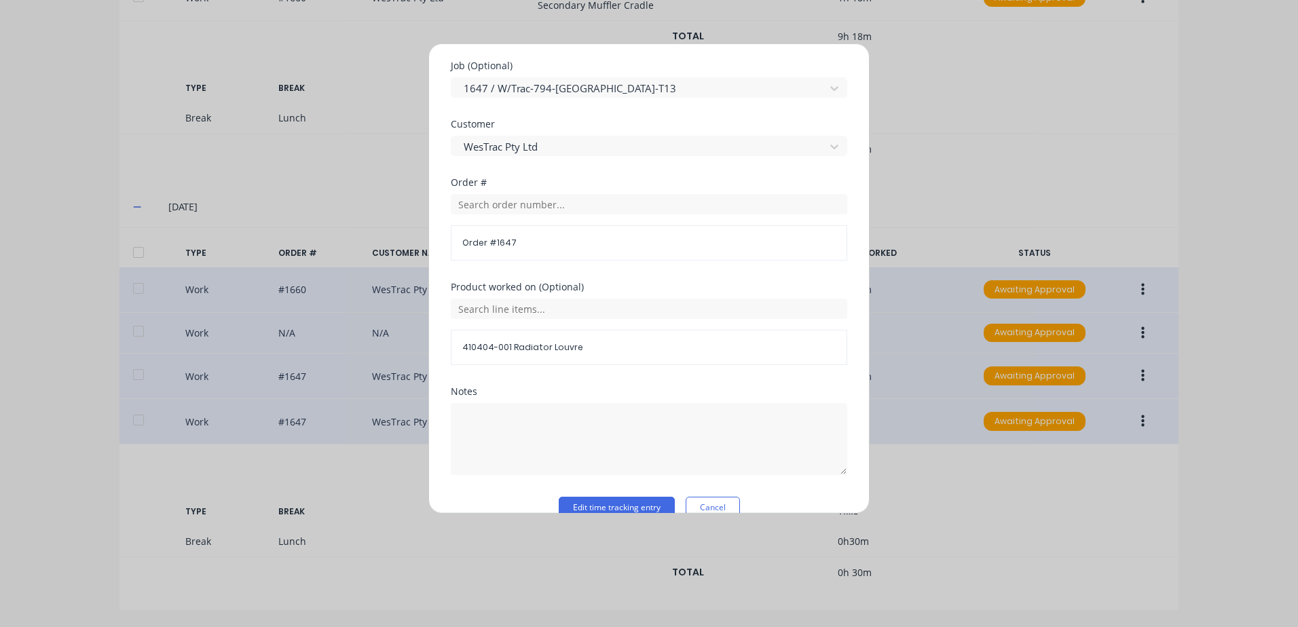
scroll to position [611, 0]
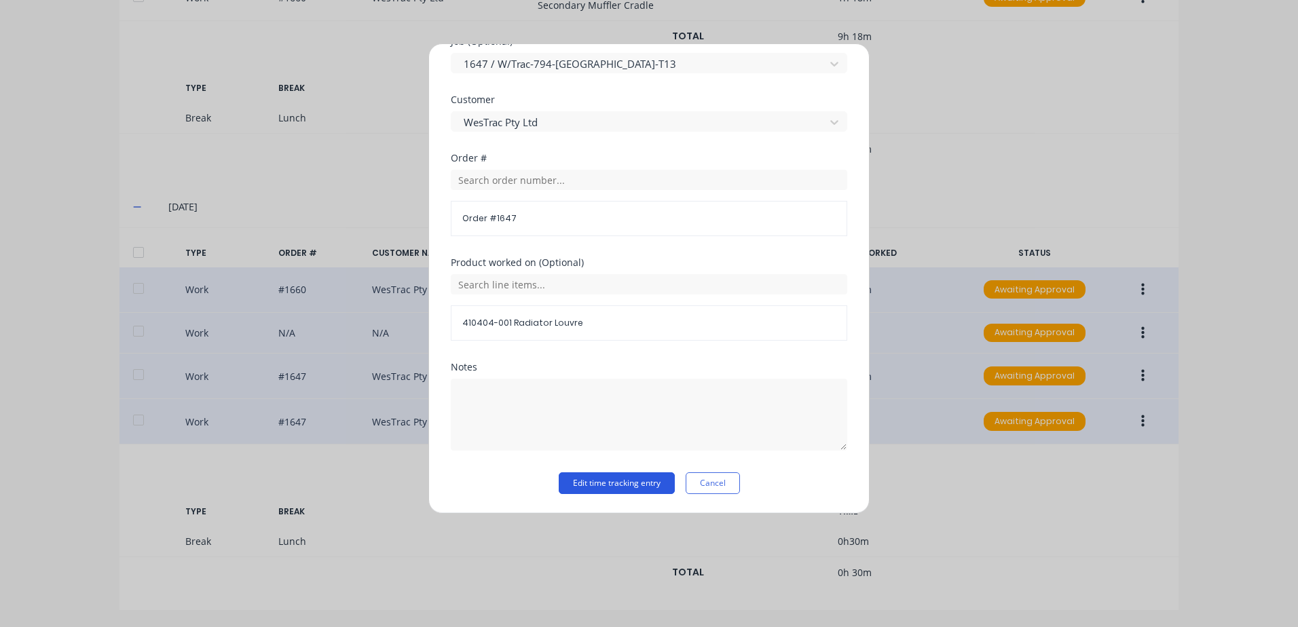
click at [607, 486] on button "Edit time tracking entry" at bounding box center [617, 484] width 116 height 22
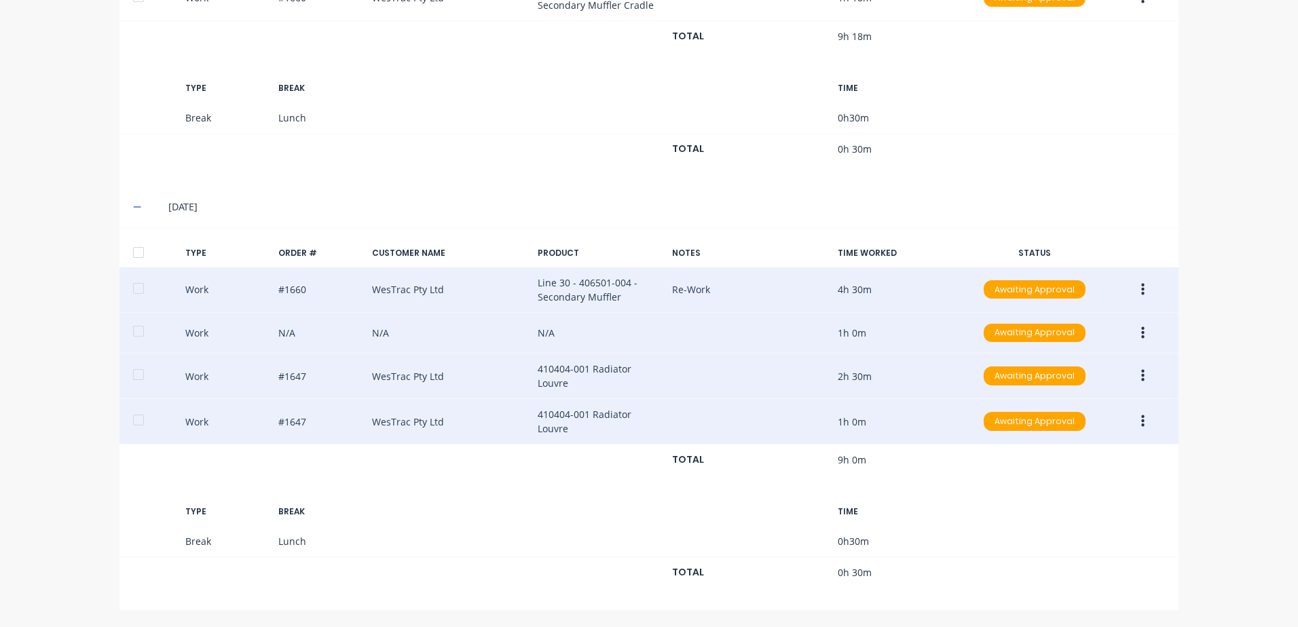
click at [1141, 422] on icon "button" at bounding box center [1142, 421] width 3 height 15
click at [1053, 372] on div "Edit" at bounding box center [1094, 371] width 105 height 20
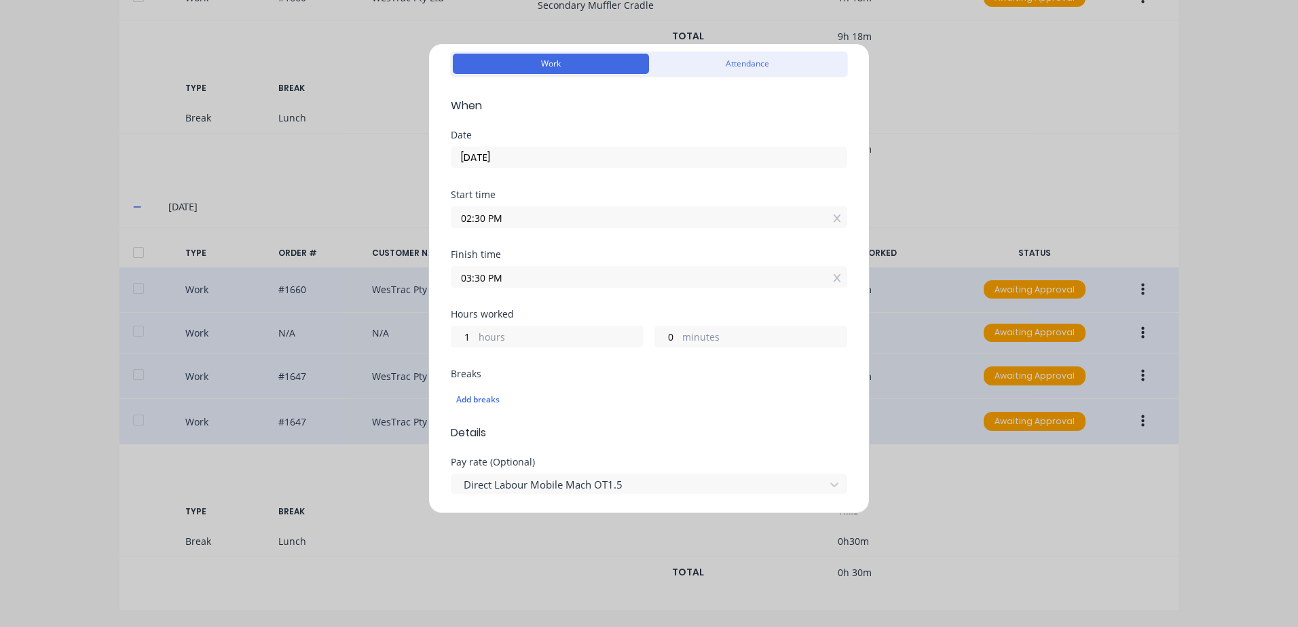
scroll to position [136, 0]
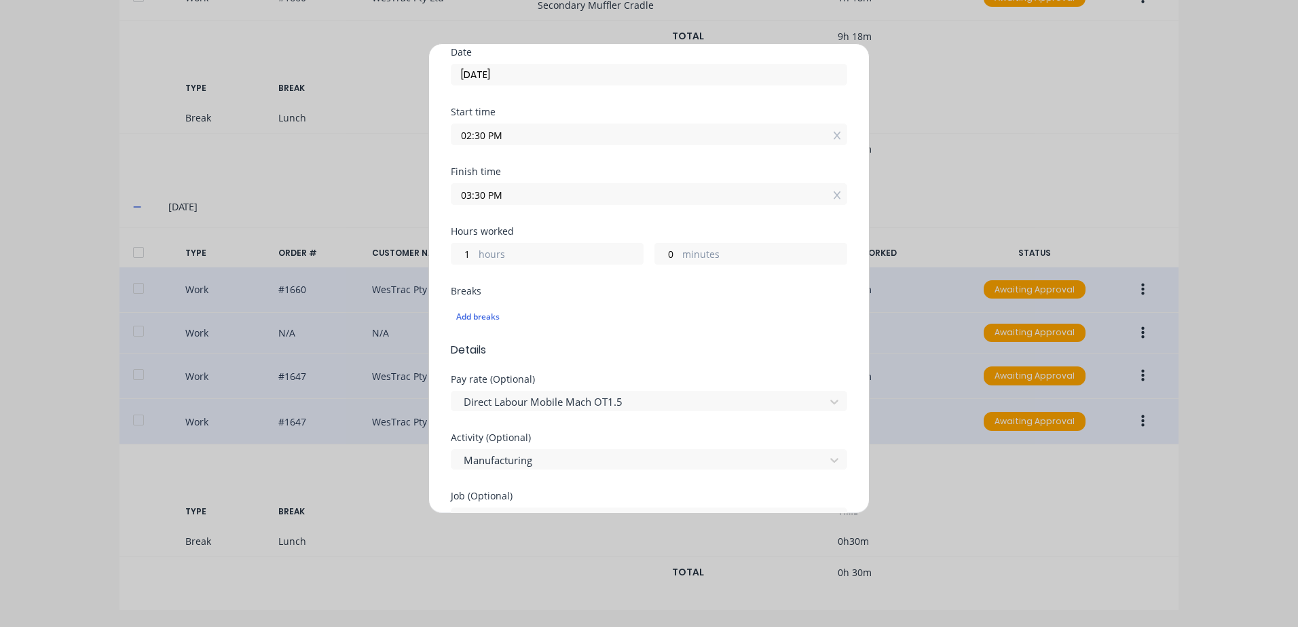
click at [936, 484] on div "Edit time tracking entry Work Attendance When Date [DATE] Start time 02:30 PM F…" at bounding box center [649, 313] width 1298 height 627
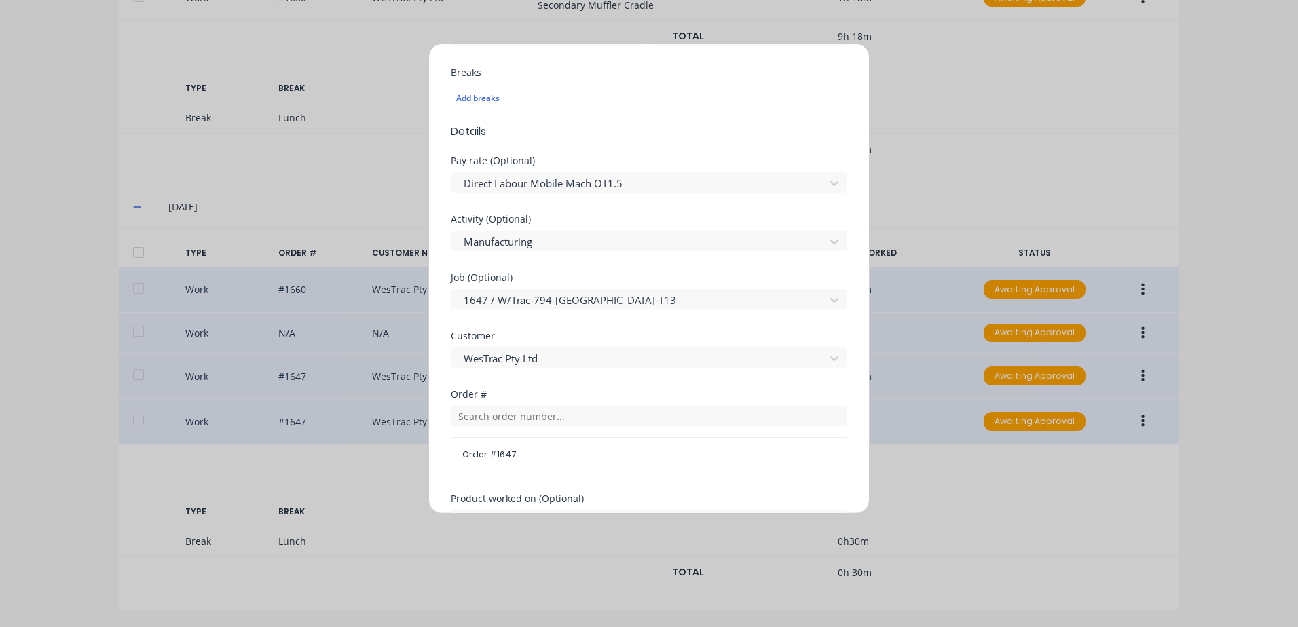
scroll to position [591, 0]
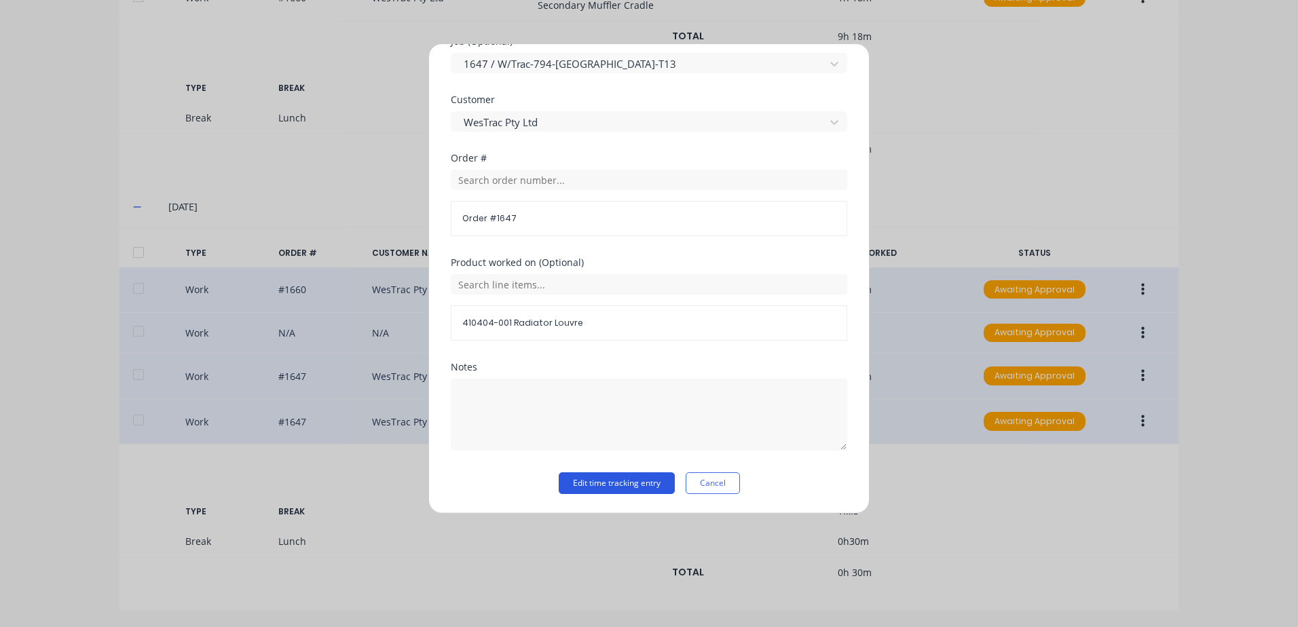
click at [595, 485] on button "Edit time tracking entry" at bounding box center [617, 484] width 116 height 22
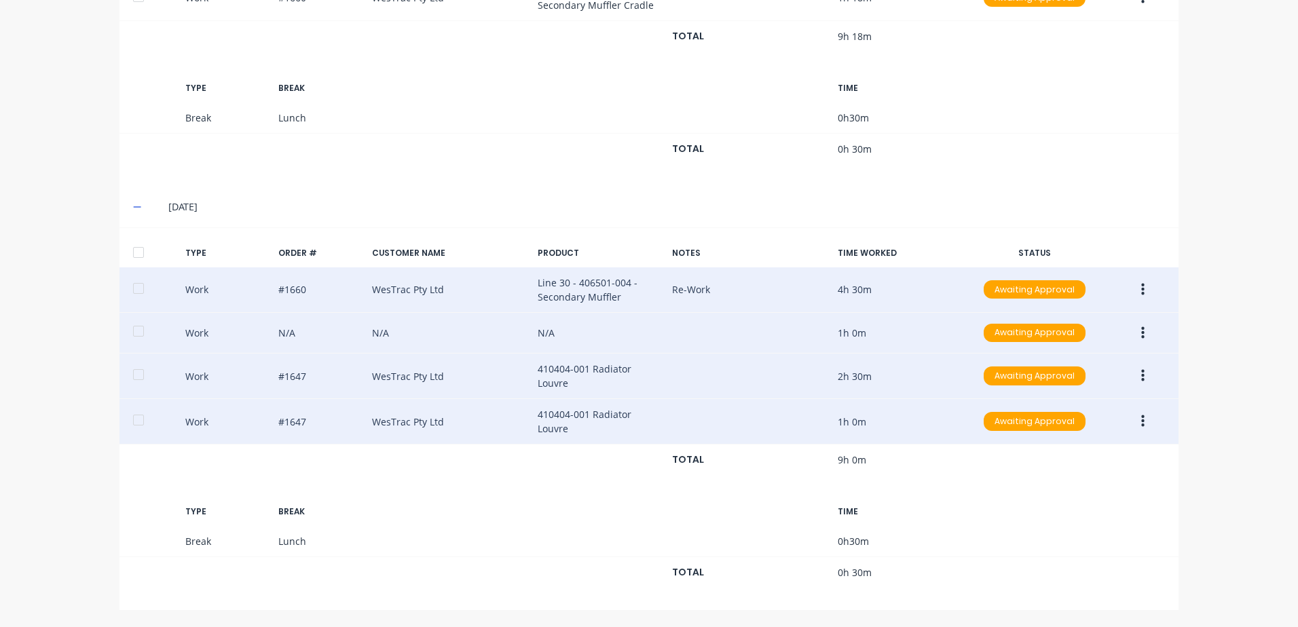
click at [1141, 287] on icon "button" at bounding box center [1142, 289] width 3 height 15
click at [1061, 293] on div "Approve" at bounding box center [1094, 293] width 105 height 20
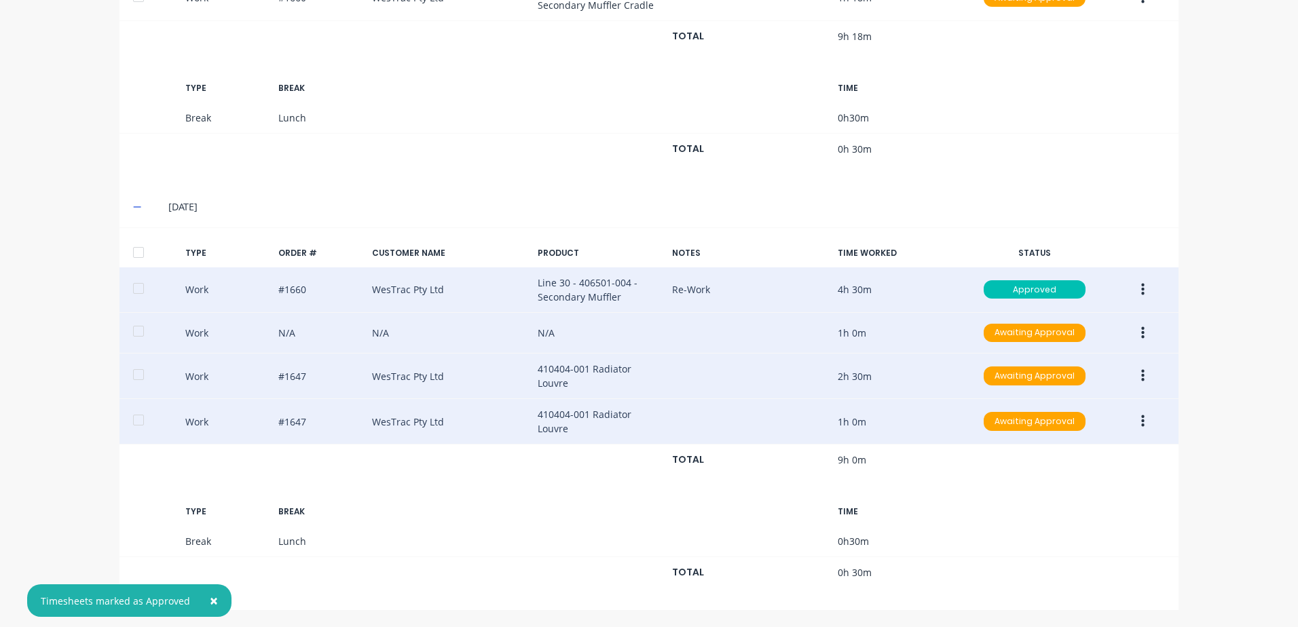
click at [1141, 331] on icon "button" at bounding box center [1142, 333] width 3 height 15
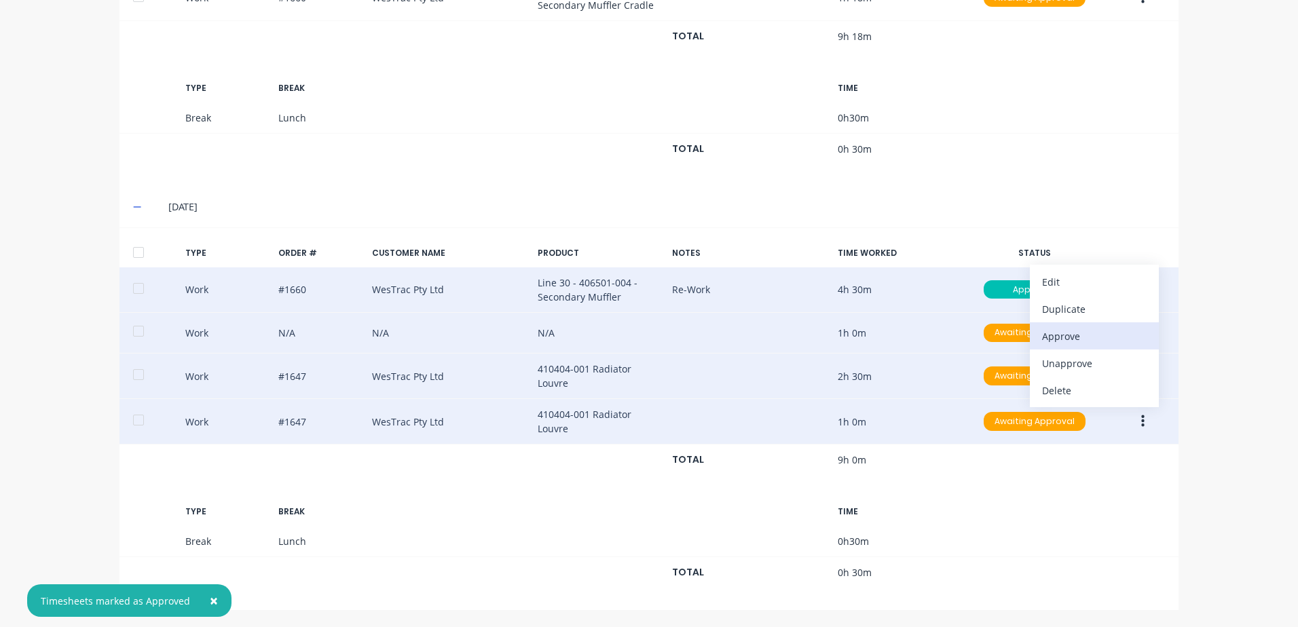
click at [1048, 334] on div "Approve" at bounding box center [1094, 337] width 105 height 20
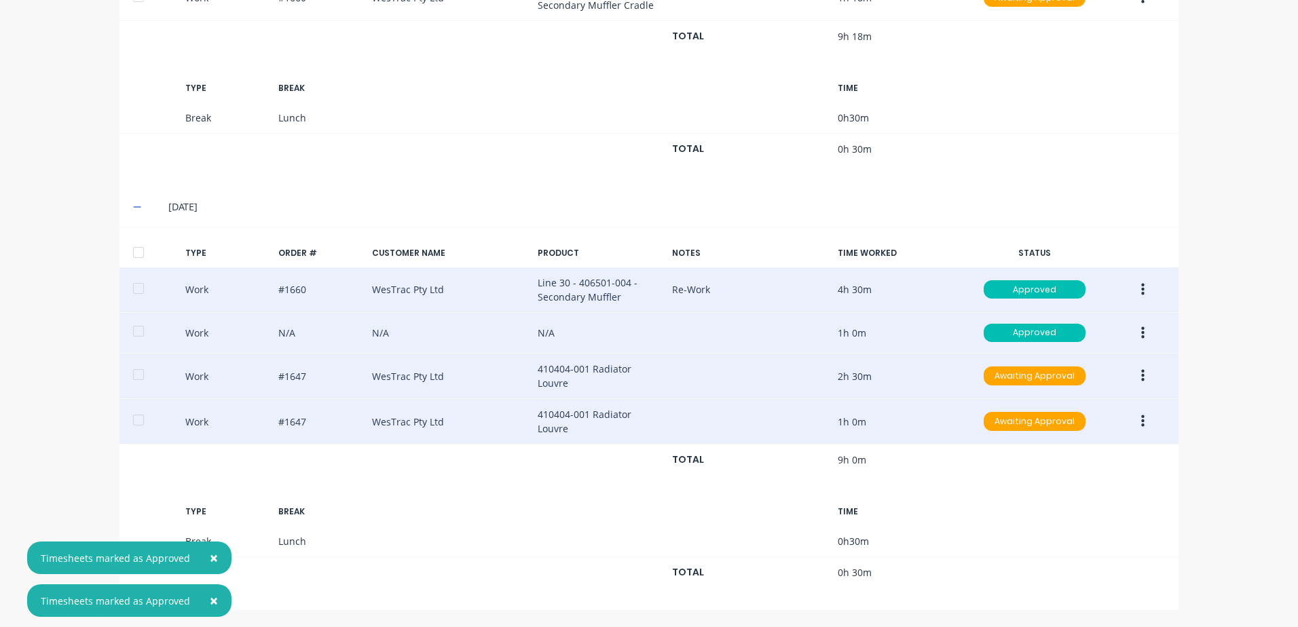
click at [1135, 375] on button "button" at bounding box center [1143, 376] width 32 height 24
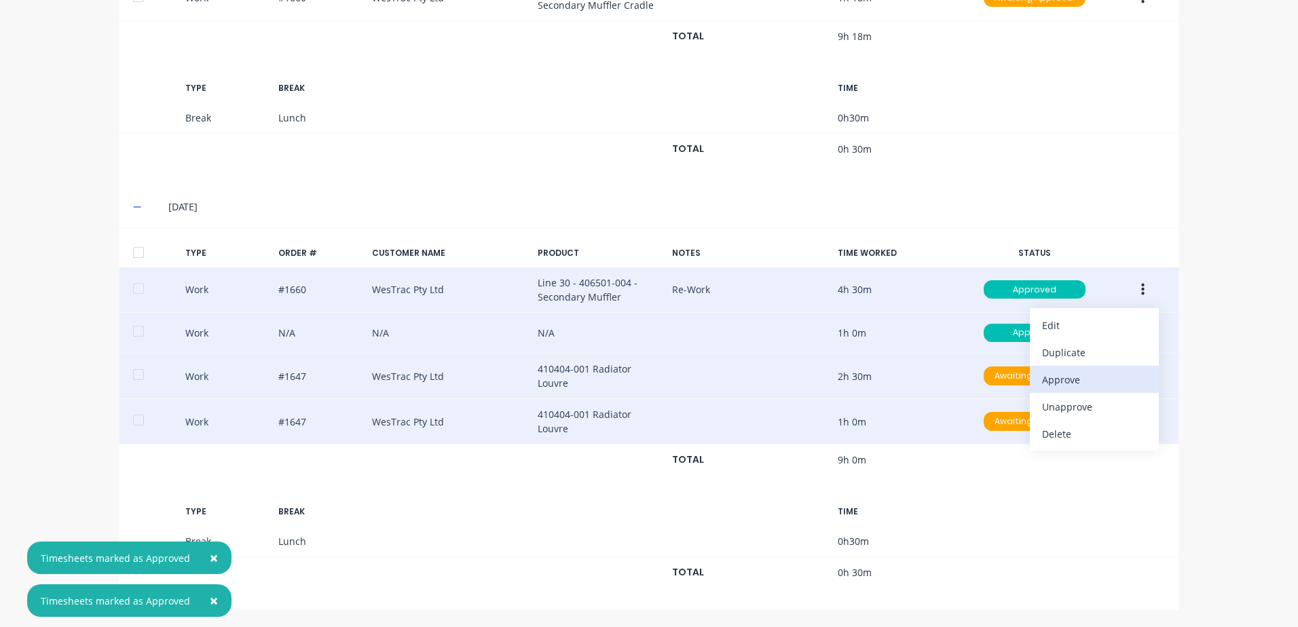
click at [1059, 381] on div "Approve" at bounding box center [1094, 380] width 105 height 20
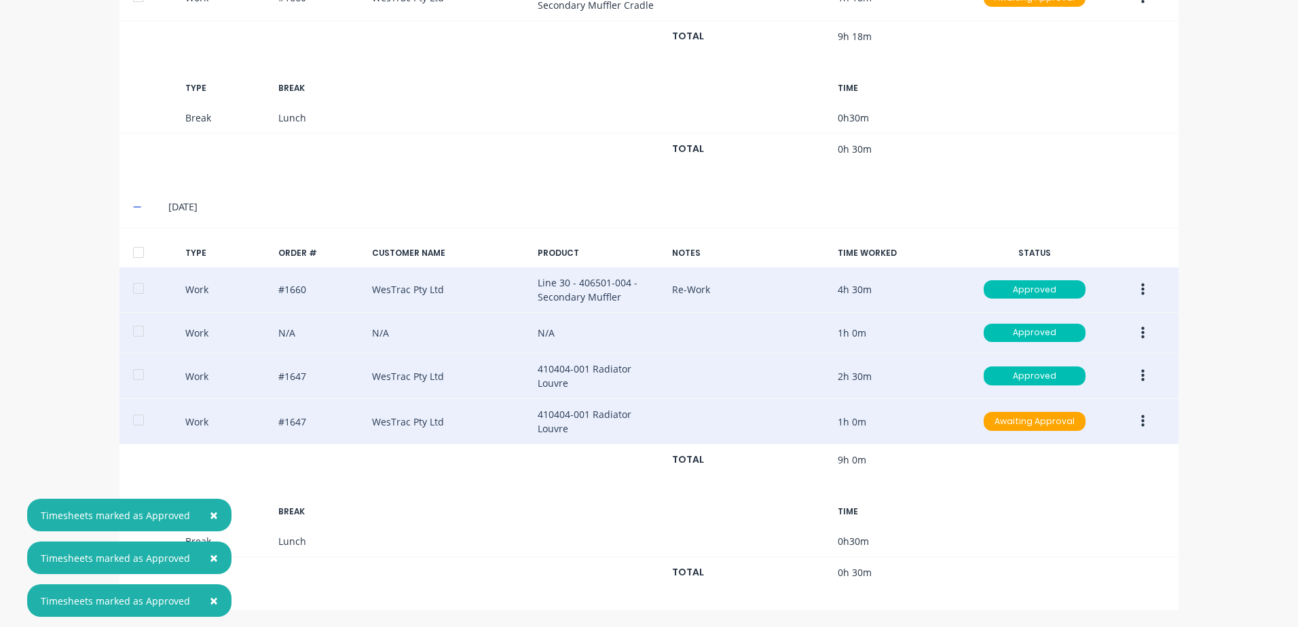
click at [1141, 422] on icon "button" at bounding box center [1142, 422] width 3 height 12
click at [1053, 424] on div "Approve" at bounding box center [1094, 426] width 105 height 20
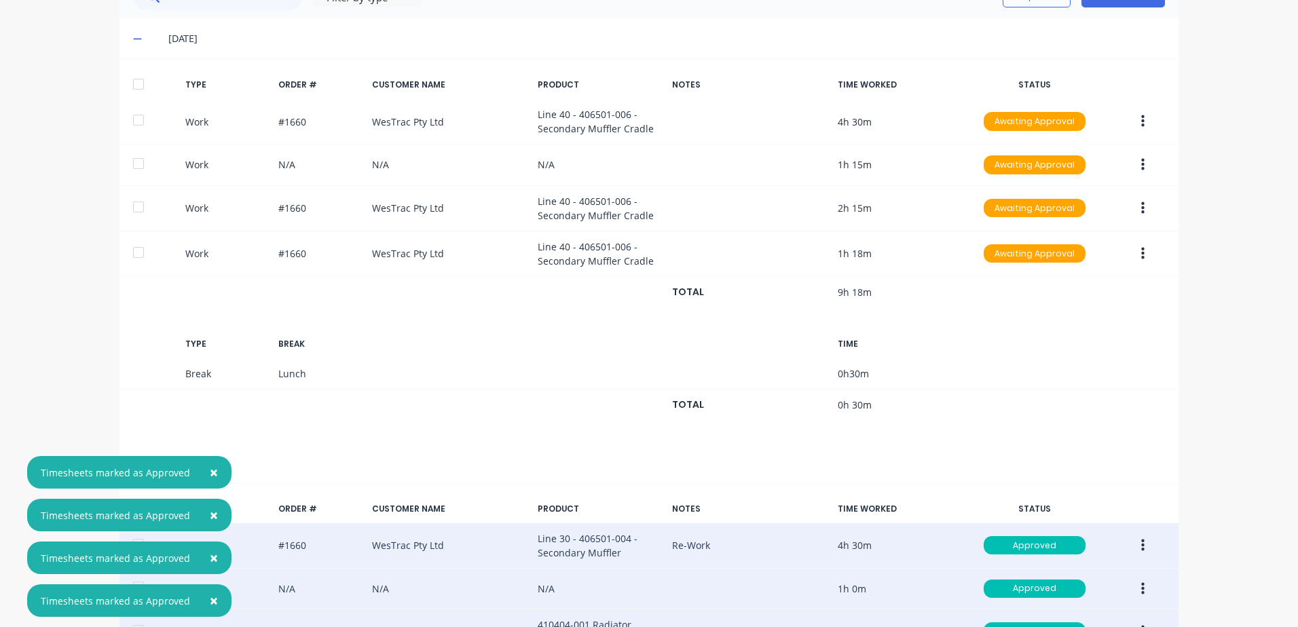
scroll to position [364, 0]
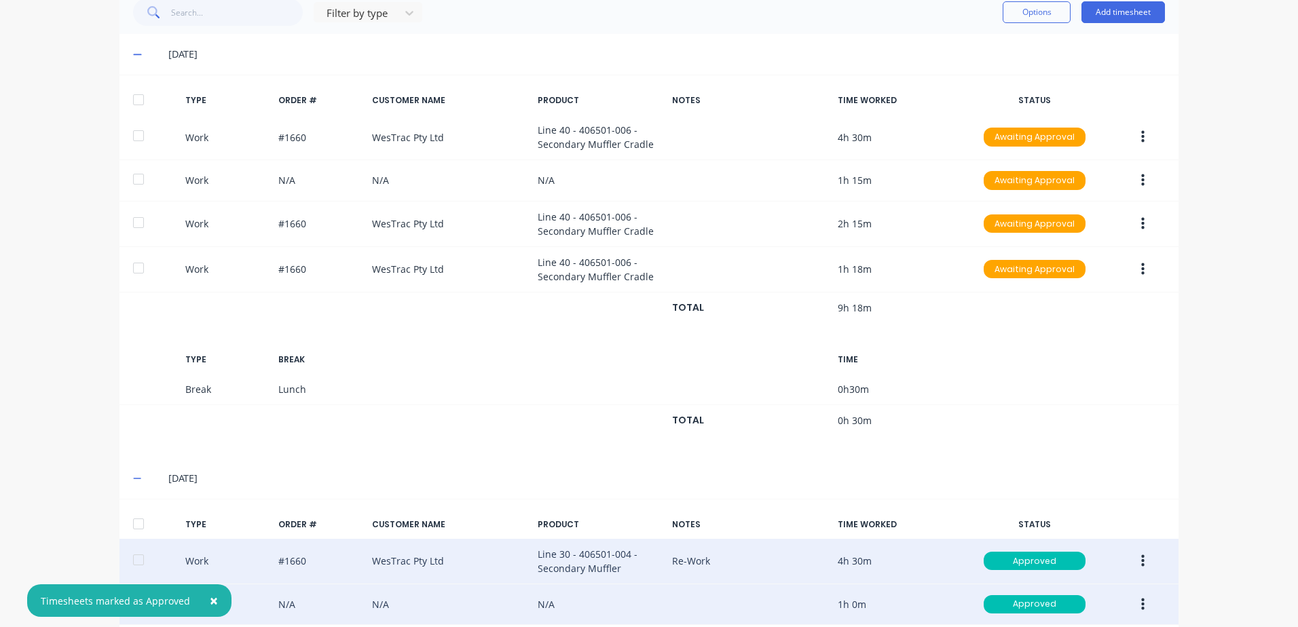
click at [1141, 271] on icon "button" at bounding box center [1142, 269] width 3 height 15
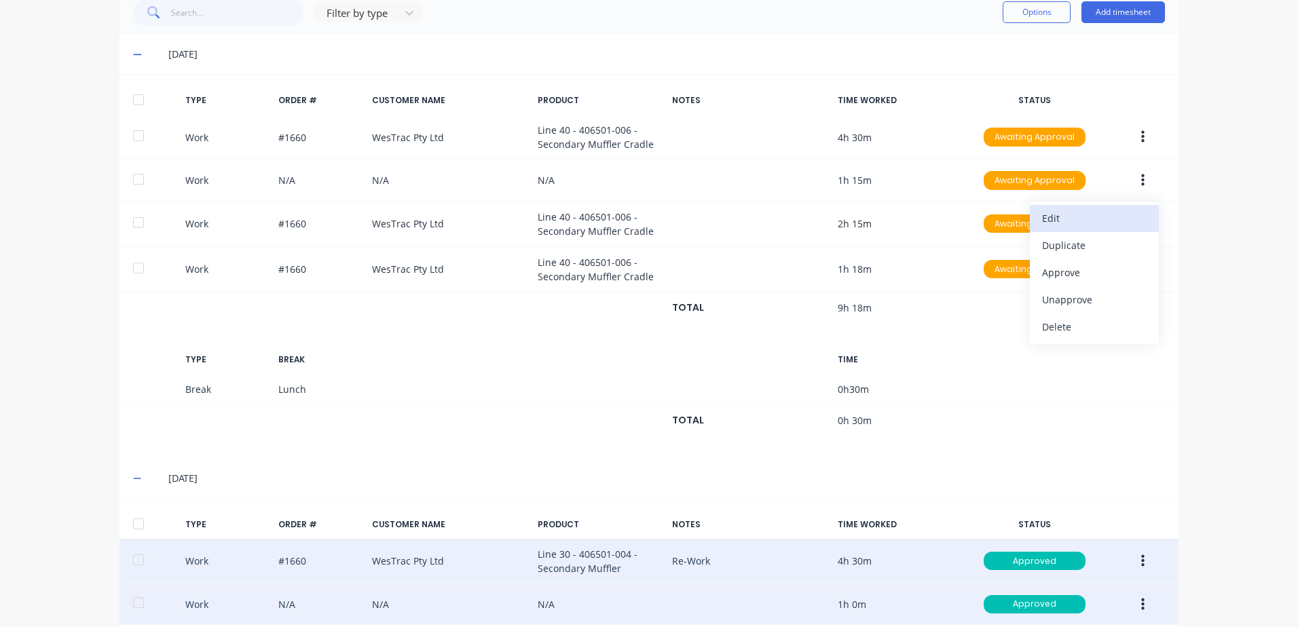
click at [1052, 219] on div "Edit" at bounding box center [1094, 218] width 105 height 20
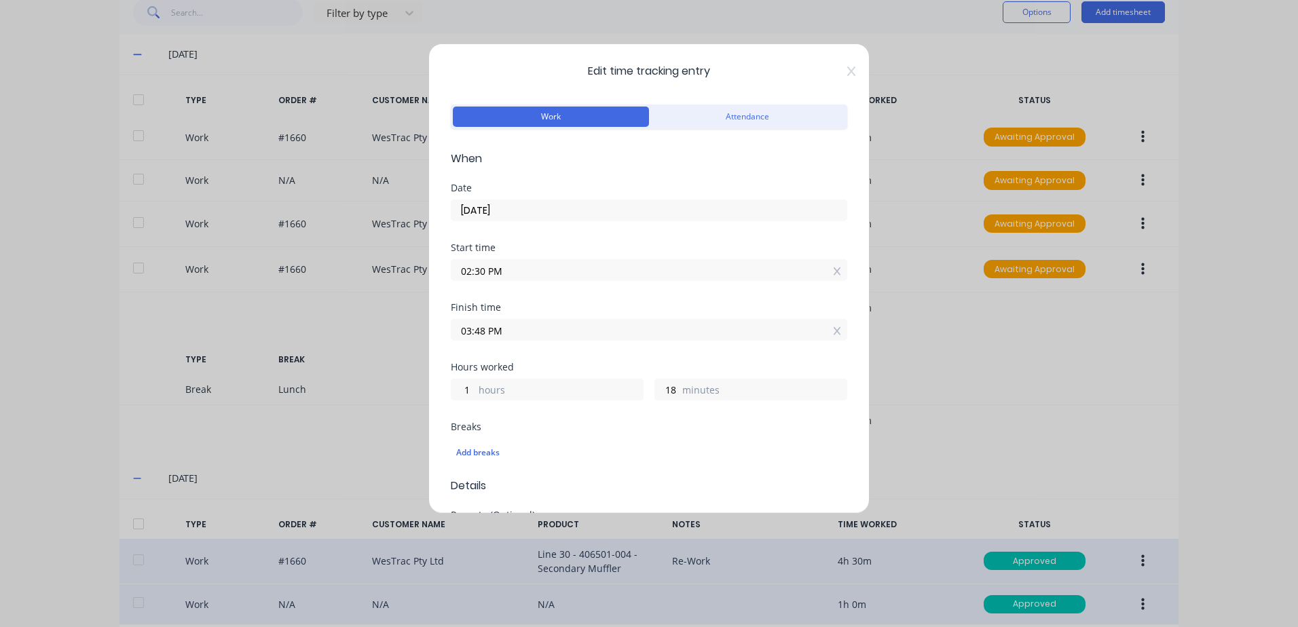
click at [504, 331] on input "03:48 PM" at bounding box center [649, 330] width 395 height 20
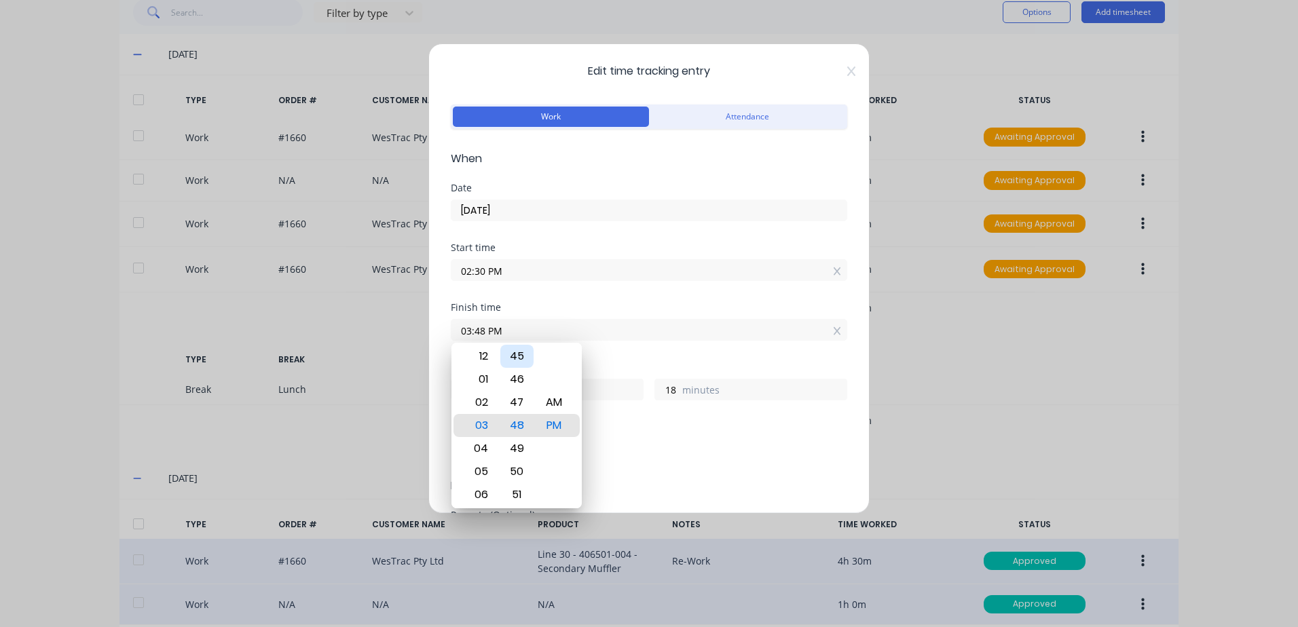
click at [517, 356] on div "45" at bounding box center [516, 356] width 33 height 23
type input "03:45 PM"
type input "15"
click at [722, 437] on div "Add breaks" at bounding box center [649, 451] width 397 height 32
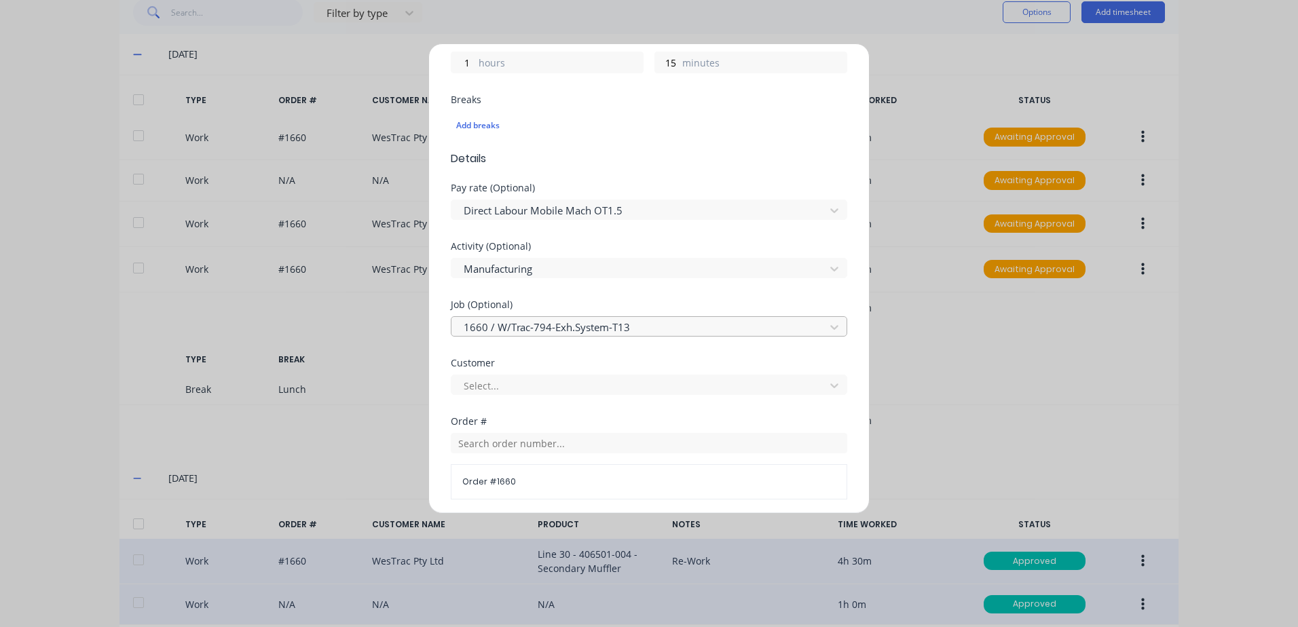
scroll to position [407, 0]
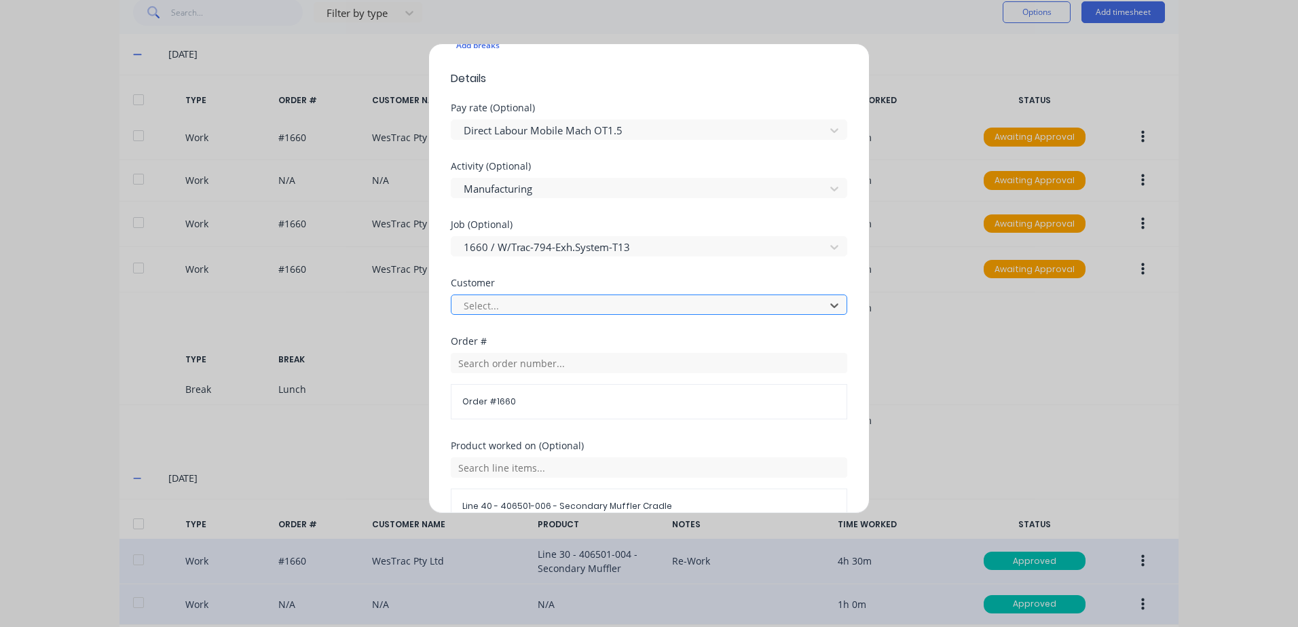
click at [492, 307] on div at bounding box center [640, 305] width 356 height 17
type input "[PERSON_NAME]"
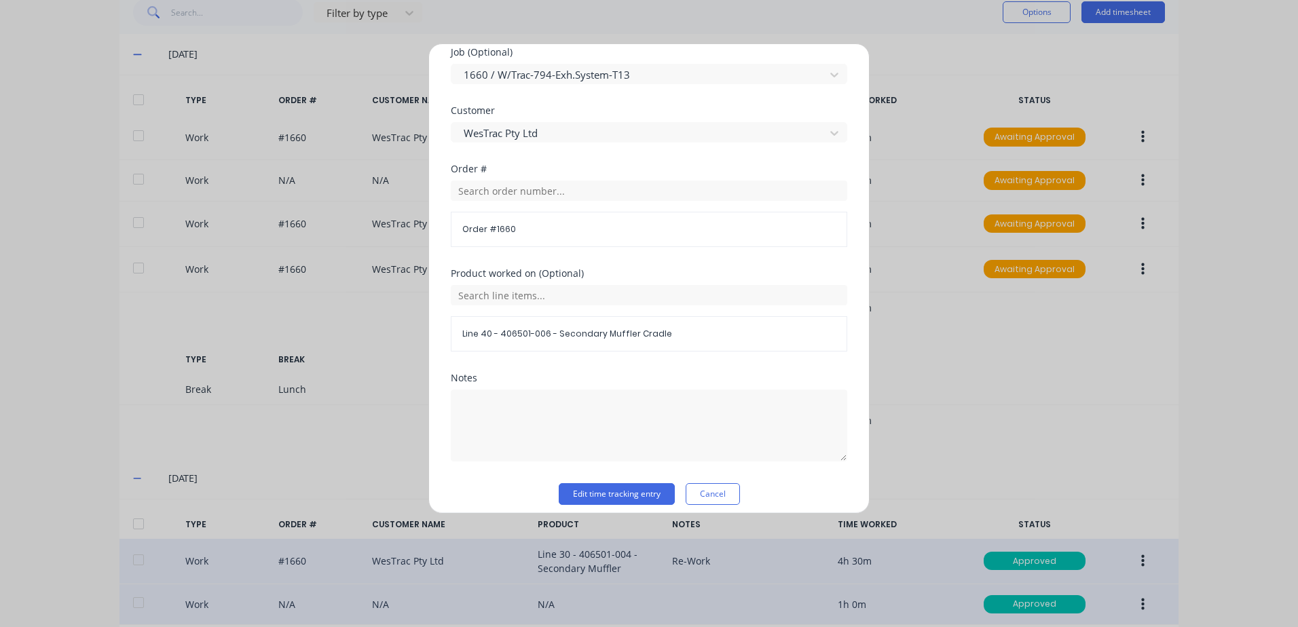
scroll to position [591, 0]
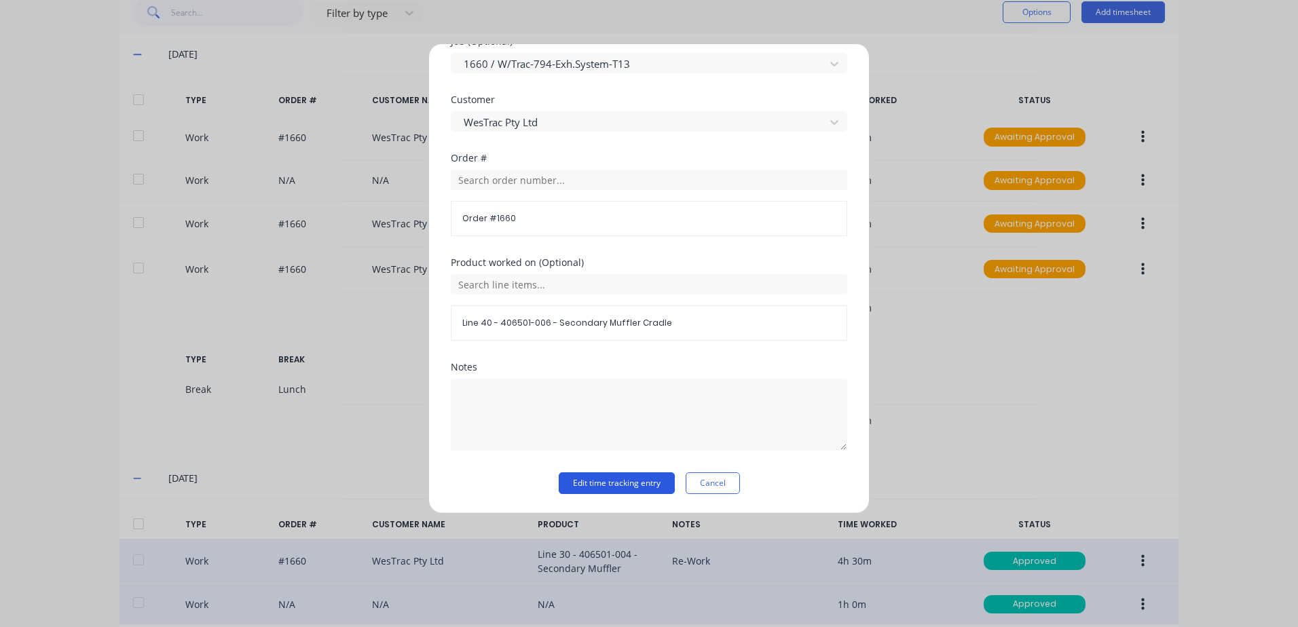
drag, startPoint x: 589, startPoint y: 485, endPoint x: 597, endPoint y: 485, distance: 8.1
click at [589, 485] on button "Edit time tracking entry" at bounding box center [617, 484] width 116 height 22
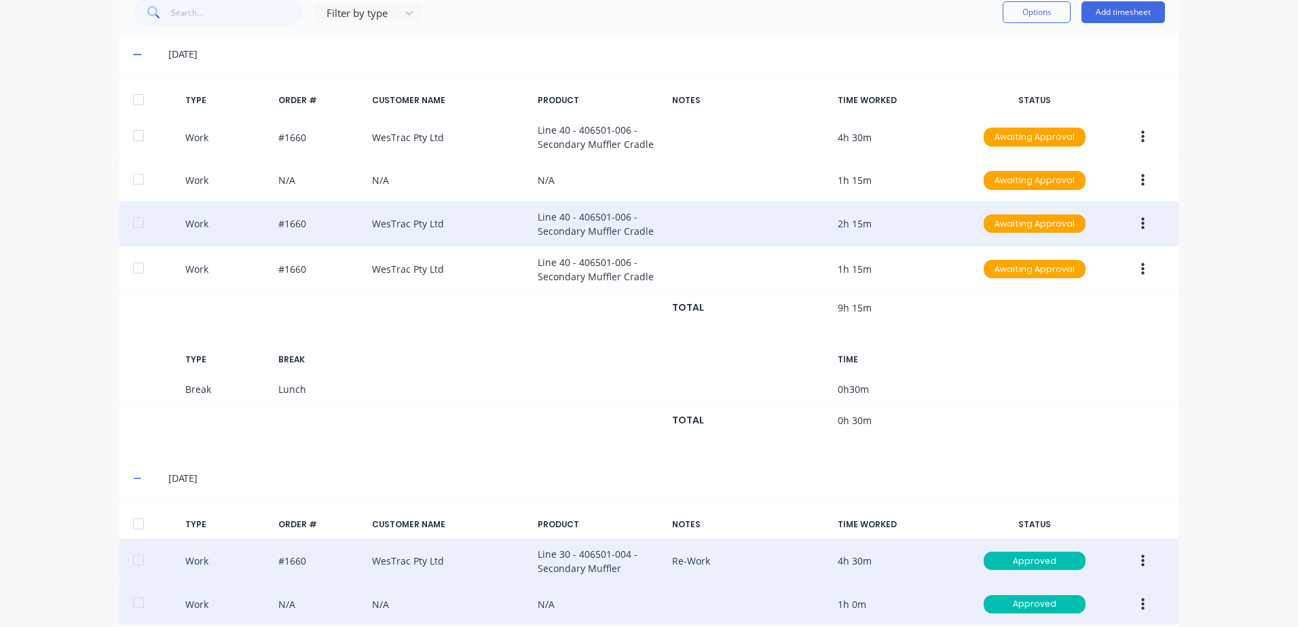
click at [1141, 223] on icon "button" at bounding box center [1142, 223] width 3 height 12
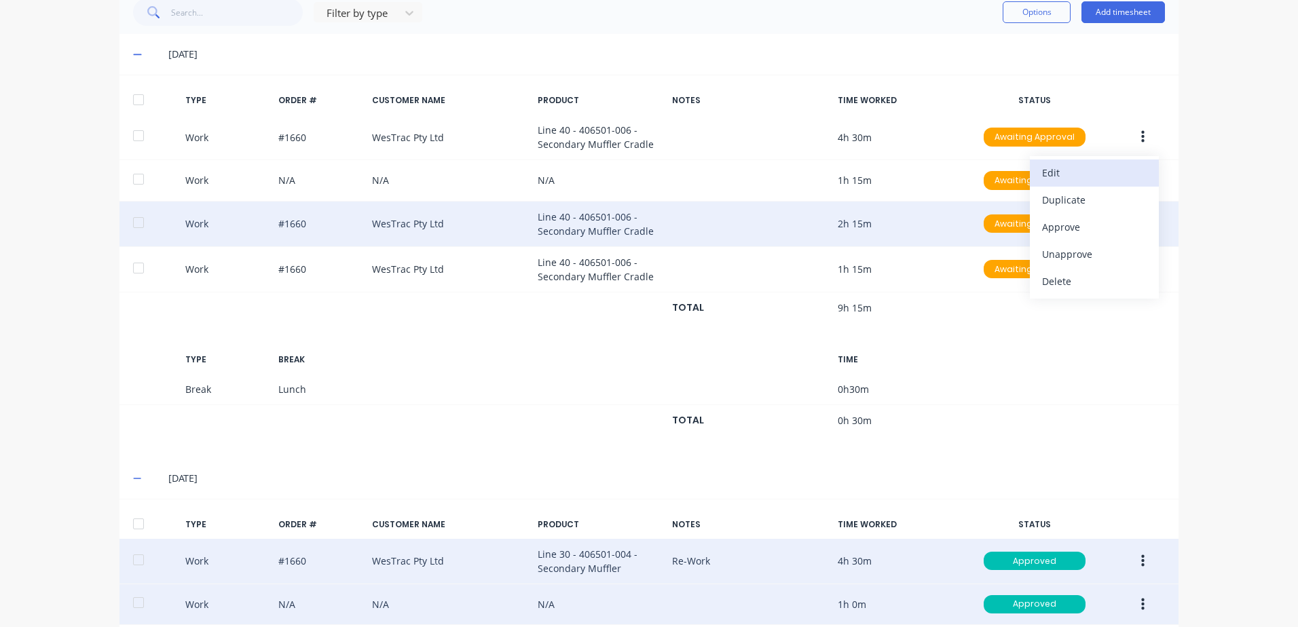
click at [1051, 172] on div "Edit" at bounding box center [1094, 173] width 105 height 20
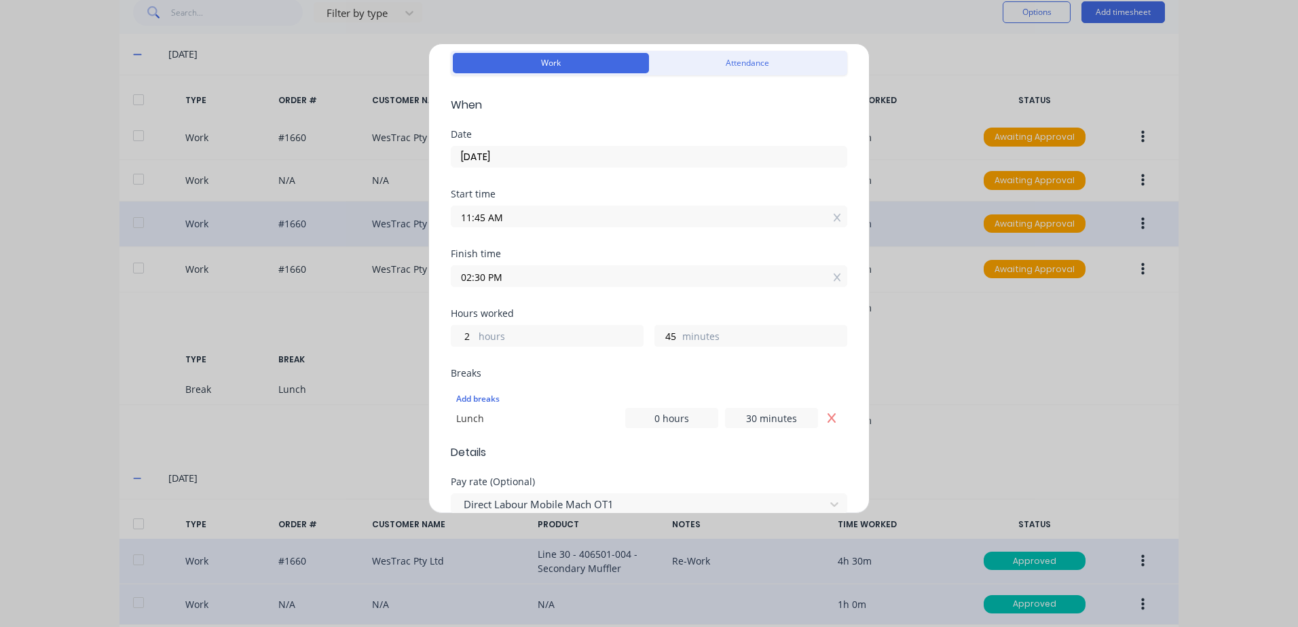
scroll to position [136, 0]
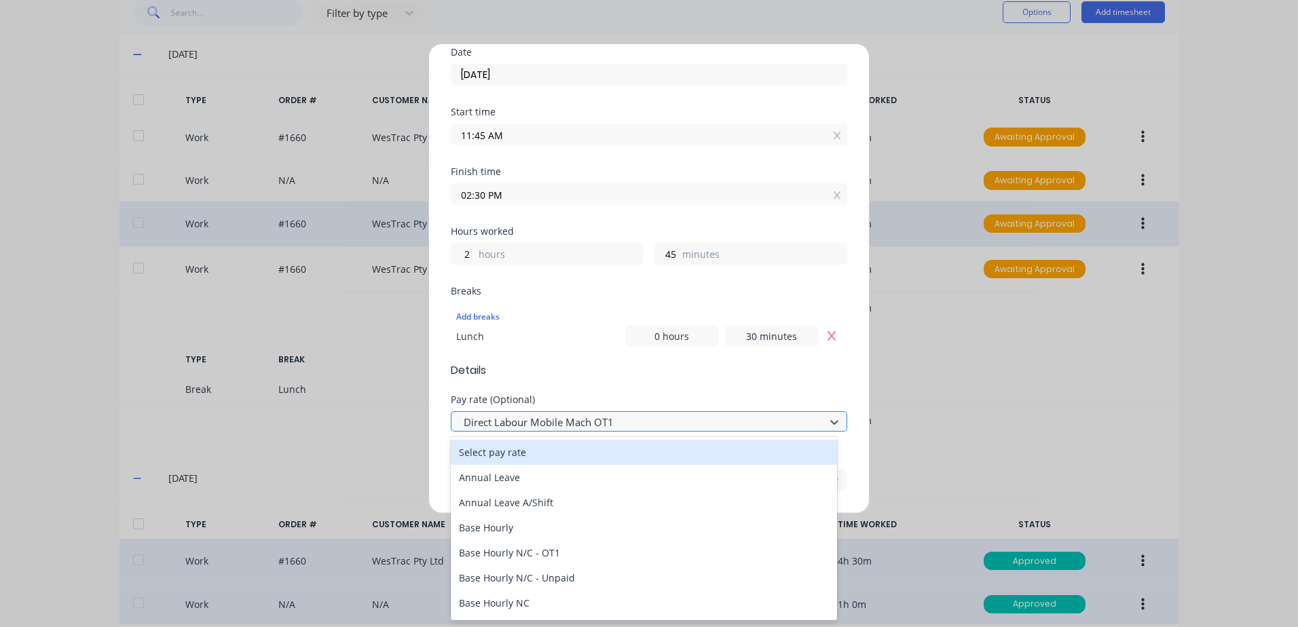
click at [536, 422] on div at bounding box center [640, 422] width 356 height 17
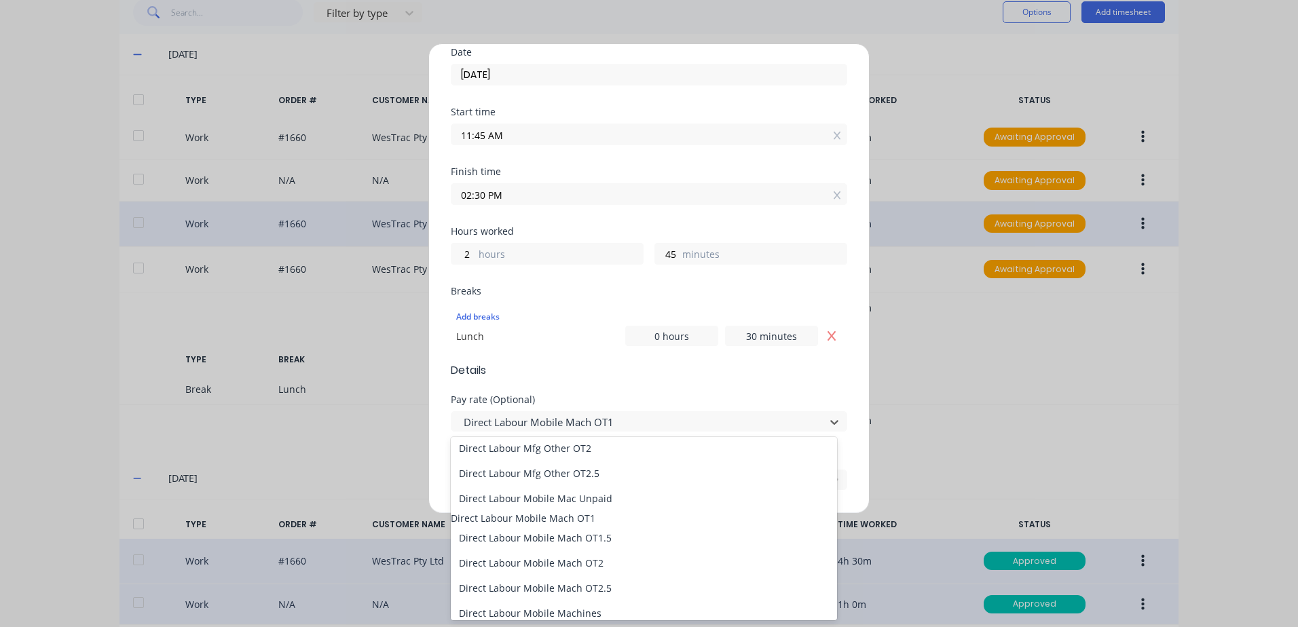
scroll to position [883, 0]
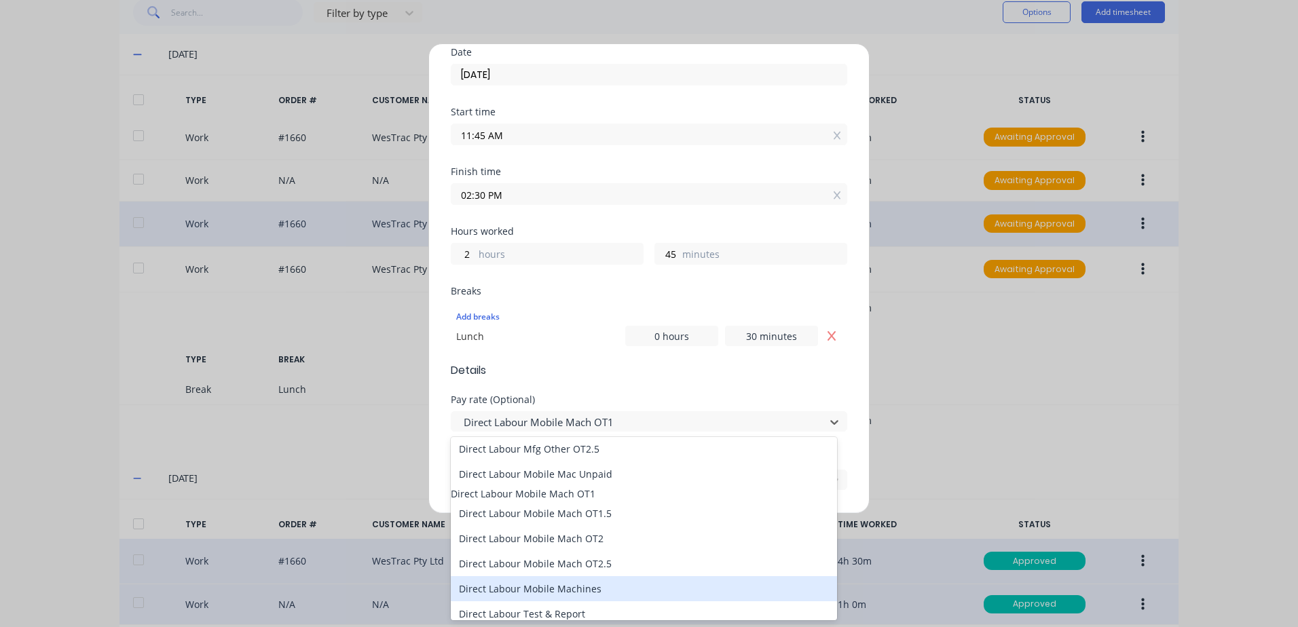
click at [528, 600] on div "Direct Labour Mobile Machines" at bounding box center [644, 588] width 386 height 25
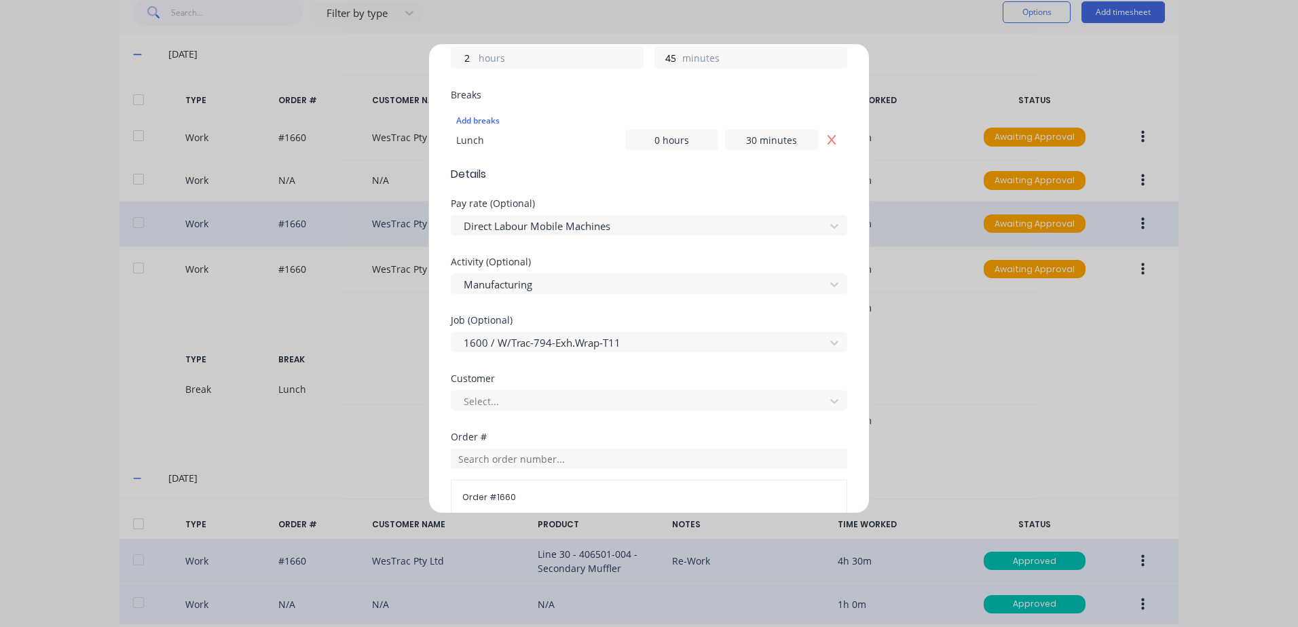
scroll to position [407, 0]
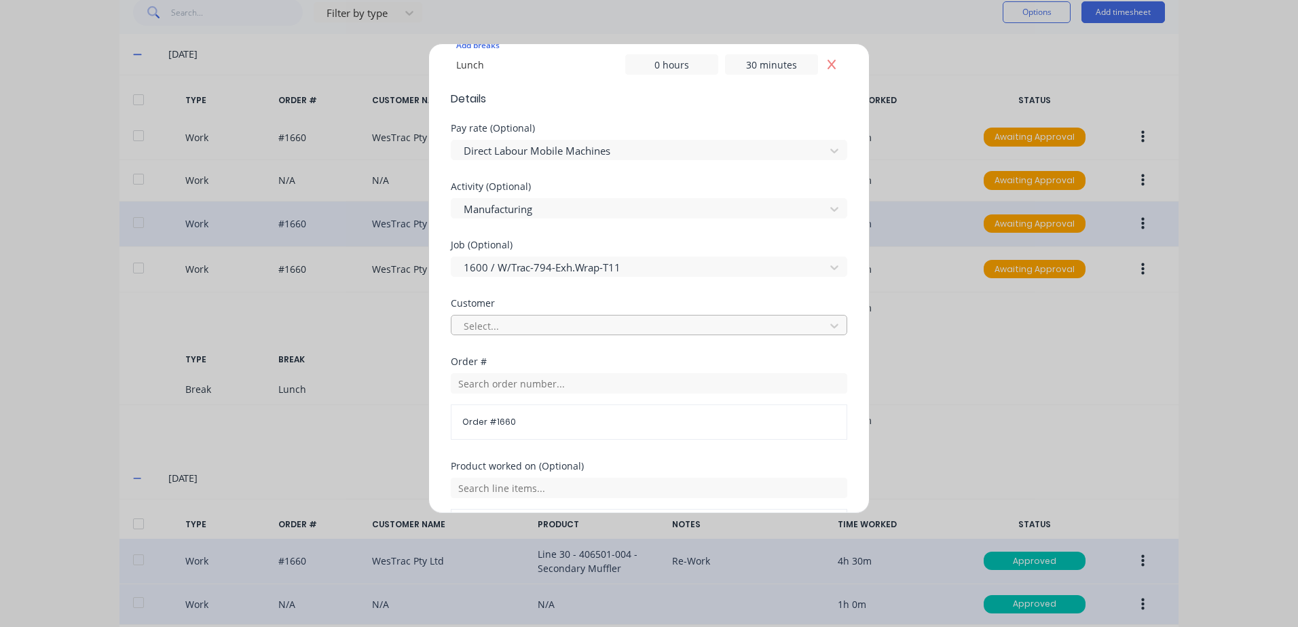
click at [504, 328] on div at bounding box center [640, 326] width 356 height 17
type input "[PERSON_NAME]"
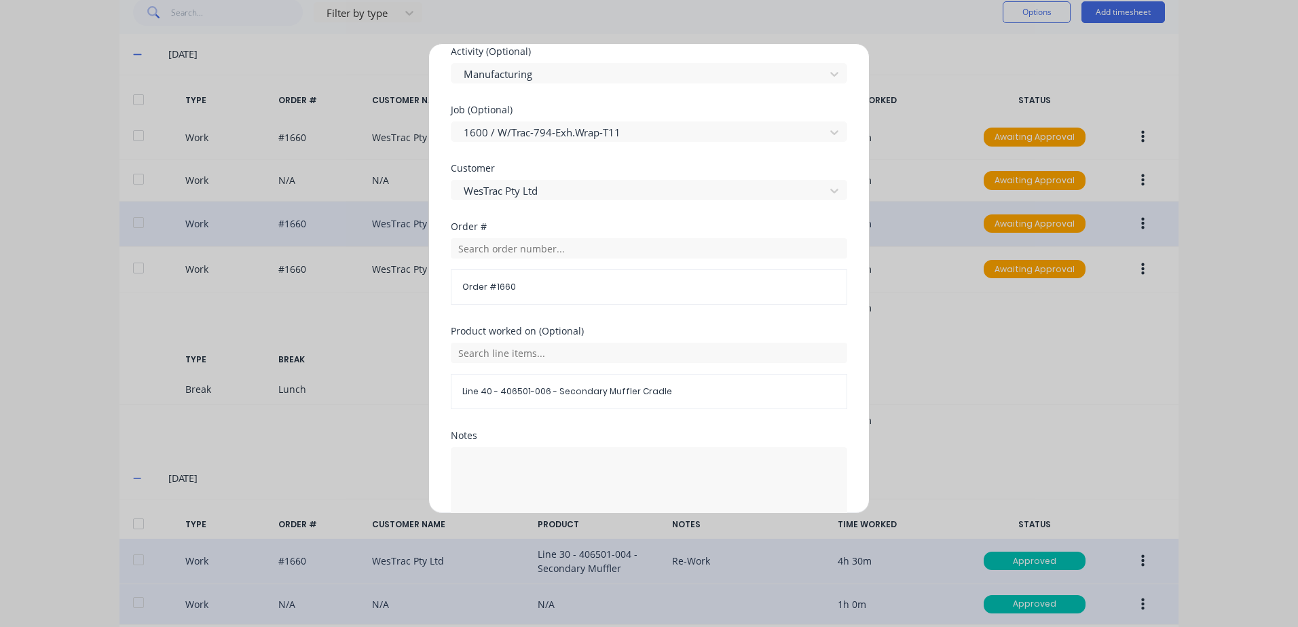
scroll to position [611, 0]
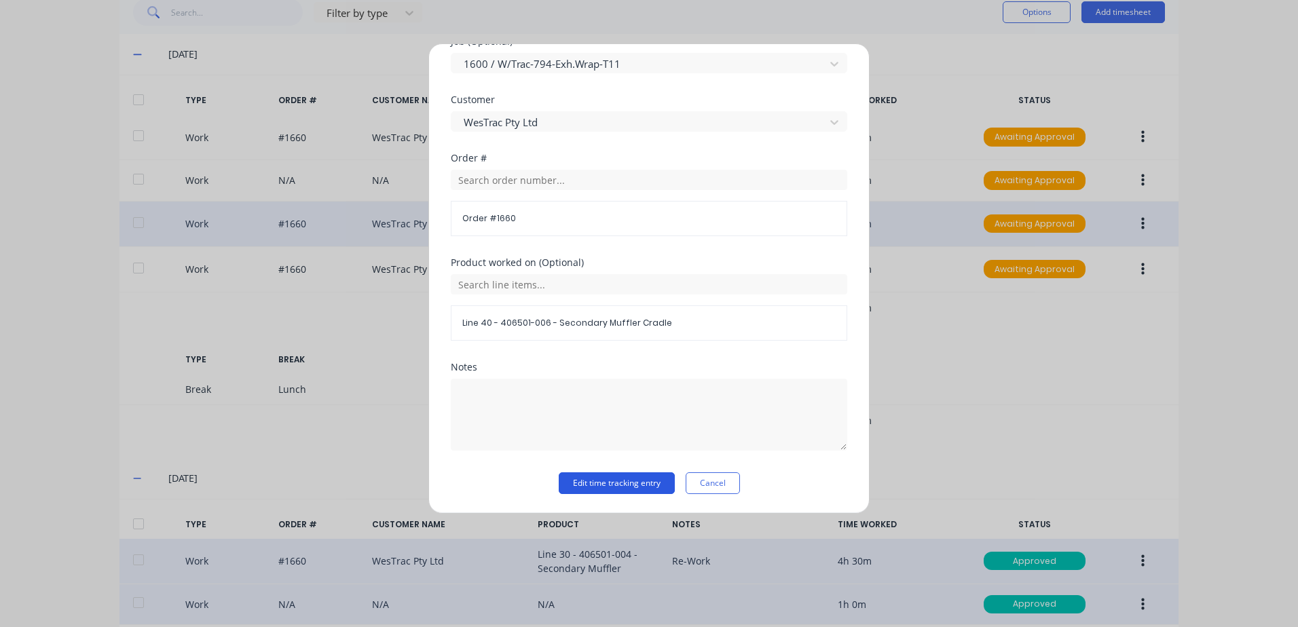
click at [581, 483] on button "Edit time tracking entry" at bounding box center [617, 484] width 116 height 22
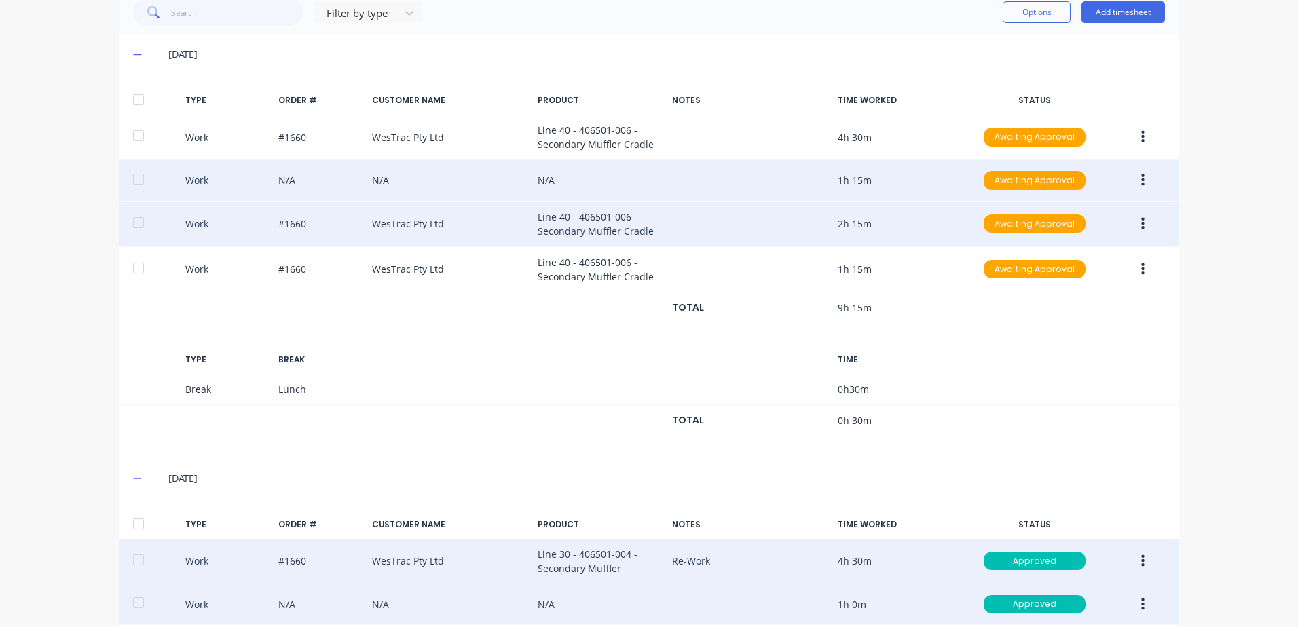
click at [1141, 179] on icon "button" at bounding box center [1142, 181] width 3 height 12
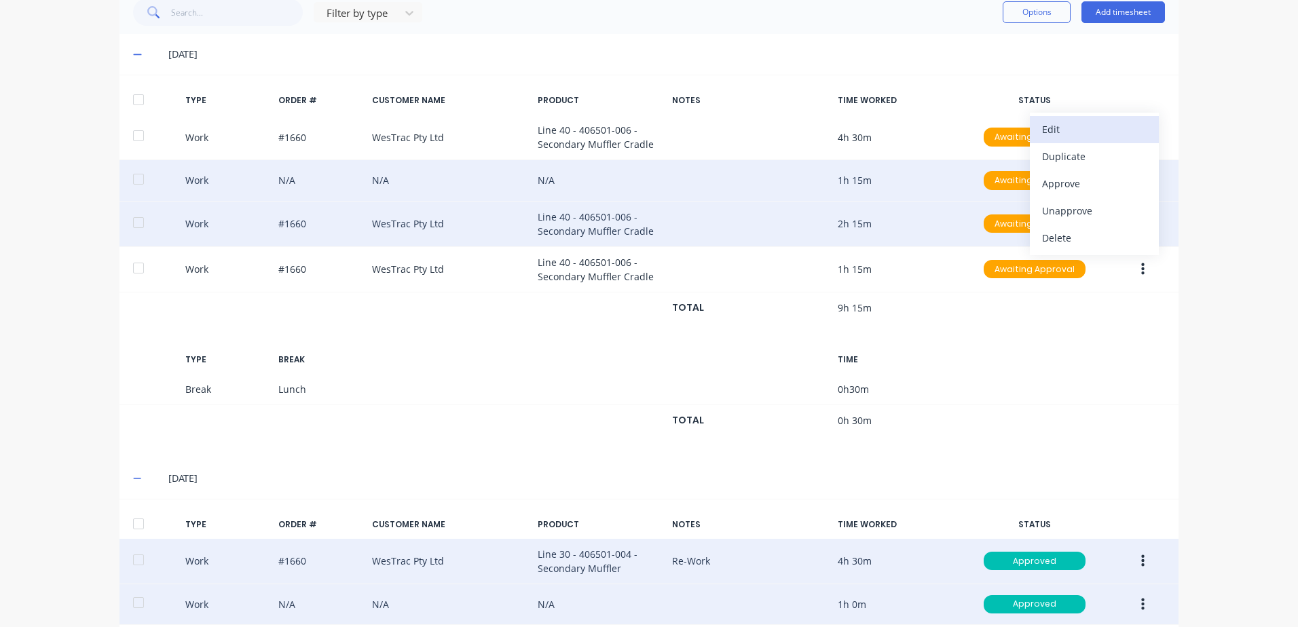
click at [1054, 128] on div "Edit" at bounding box center [1094, 130] width 105 height 20
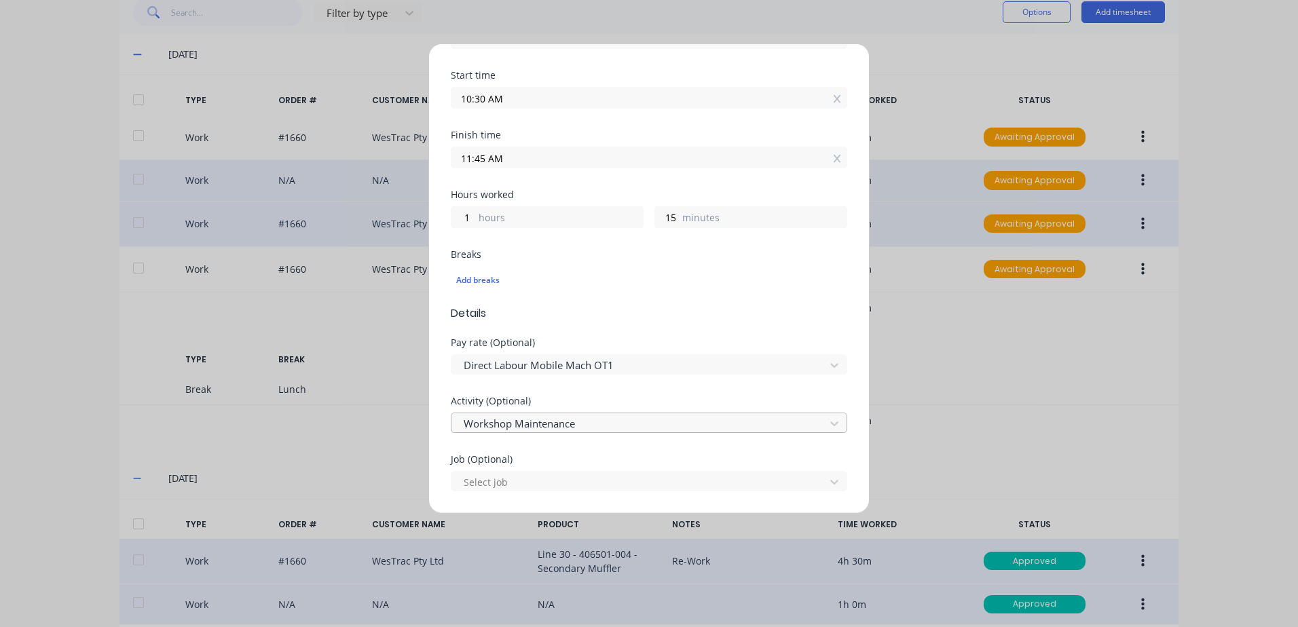
scroll to position [204, 0]
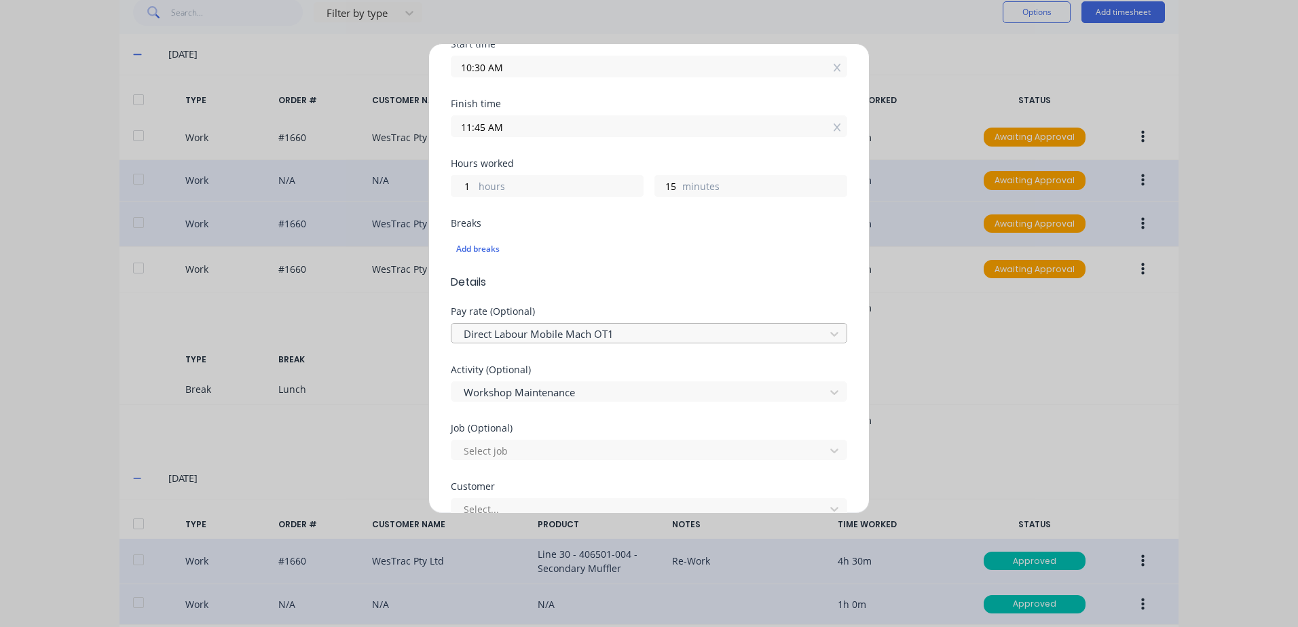
click at [534, 333] on div at bounding box center [640, 334] width 356 height 17
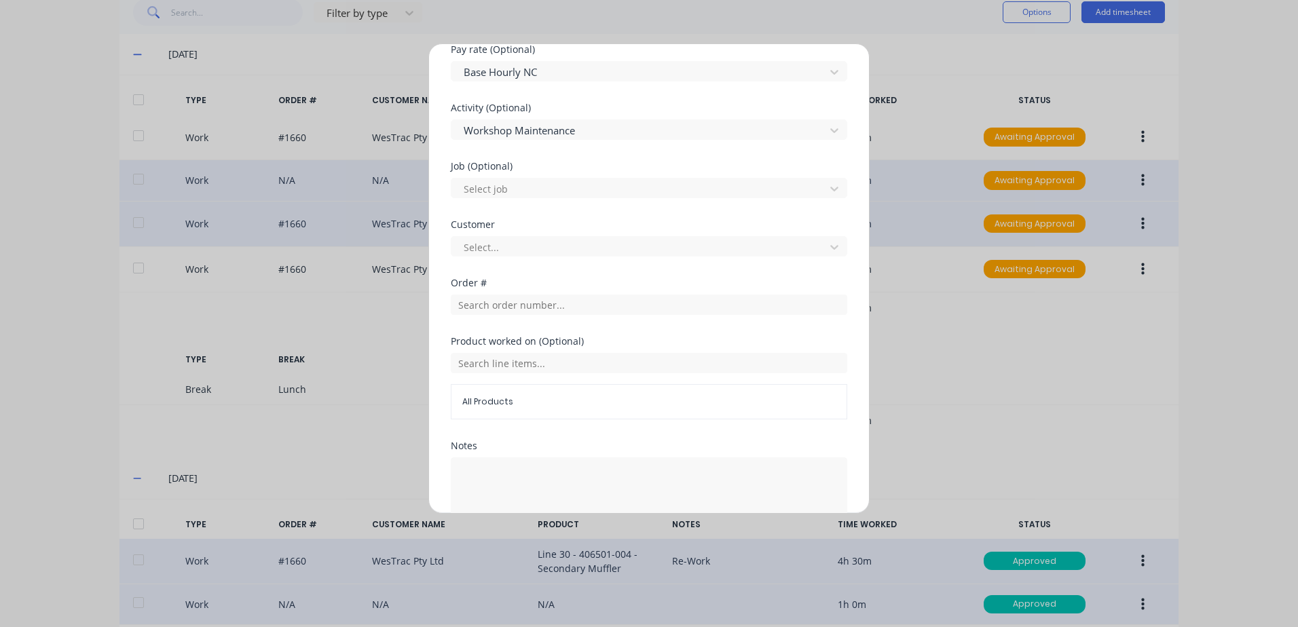
scroll to position [475, 0]
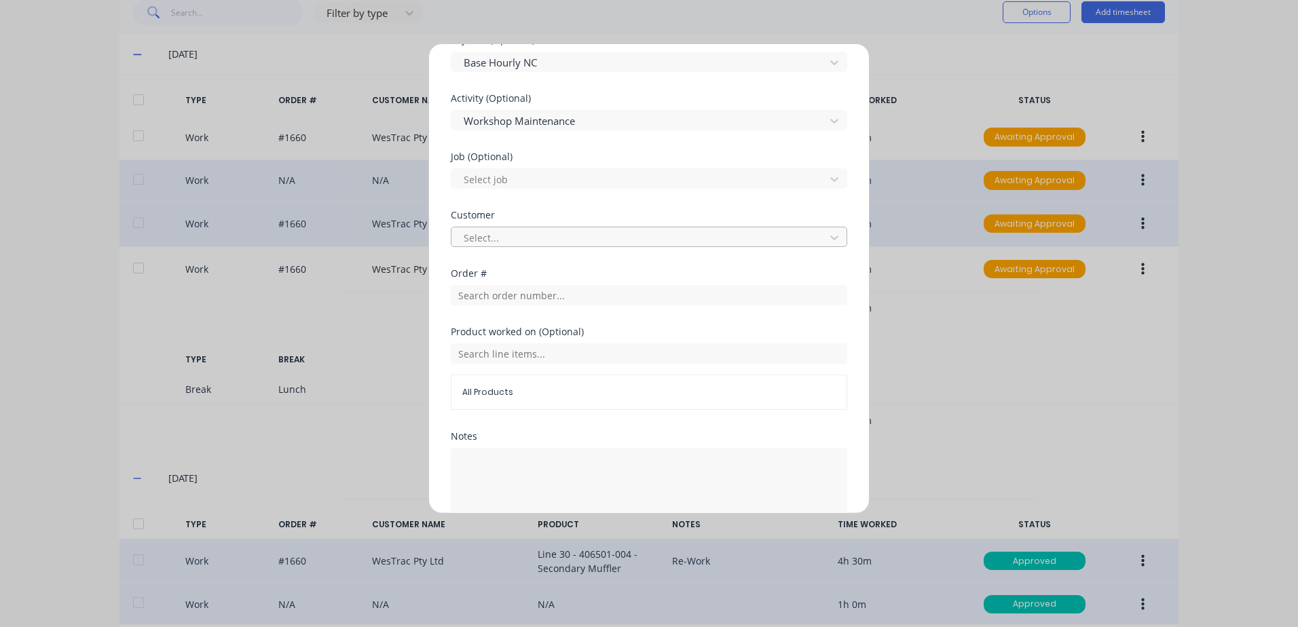
click at [494, 232] on div at bounding box center [640, 237] width 356 height 17
type input "hus"
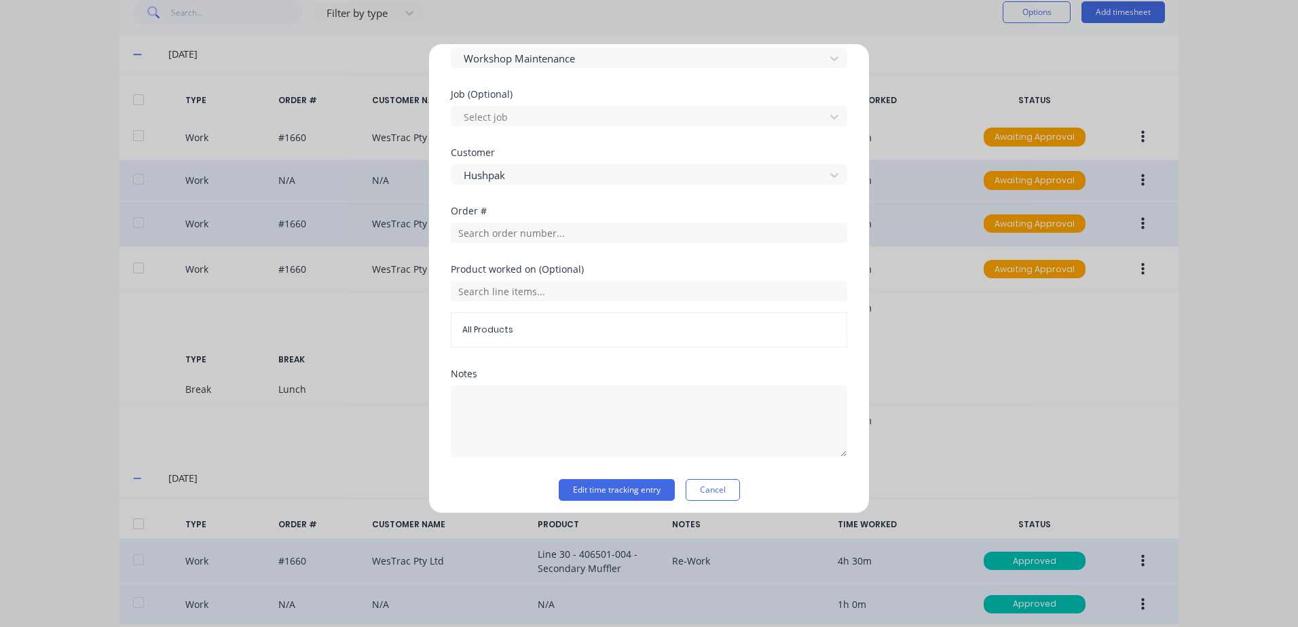
scroll to position [545, 0]
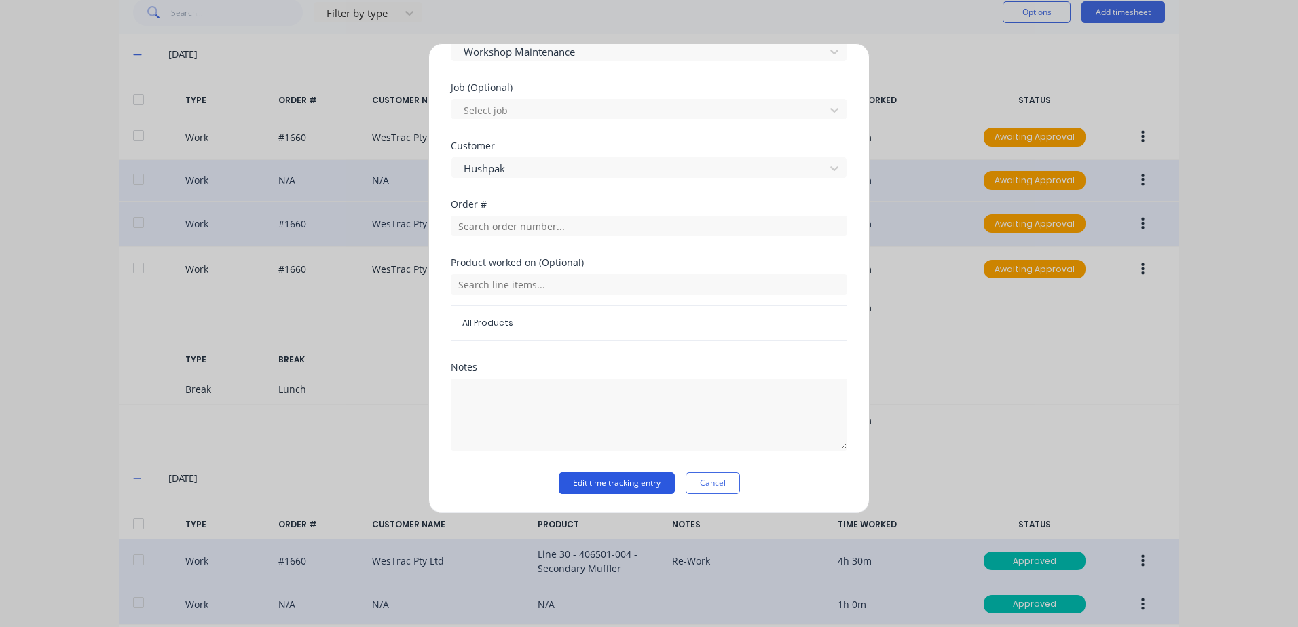
click at [583, 481] on button "Edit time tracking entry" at bounding box center [617, 484] width 116 height 22
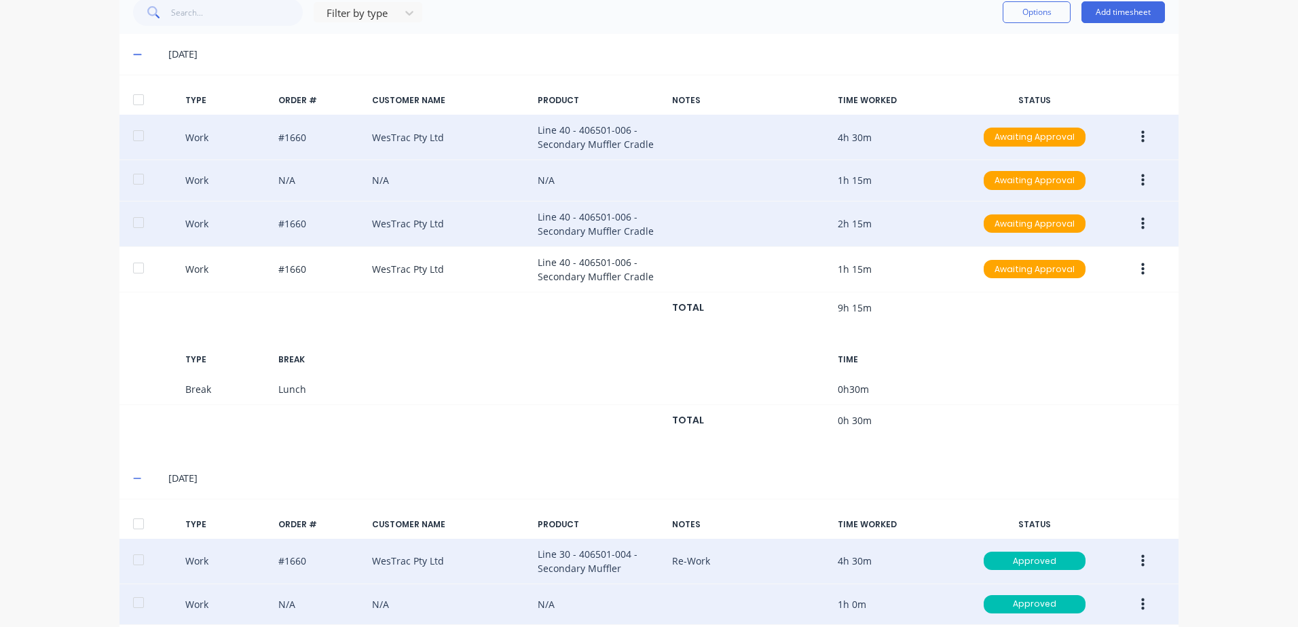
click at [1141, 137] on icon "button" at bounding box center [1142, 137] width 3 height 15
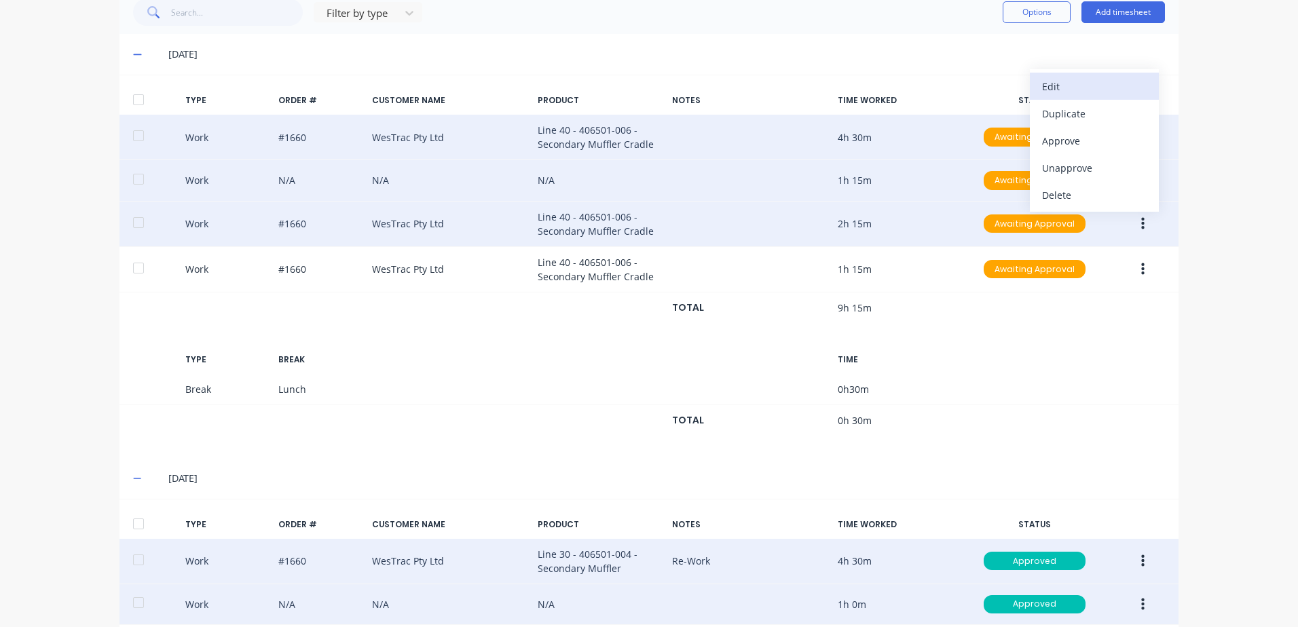
click at [1052, 84] on div "Edit" at bounding box center [1094, 87] width 105 height 20
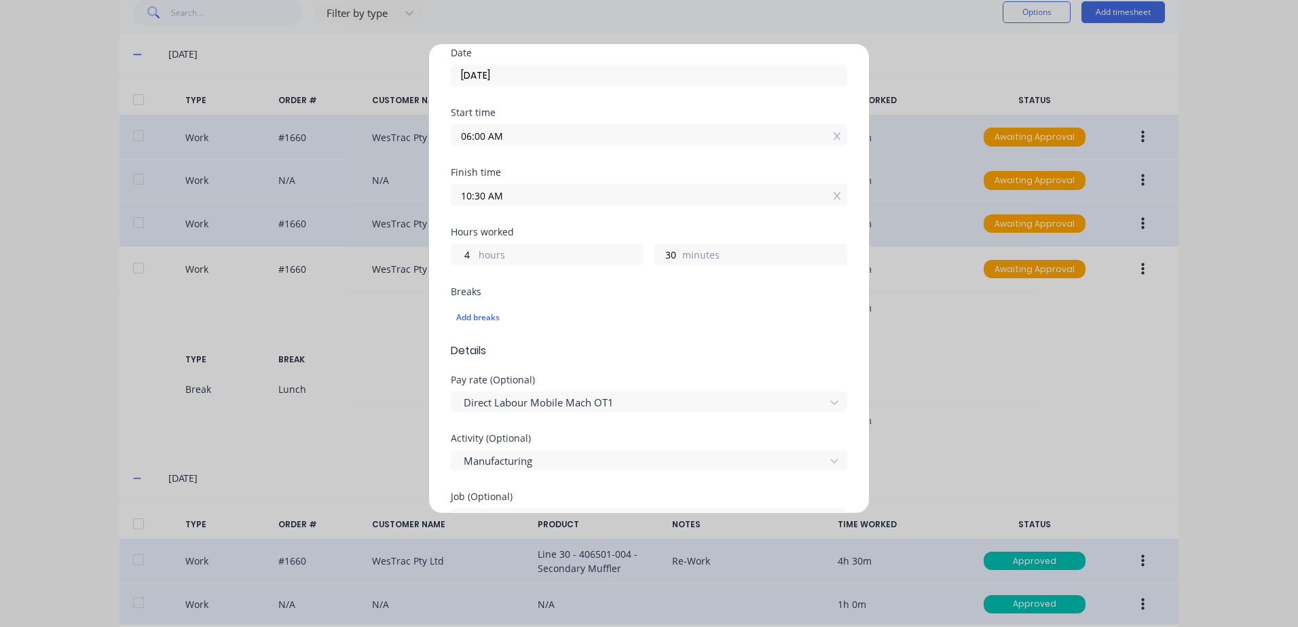
scroll to position [136, 0]
click at [564, 403] on div at bounding box center [640, 402] width 356 height 17
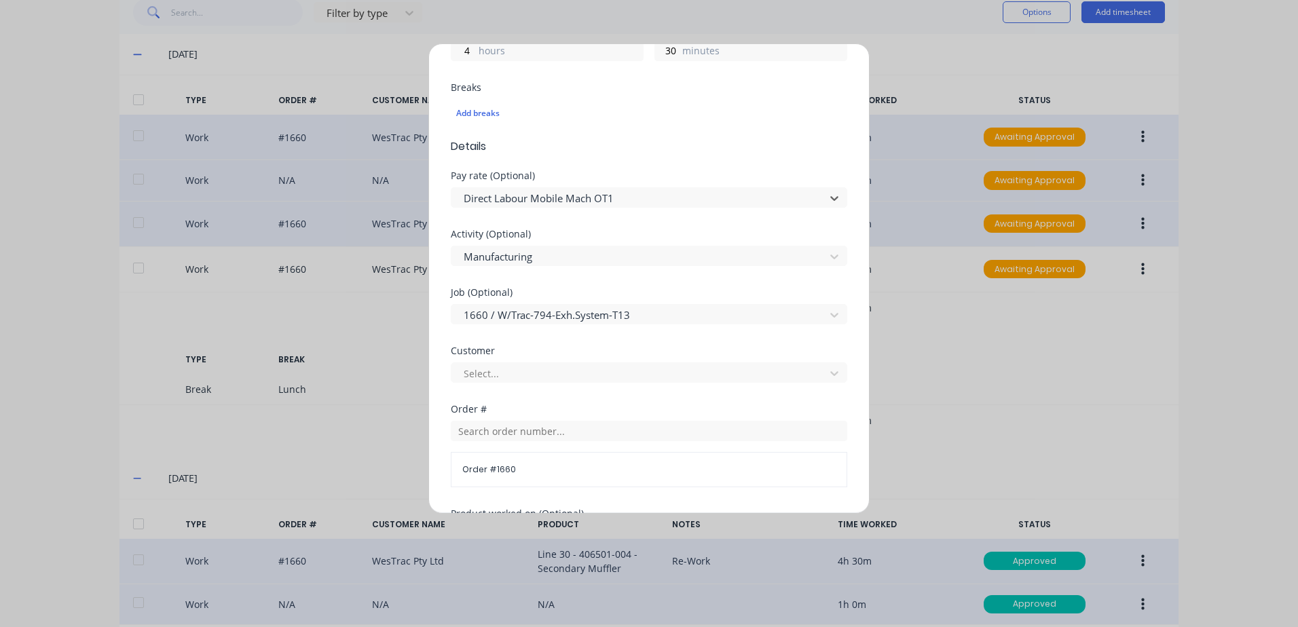
scroll to position [1018, 0]
click at [510, 372] on div at bounding box center [640, 373] width 356 height 17
type input "[PERSON_NAME]"
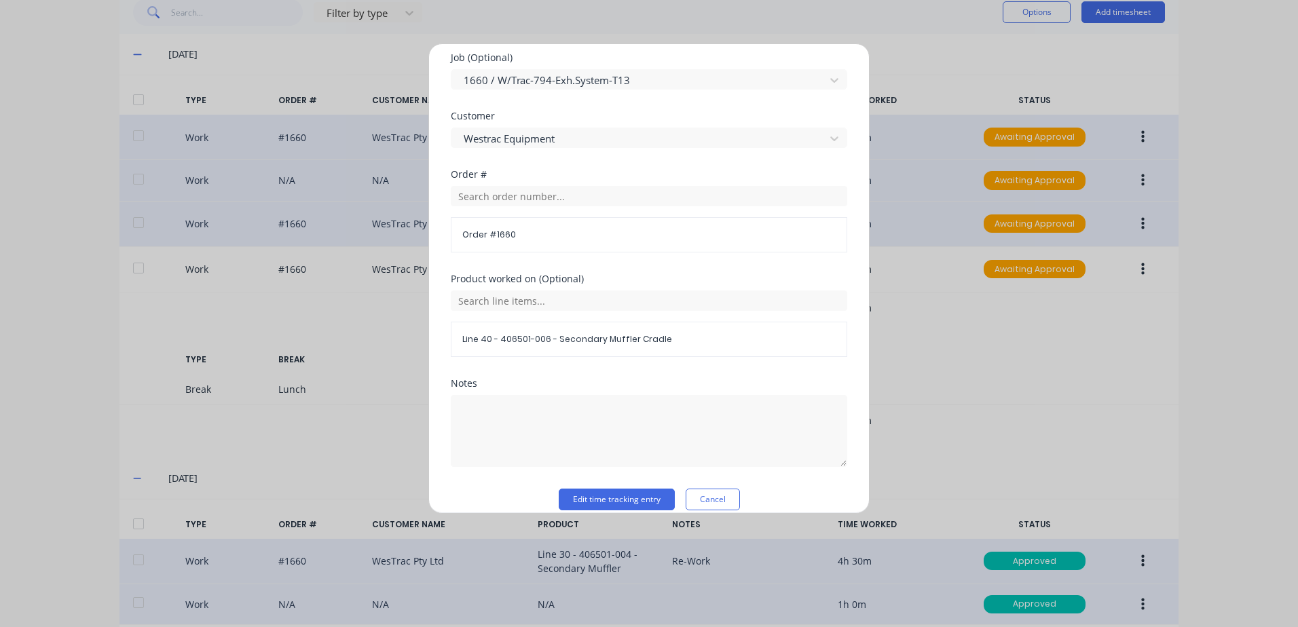
scroll to position [591, 0]
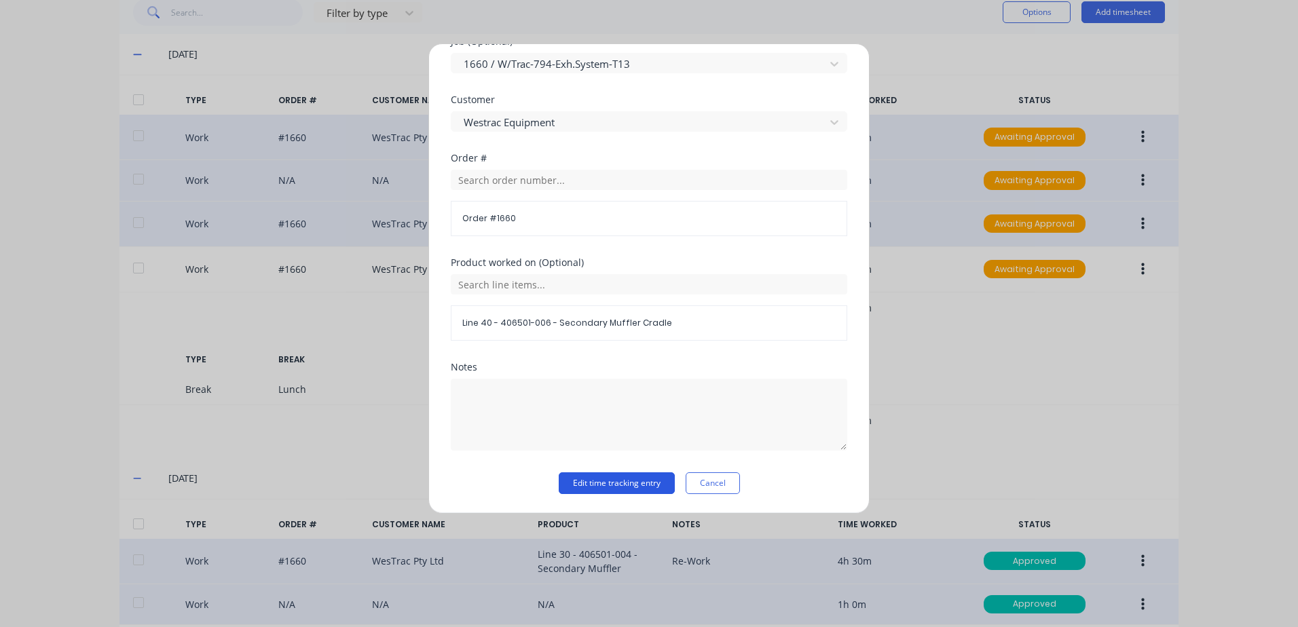
click at [597, 485] on button "Edit time tracking entry" at bounding box center [617, 484] width 116 height 22
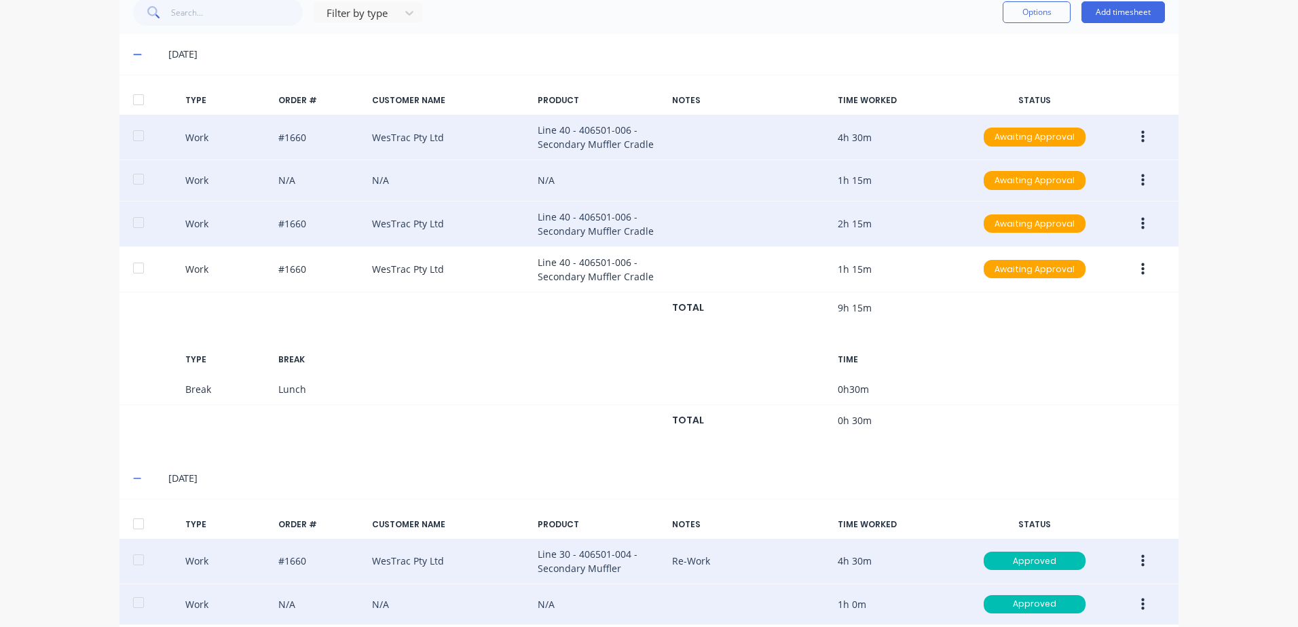
click at [1141, 135] on icon "button" at bounding box center [1142, 137] width 3 height 15
click at [1064, 140] on div "Approve" at bounding box center [1094, 141] width 105 height 20
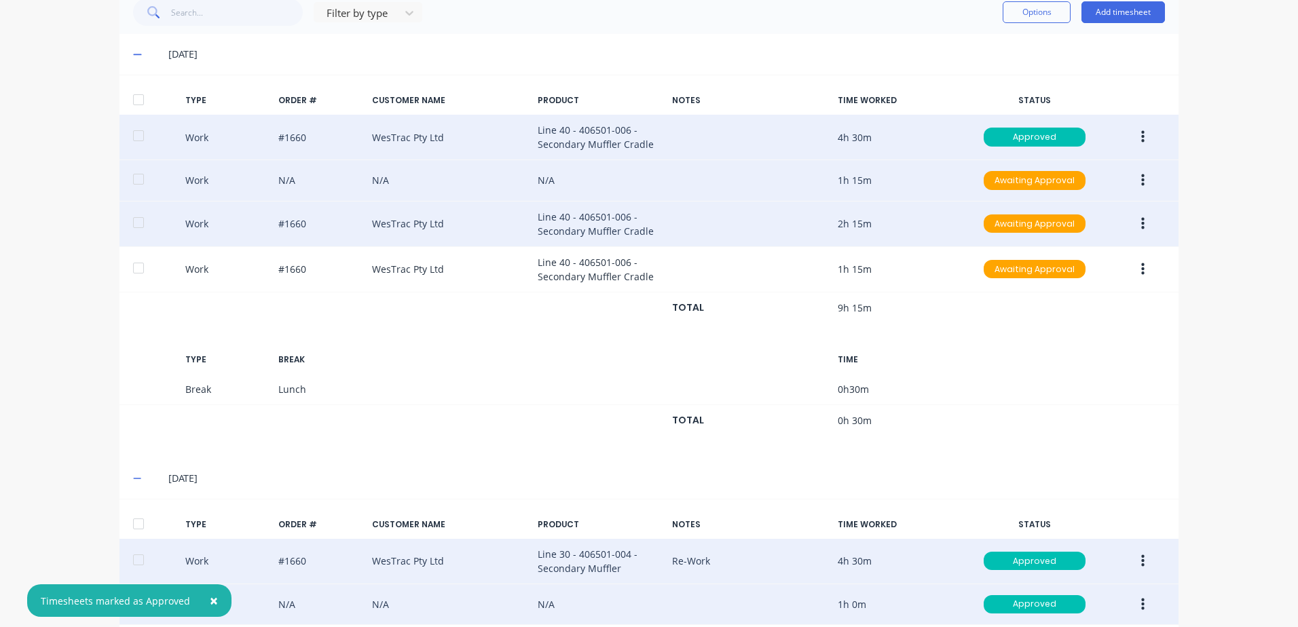
click at [1141, 179] on icon "button" at bounding box center [1142, 180] width 3 height 15
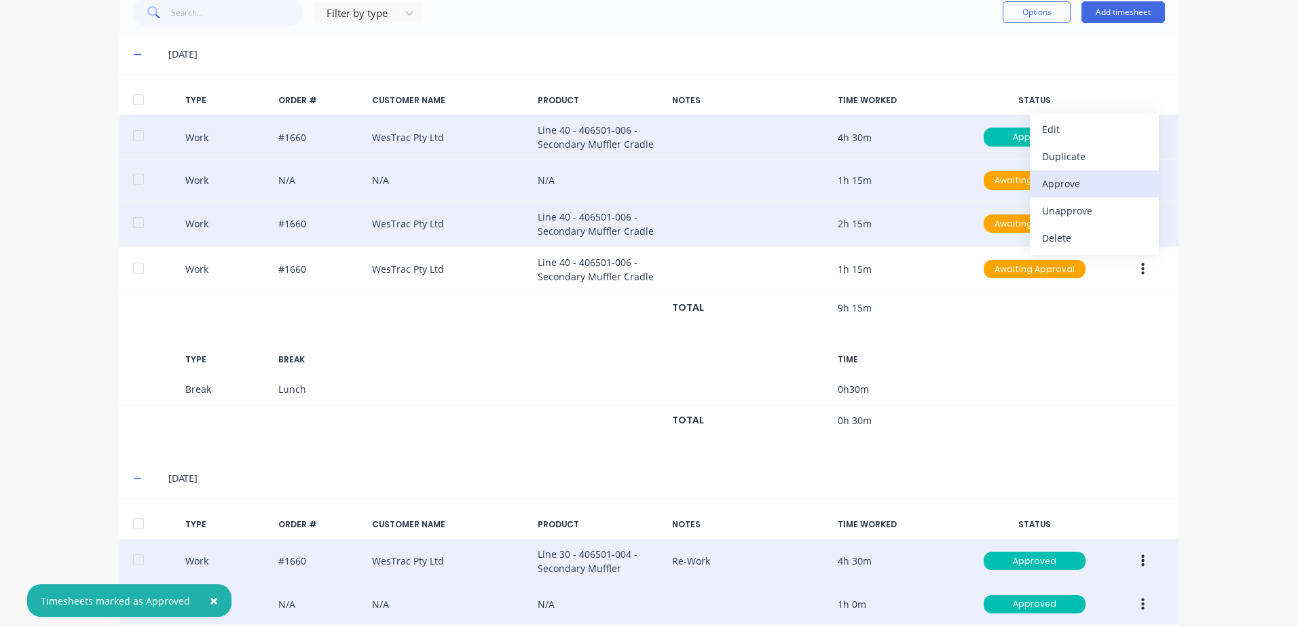
click at [1054, 183] on div "Approve" at bounding box center [1094, 184] width 105 height 20
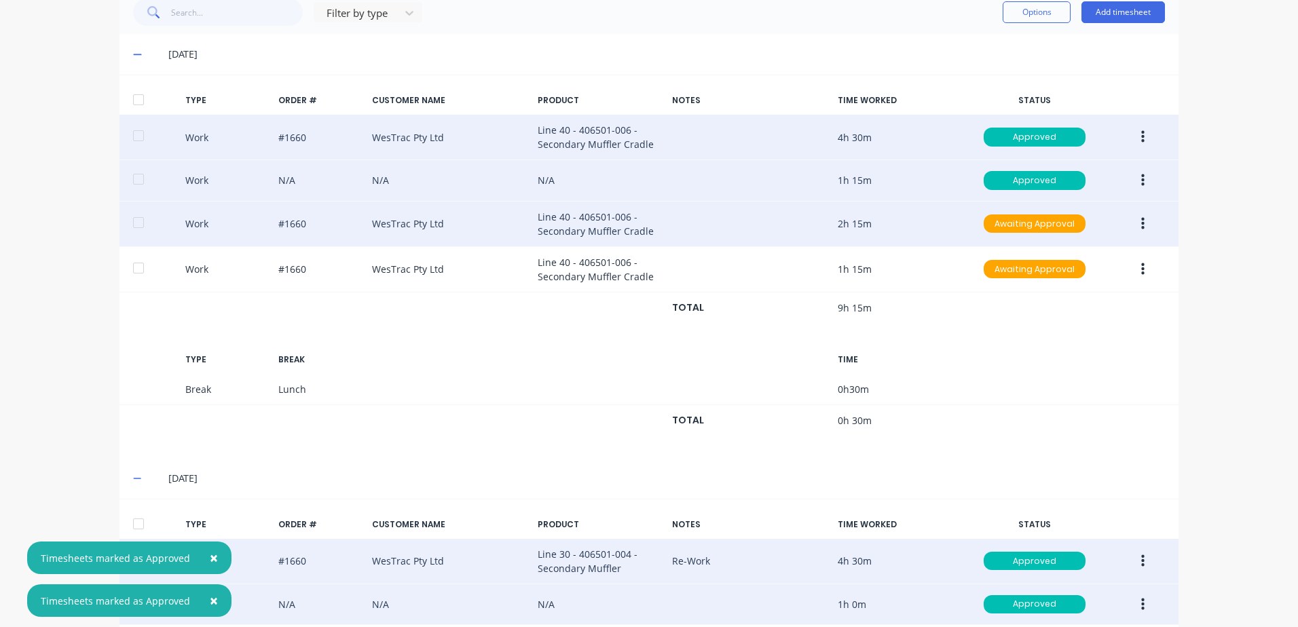
click at [1141, 221] on icon "button" at bounding box center [1142, 224] width 3 height 15
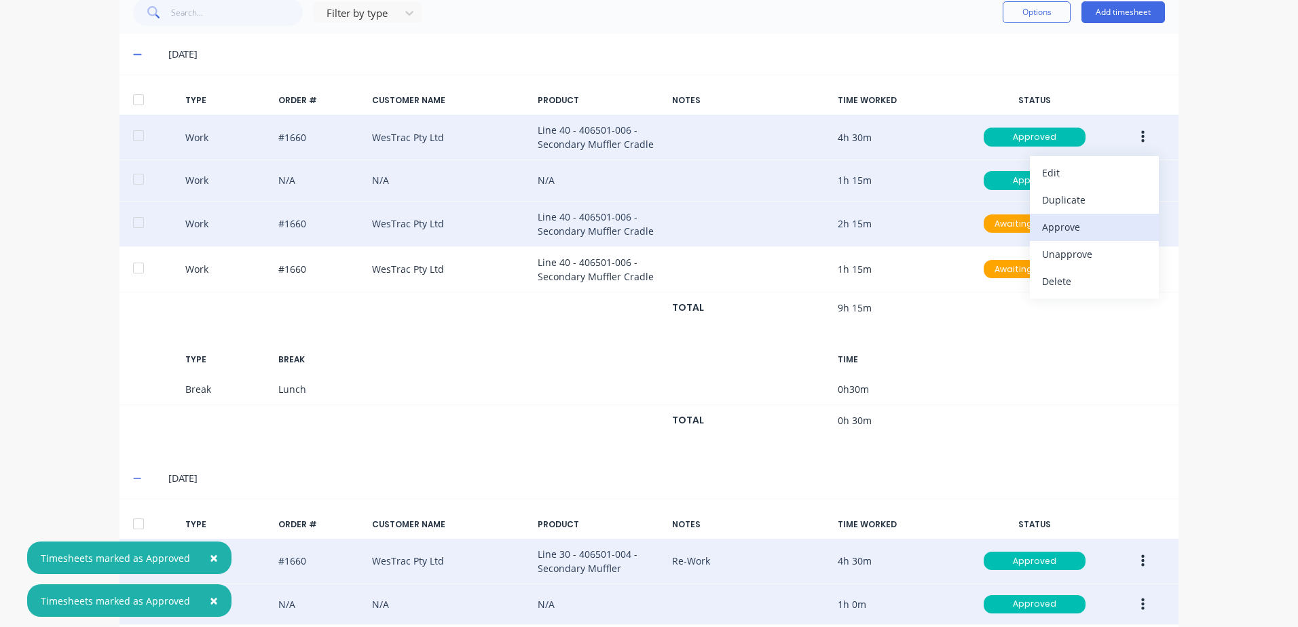
click at [1071, 227] on div "Approve" at bounding box center [1094, 227] width 105 height 20
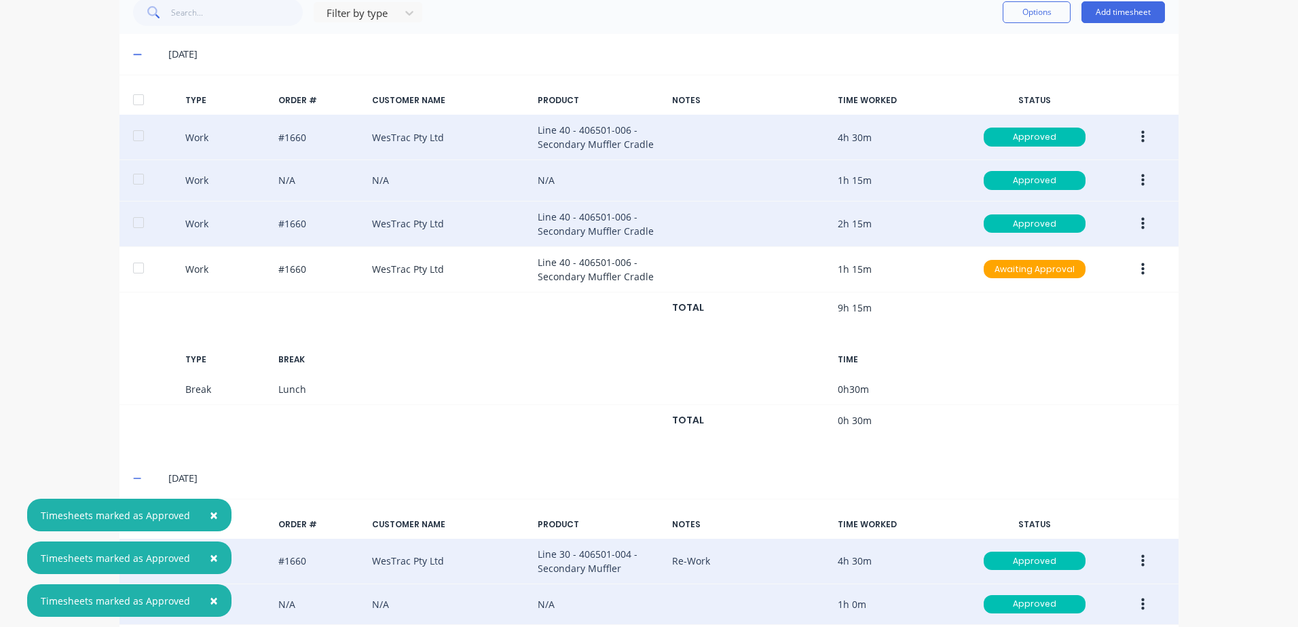
click at [1141, 269] on icon "button" at bounding box center [1142, 269] width 3 height 12
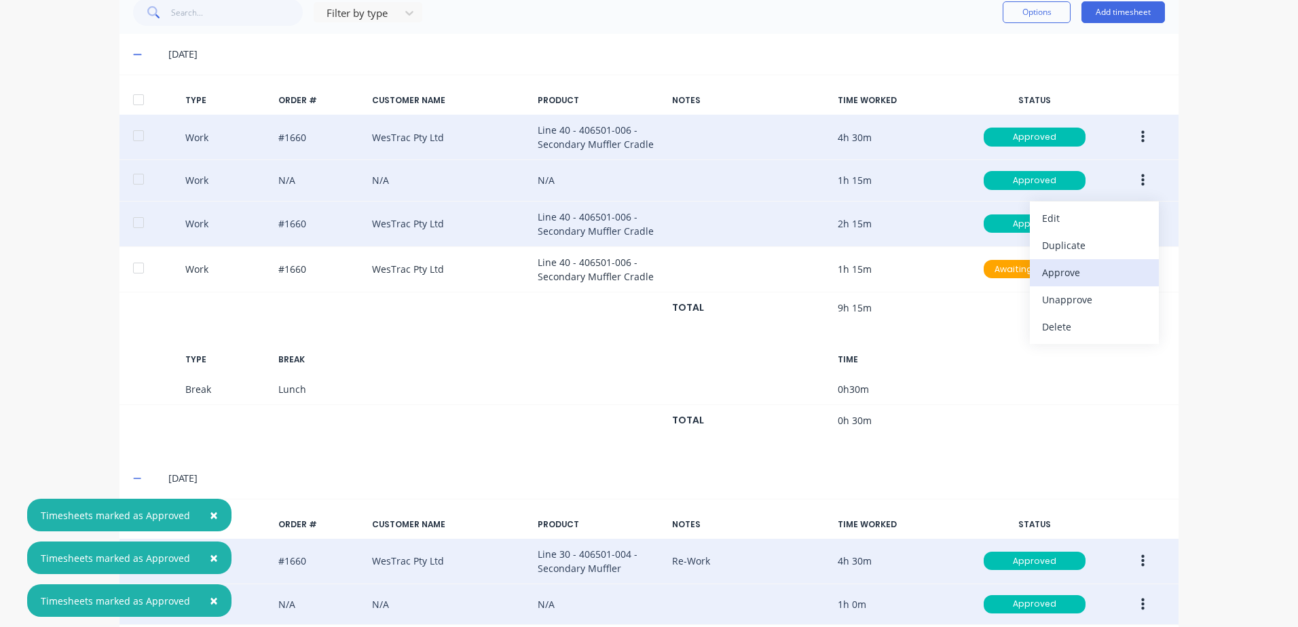
click at [1061, 274] on div "Approve" at bounding box center [1094, 273] width 105 height 20
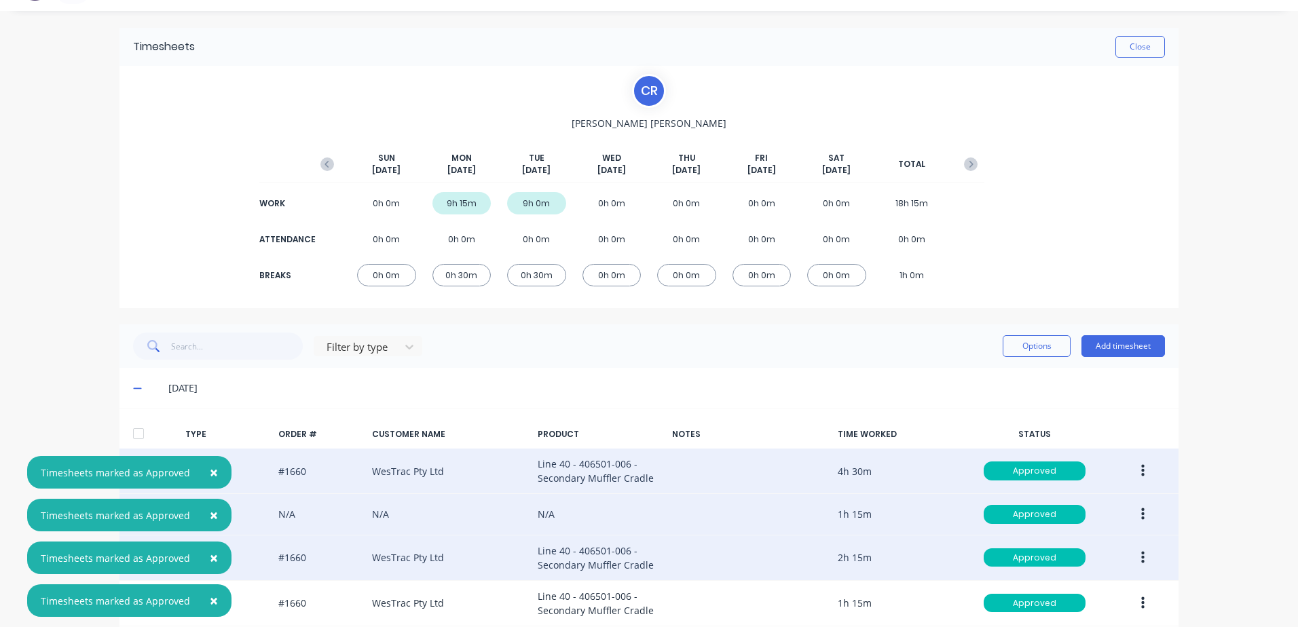
scroll to position [24, 0]
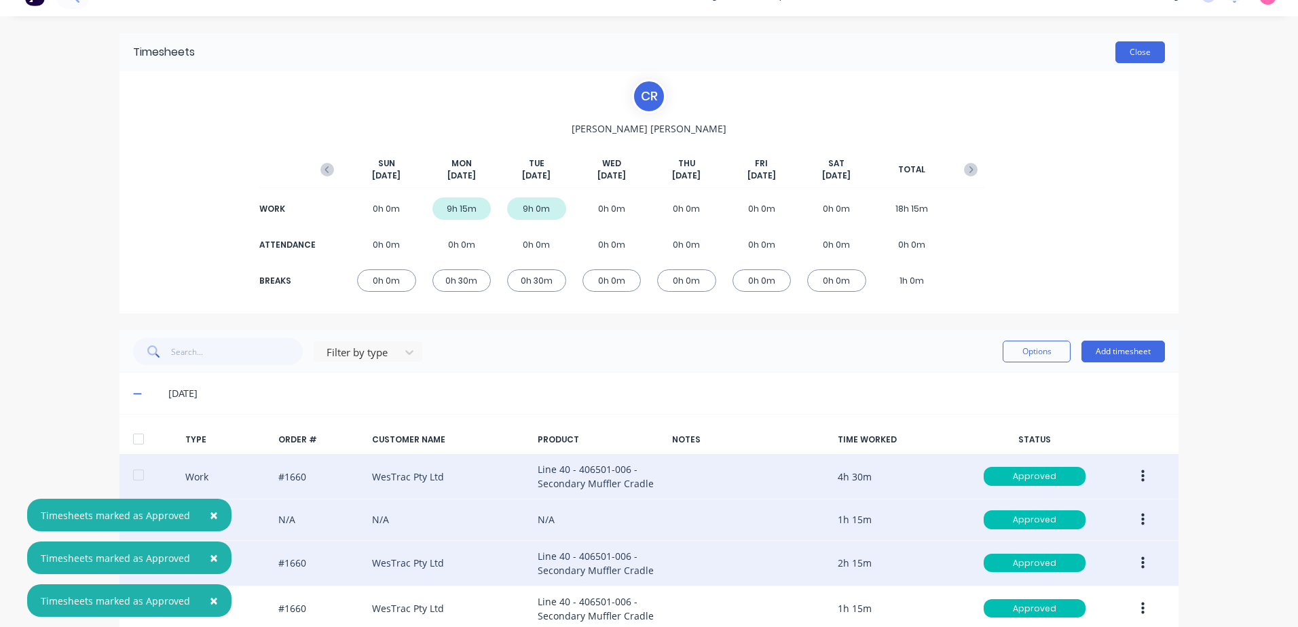
click at [1134, 48] on button "Close" at bounding box center [1141, 52] width 50 height 22
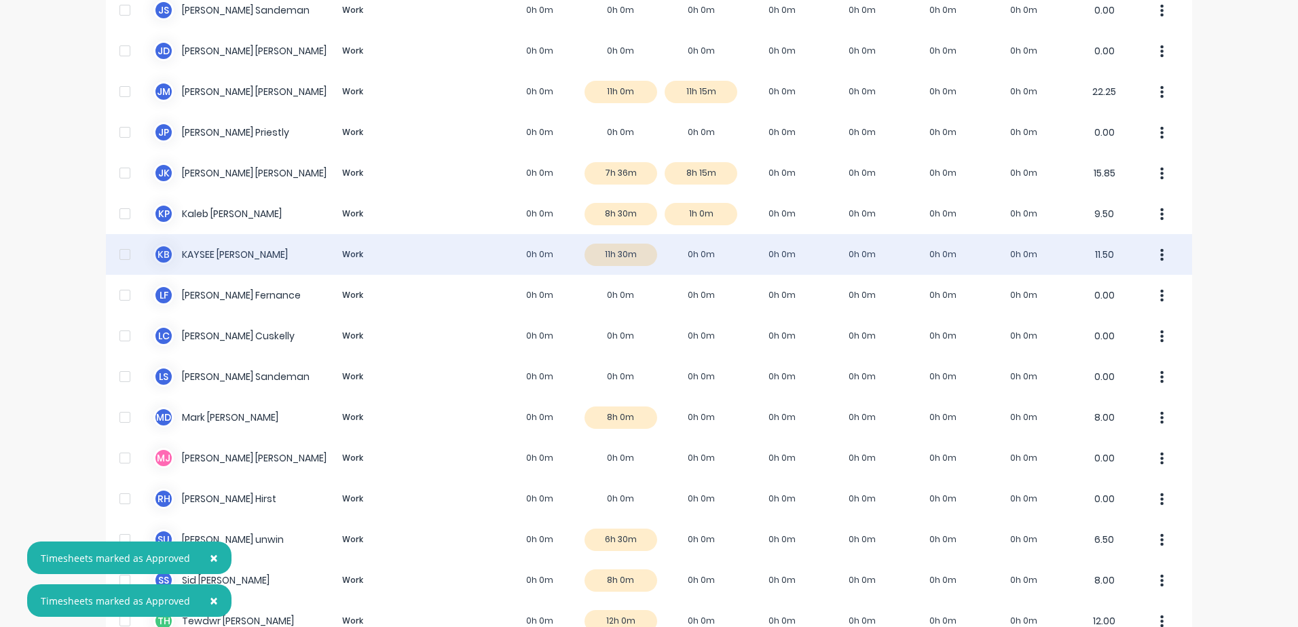
scroll to position [1002, 0]
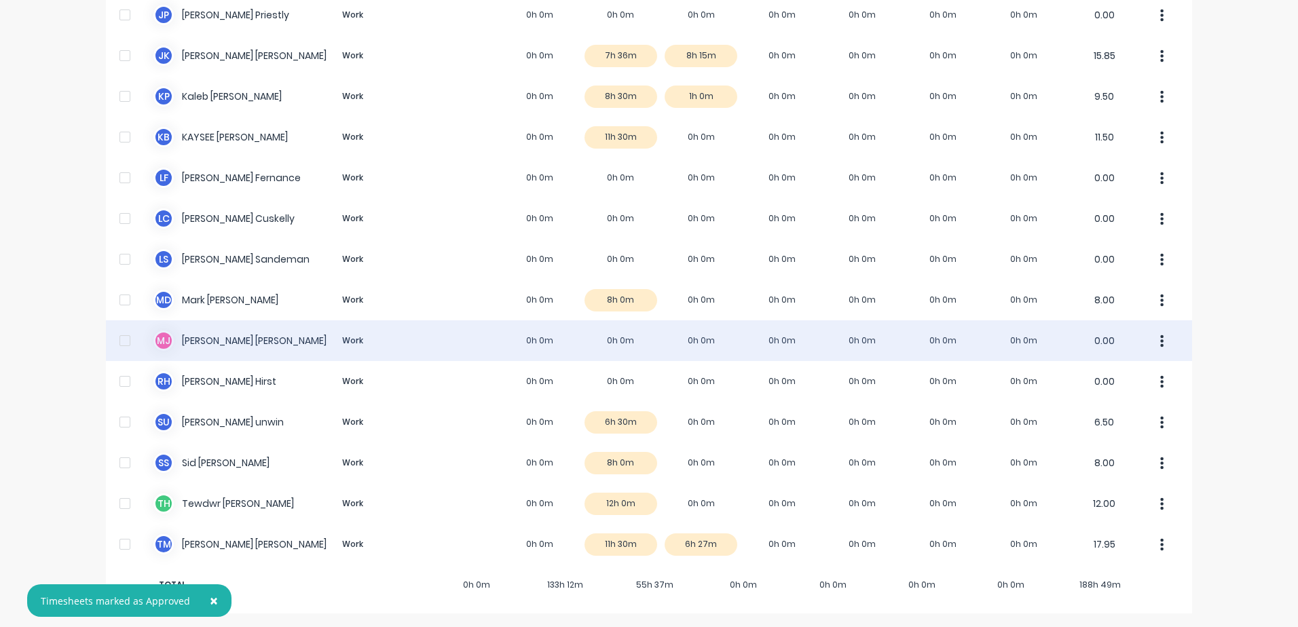
click at [244, 339] on div "[PERSON_NAME] [PERSON_NAME] Work 0h 0m 0h 0m 0h 0m 0h 0m 0h 0m 0h 0m 0h 0m 0.00" at bounding box center [649, 340] width 1086 height 41
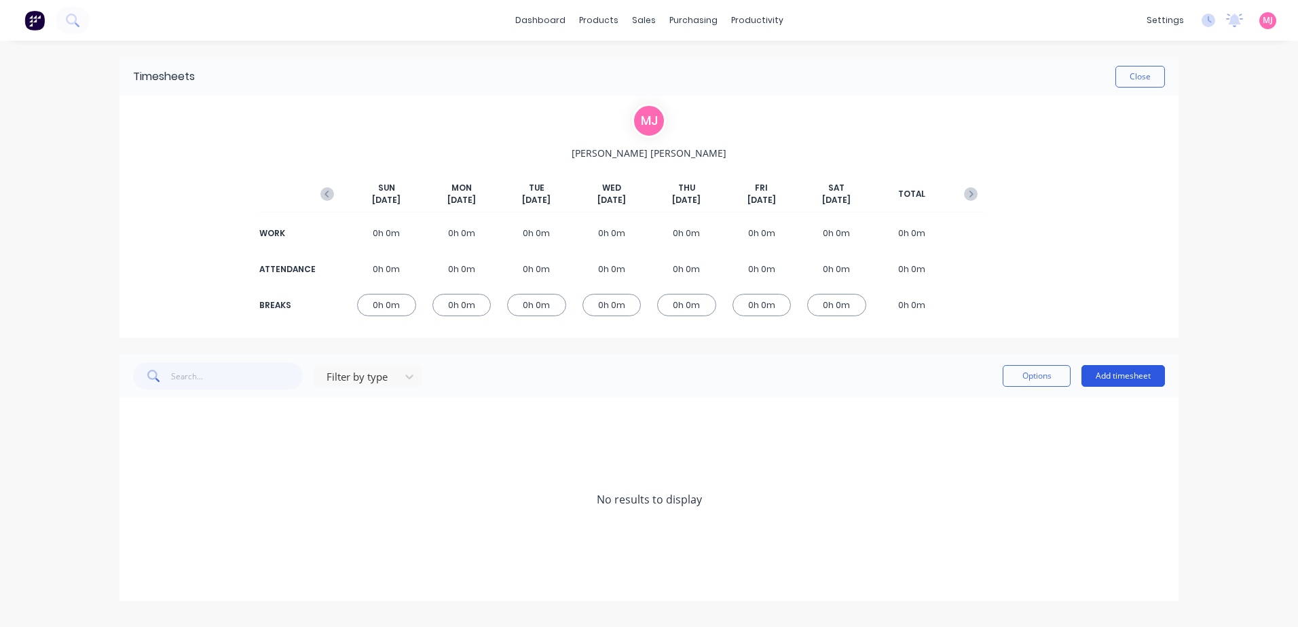
click at [1139, 375] on button "Add timesheet" at bounding box center [1124, 376] width 84 height 22
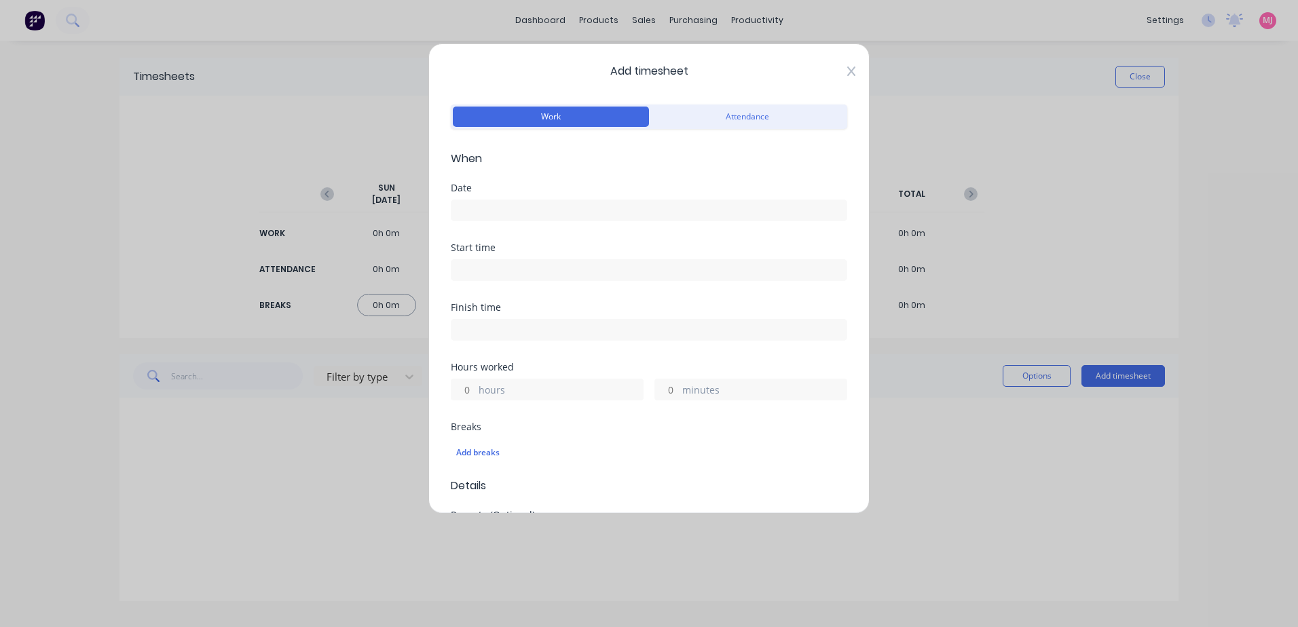
click at [847, 72] on icon at bounding box center [851, 71] width 8 height 11
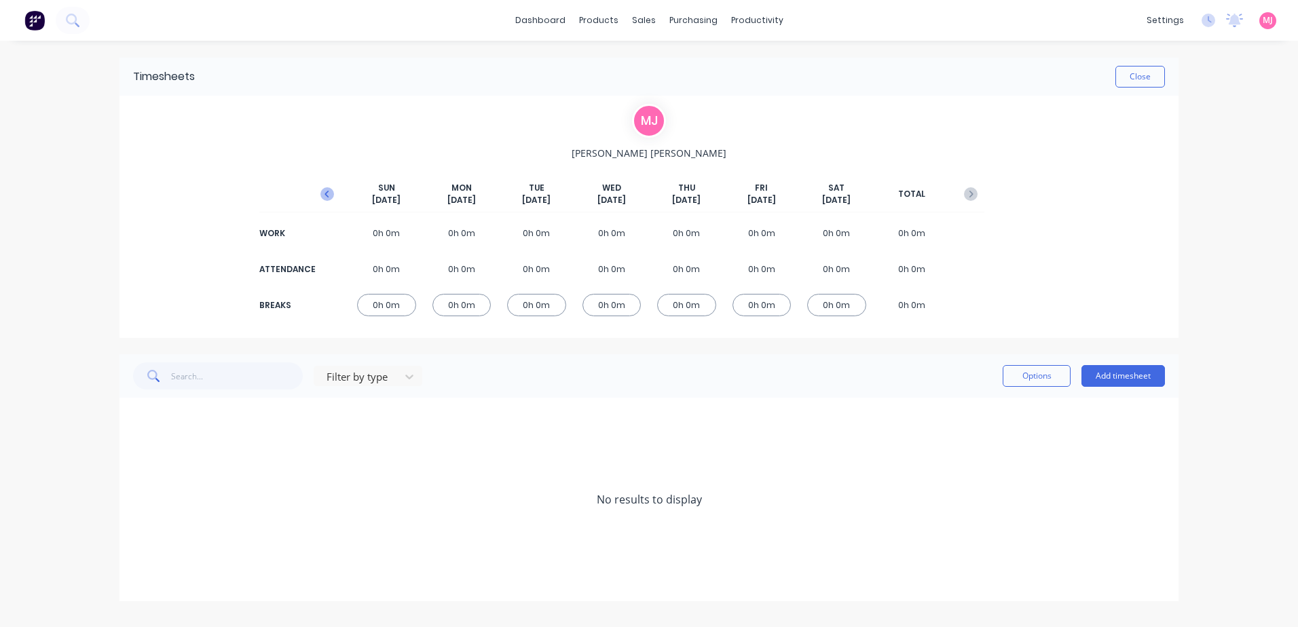
click at [327, 194] on icon "button" at bounding box center [327, 194] width 14 height 14
click at [139, 416] on icon at bounding box center [137, 419] width 9 height 10
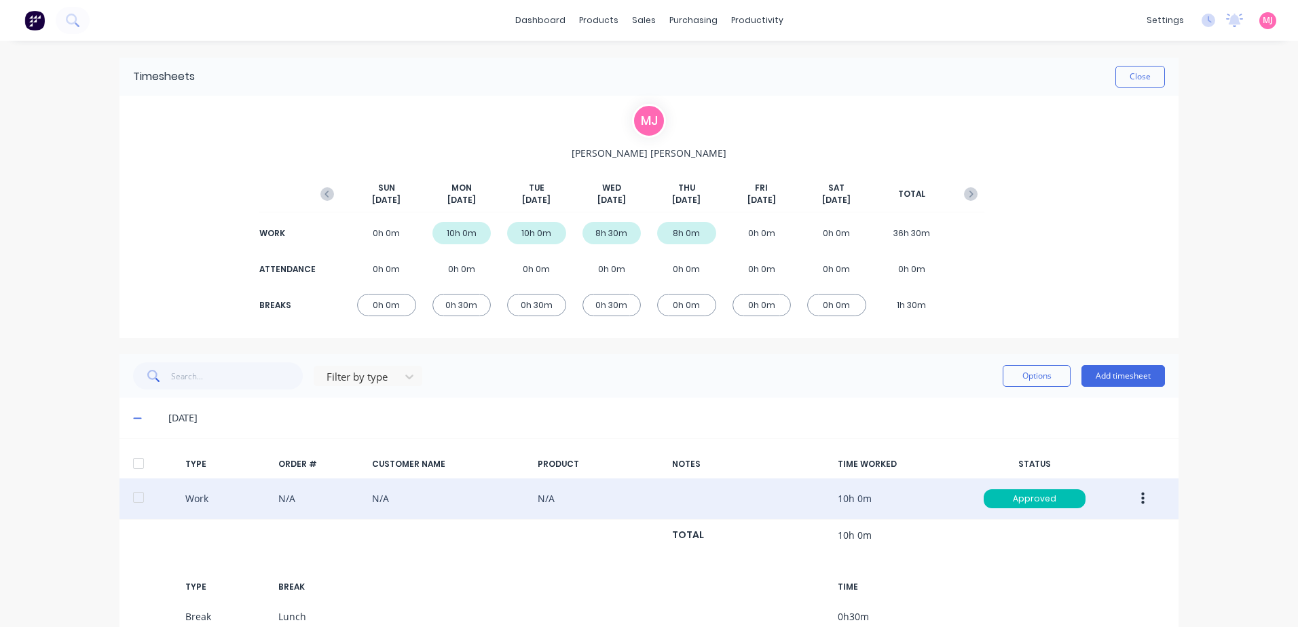
click at [1140, 497] on button "button" at bounding box center [1143, 499] width 32 height 24
click at [1052, 475] on div "Duplicate" at bounding box center [1094, 475] width 105 height 20
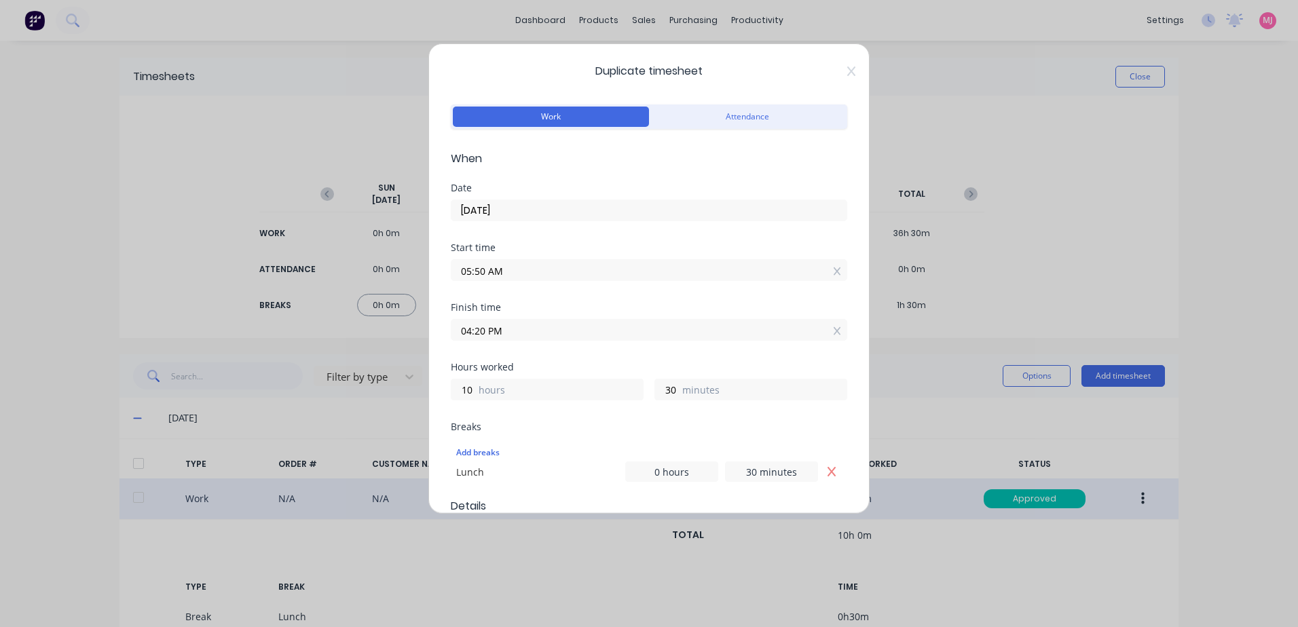
click at [517, 208] on input "[DATE]" at bounding box center [649, 210] width 395 height 20
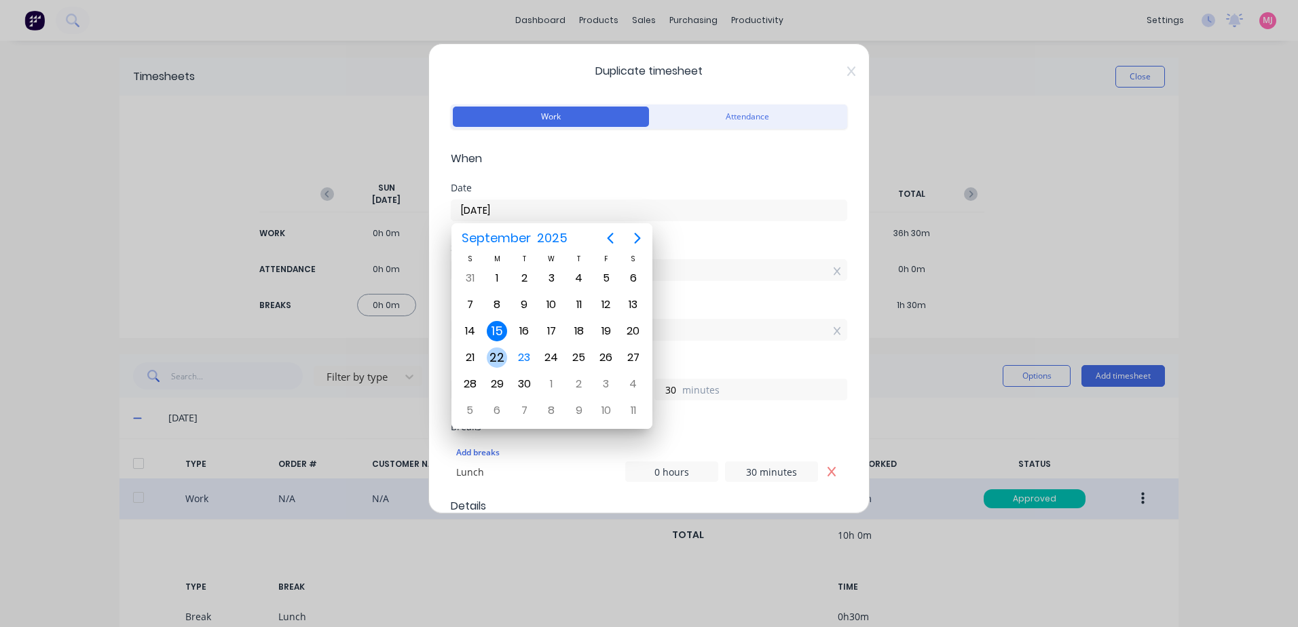
click at [491, 358] on div "22" at bounding box center [497, 358] width 20 height 20
type input "[DATE]"
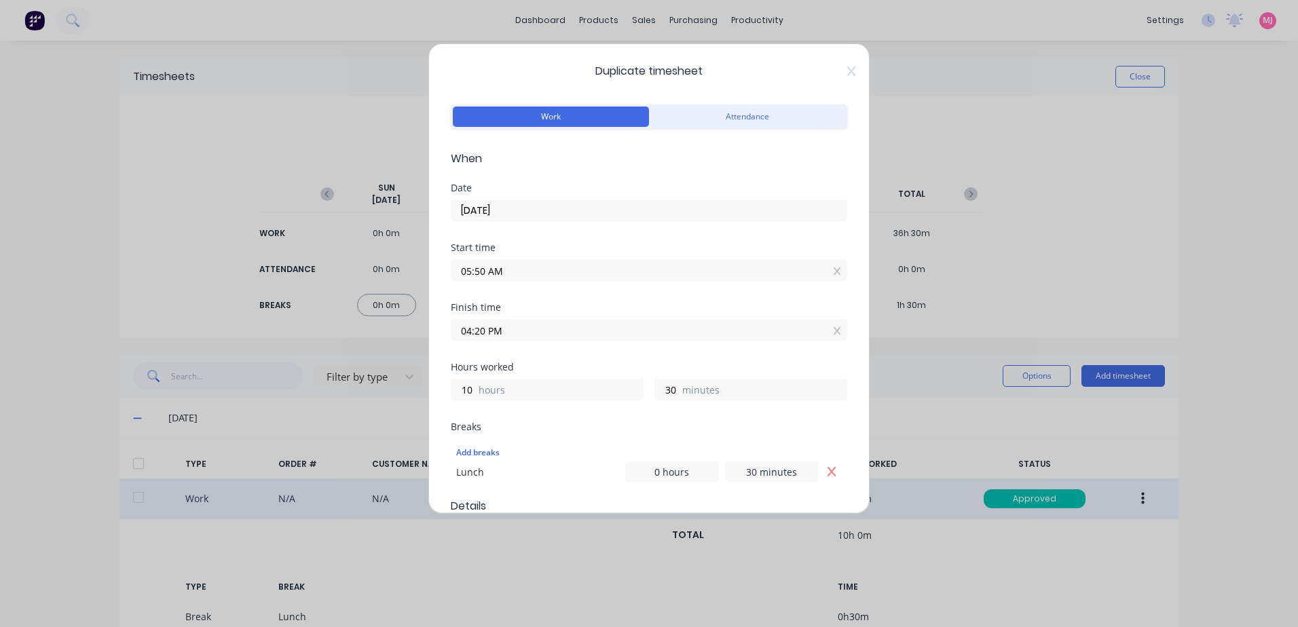
click at [525, 272] on input "05:50 AM" at bounding box center [649, 270] width 395 height 20
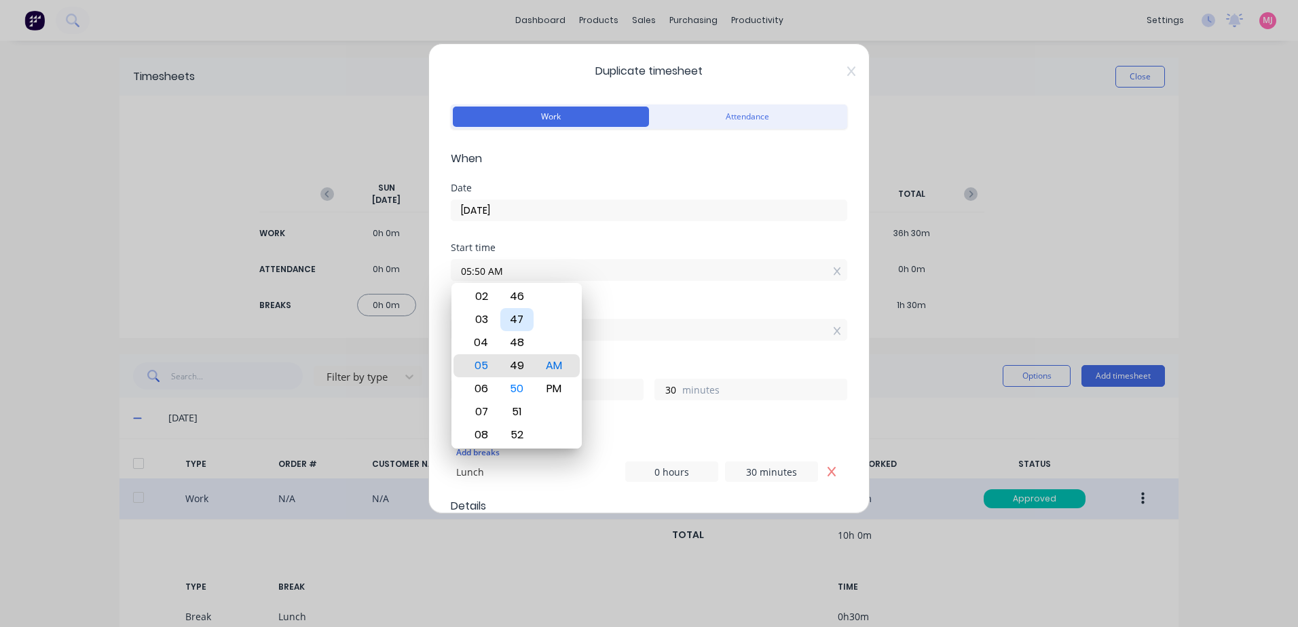
type input "05:48 AM"
type input "32"
type input "05:45 AM"
type input "35"
type input "05:44 AM"
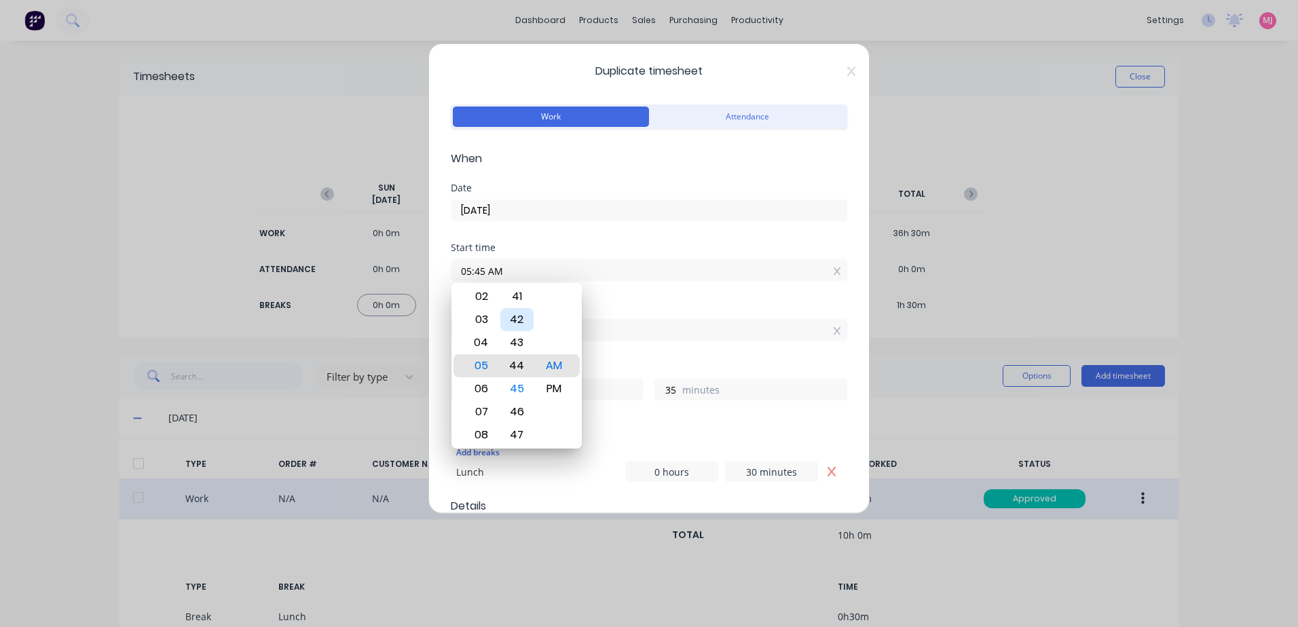
type input "36"
type input "05:42 AM"
type input "38"
click at [521, 318] on div "40" at bounding box center [516, 319] width 33 height 23
type input "05:40 AM"
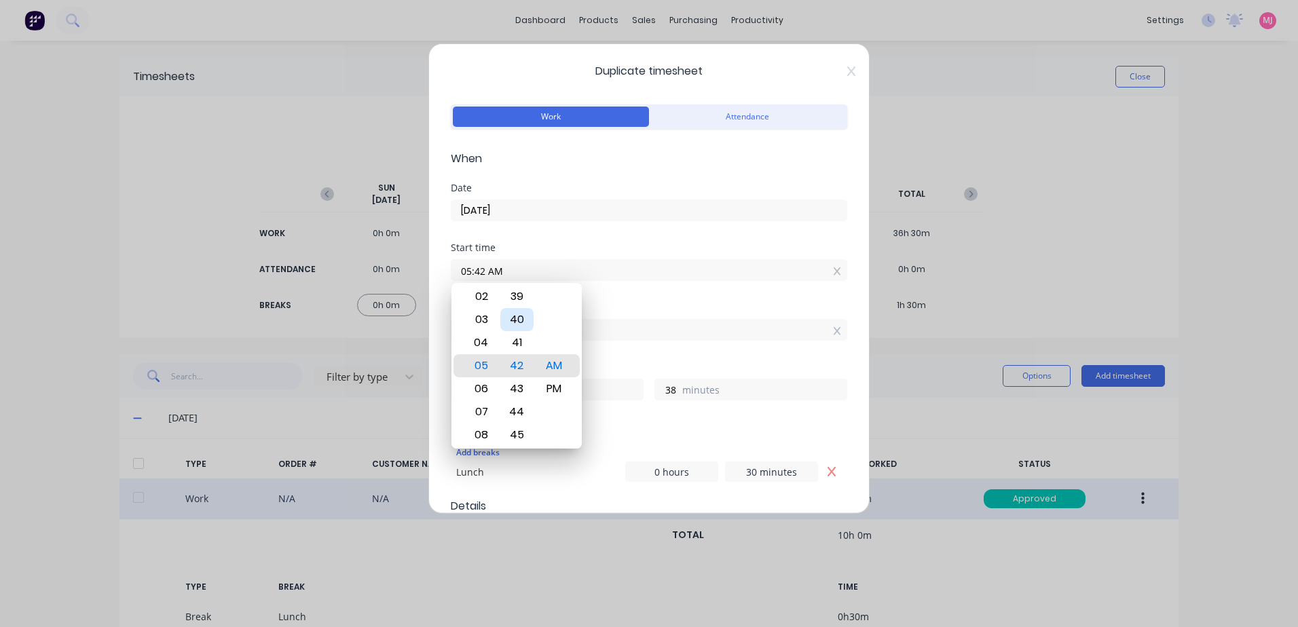
type input "40"
click at [650, 297] on div "Start time 05:40 AM" at bounding box center [649, 273] width 397 height 60
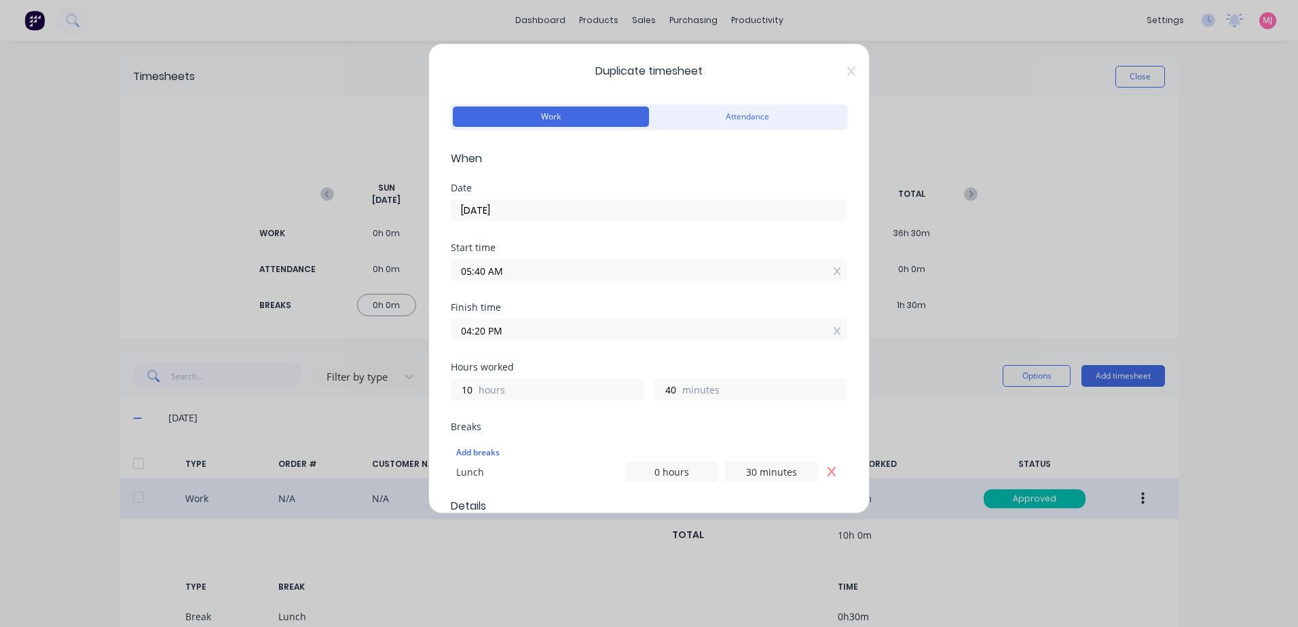
click at [524, 333] on input "04:20 PM" at bounding box center [649, 330] width 395 height 20
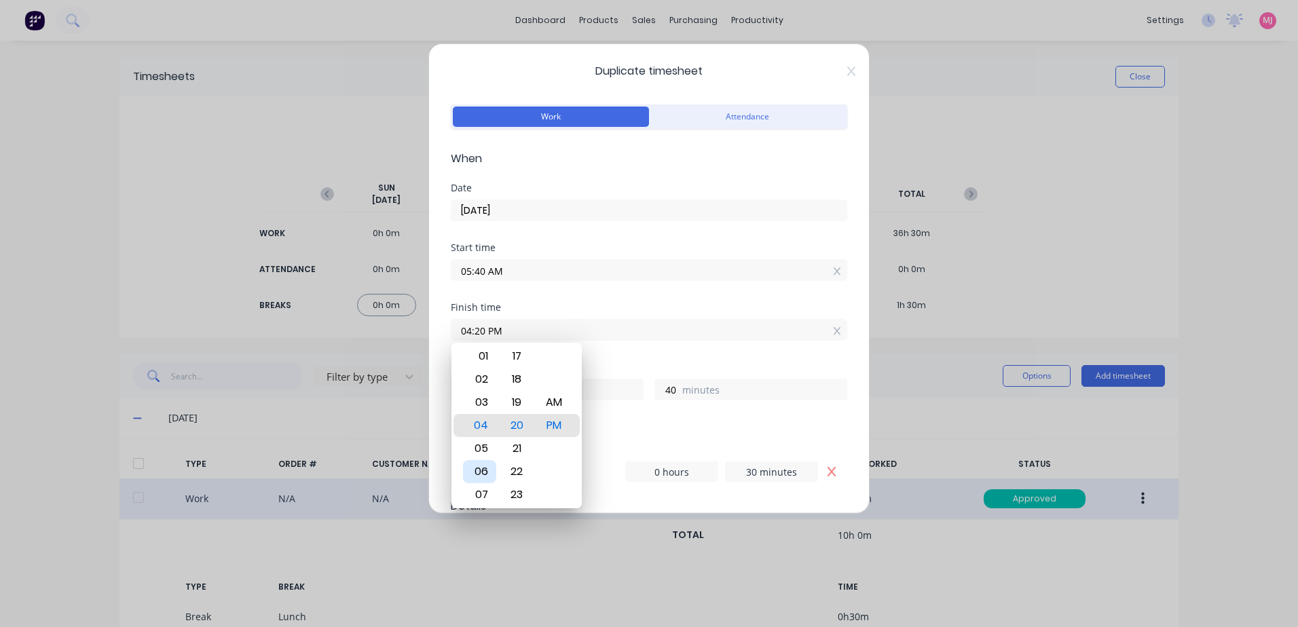
click at [479, 468] on div "06" at bounding box center [479, 471] width 33 height 23
type input "06:20 PM"
type input "12"
type input "06:24 PM"
type input "44"
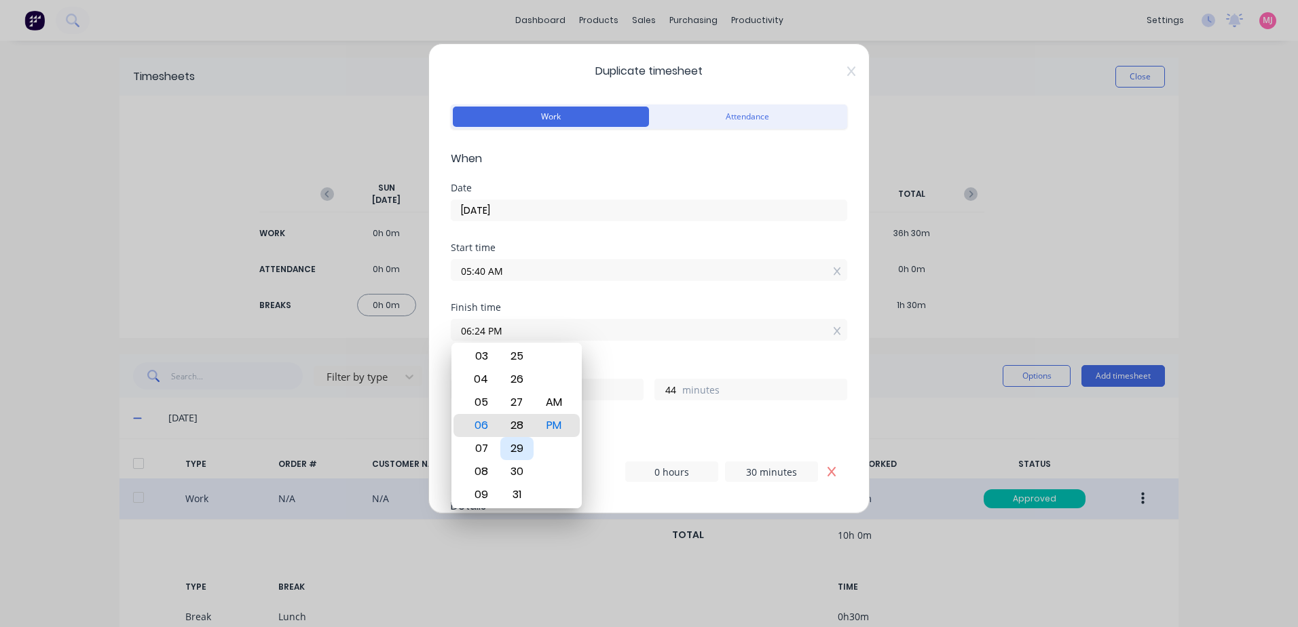
type input "06:28 PM"
type input "48"
type input "06:33 PM"
type input "53"
type input "06:37 PM"
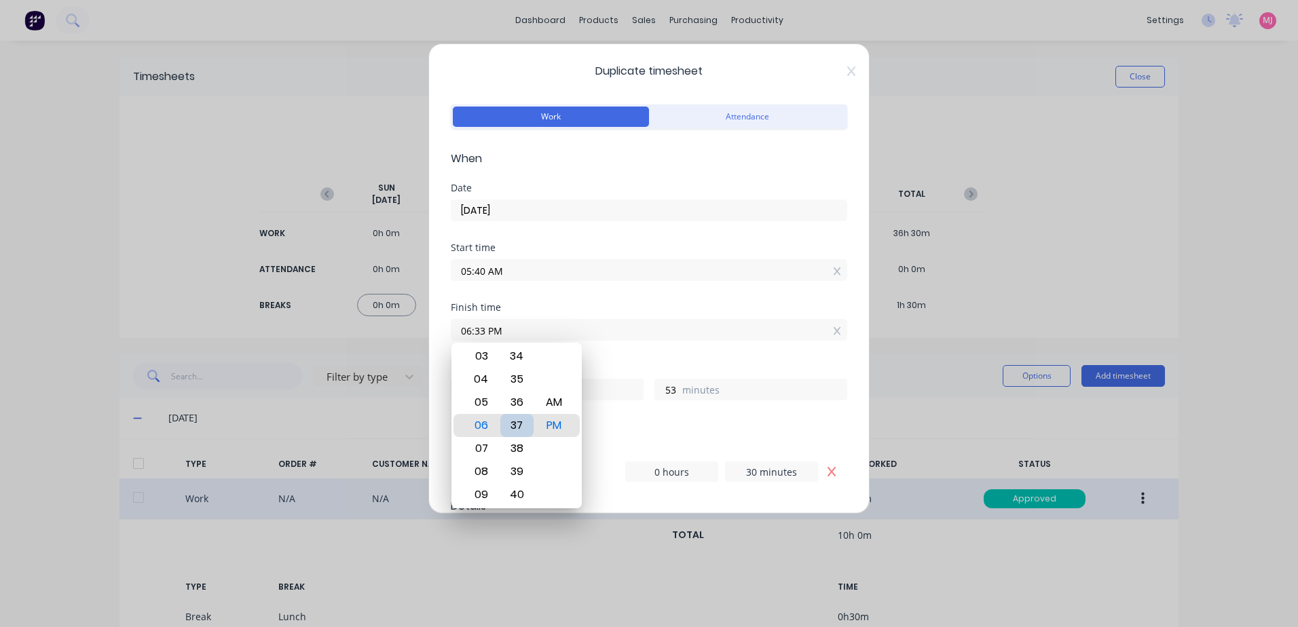
type input "57"
click at [484, 401] on div "05" at bounding box center [479, 402] width 33 height 23
type input "05:37 PM"
type input "11"
type input "05:43 PM"
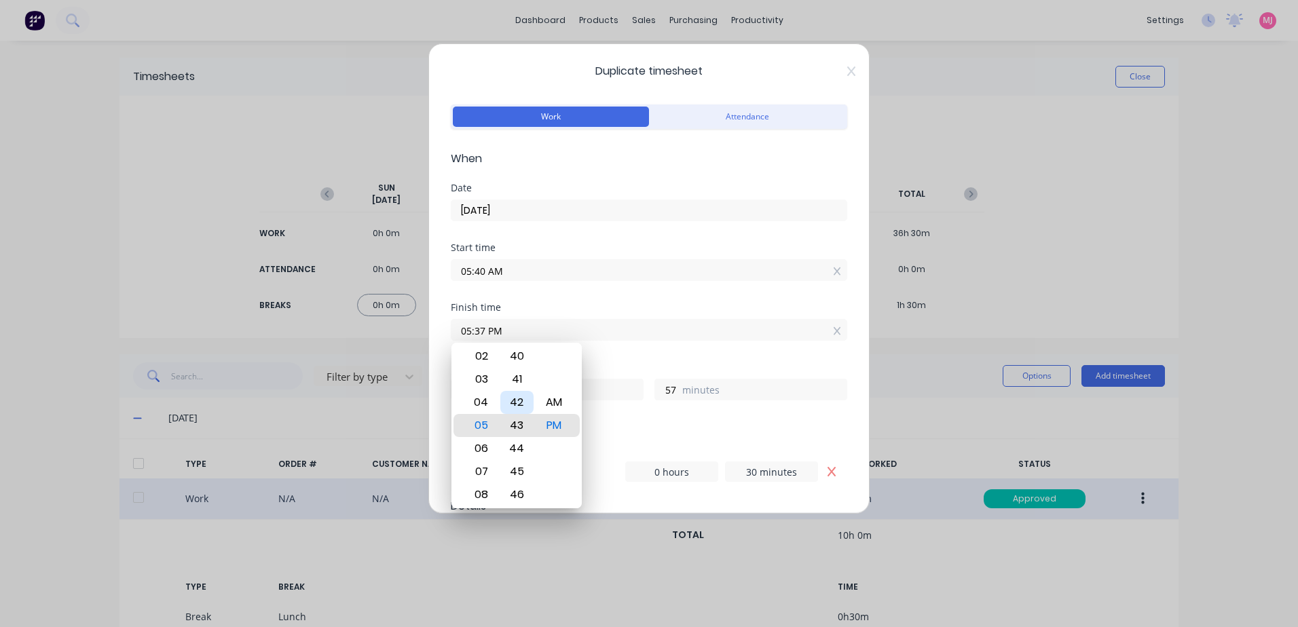
type input "12"
type input "3"
type input "05:46 PM"
type input "6"
type input "05:51 PM"
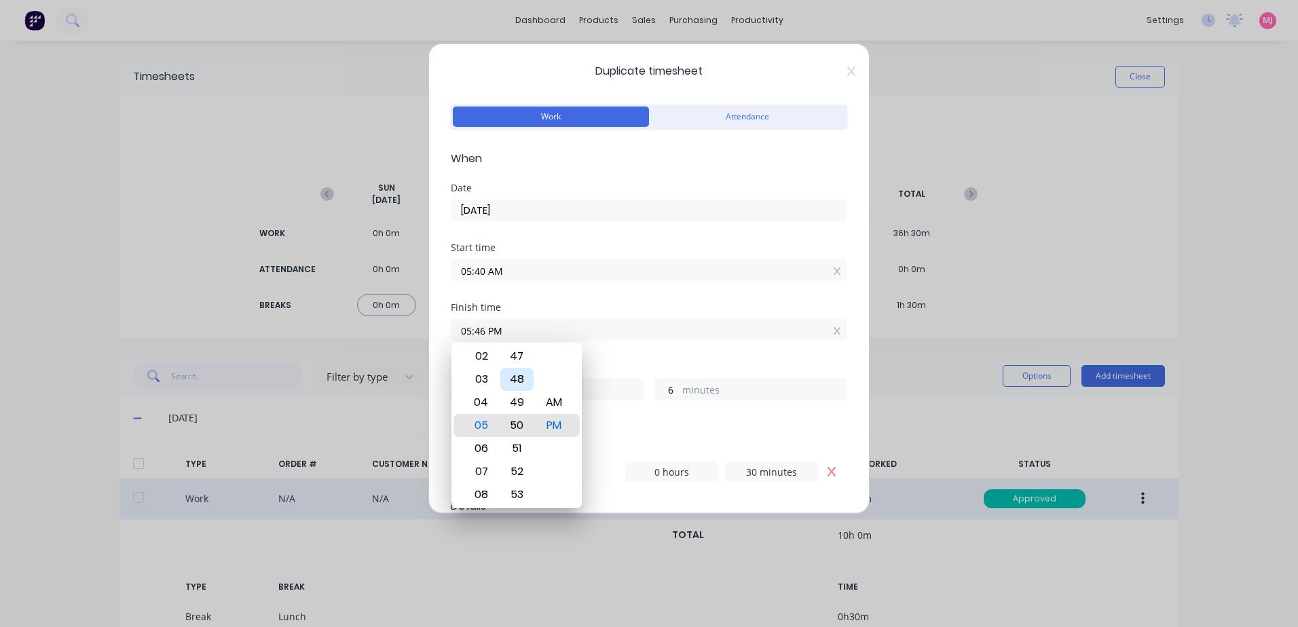
type input "11"
type input "05:56 PM"
type input "16"
click at [517, 401] on div "55" at bounding box center [516, 402] width 33 height 23
type input "05:55 PM"
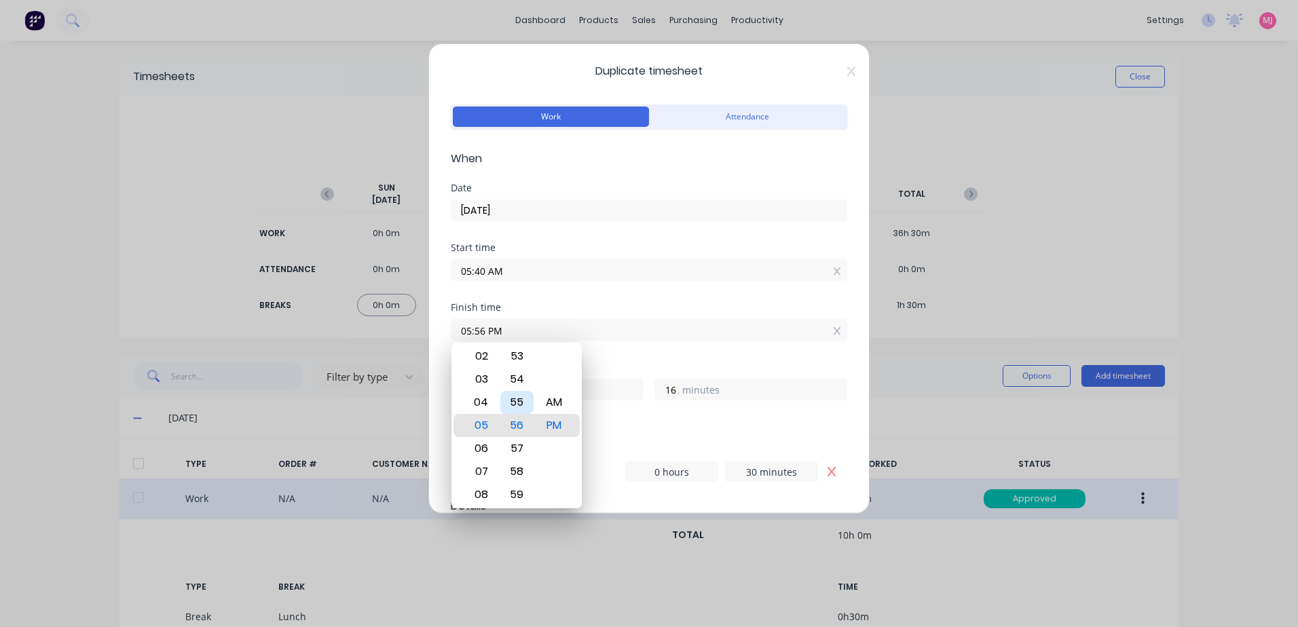
type input "15"
click at [625, 353] on div "Finish time 05:55 PM" at bounding box center [649, 333] width 397 height 60
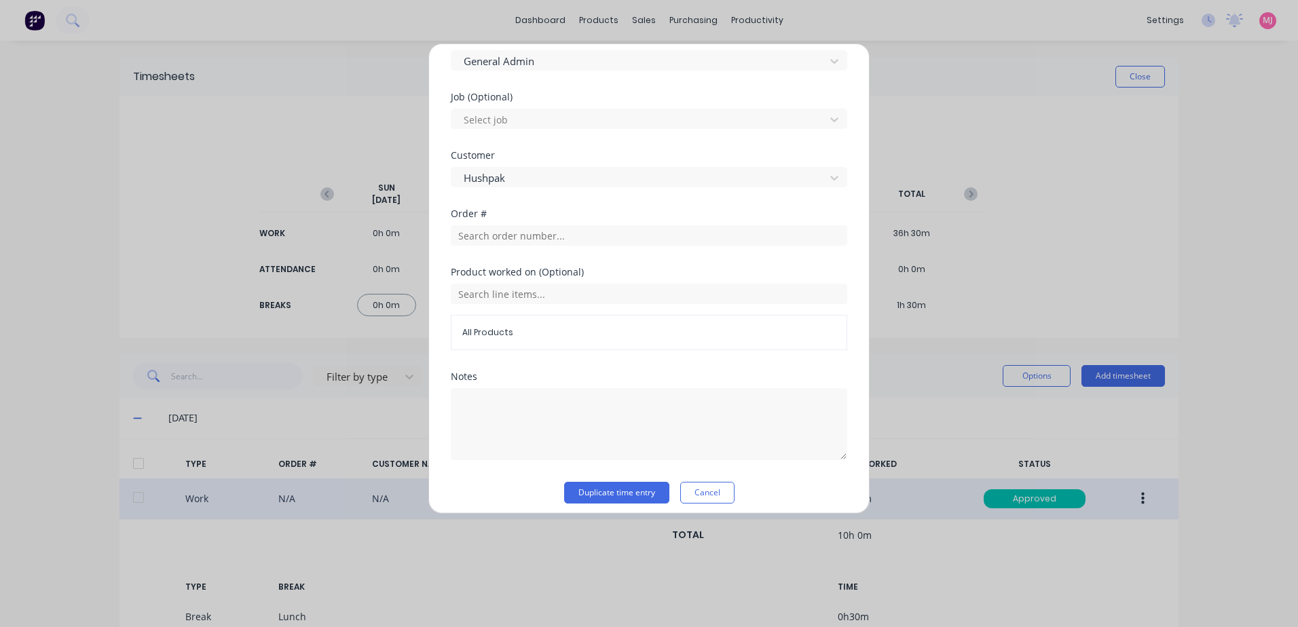
scroll to position [565, 0]
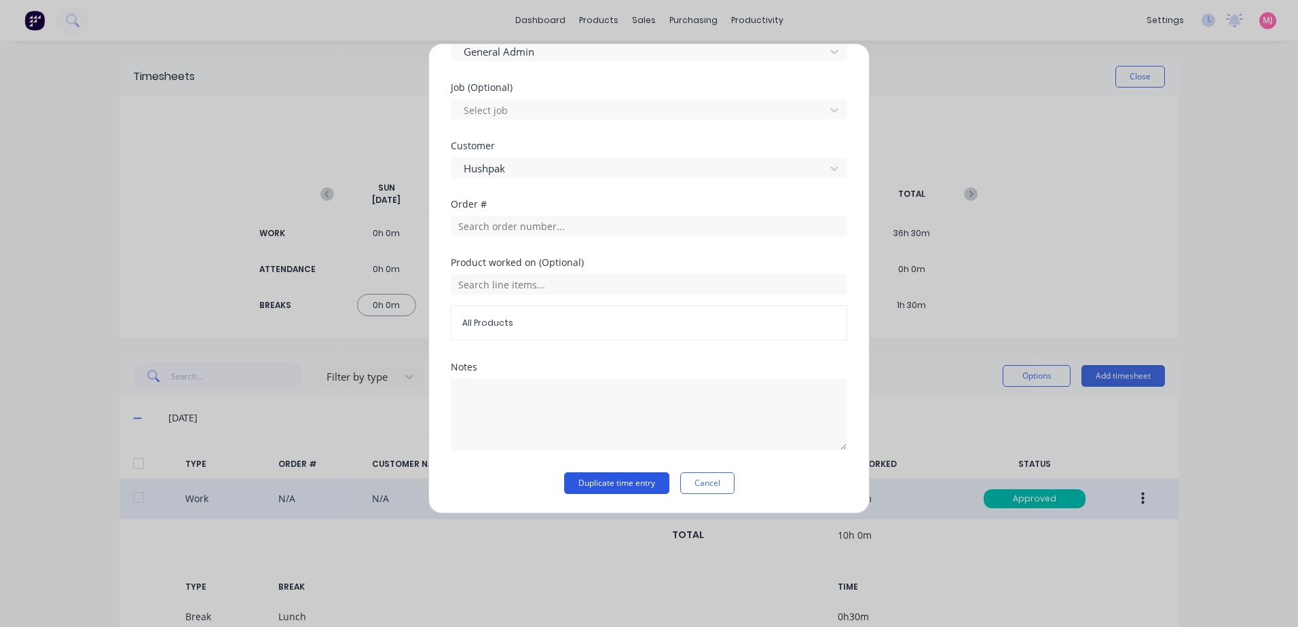
click at [583, 480] on button "Duplicate time entry" at bounding box center [616, 484] width 105 height 22
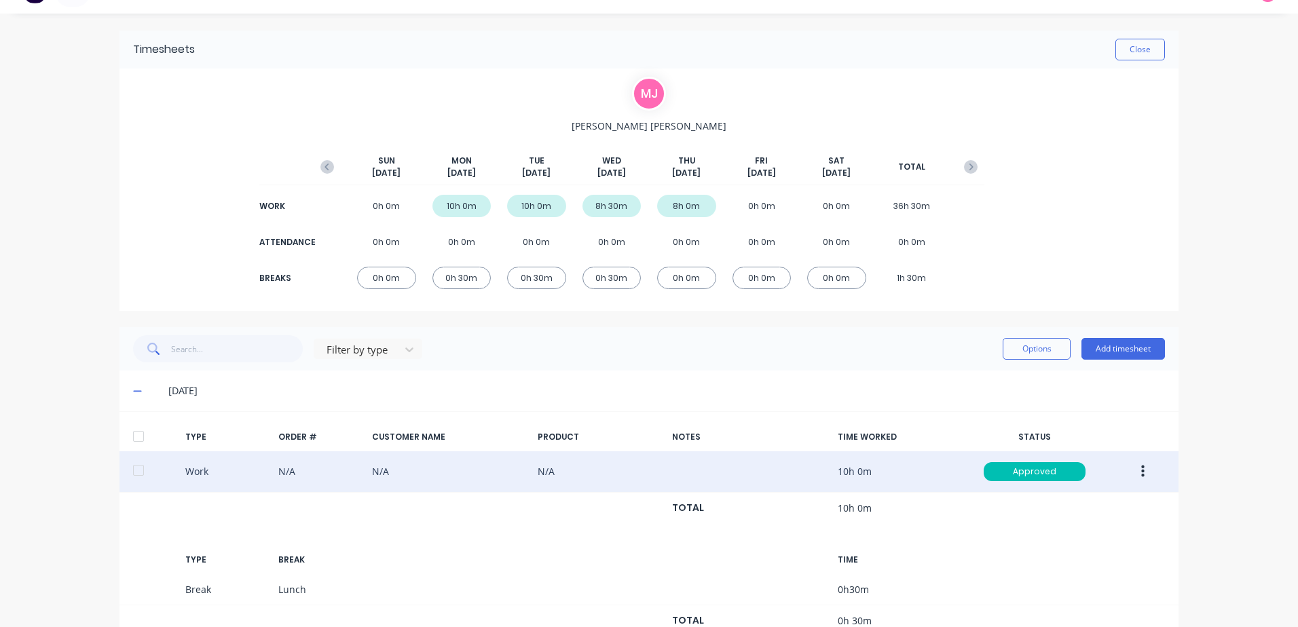
scroll to position [0, 0]
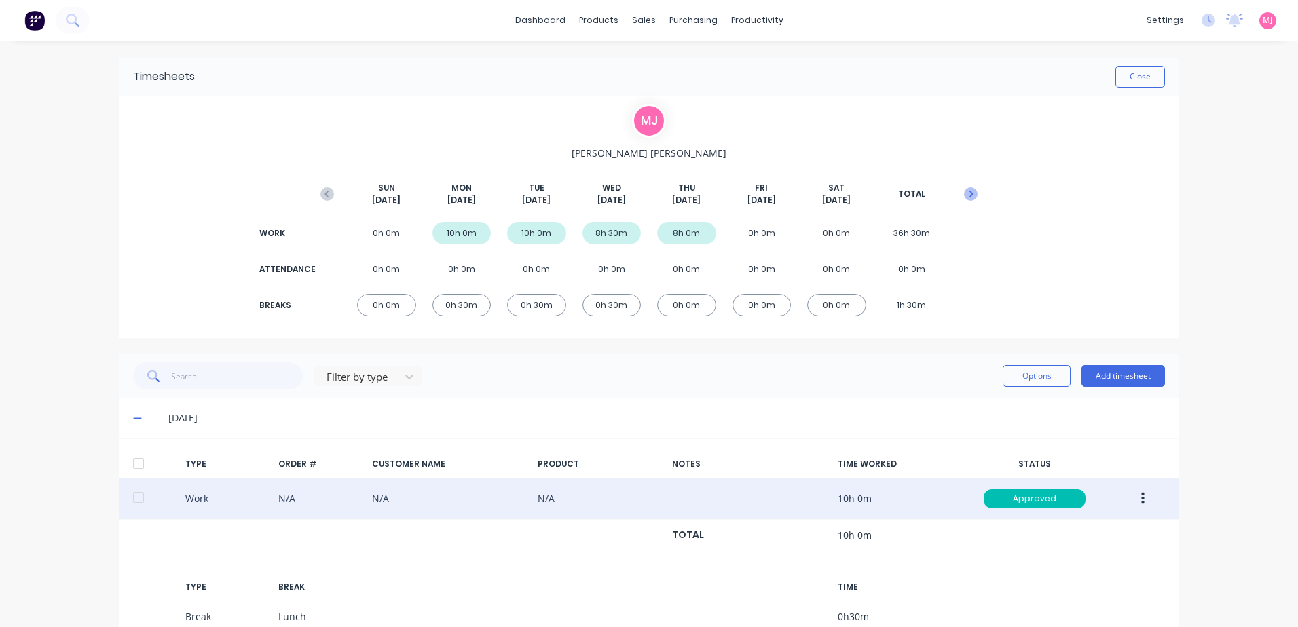
click at [965, 195] on icon "button" at bounding box center [971, 194] width 14 height 14
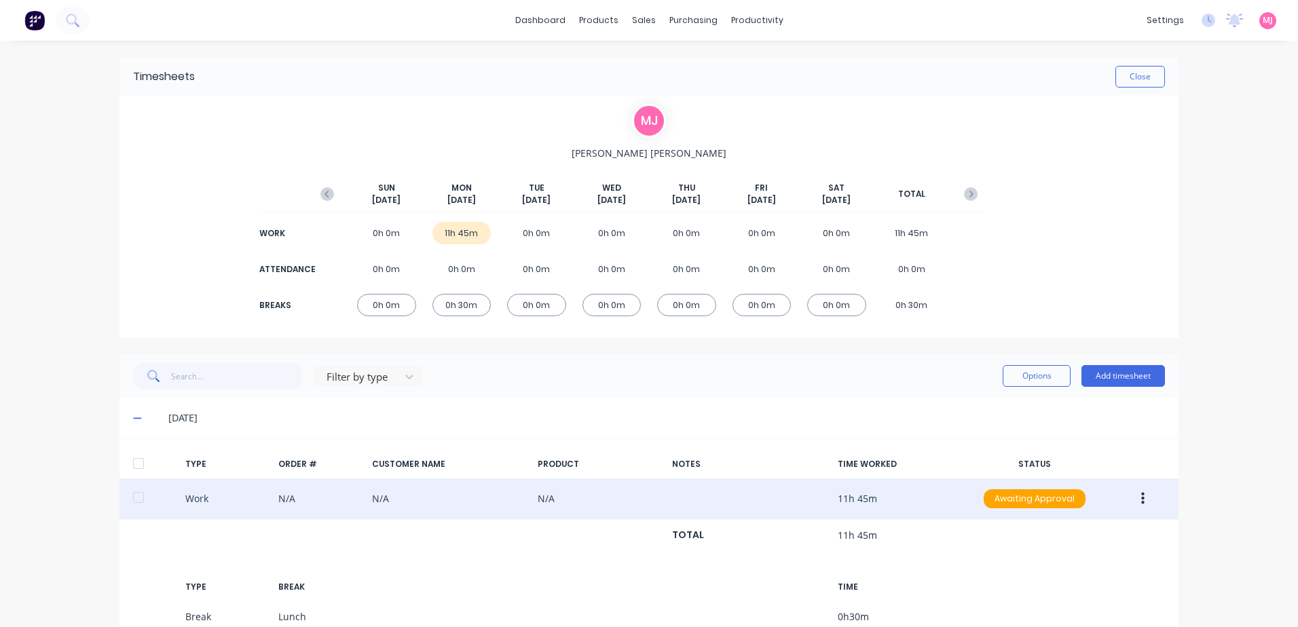
click at [1141, 502] on icon "button" at bounding box center [1142, 499] width 3 height 15
click at [1068, 477] on div "Duplicate" at bounding box center [1094, 475] width 105 height 20
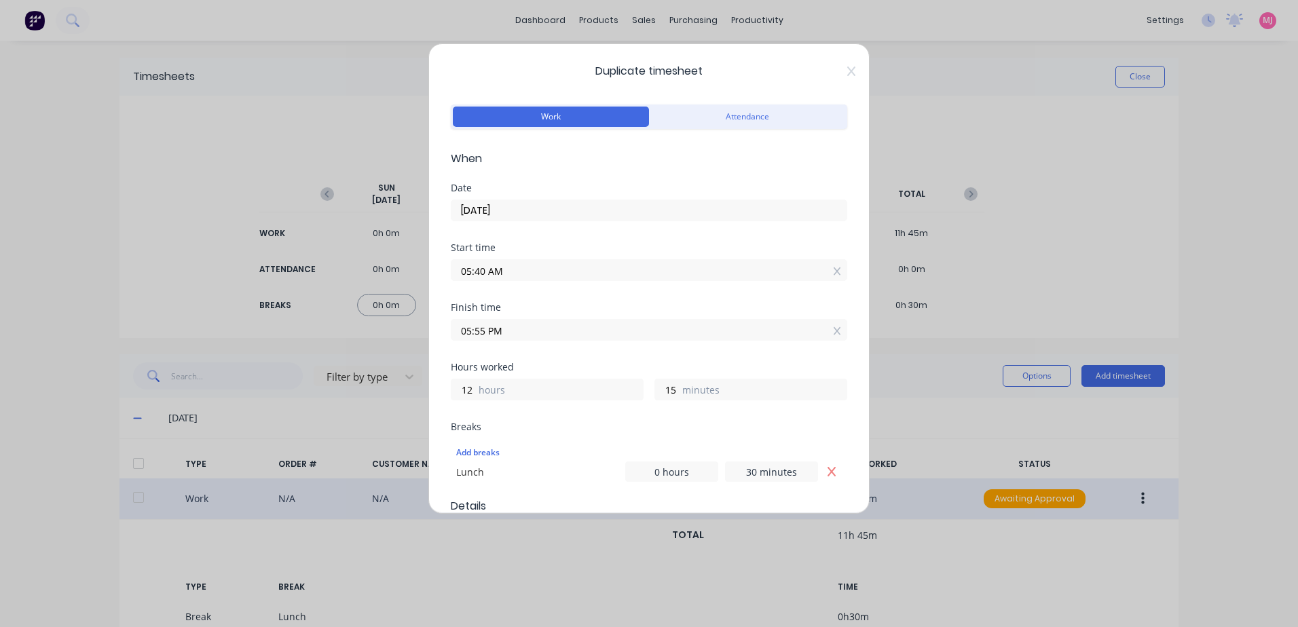
click at [509, 270] on input "05:40 AM" at bounding box center [649, 270] width 395 height 20
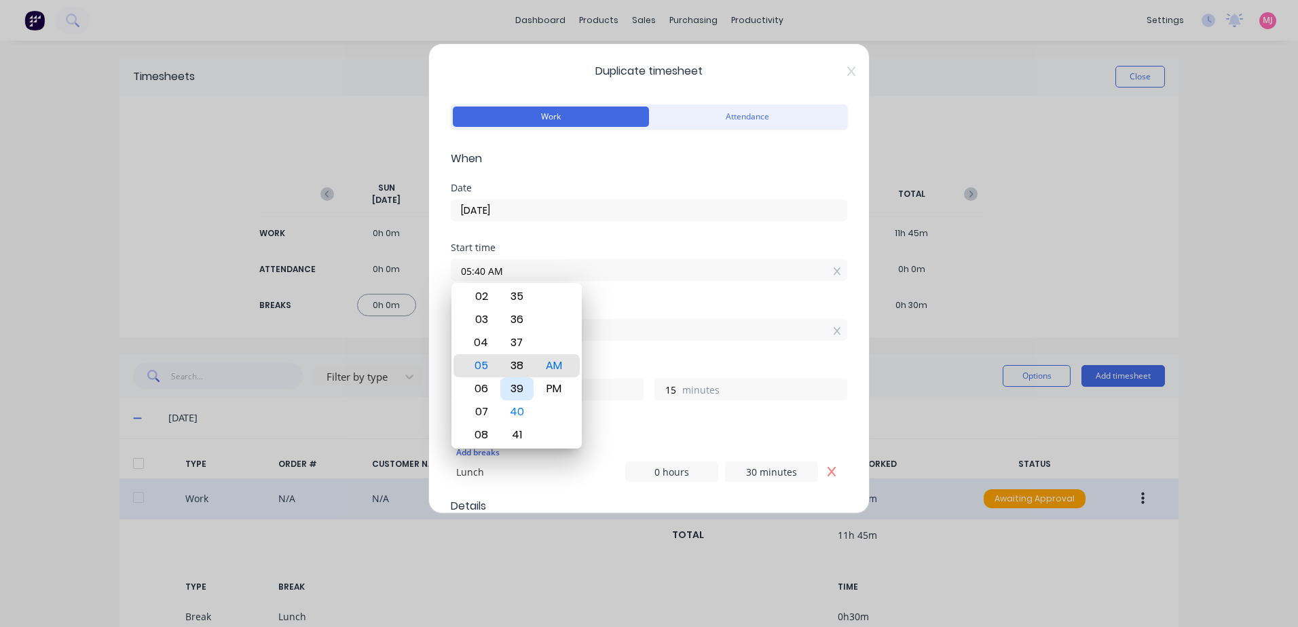
type input "05:38 AM"
type input "17"
type input "05:42 AM"
type input "13"
type input "05:44 AM"
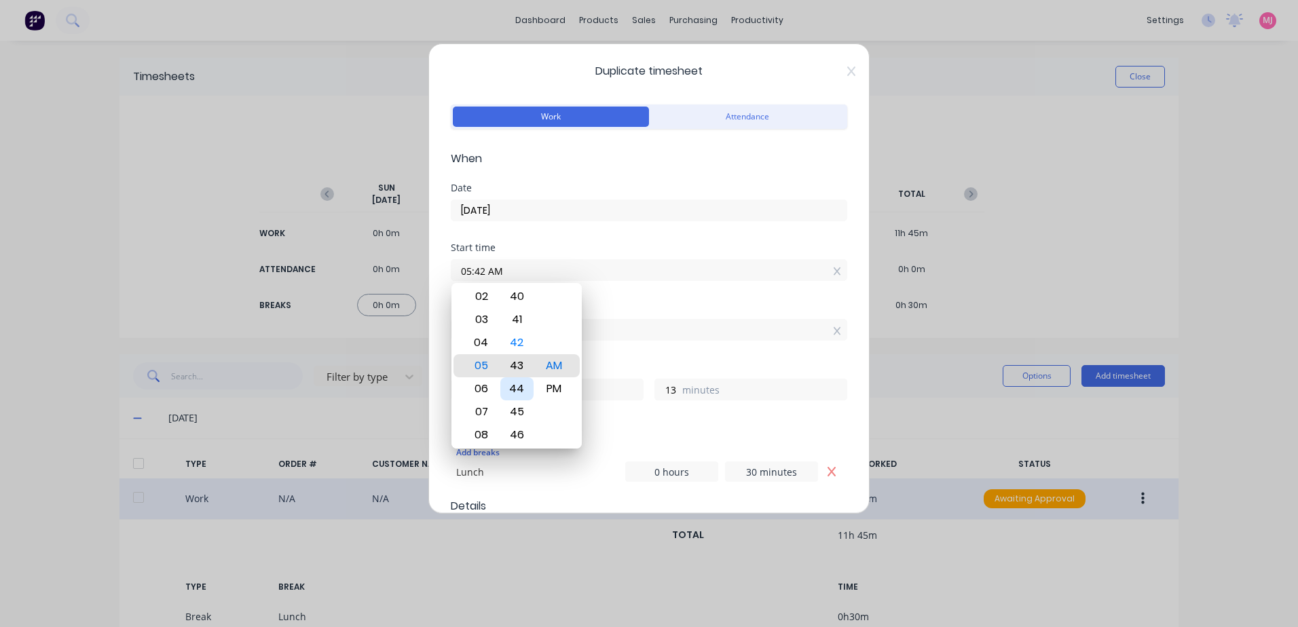
type input "11"
type input "05:46 AM"
type input "9"
type input "05:50 AM"
type input "5"
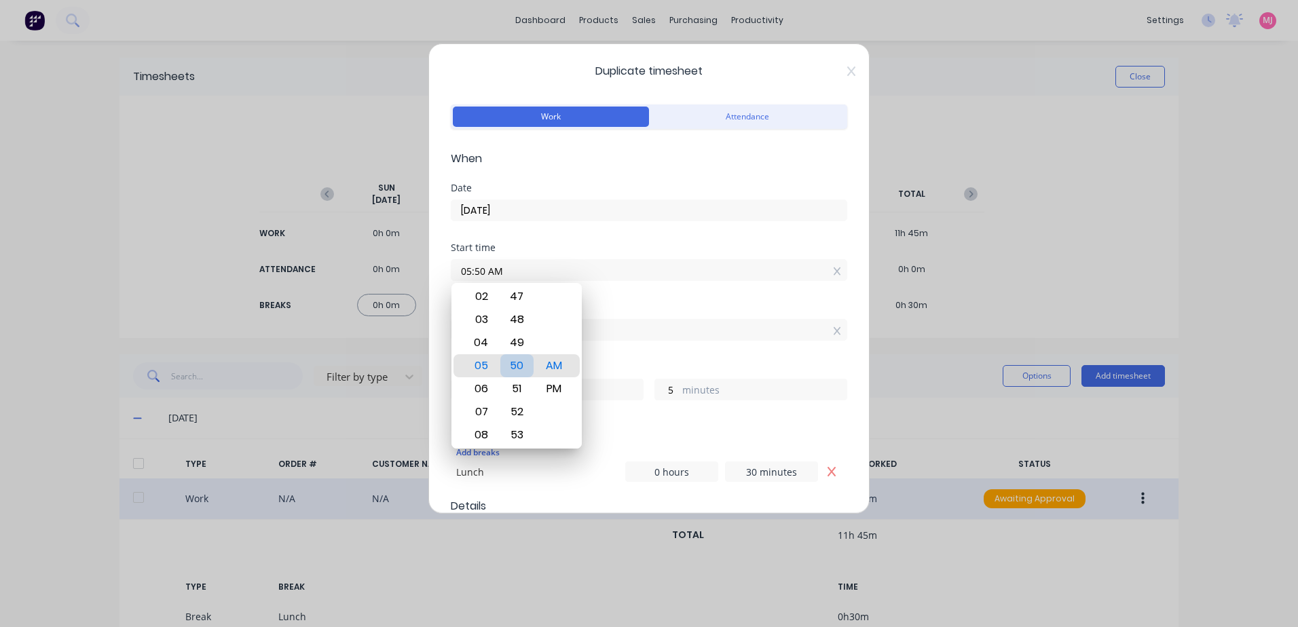
click at [515, 364] on div "50" at bounding box center [516, 365] width 33 height 23
click at [636, 354] on div "Finish time 05:55 PM" at bounding box center [649, 333] width 397 height 60
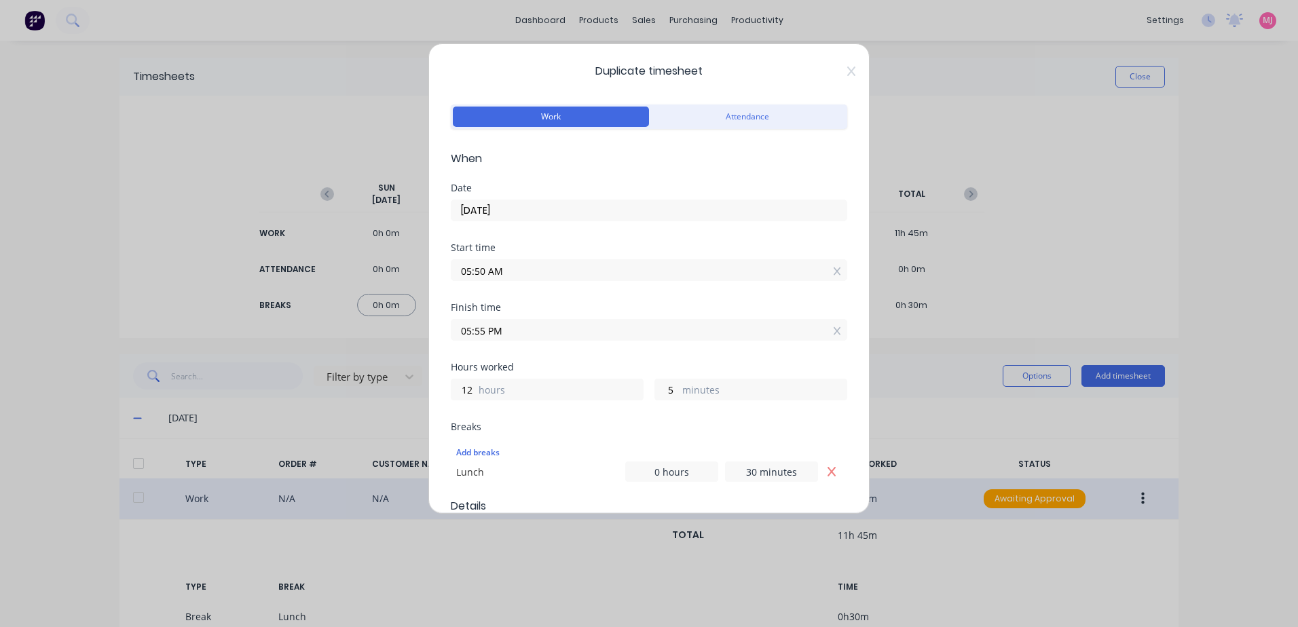
click at [528, 331] on input "05:55 PM" at bounding box center [649, 330] width 395 height 20
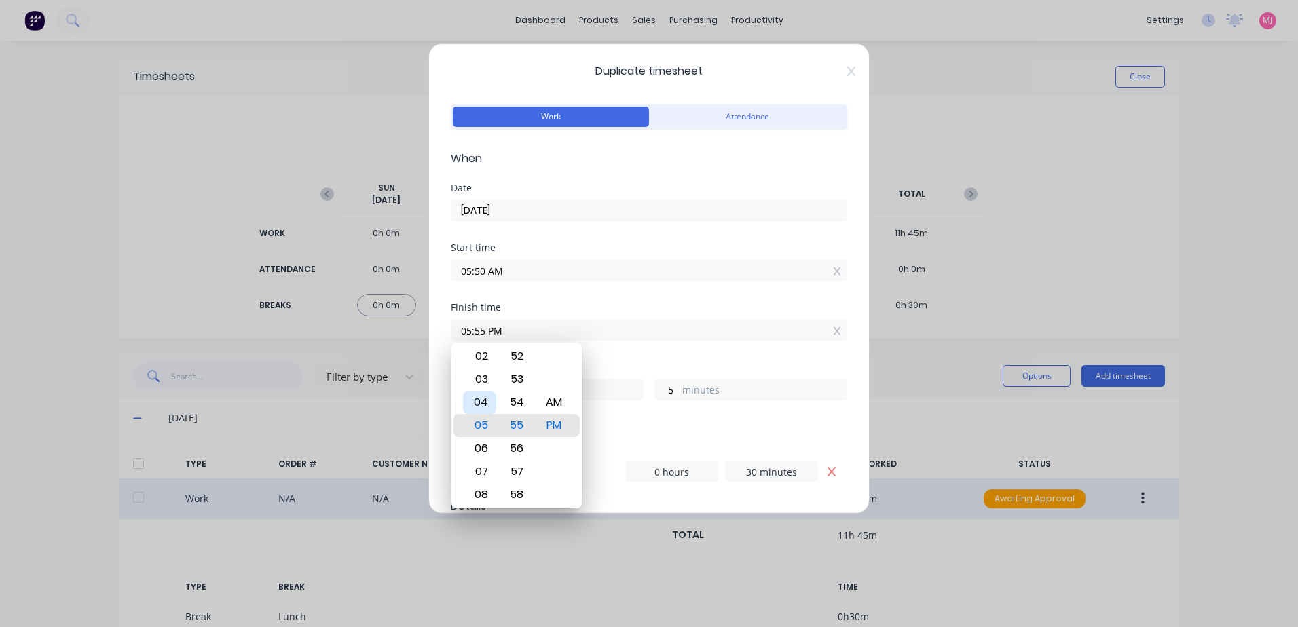
click at [483, 403] on div "04" at bounding box center [479, 402] width 33 height 23
type input "04:55 PM"
type input "11"
click at [662, 346] on div "Finish time 04:55 PM" at bounding box center [649, 333] width 397 height 60
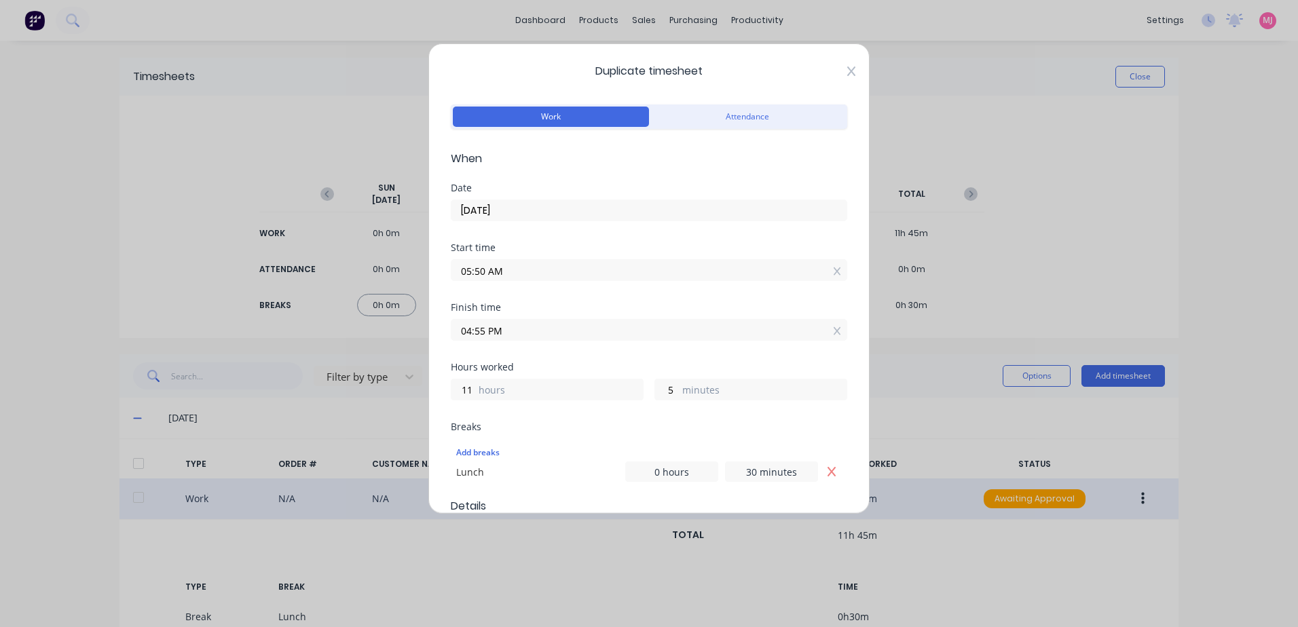
click at [847, 71] on icon at bounding box center [851, 71] width 8 height 11
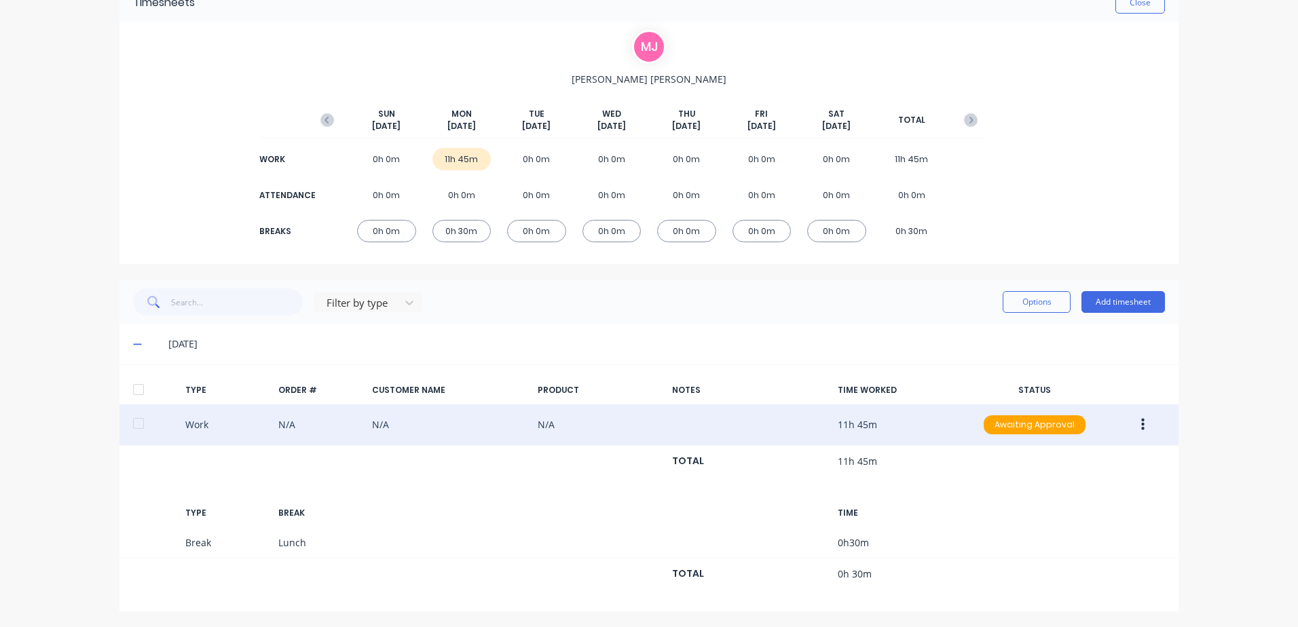
scroll to position [75, 0]
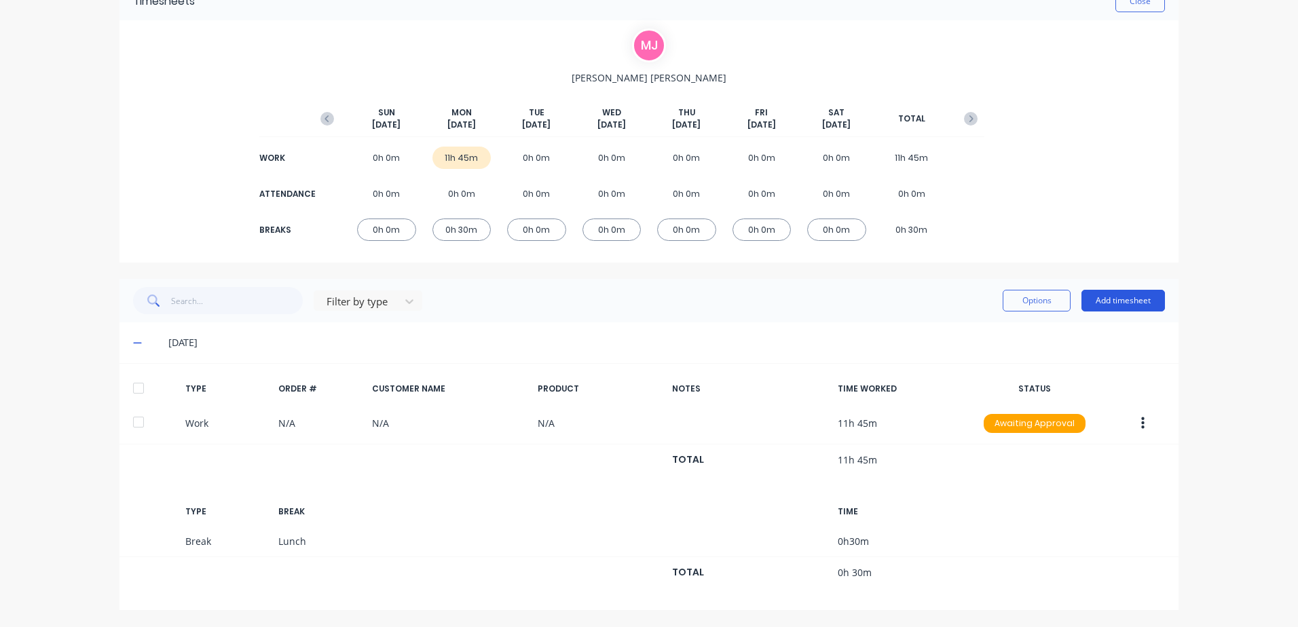
click at [1118, 301] on button "Add timesheet" at bounding box center [1124, 301] width 84 height 22
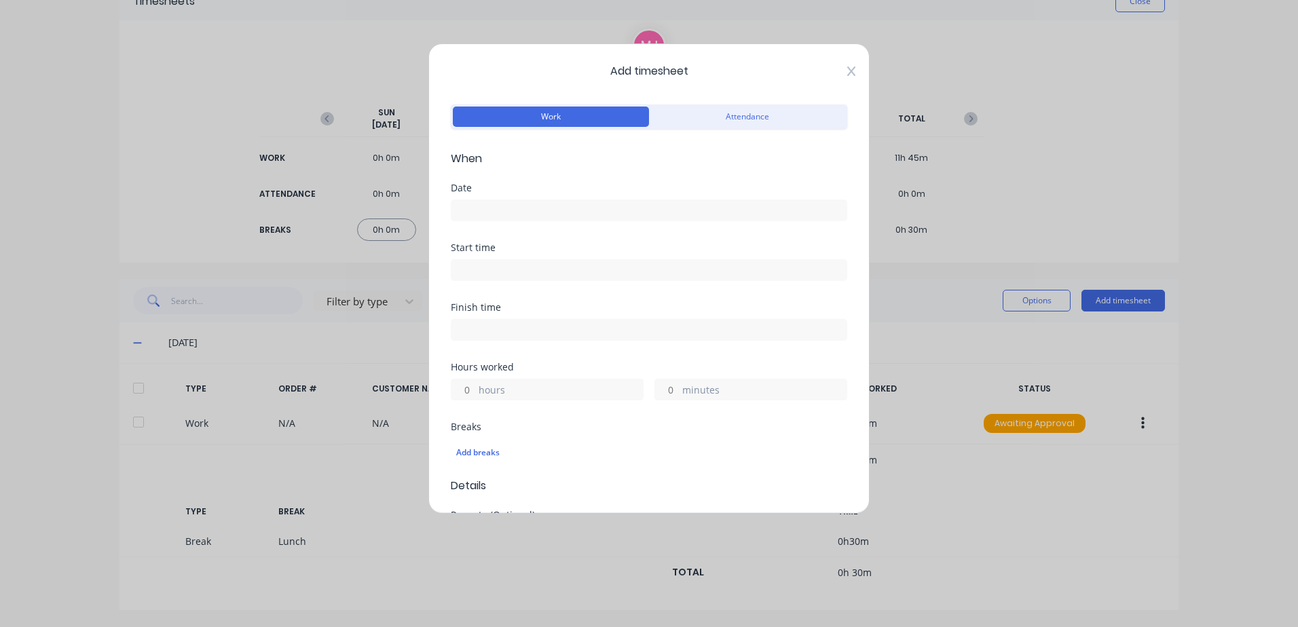
click at [847, 70] on icon at bounding box center [851, 72] width 8 height 10
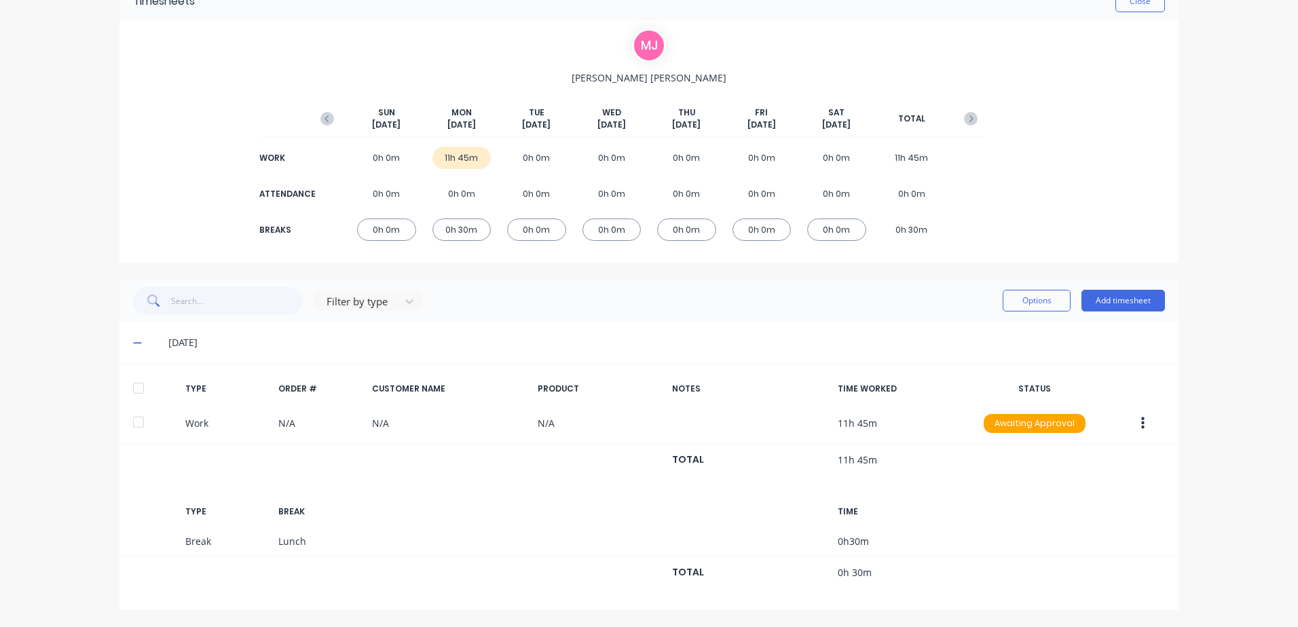
click at [1135, 421] on button "button" at bounding box center [1143, 423] width 32 height 24
click at [1045, 397] on div "Duplicate" at bounding box center [1094, 400] width 105 height 20
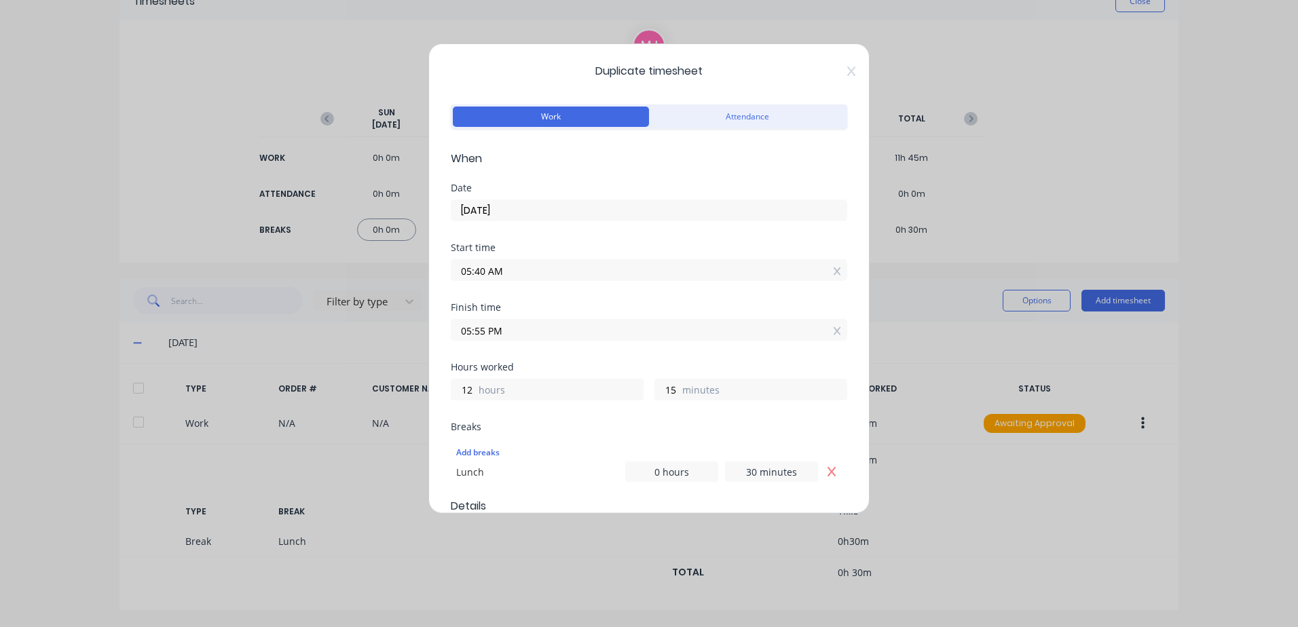
click at [519, 210] on input "[DATE]" at bounding box center [649, 210] width 395 height 20
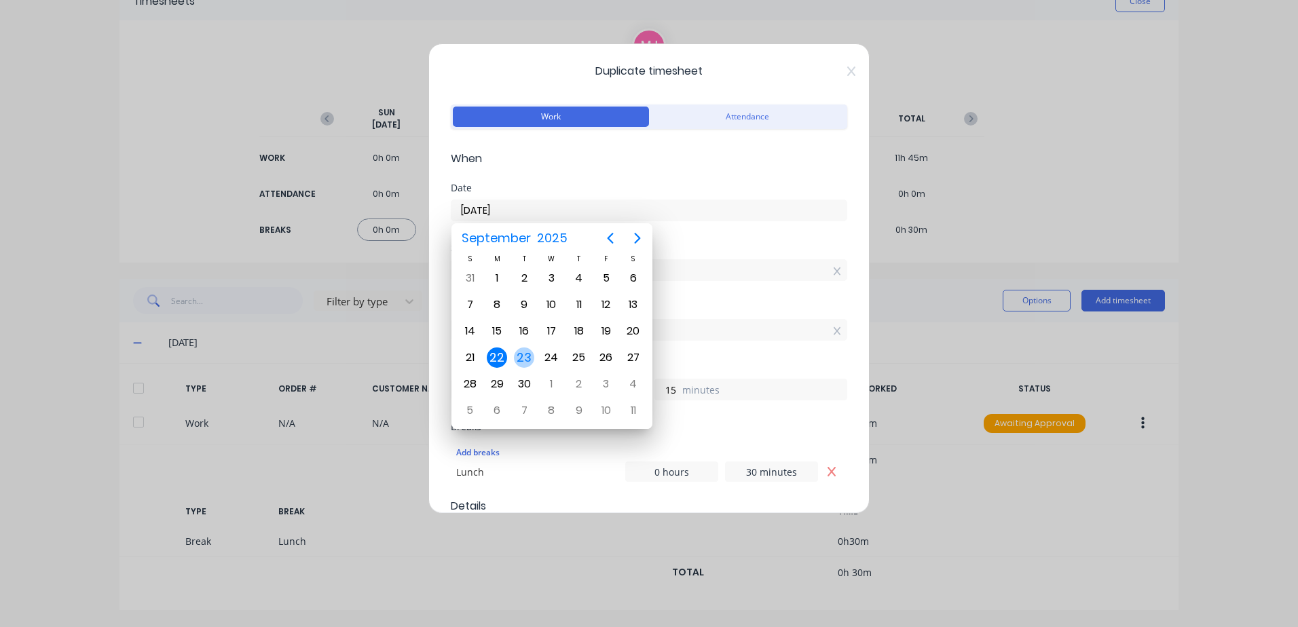
click at [526, 357] on div "23" at bounding box center [524, 358] width 20 height 20
type input "[DATE]"
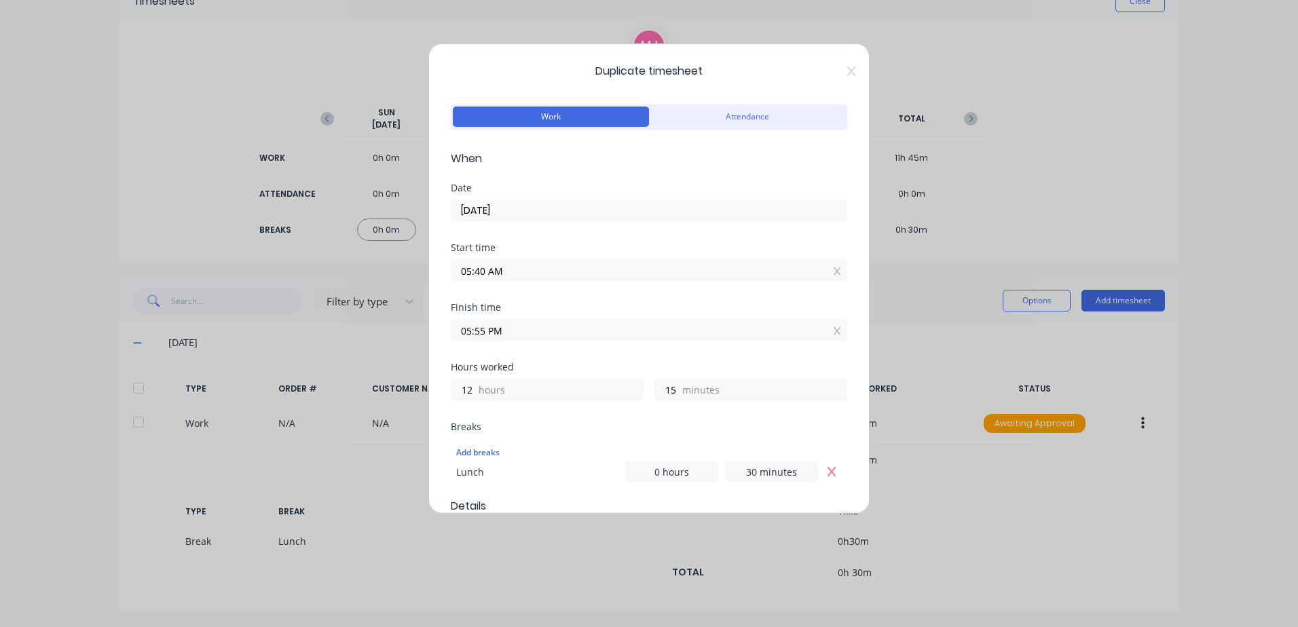
click at [532, 268] on input "05:40 AM" at bounding box center [649, 270] width 395 height 20
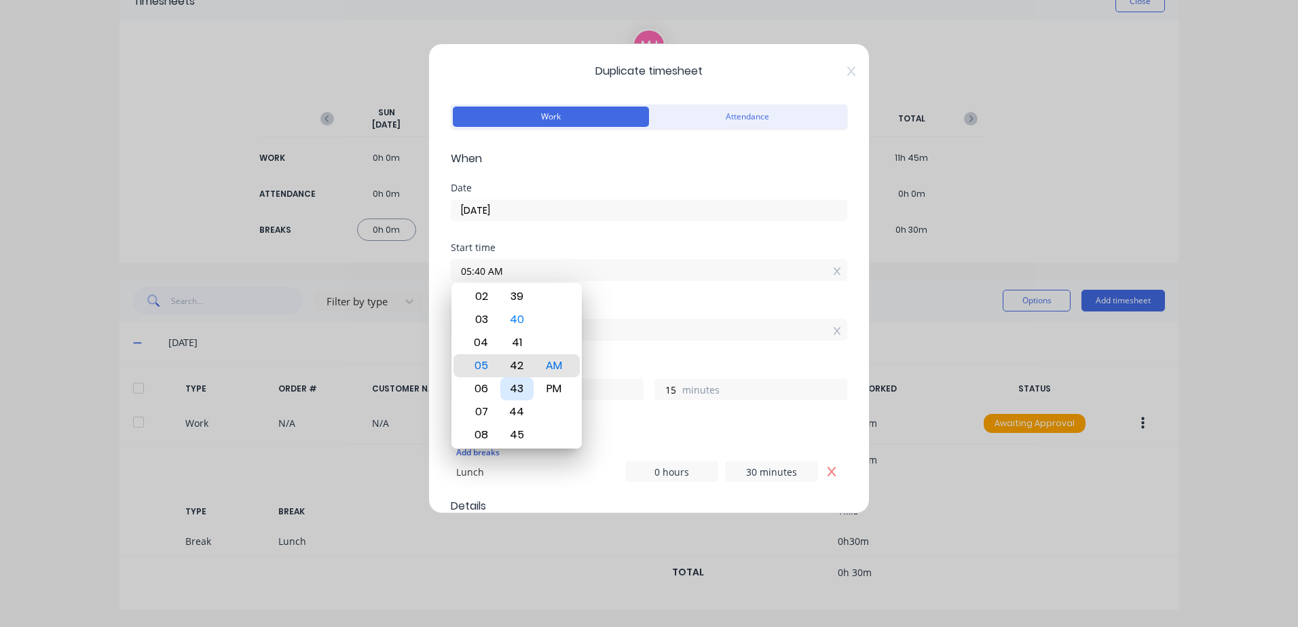
type input "05:42 AM"
type input "13"
type input "05:44 AM"
type input "11"
type input "05:46 AM"
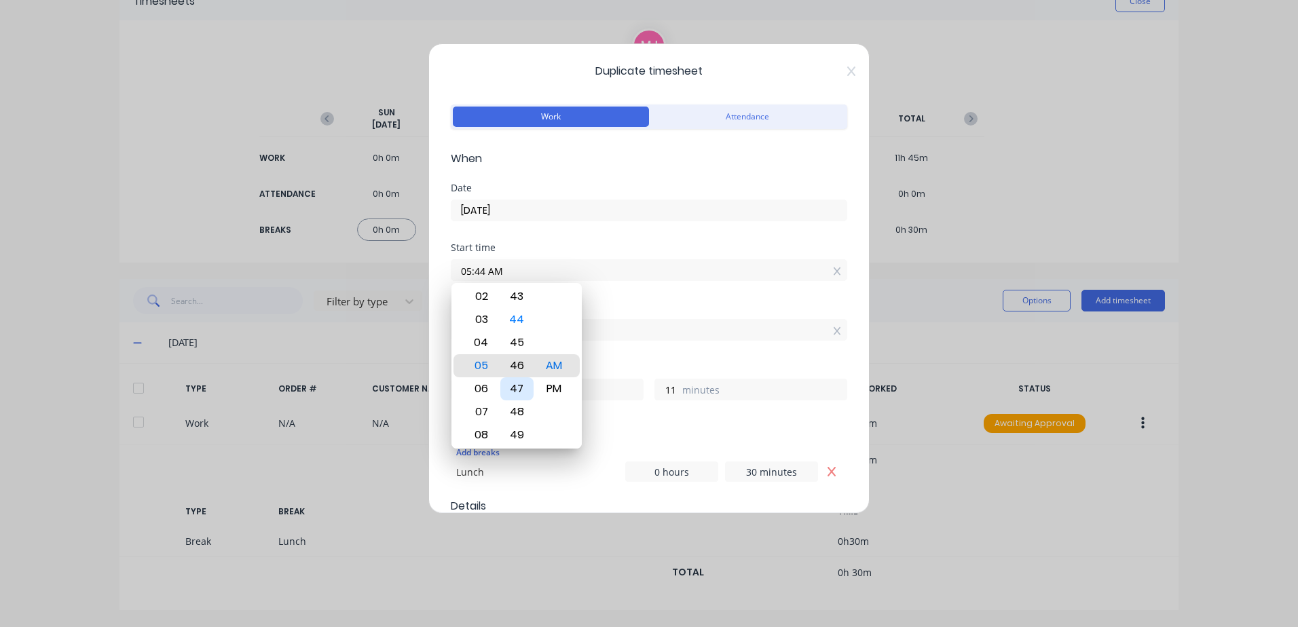
type input "9"
type input "05:48 AM"
type input "7"
click at [519, 412] on div "50" at bounding box center [516, 412] width 33 height 23
type input "05:50 AM"
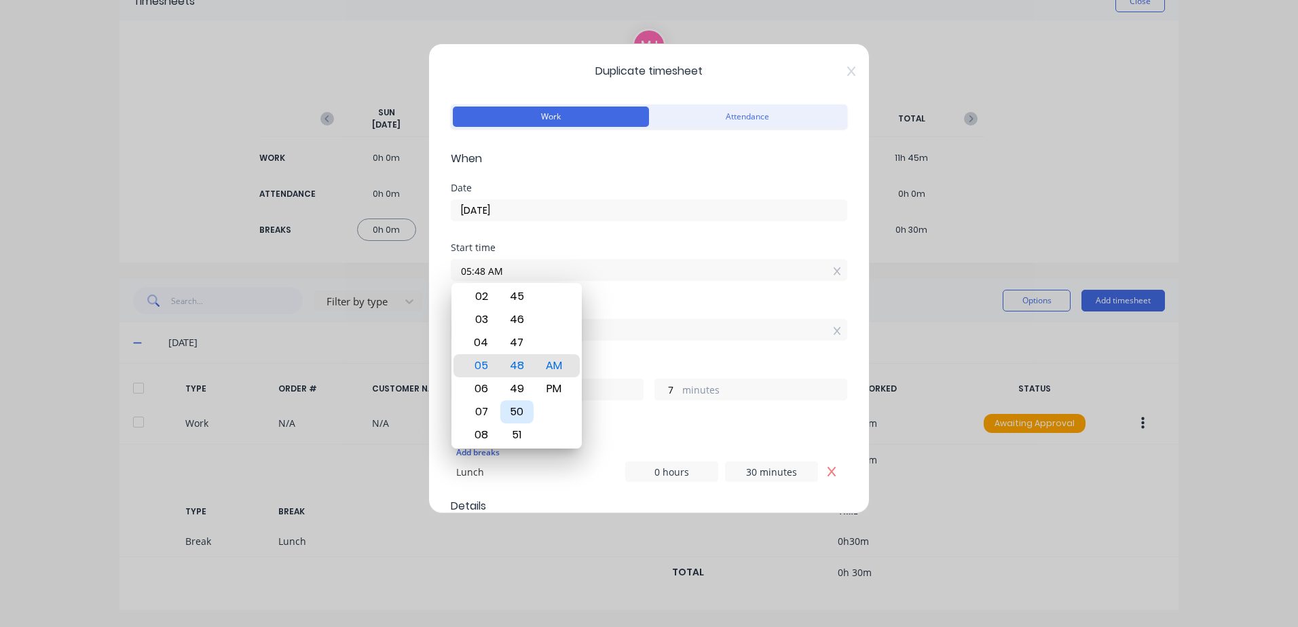
type input "5"
click at [623, 351] on div "Finish time 05:55 PM" at bounding box center [649, 333] width 397 height 60
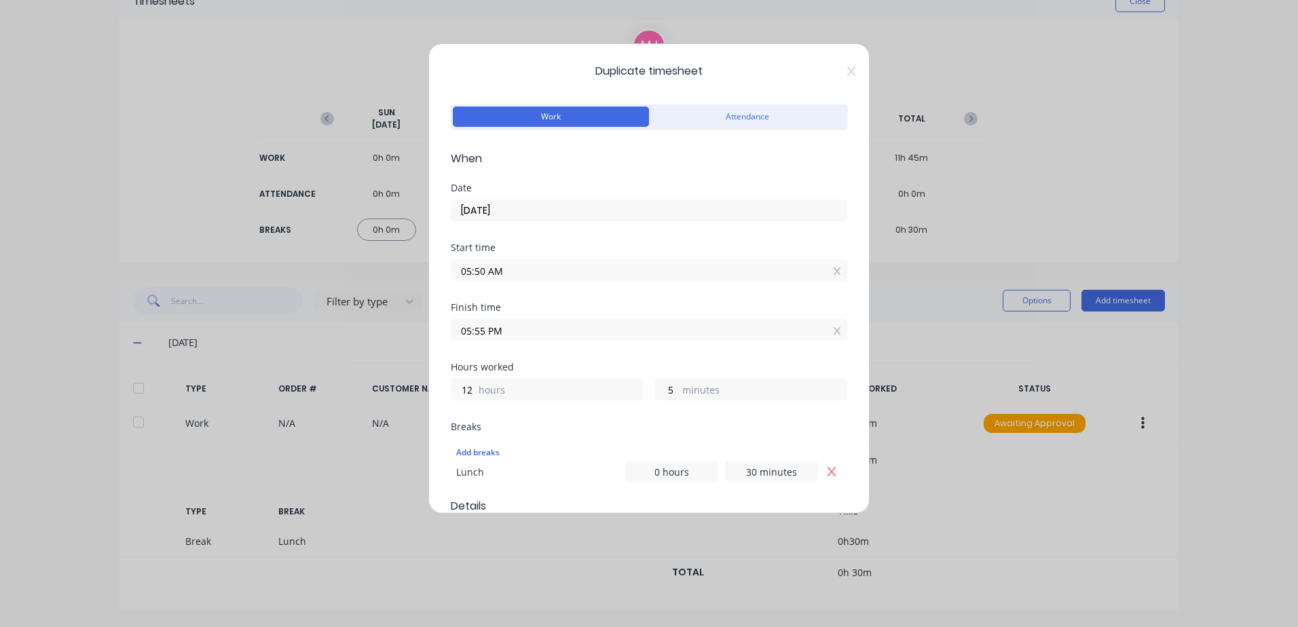
click at [513, 331] on input "05:55 PM" at bounding box center [649, 330] width 395 height 20
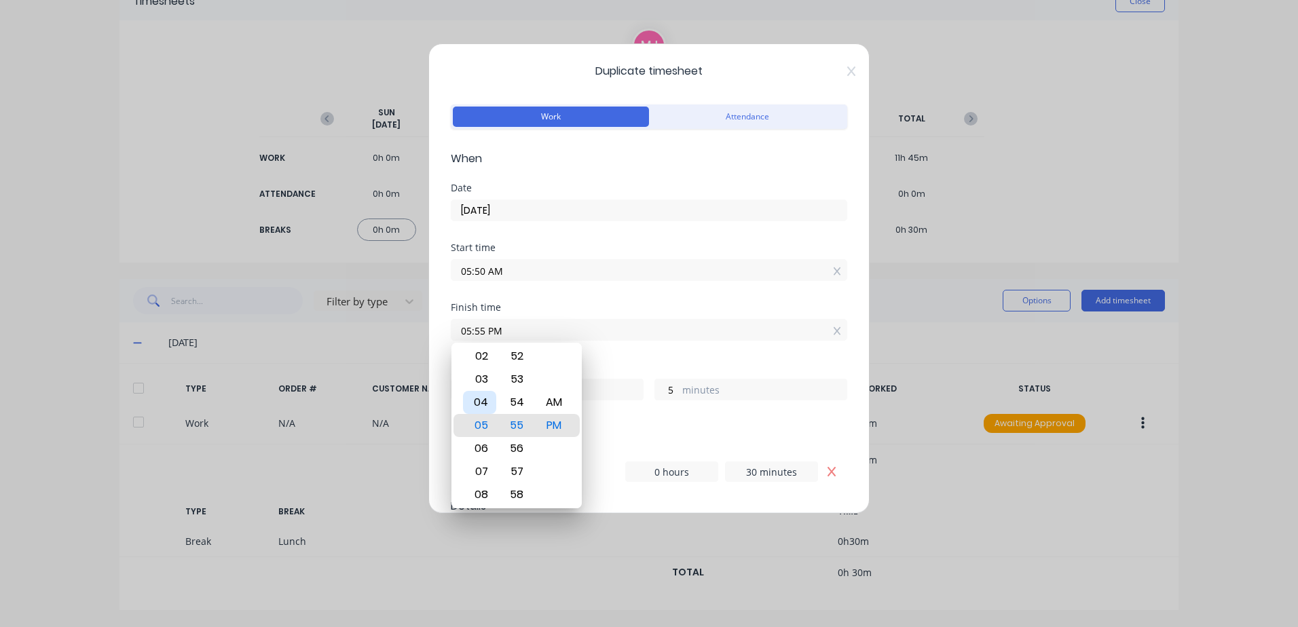
click at [478, 401] on div "04" at bounding box center [479, 402] width 33 height 23
type input "04:55 PM"
type input "11"
type input "04:53 PM"
type input "3"
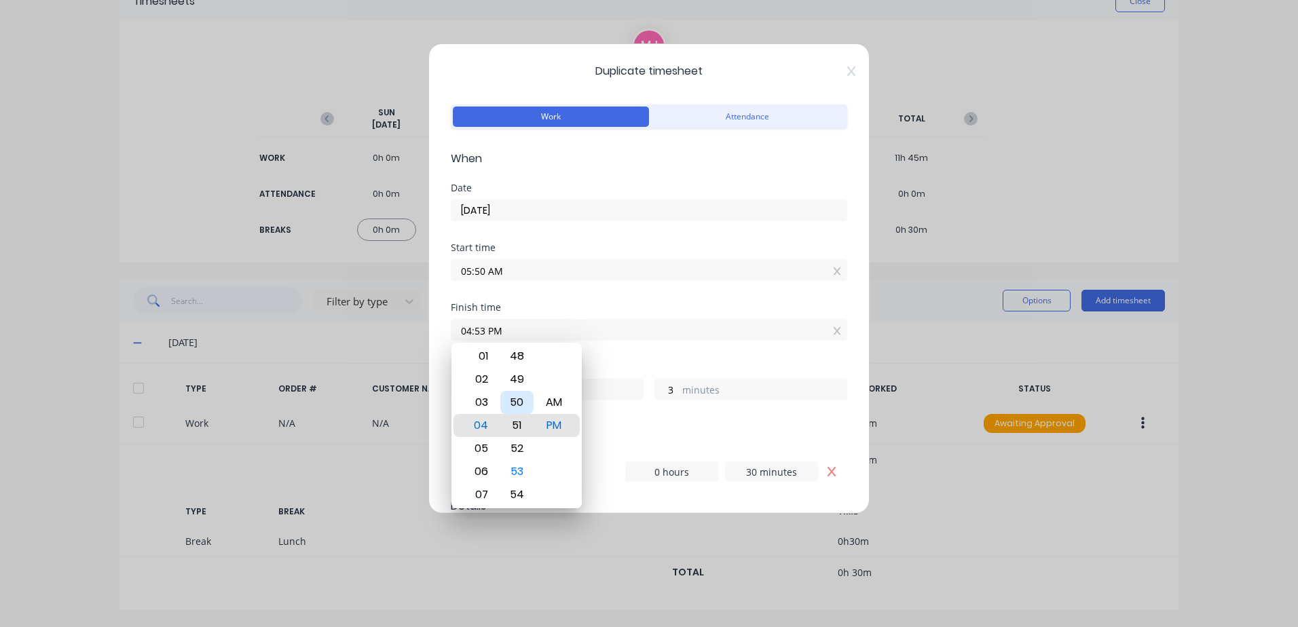
type input "04:51 PM"
type input "1"
click at [513, 401] on div "50" at bounding box center [516, 402] width 33 height 23
type input "04:50 PM"
type input "0"
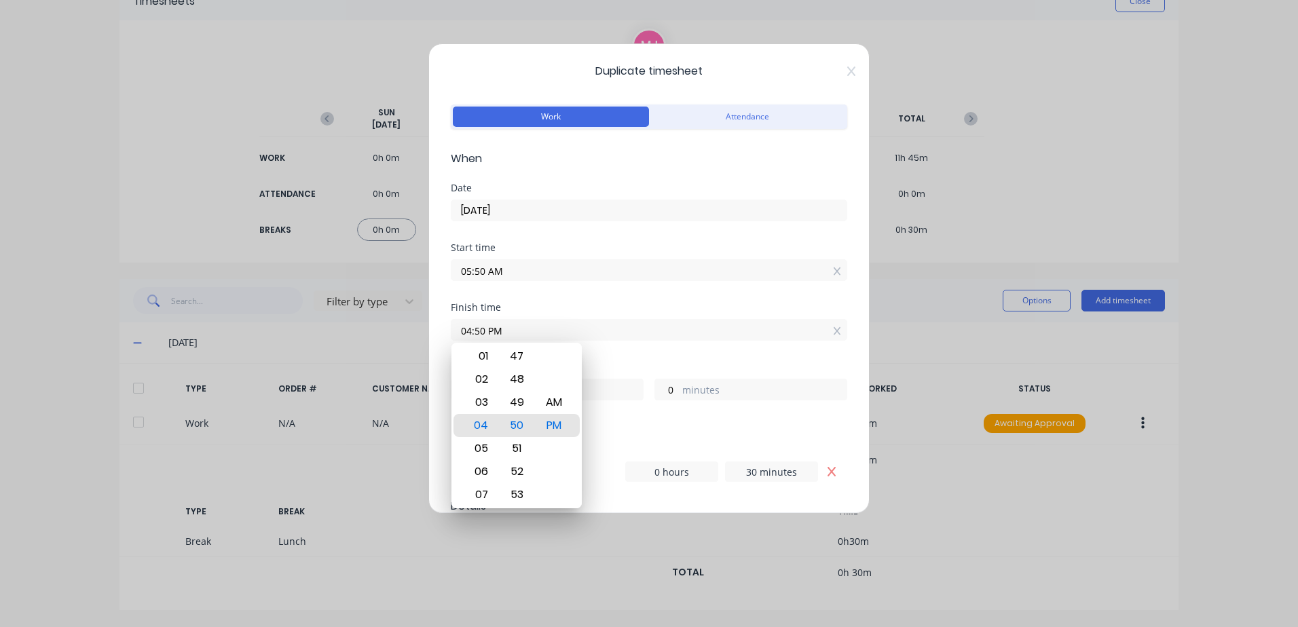
click at [656, 423] on div "Breaks" at bounding box center [649, 427] width 397 height 10
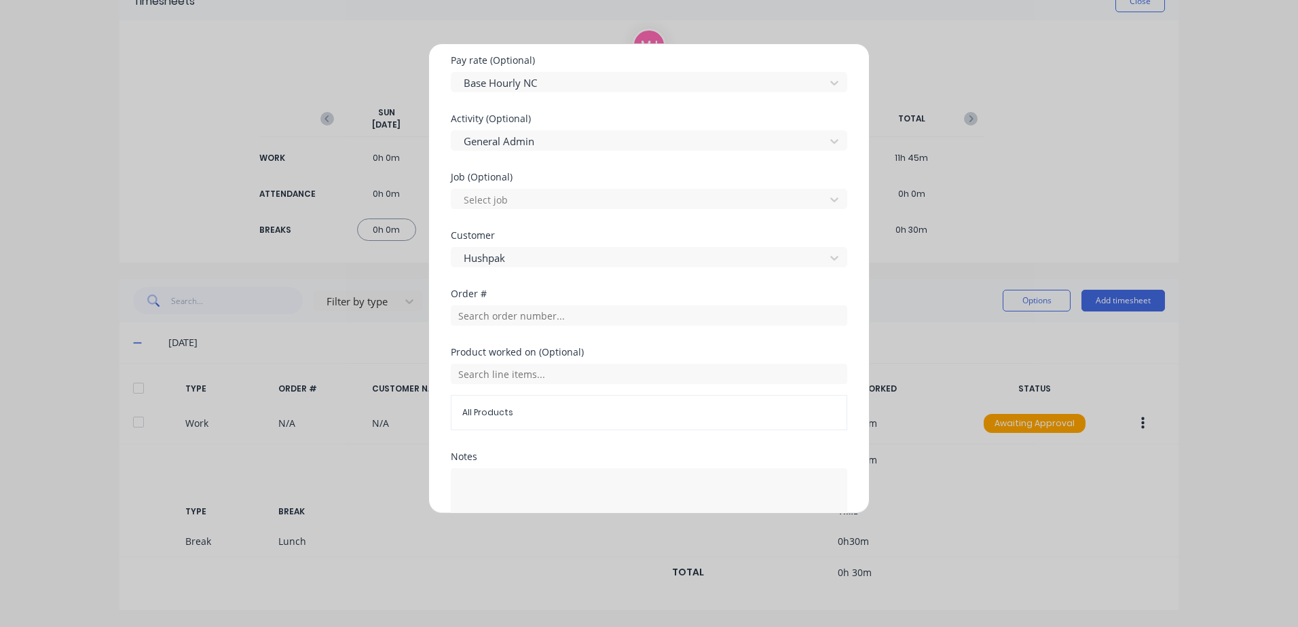
scroll to position [565, 0]
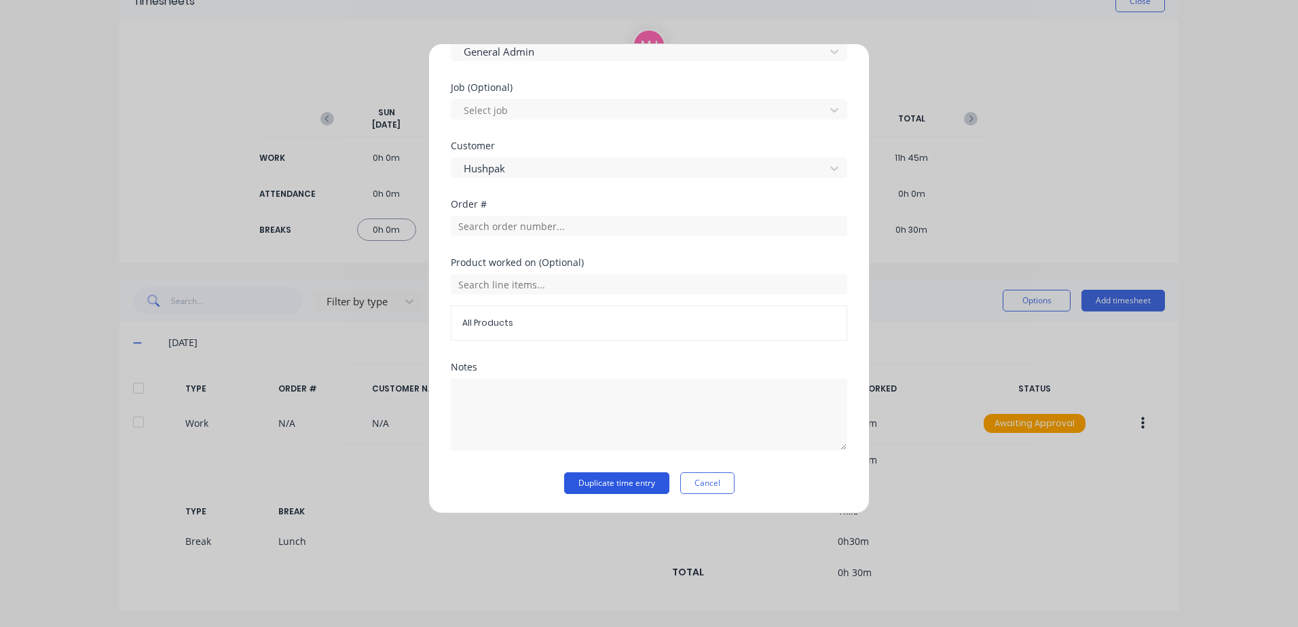
click at [595, 483] on button "Duplicate time entry" at bounding box center [616, 484] width 105 height 22
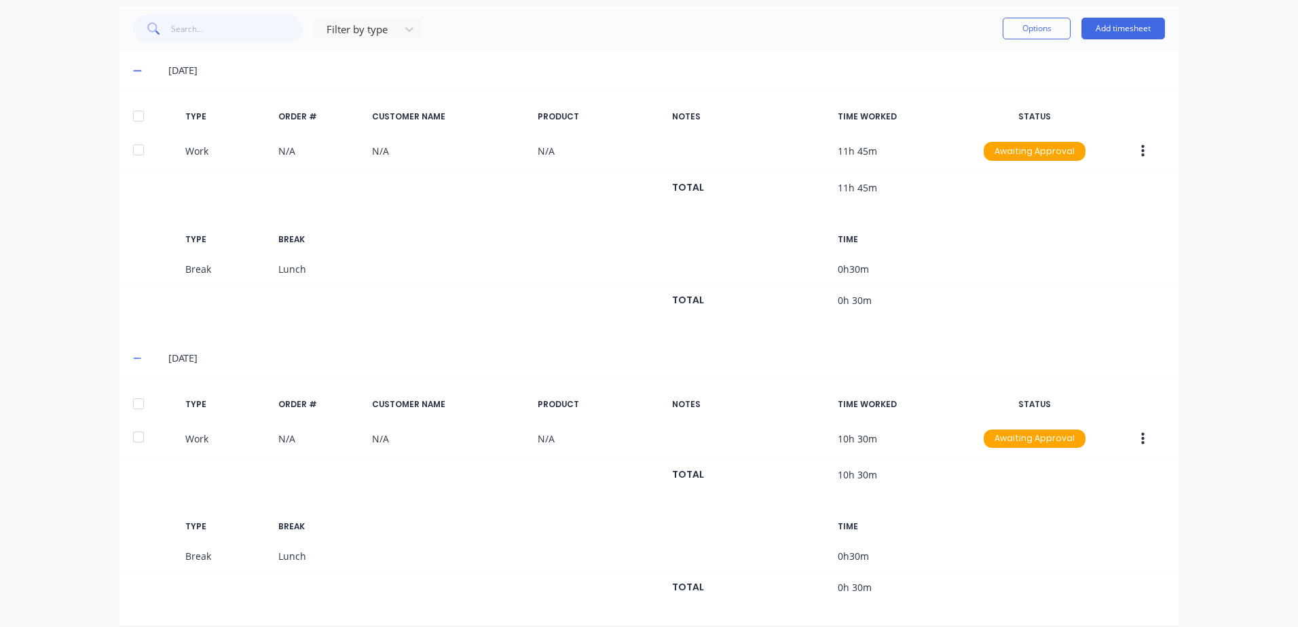
scroll to position [363, 0]
